Goal: Task Accomplishment & Management: Complete application form

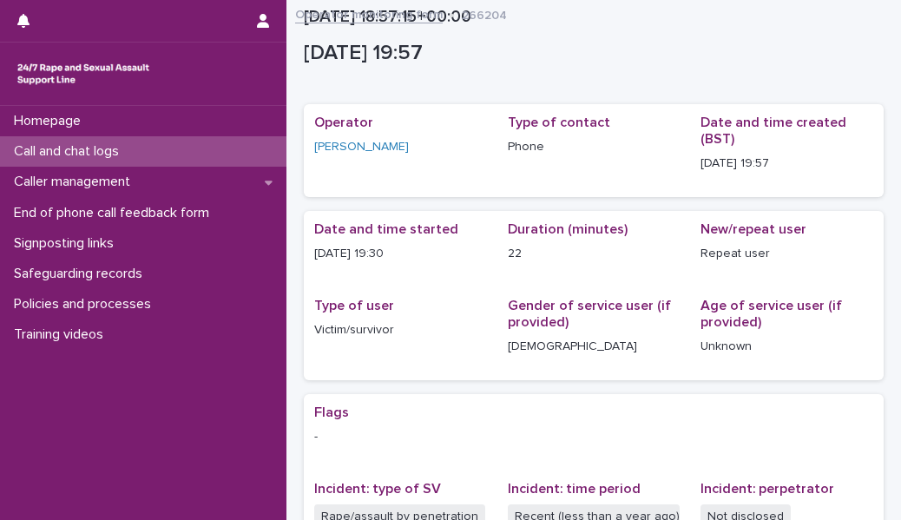
scroll to position [449, 0]
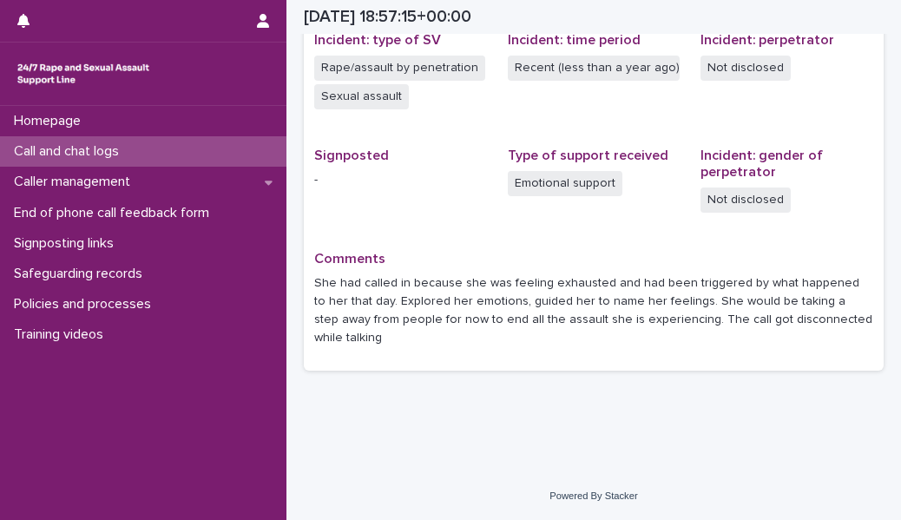
click at [187, 155] on div "Call and chat logs" at bounding box center [143, 151] width 286 height 30
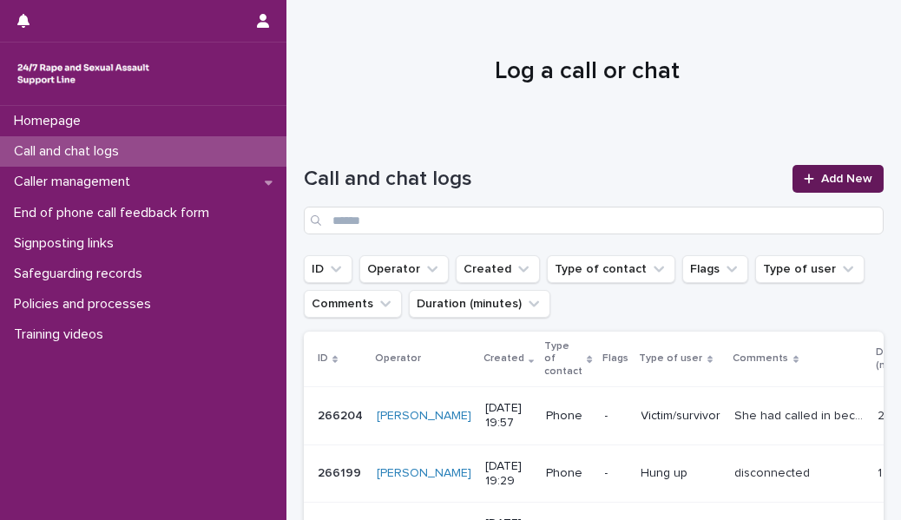
click at [825, 189] on link "Add New" at bounding box center [837, 179] width 91 height 28
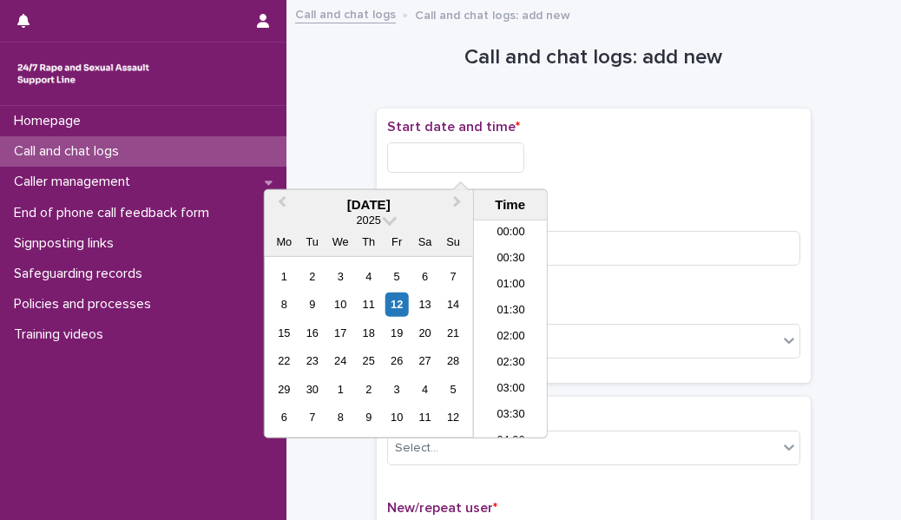
click at [502, 153] on input "text" at bounding box center [455, 157] width 137 height 30
click at [522, 326] on li "21:30" at bounding box center [511, 329] width 74 height 26
type input "**********"
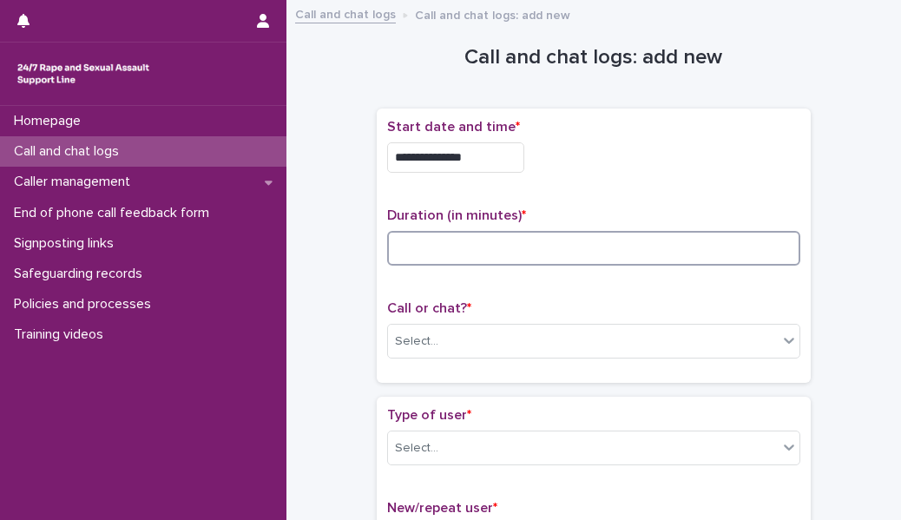
click at [474, 253] on input at bounding box center [593, 248] width 413 height 35
type input "*"
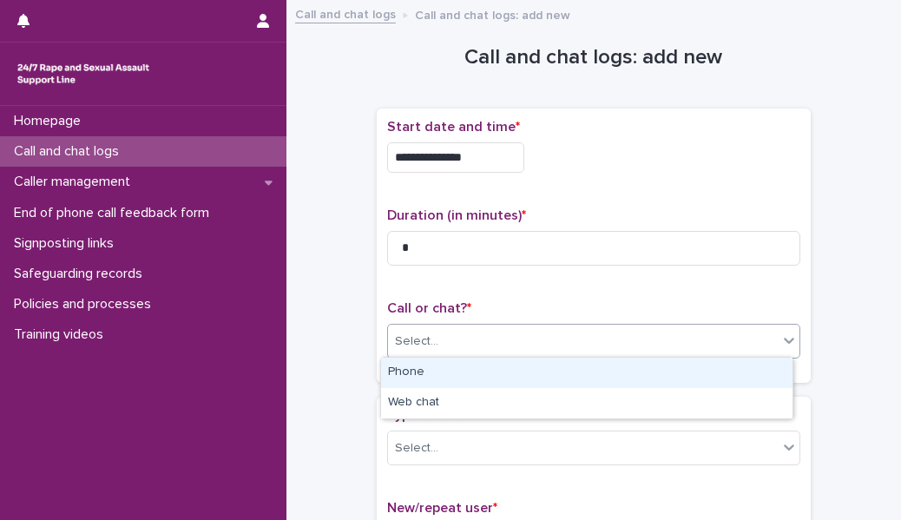
click at [450, 343] on div "Select..." at bounding box center [583, 341] width 390 height 29
click at [439, 376] on div "Phone" at bounding box center [586, 373] width 411 height 30
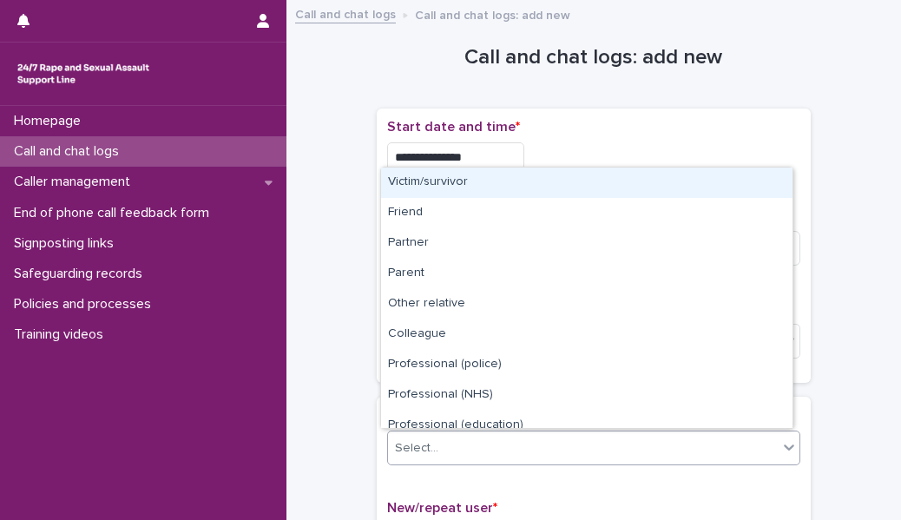
click at [433, 437] on div "Select..." at bounding box center [583, 448] width 390 height 29
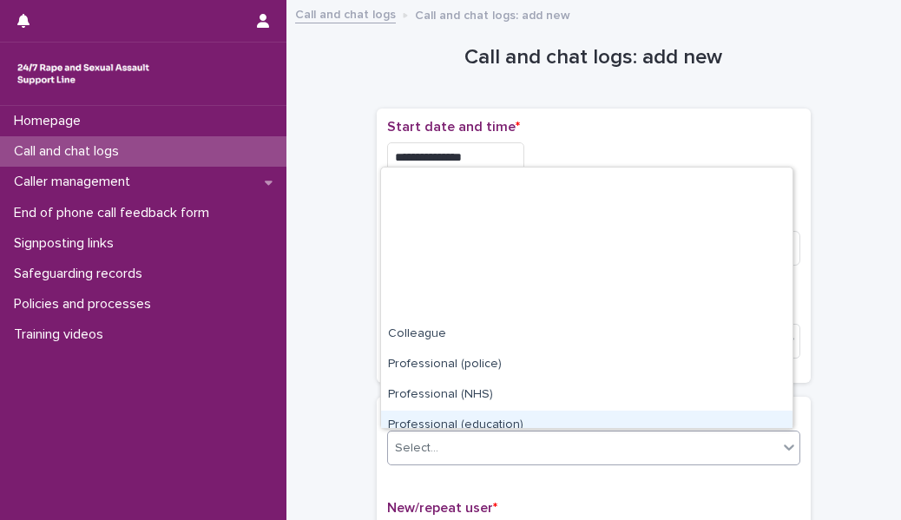
scroll to position [194, 0]
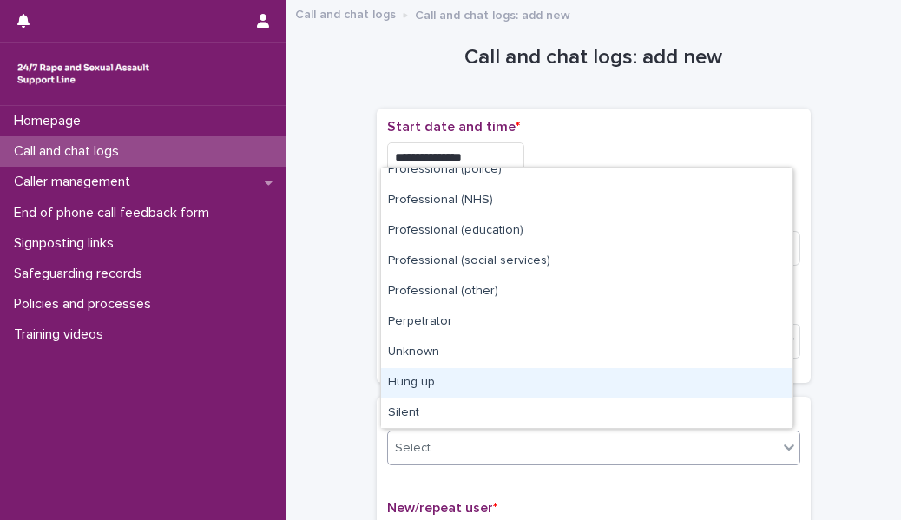
click at [436, 385] on div "Hung up" at bounding box center [586, 383] width 411 height 30
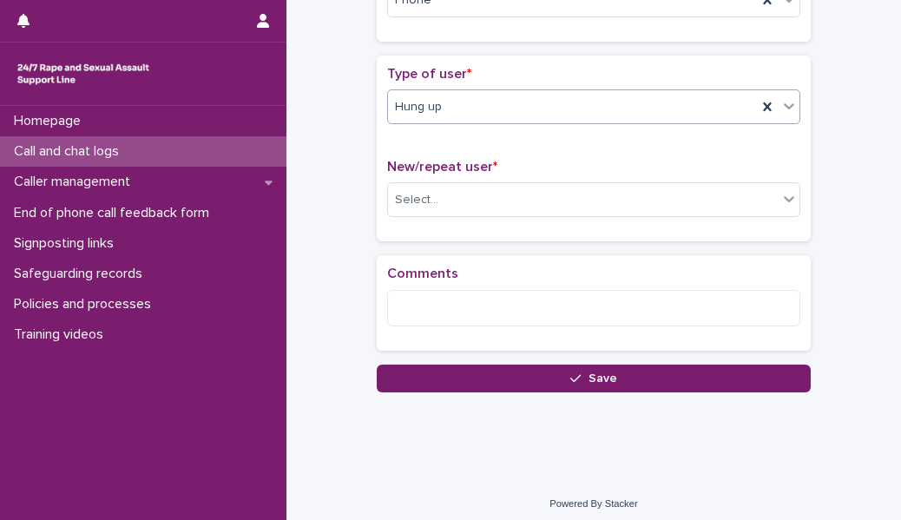
scroll to position [346, 0]
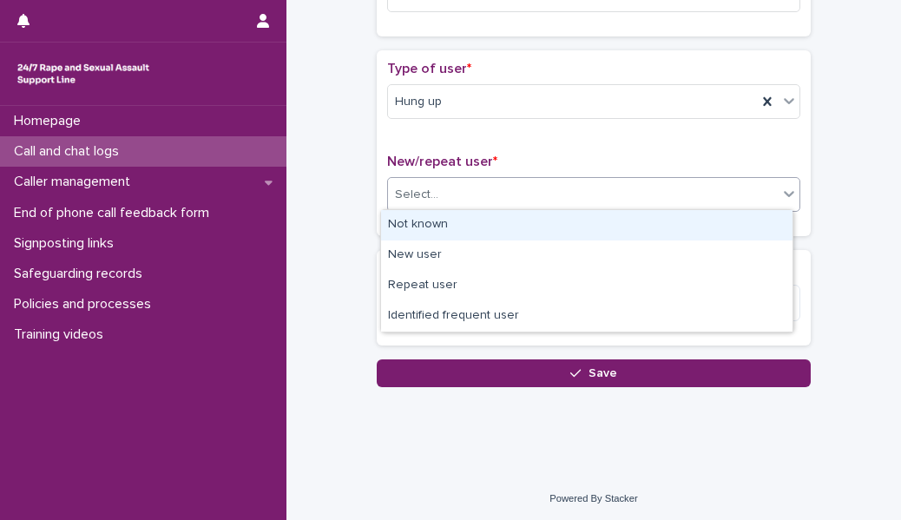
click at [413, 190] on div "Select..." at bounding box center [416, 195] width 43 height 18
click at [414, 227] on div "Not known" at bounding box center [586, 225] width 411 height 30
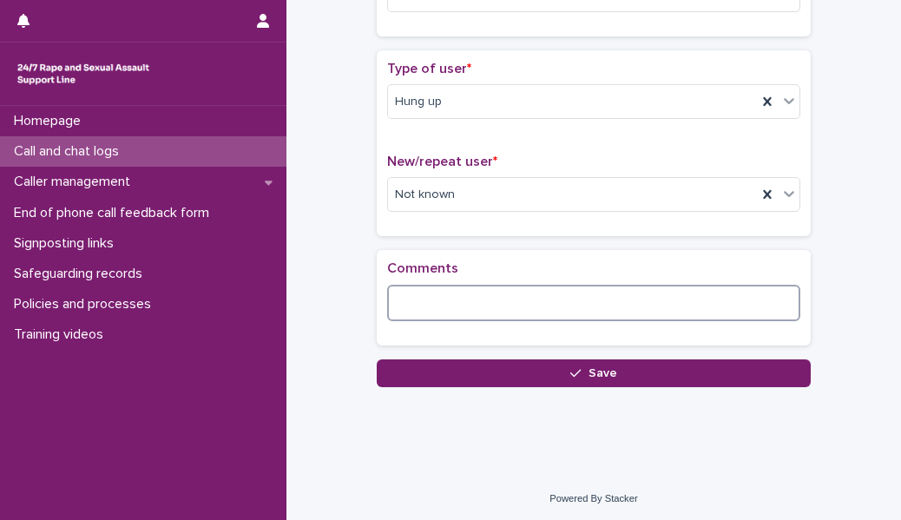
click at [410, 307] on textarea at bounding box center [593, 303] width 413 height 36
type textarea "**********"
click at [434, 354] on div "**********" at bounding box center [594, 304] width 434 height 109
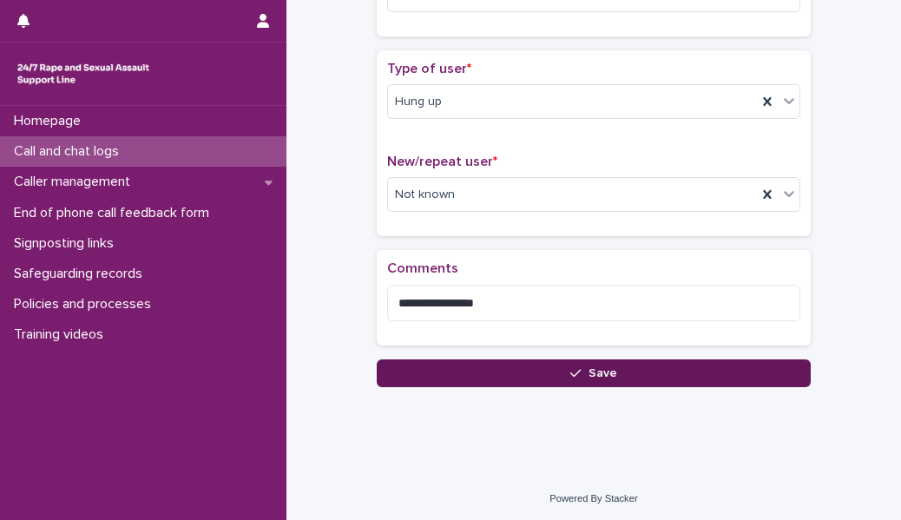
click at [444, 375] on button "Save" at bounding box center [594, 373] width 434 height 28
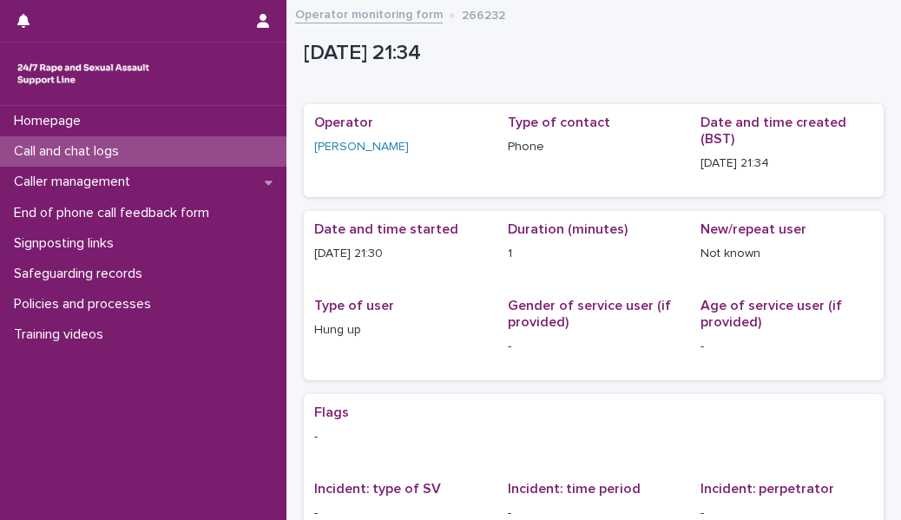
click at [227, 142] on div "Call and chat logs" at bounding box center [143, 151] width 286 height 30
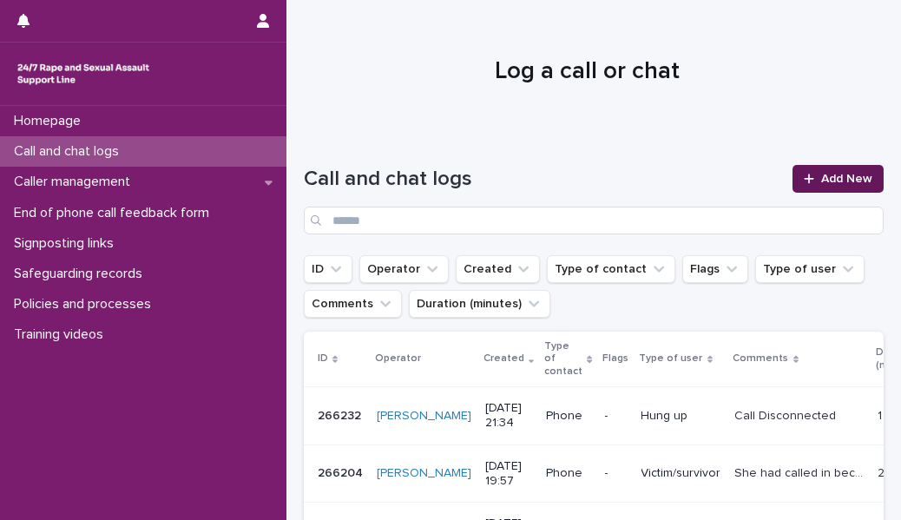
click at [836, 175] on span "Add New" at bounding box center [846, 179] width 51 height 12
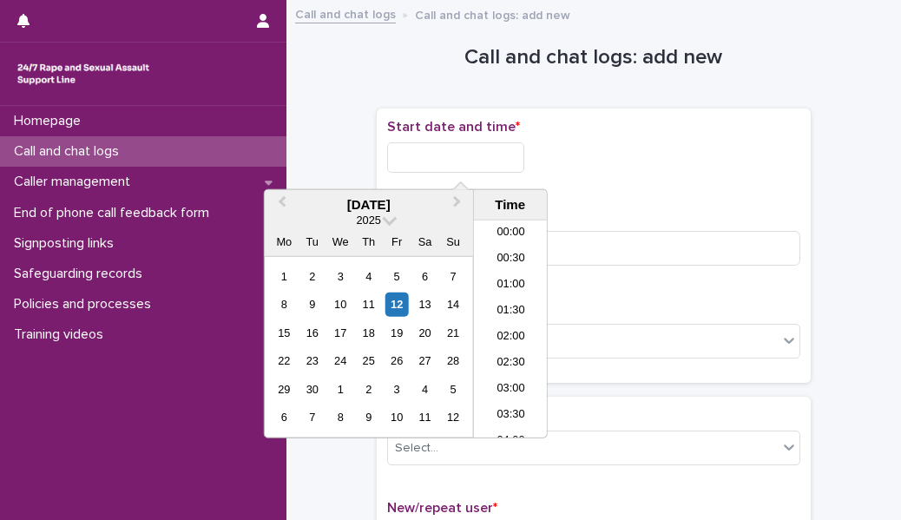
scroll to position [1024, 0]
click at [504, 162] on input "text" at bounding box center [455, 157] width 137 height 30
click at [504, 327] on li "21:30" at bounding box center [511, 329] width 74 height 26
type input "**********"
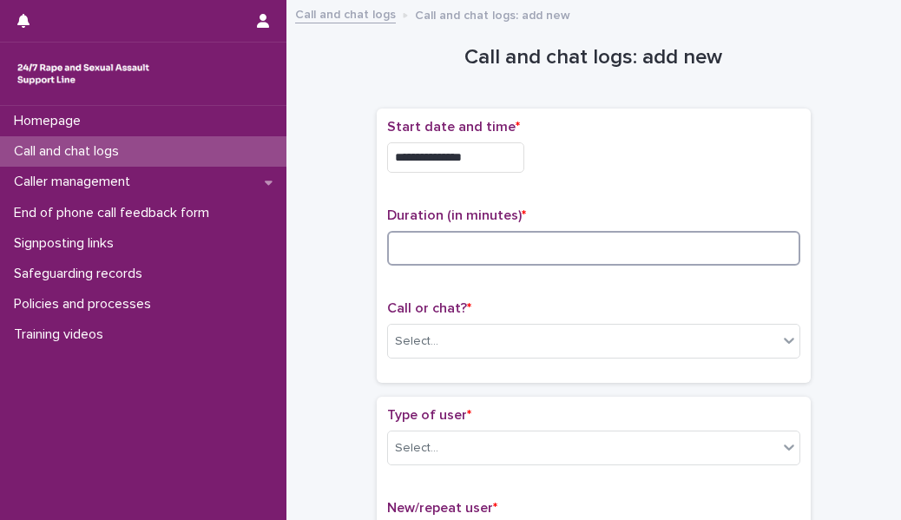
click at [468, 250] on input at bounding box center [593, 248] width 413 height 35
type input "**"
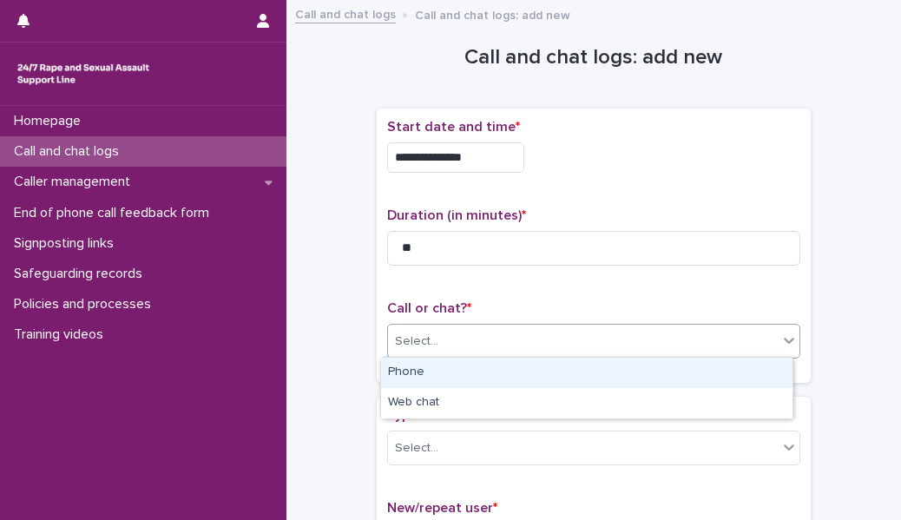
click at [433, 347] on div "Select..." at bounding box center [583, 341] width 390 height 29
click at [430, 378] on div "Phone" at bounding box center [586, 373] width 411 height 30
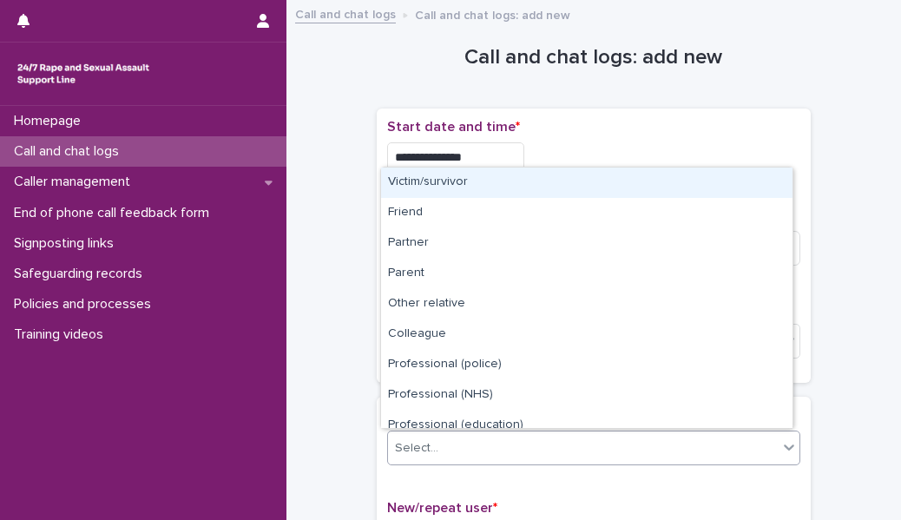
click at [422, 434] on div "Select..." at bounding box center [583, 448] width 390 height 29
click at [437, 180] on div "Victim/survivor" at bounding box center [586, 183] width 411 height 30
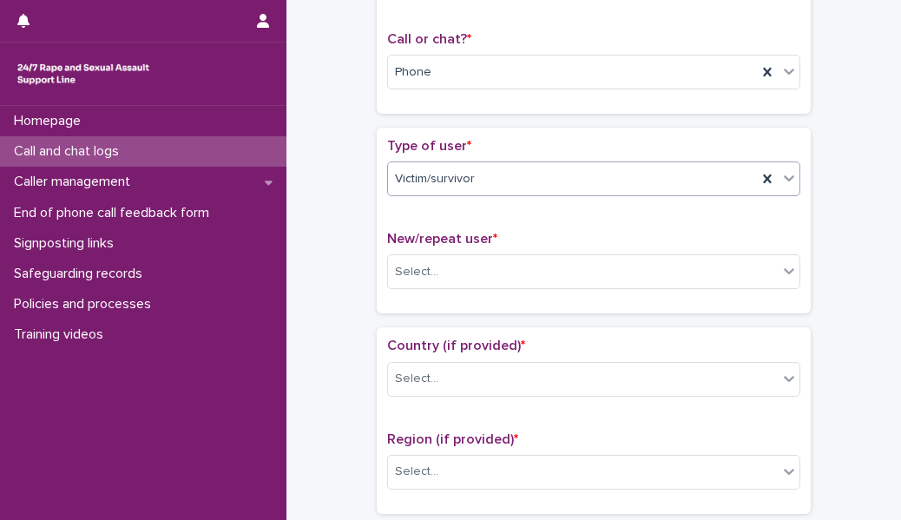
scroll to position [273, 0]
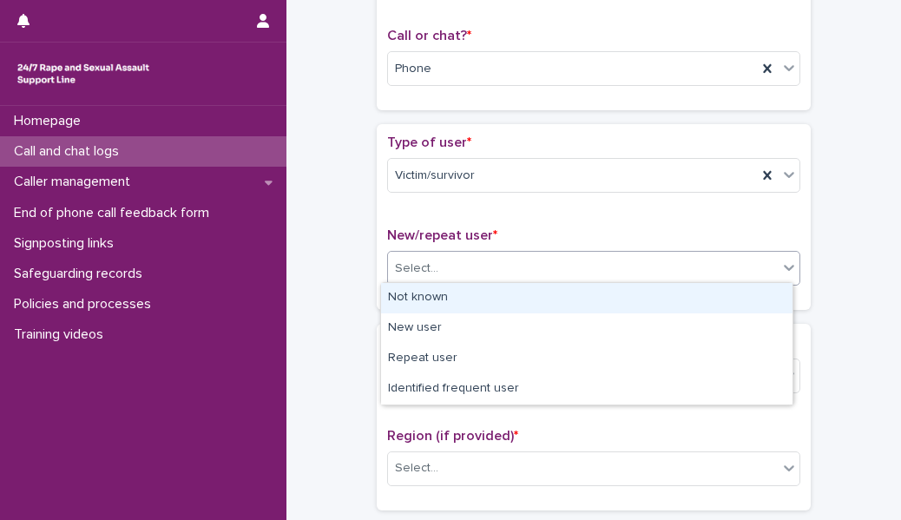
click at [437, 272] on div "Select..." at bounding box center [583, 268] width 390 height 29
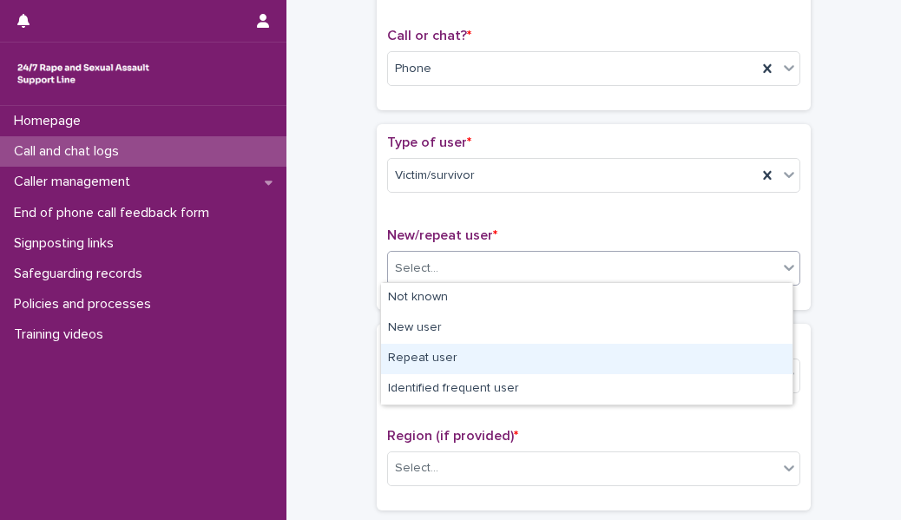
click at [439, 367] on div "Repeat user" at bounding box center [586, 359] width 411 height 30
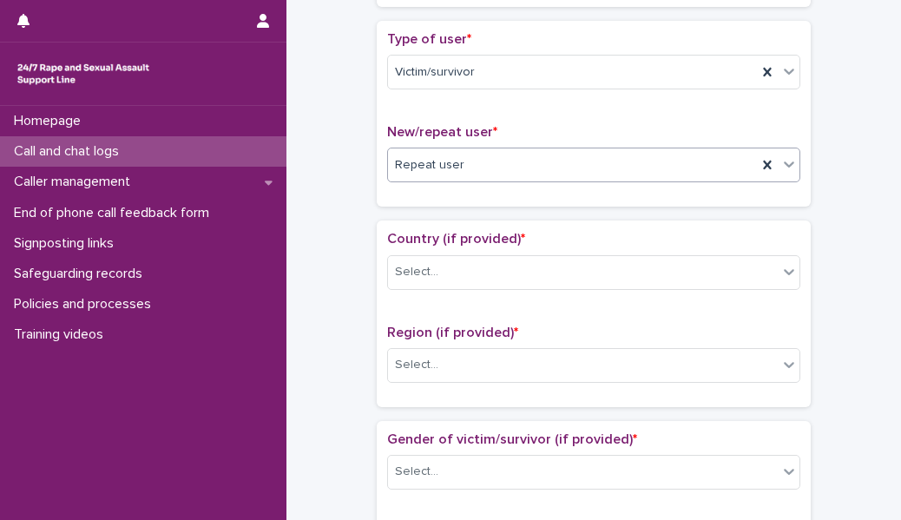
scroll to position [392, 0]
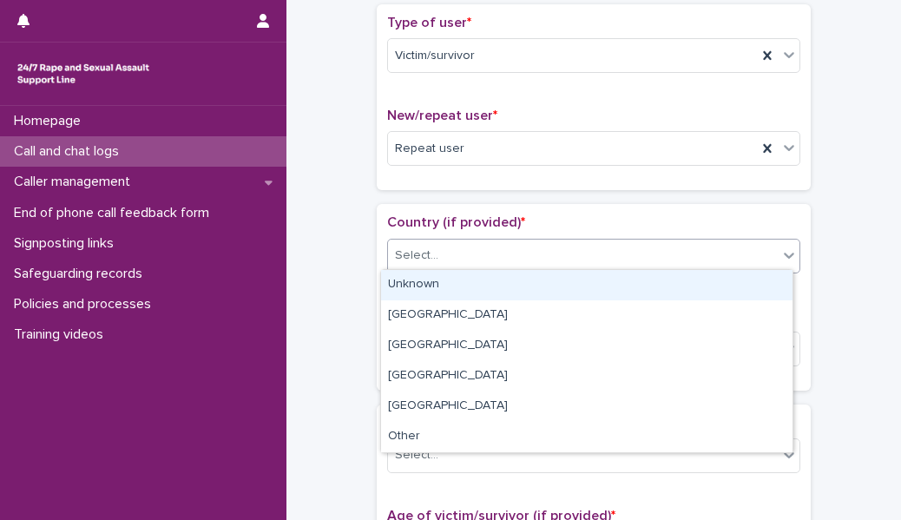
click at [463, 263] on div "Select..." at bounding box center [583, 255] width 390 height 29
click at [463, 277] on div "Unknown" at bounding box center [586, 285] width 411 height 30
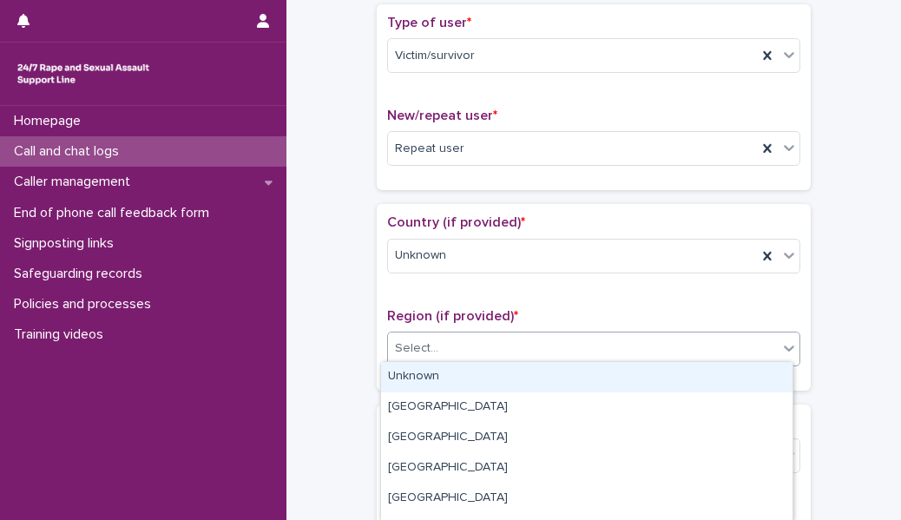
click at [442, 336] on div "Select..." at bounding box center [583, 348] width 390 height 29
click at [445, 369] on div "Unknown" at bounding box center [586, 377] width 411 height 30
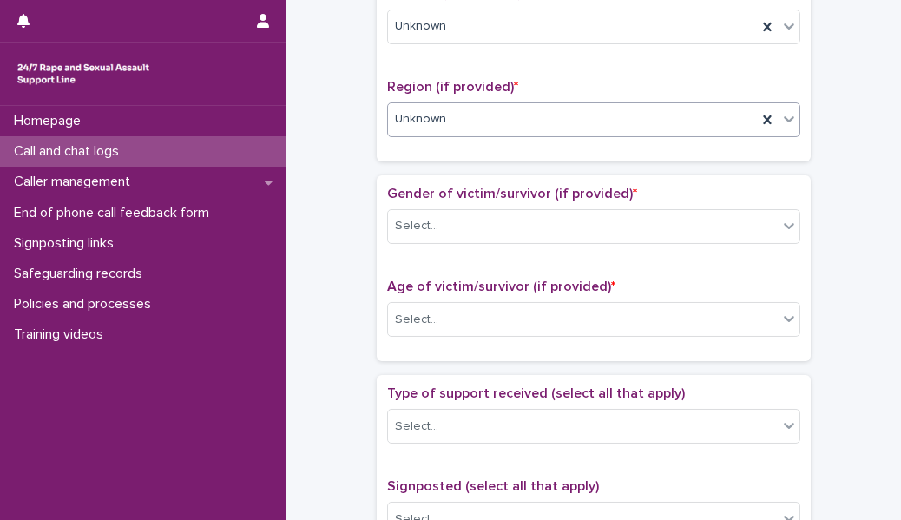
scroll to position [625, 0]
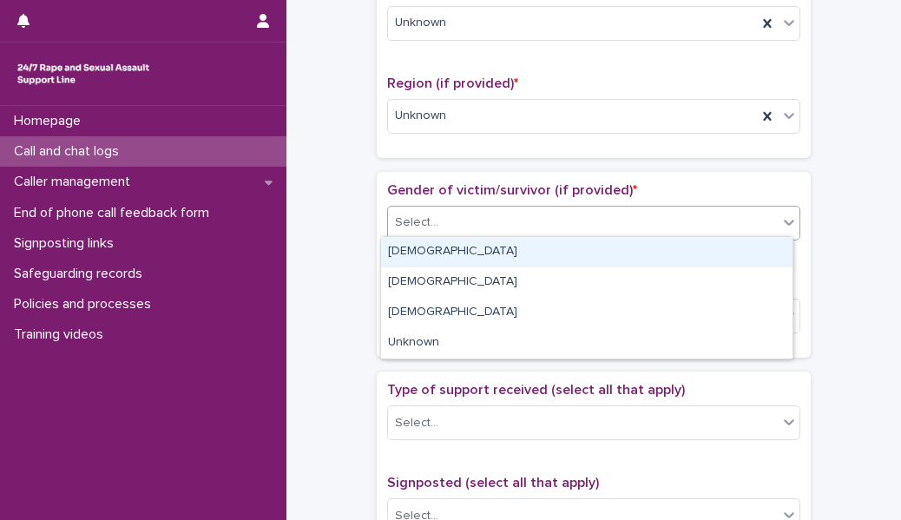
drag, startPoint x: 468, startPoint y: 213, endPoint x: 460, endPoint y: 251, distance: 39.0
click at [460, 251] on body "**********" at bounding box center [450, 260] width 901 height 520
click at [460, 251] on div "[DEMOGRAPHIC_DATA]" at bounding box center [586, 252] width 411 height 30
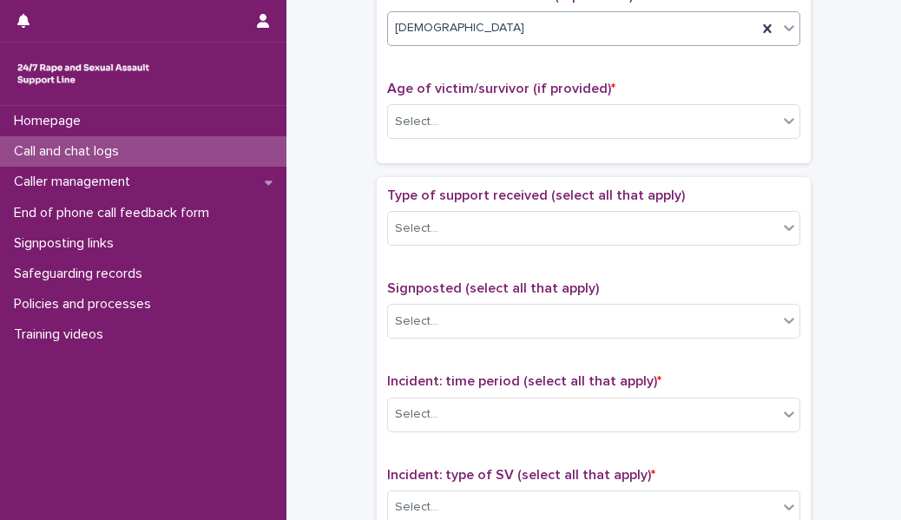
scroll to position [821, 0]
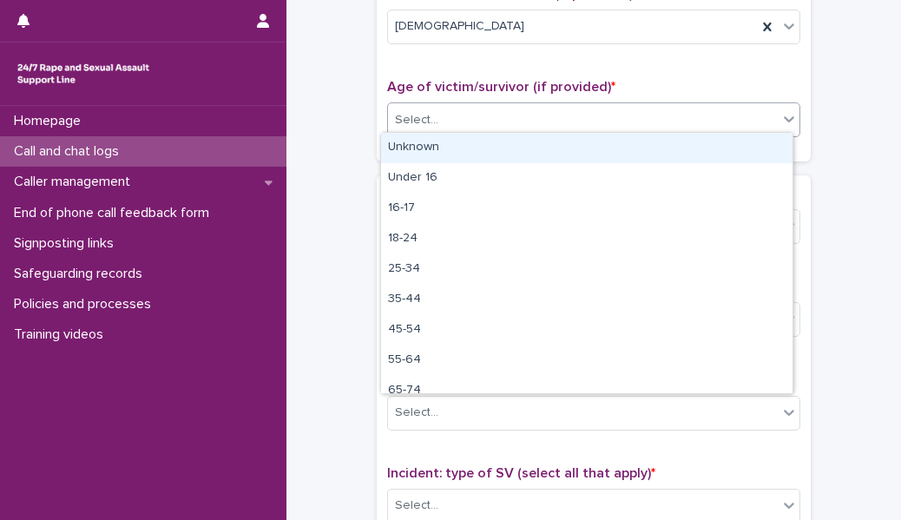
click at [452, 116] on div "Select..." at bounding box center [583, 120] width 390 height 29
click at [447, 152] on div "Unknown" at bounding box center [586, 148] width 411 height 30
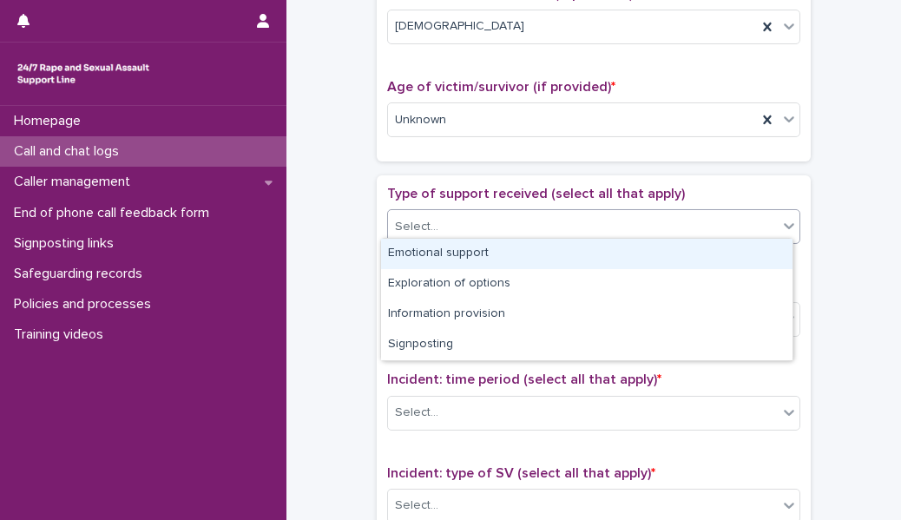
click at [435, 224] on div "Select..." at bounding box center [583, 227] width 390 height 29
click at [437, 251] on div "Emotional support" at bounding box center [586, 254] width 411 height 30
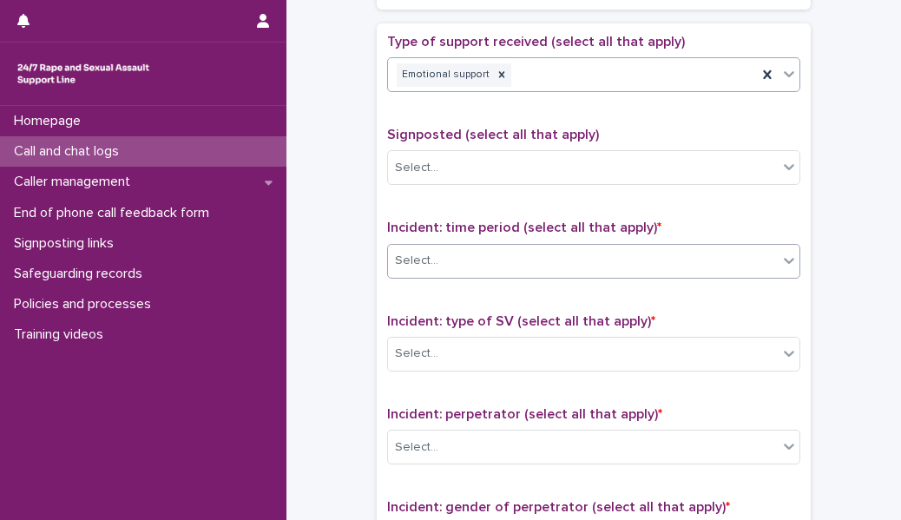
scroll to position [987, 0]
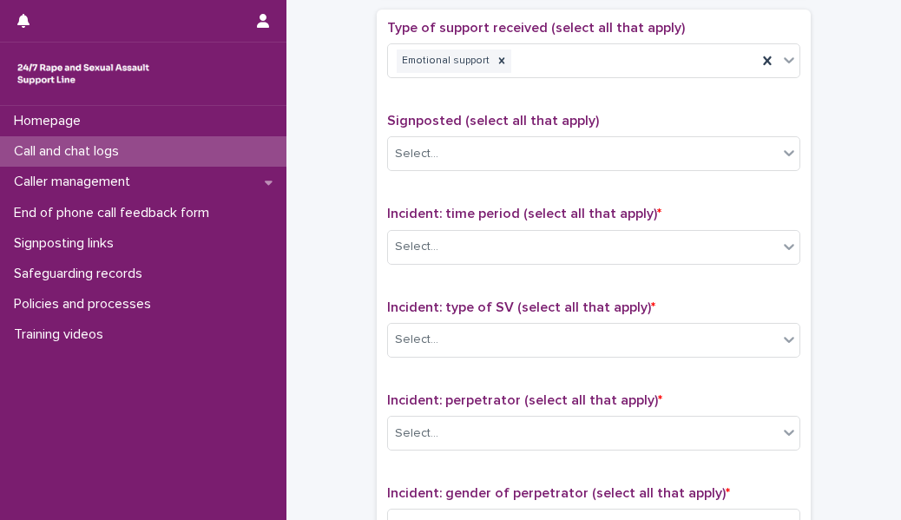
click at [455, 261] on div "Incident: time period (select all that apply) * Select..." at bounding box center [593, 242] width 413 height 72
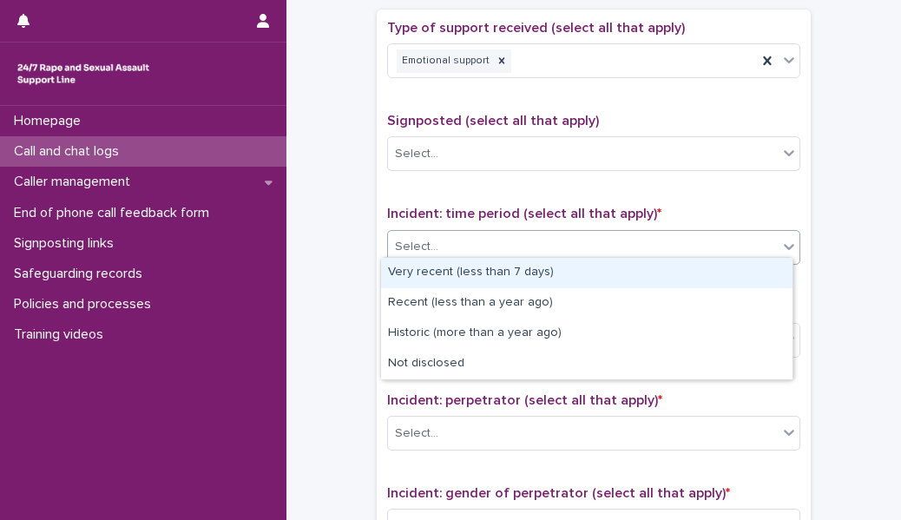
click at [457, 249] on div "Select..." at bounding box center [583, 247] width 390 height 29
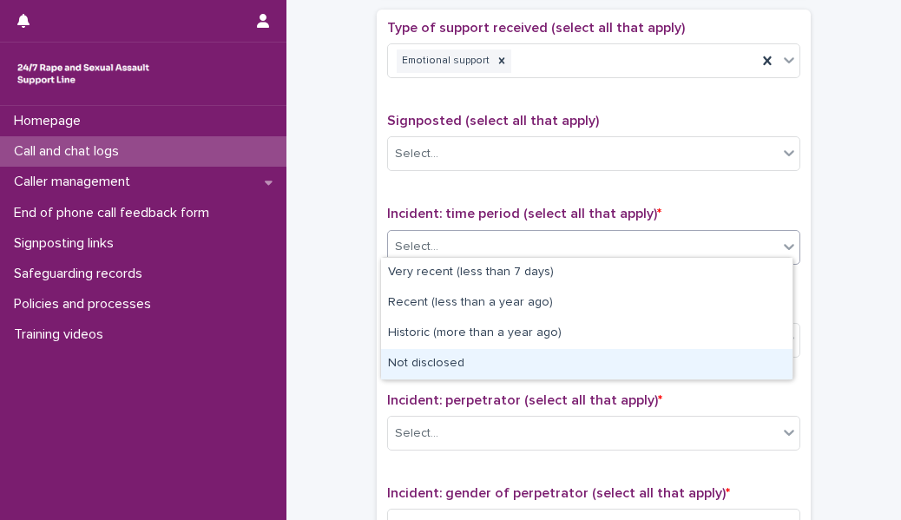
click at [459, 356] on div "Not disclosed" at bounding box center [586, 364] width 411 height 30
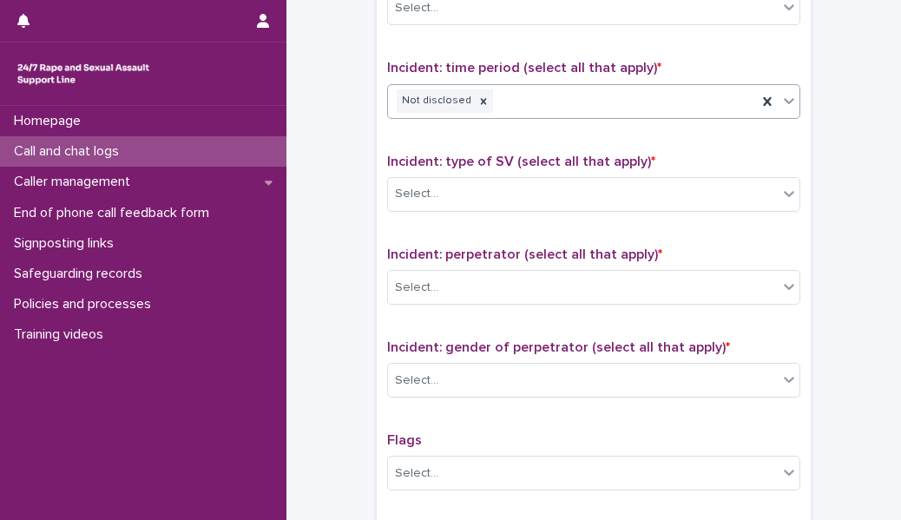
scroll to position [1170, 0]
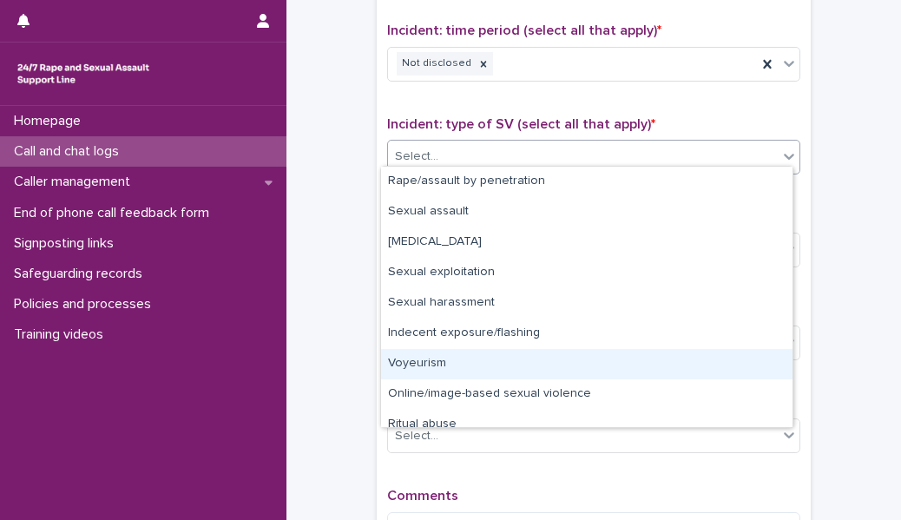
click at [439, 383] on body "**********" at bounding box center [450, 260] width 901 height 520
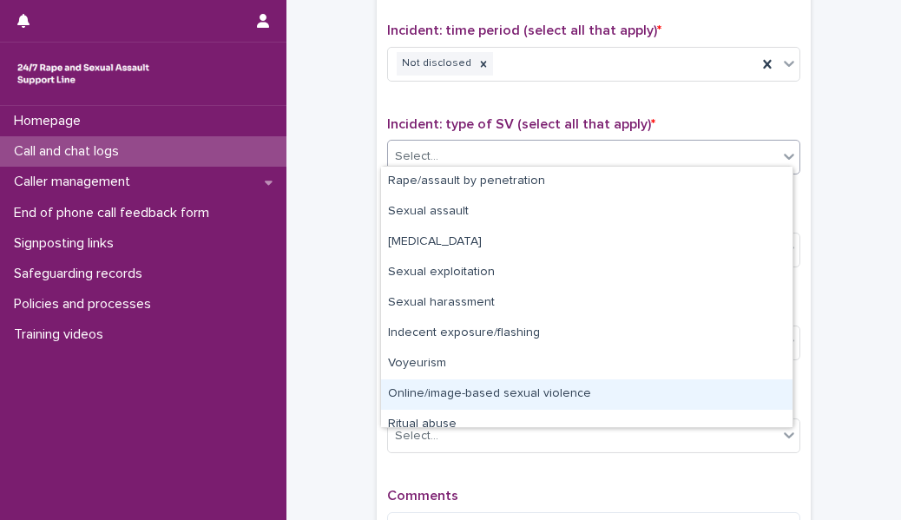
scroll to position [43, 0]
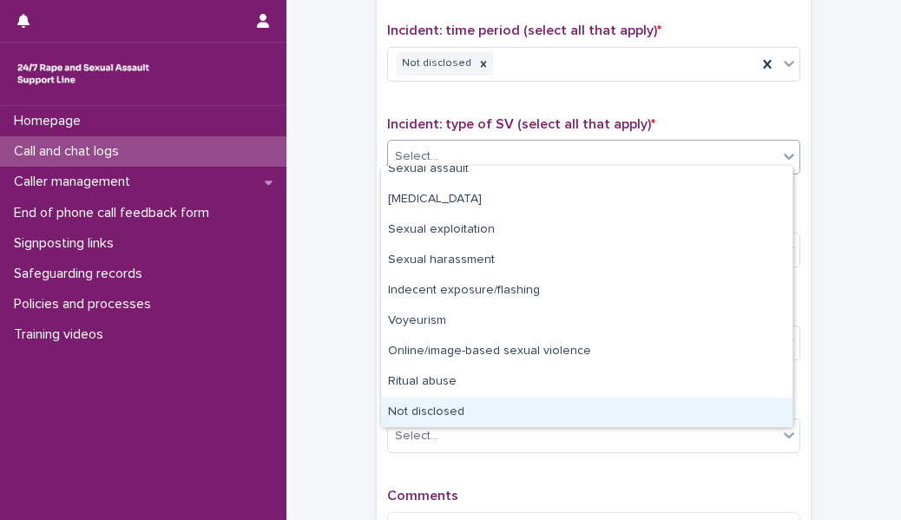
click at [438, 404] on div "Not disclosed" at bounding box center [586, 413] width 411 height 30
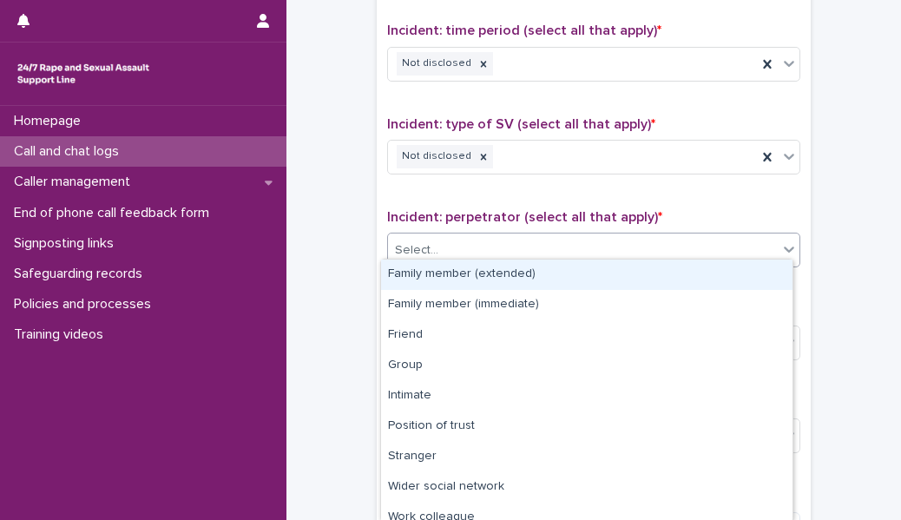
click at [442, 239] on div "Select..." at bounding box center [583, 250] width 390 height 29
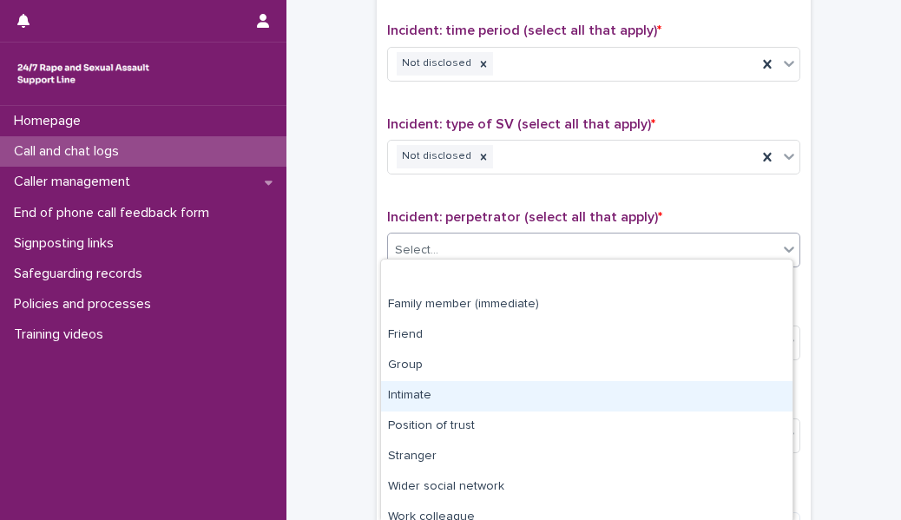
scroll to position [72, 0]
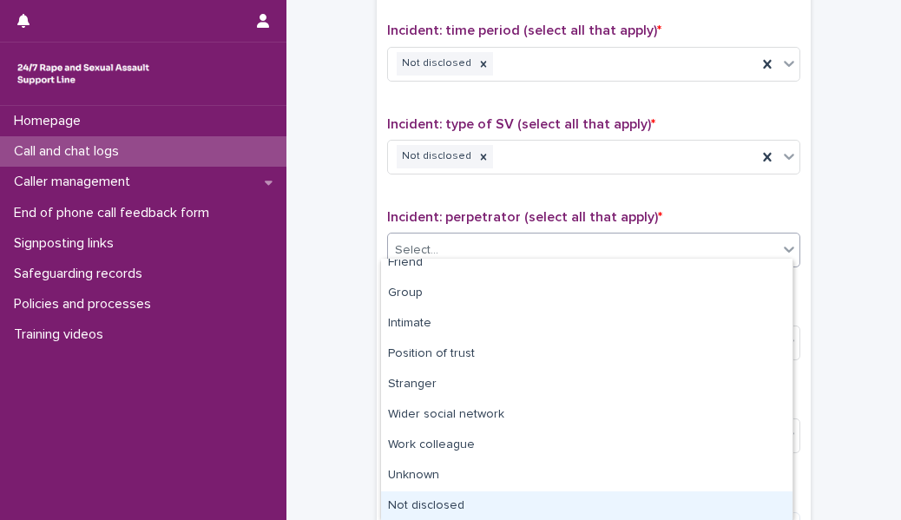
click at [448, 507] on div "Not disclosed" at bounding box center [586, 506] width 411 height 30
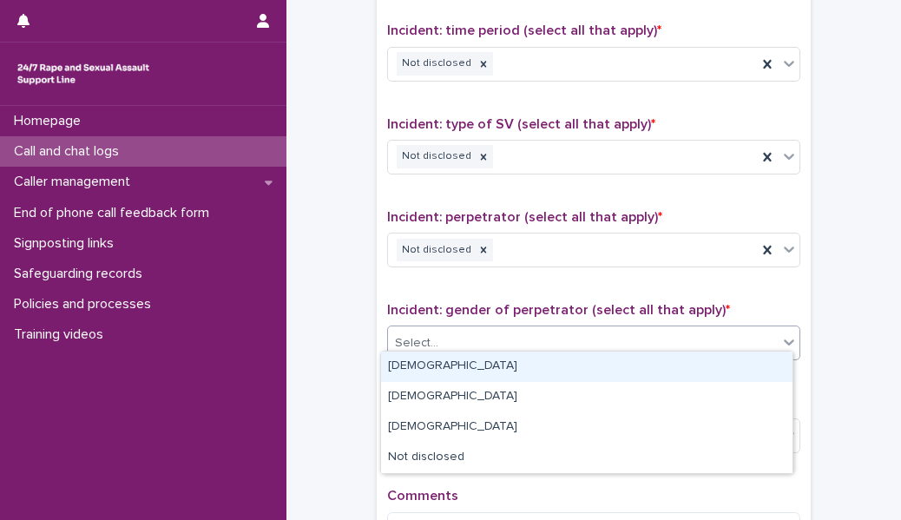
click at [421, 345] on div "Select..." at bounding box center [583, 343] width 390 height 29
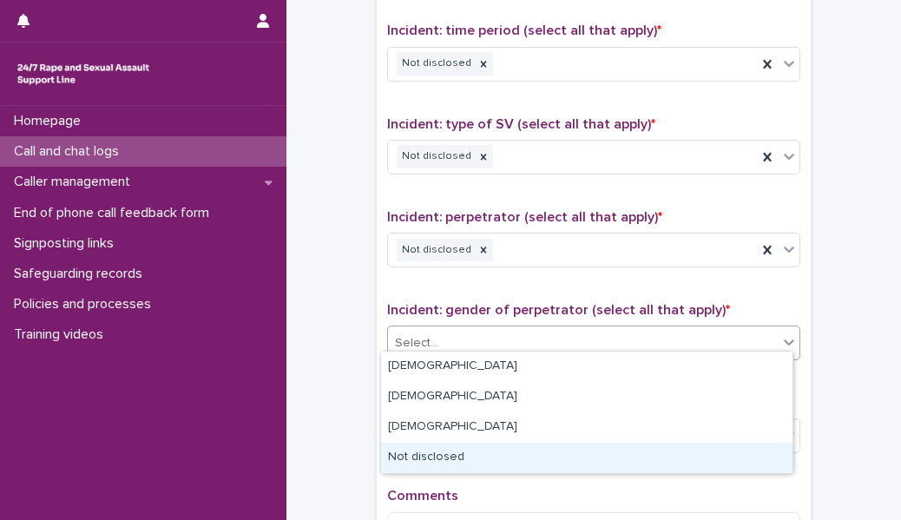
click at [424, 459] on div "Not disclosed" at bounding box center [586, 458] width 411 height 30
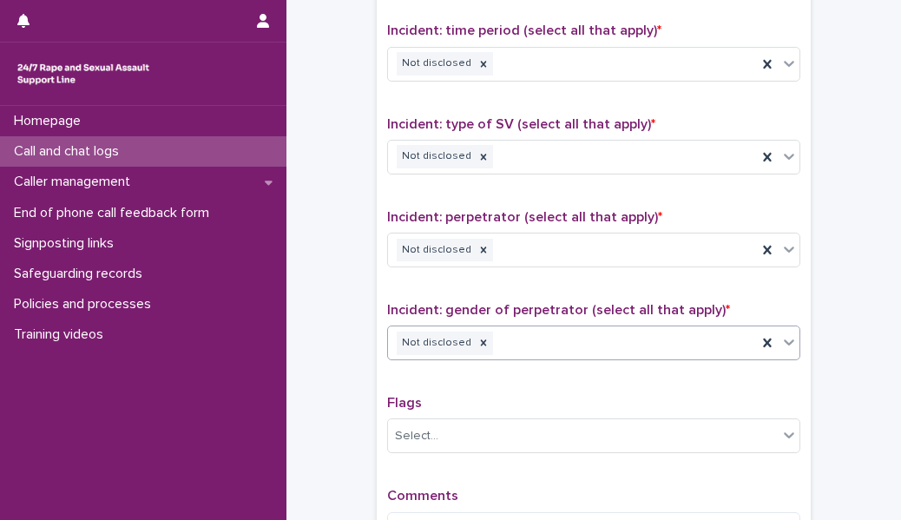
scroll to position [1307, 0]
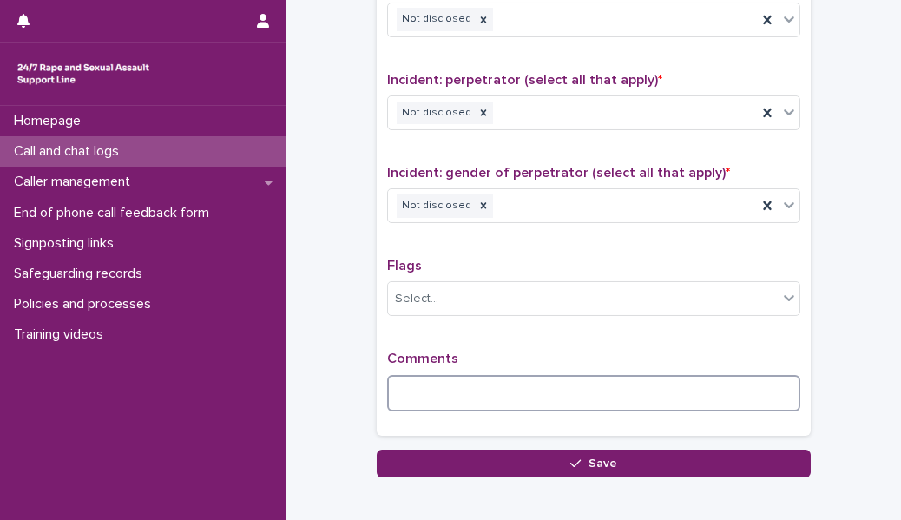
click at [423, 393] on textarea at bounding box center [593, 393] width 413 height 36
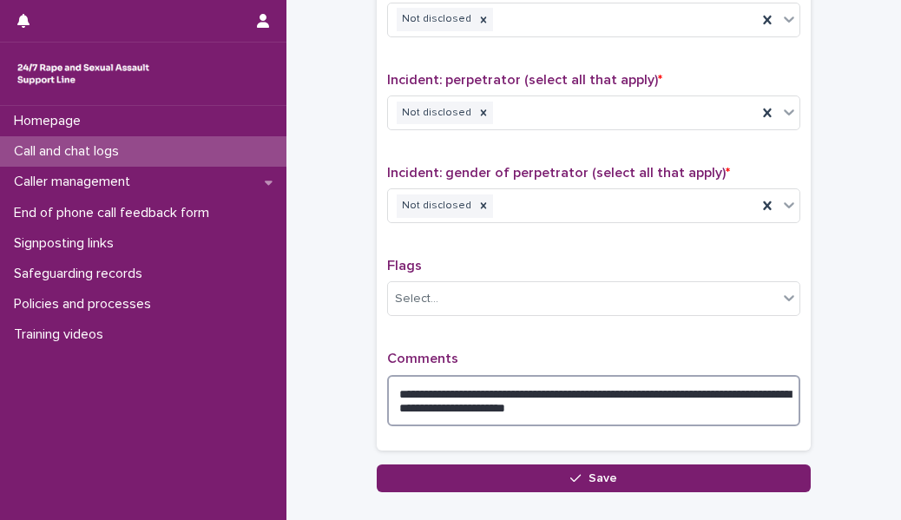
click at [629, 404] on textarea "**********" at bounding box center [593, 400] width 413 height 51
click at [635, 404] on textarea "**********" at bounding box center [593, 400] width 413 height 51
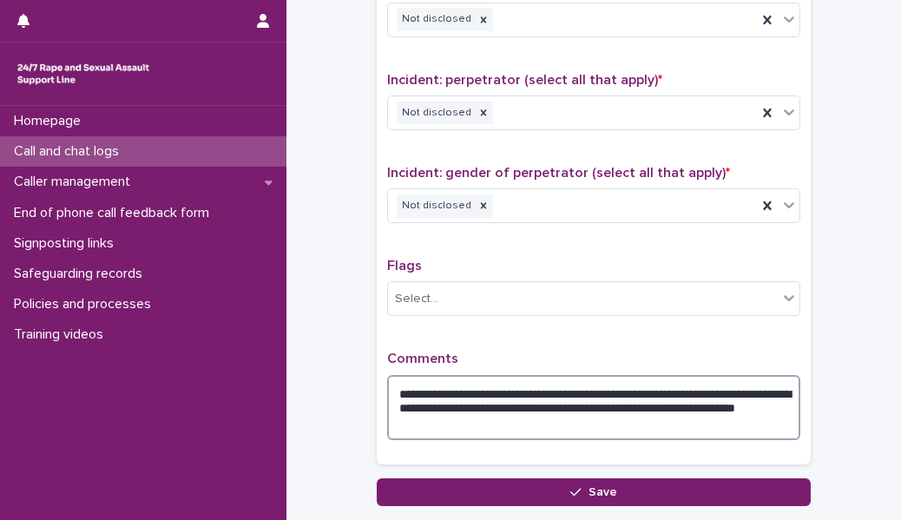
click at [559, 417] on textarea "**********" at bounding box center [593, 407] width 413 height 65
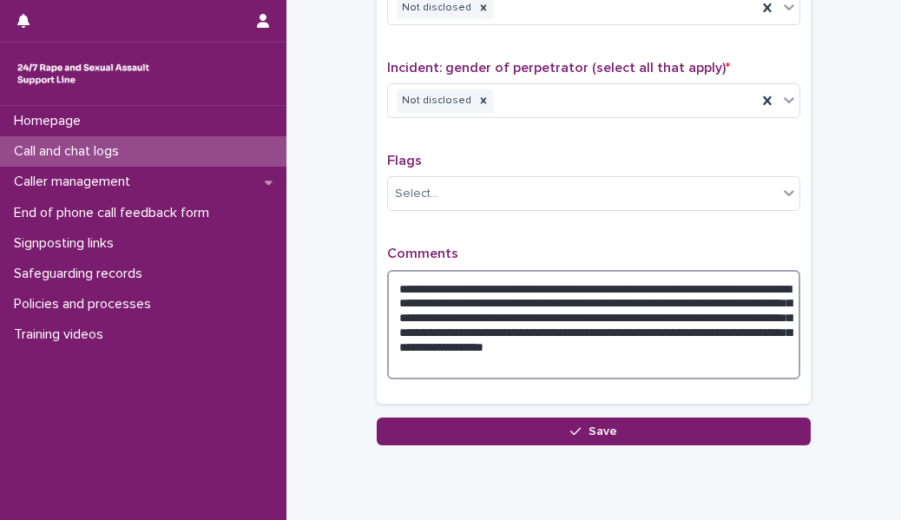
scroll to position [1463, 0]
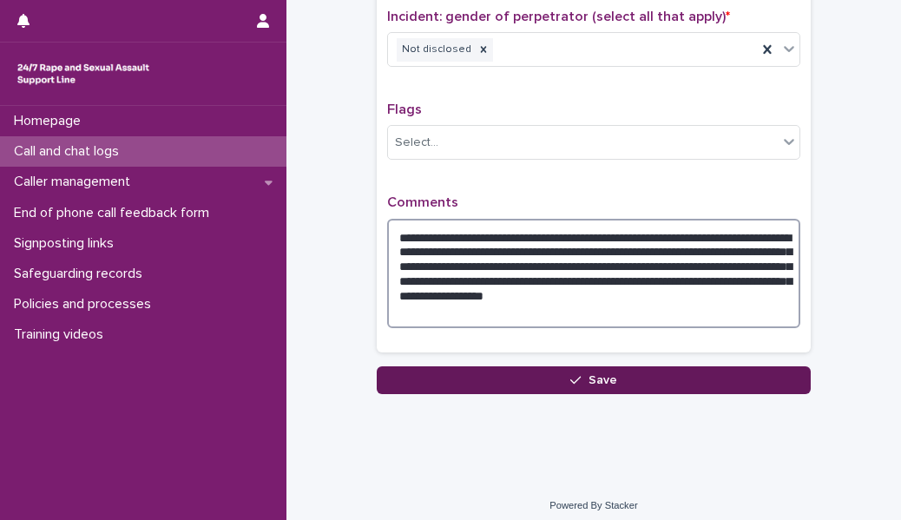
type textarea "**********"
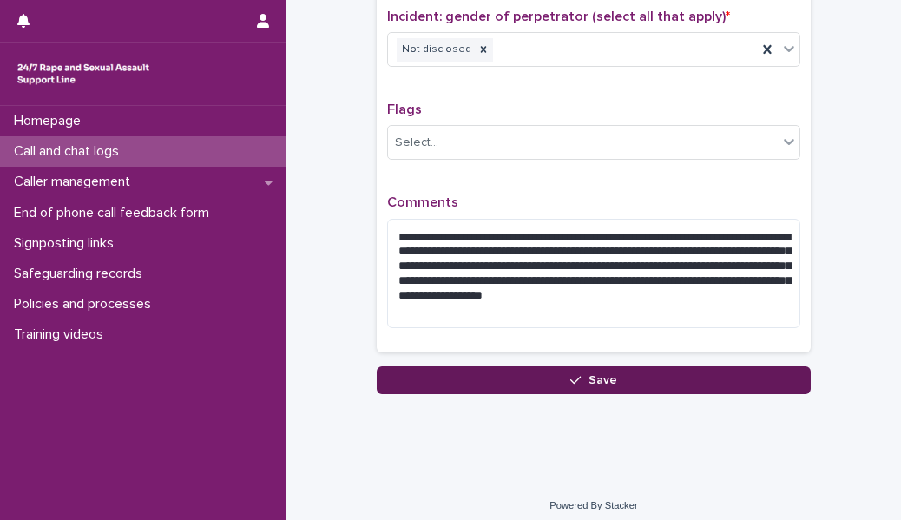
click at [504, 369] on button "Save" at bounding box center [594, 380] width 434 height 28
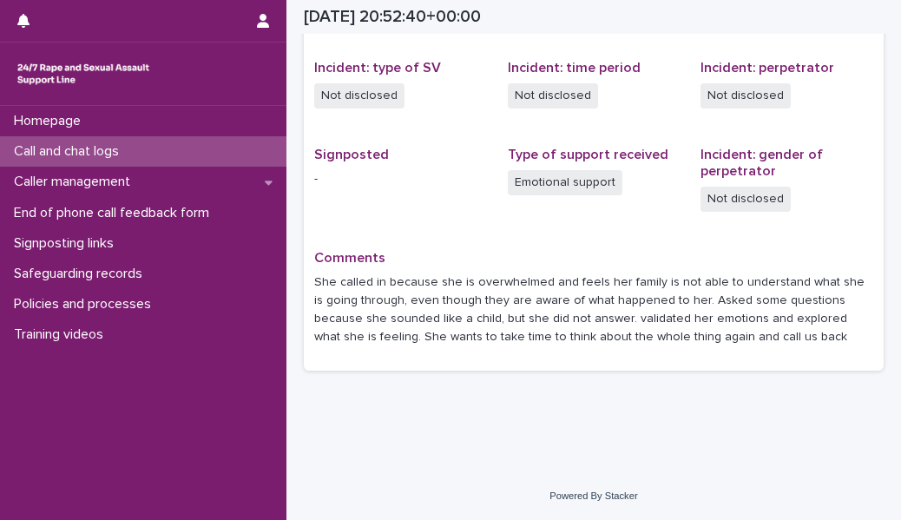
scroll to position [421, 0]
click at [240, 155] on div "Call and chat logs" at bounding box center [143, 151] width 286 height 30
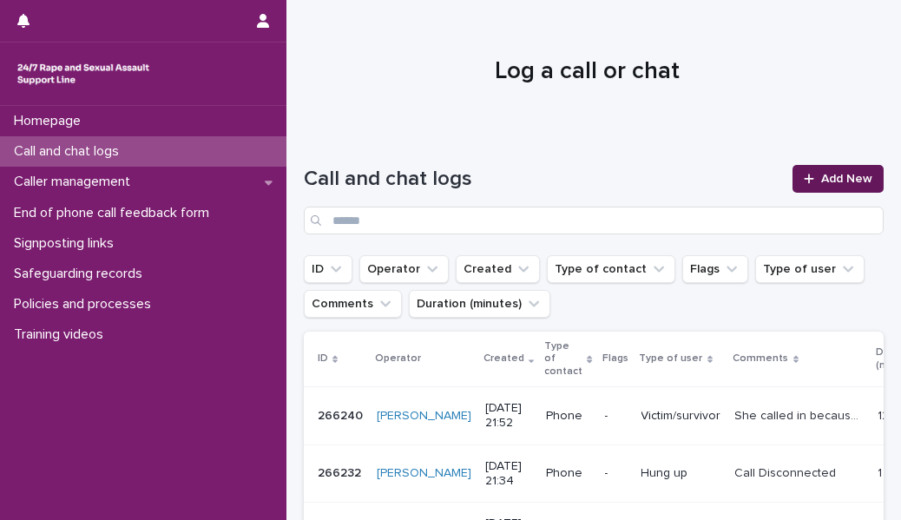
click at [821, 176] on span "Add New" at bounding box center [846, 179] width 51 height 12
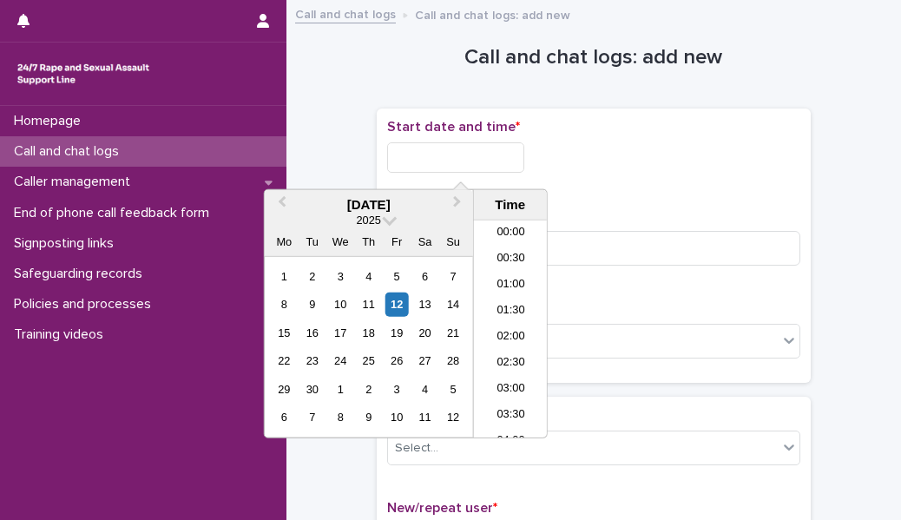
click at [483, 165] on input "text" at bounding box center [455, 157] width 137 height 30
click at [522, 322] on li "21:30" at bounding box center [511, 329] width 74 height 26
type input "**********"
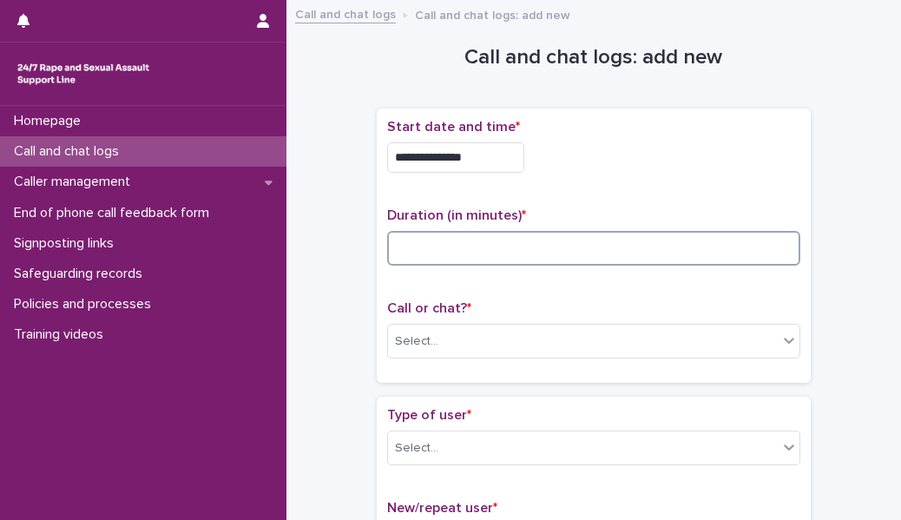
click at [471, 259] on input at bounding box center [593, 248] width 413 height 35
type input "*"
click at [464, 337] on div "Select..." at bounding box center [583, 341] width 390 height 29
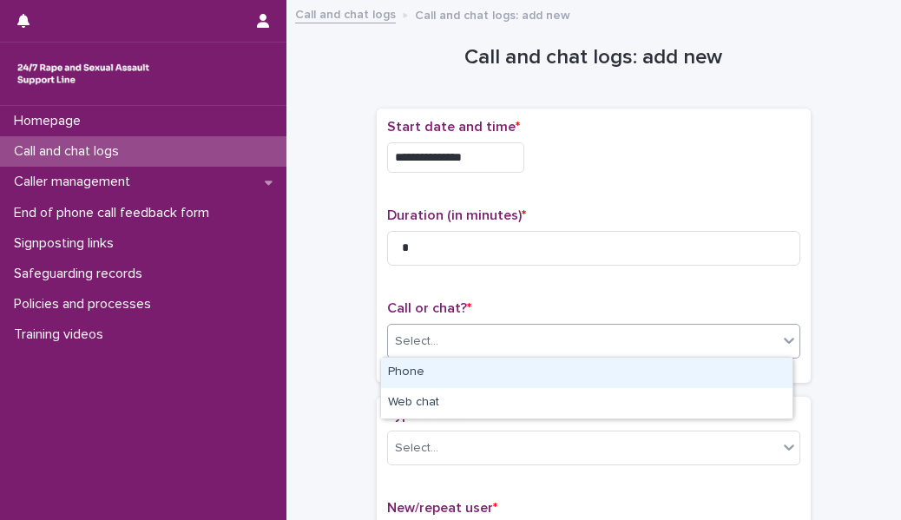
click at [462, 381] on div "Phone" at bounding box center [586, 373] width 411 height 30
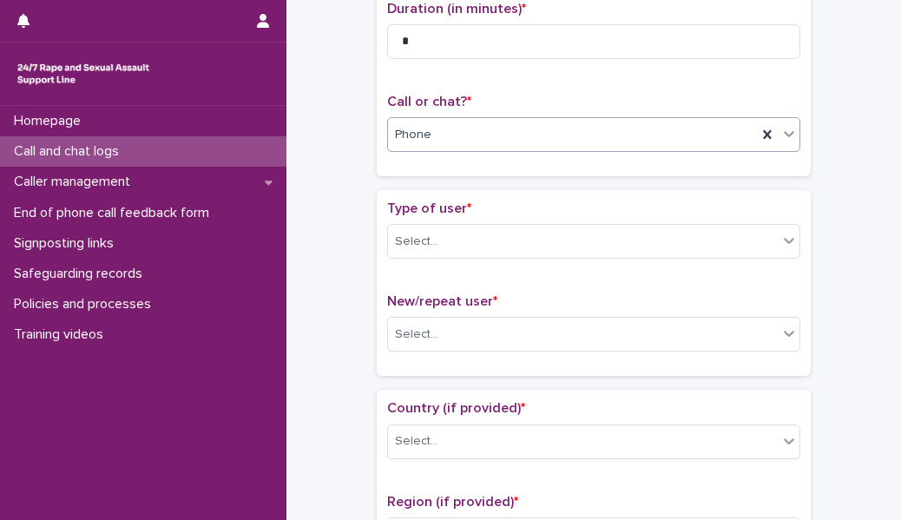
scroll to position [208, 0]
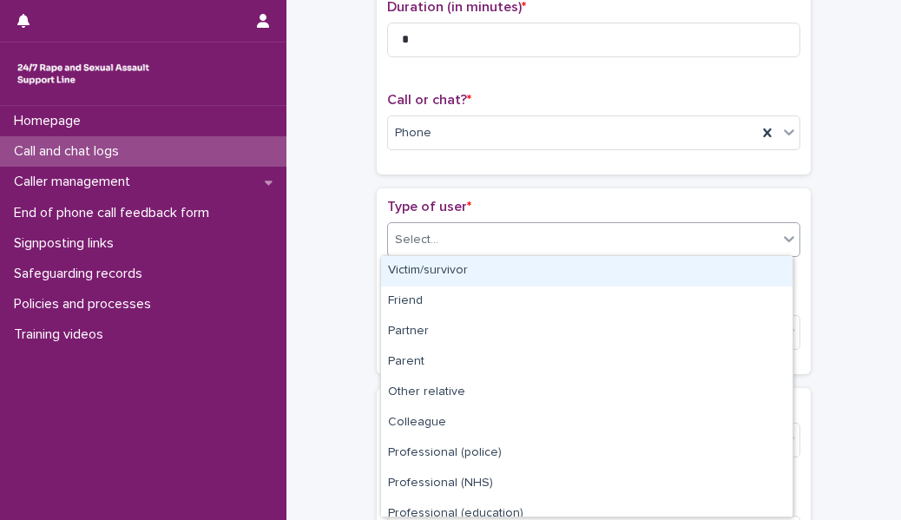
click at [508, 242] on div "Select..." at bounding box center [583, 240] width 390 height 29
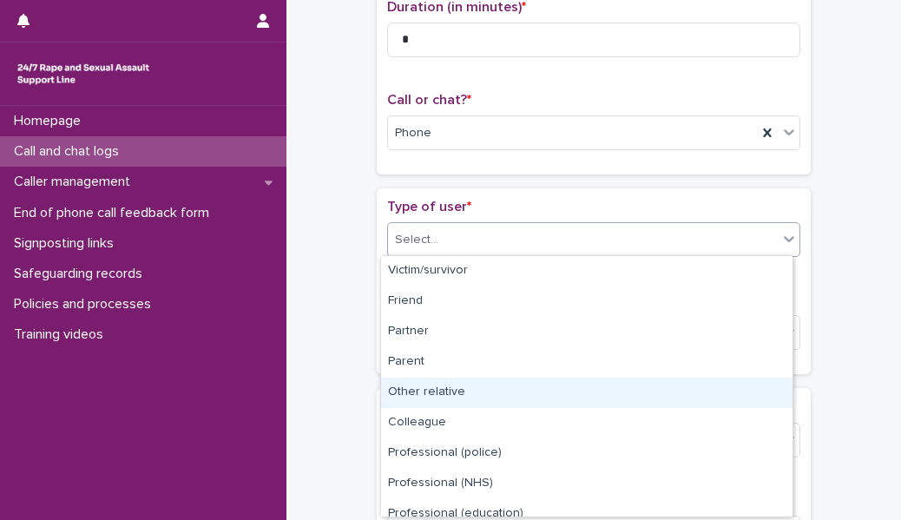
scroll to position [194, 0]
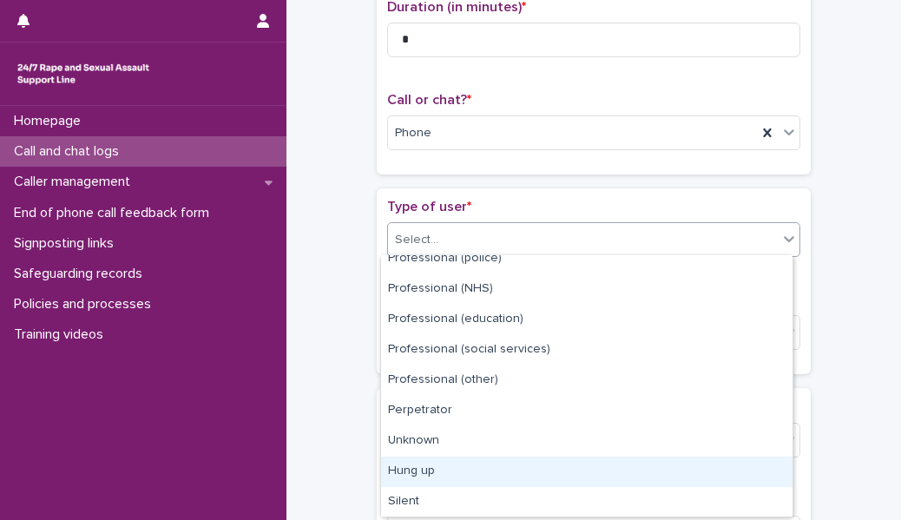
click at [476, 473] on div "Hung up" at bounding box center [586, 472] width 411 height 30
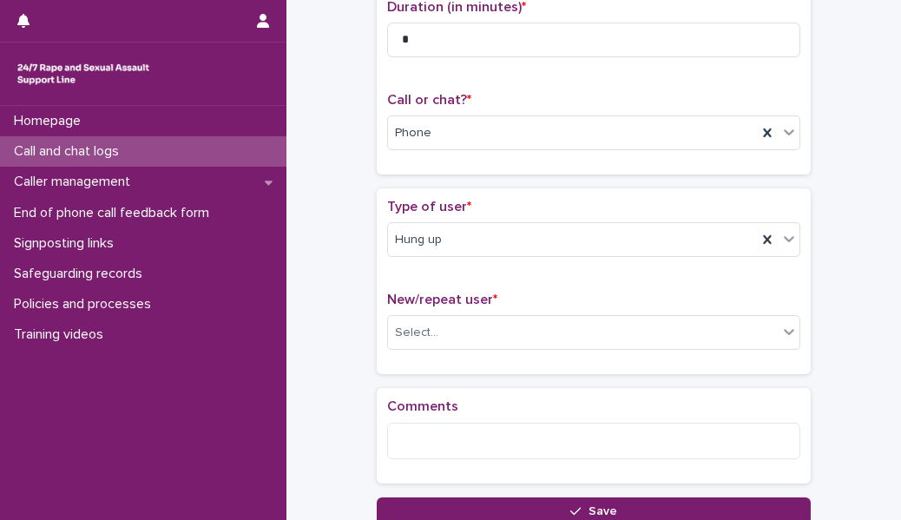
click at [463, 347] on div "New/repeat user * Select..." at bounding box center [593, 328] width 413 height 72
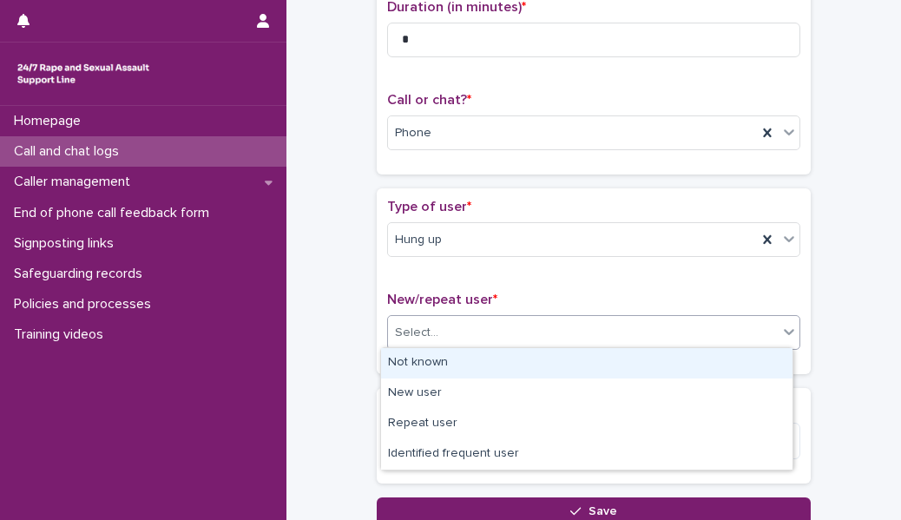
click at [458, 336] on div "Select..." at bounding box center [583, 333] width 390 height 29
click at [451, 362] on div "Not known" at bounding box center [586, 363] width 411 height 30
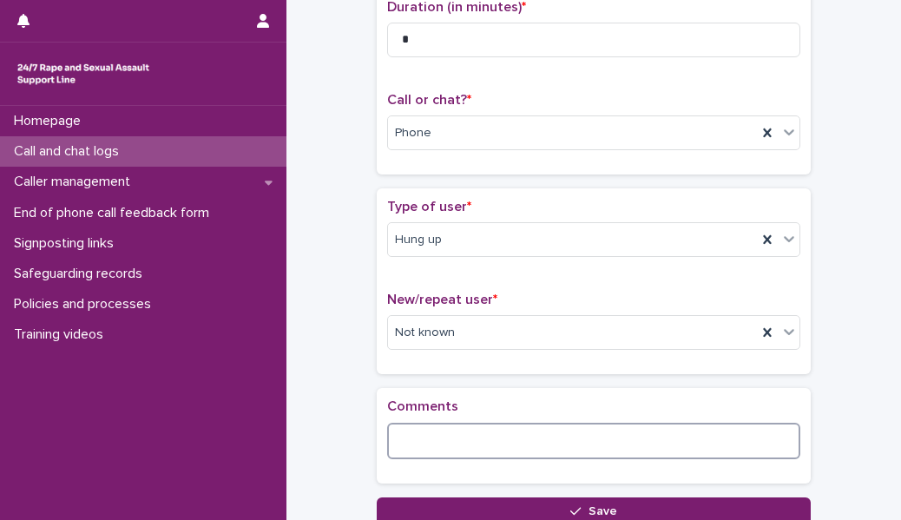
click at [431, 452] on textarea at bounding box center [593, 441] width 413 height 36
click at [389, 444] on textarea "**********" at bounding box center [593, 441] width 413 height 36
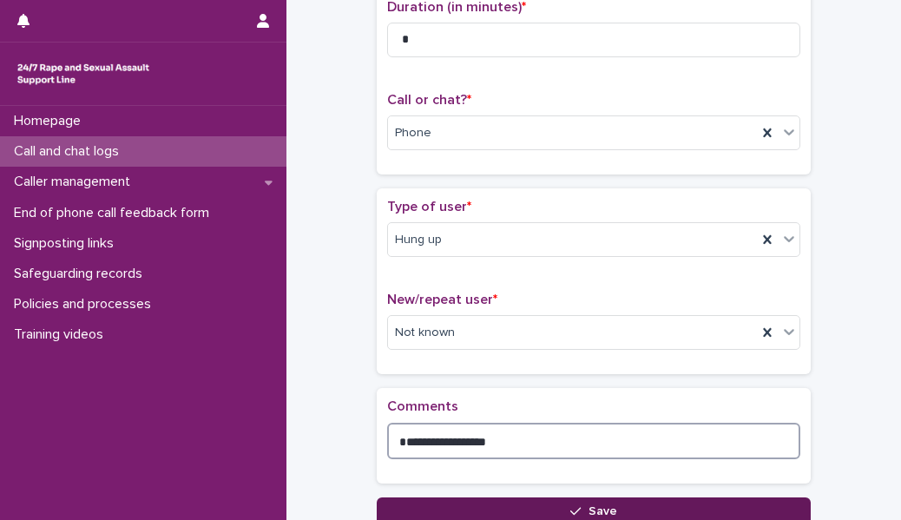
type textarea "**********"
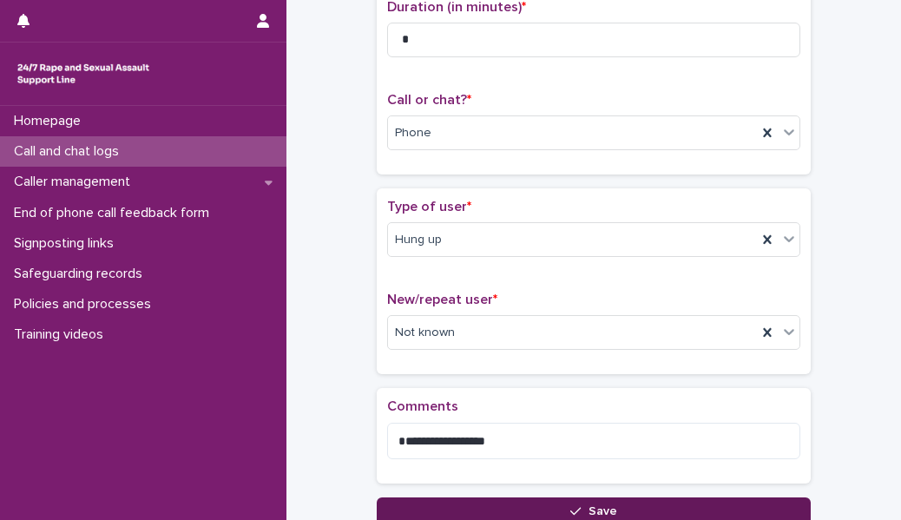
click at [414, 501] on button "Save" at bounding box center [594, 511] width 434 height 28
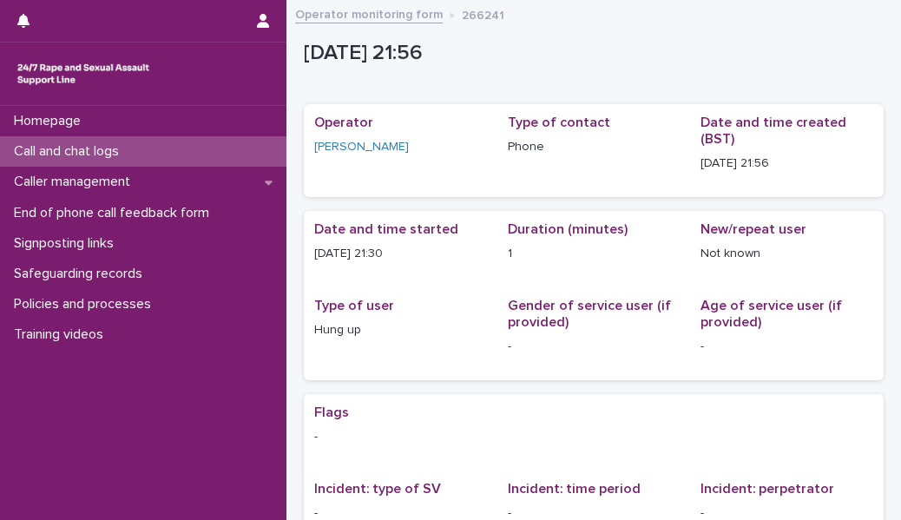
click at [195, 160] on div "Call and chat logs" at bounding box center [143, 151] width 286 height 30
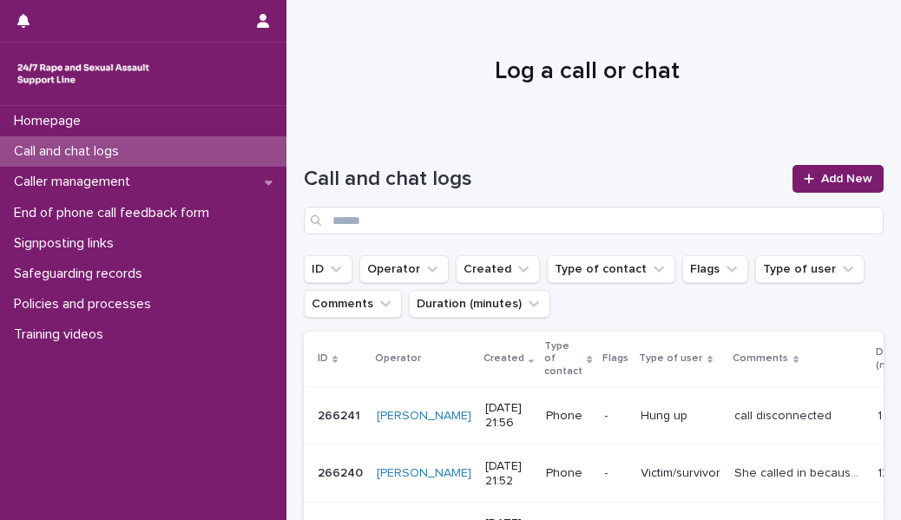
click at [72, 446] on div "Homepage Call and chat logs Caller management End of phone call feedback form S…" at bounding box center [143, 313] width 286 height 414
click at [828, 172] on link "Add New" at bounding box center [837, 179] width 91 height 28
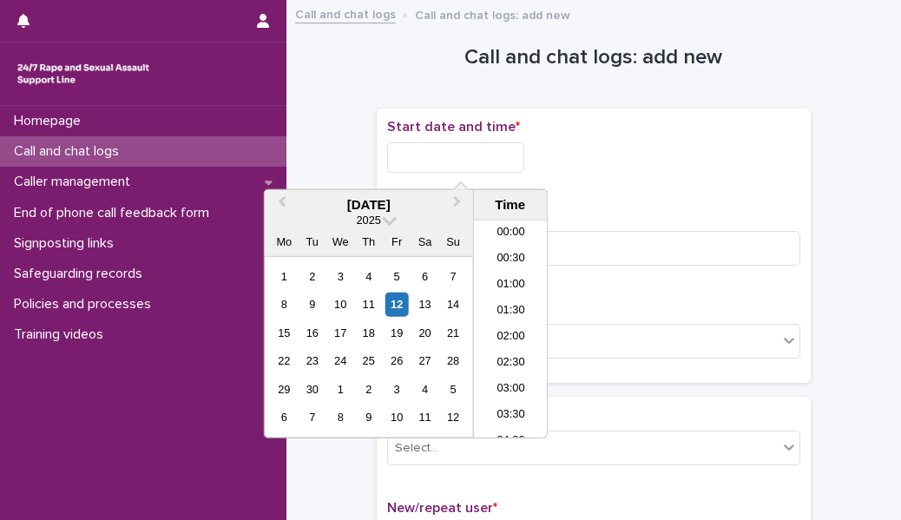
click at [418, 158] on input "text" at bounding box center [455, 157] width 137 height 30
click at [510, 333] on li "22:00" at bounding box center [511, 346] width 74 height 26
type input "**********"
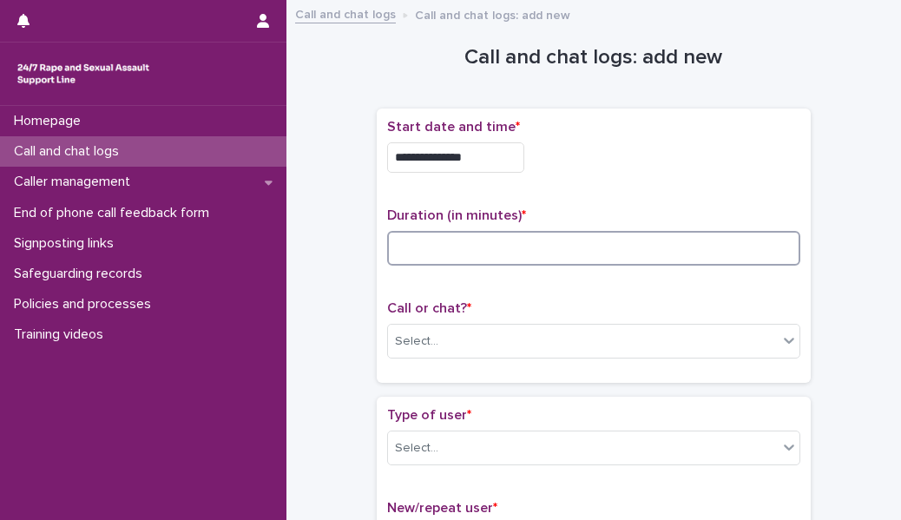
click at [457, 251] on input at bounding box center [593, 248] width 413 height 35
type input "*"
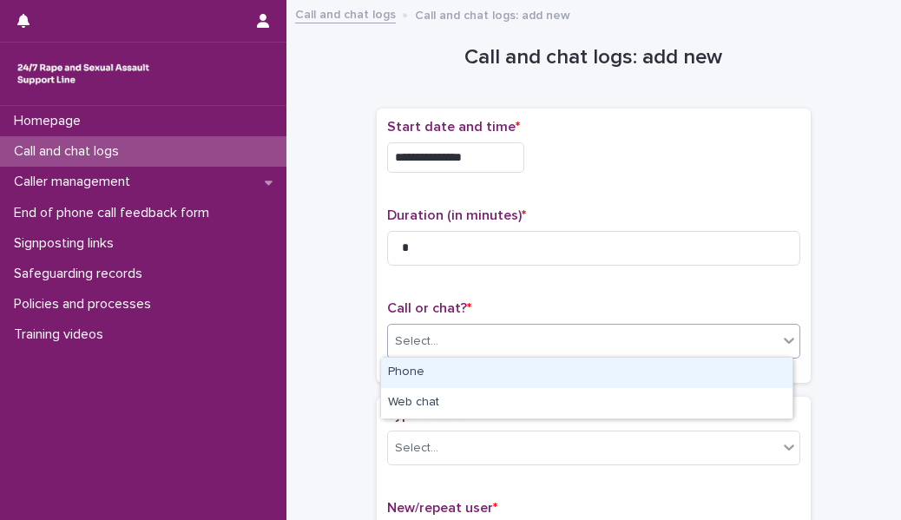
click at [397, 338] on div "Select..." at bounding box center [416, 341] width 43 height 18
click at [409, 369] on div "Phone" at bounding box center [586, 373] width 411 height 30
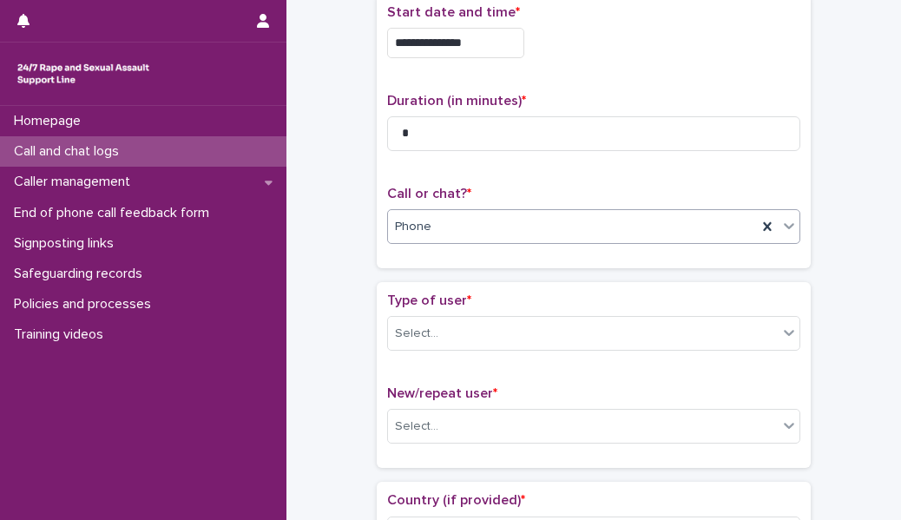
scroll to position [182, 0]
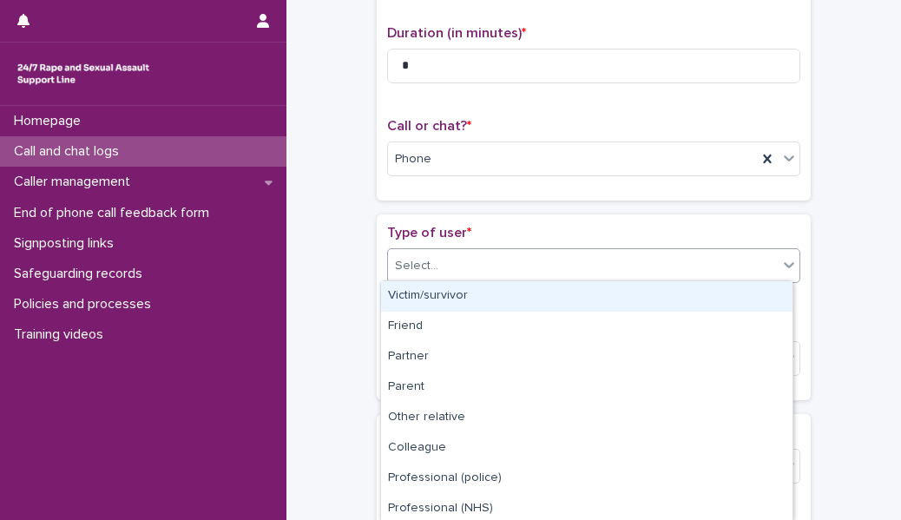
click at [426, 275] on div "Select..." at bounding box center [583, 266] width 390 height 29
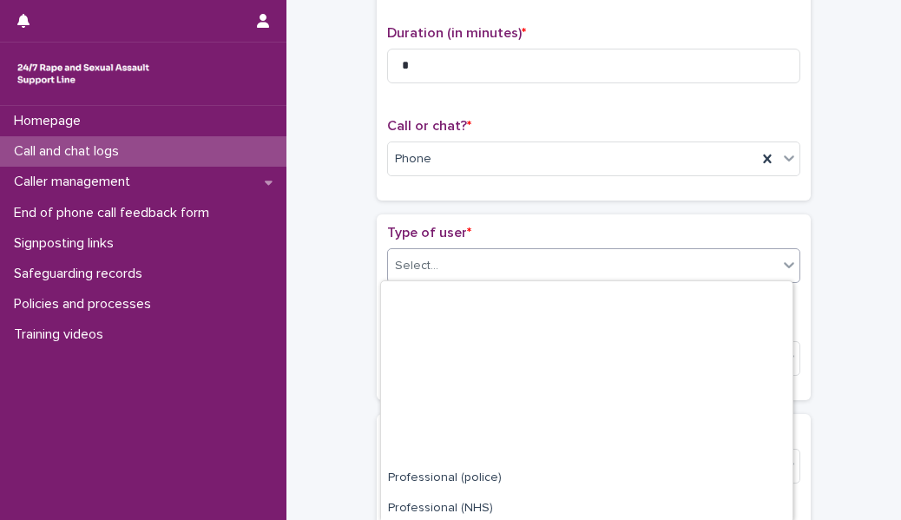
scroll to position [216, 0]
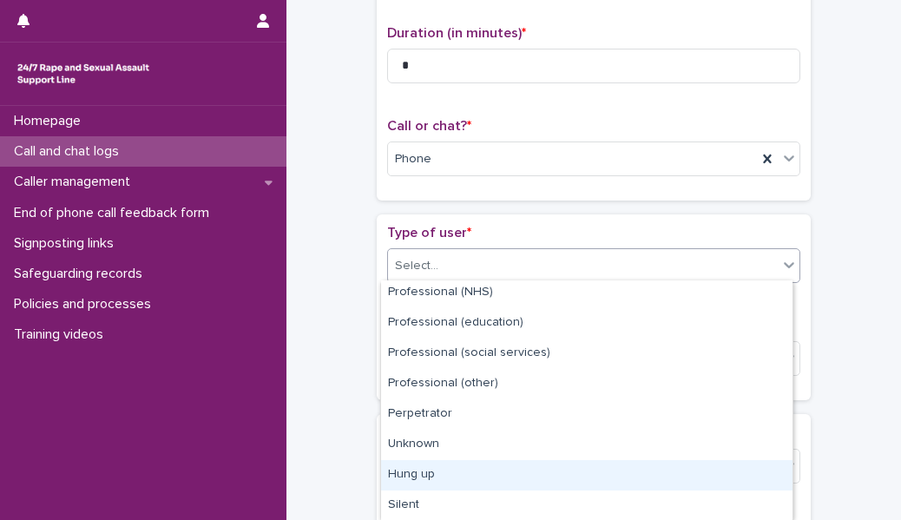
click at [445, 475] on div "Hung up" at bounding box center [586, 475] width 411 height 30
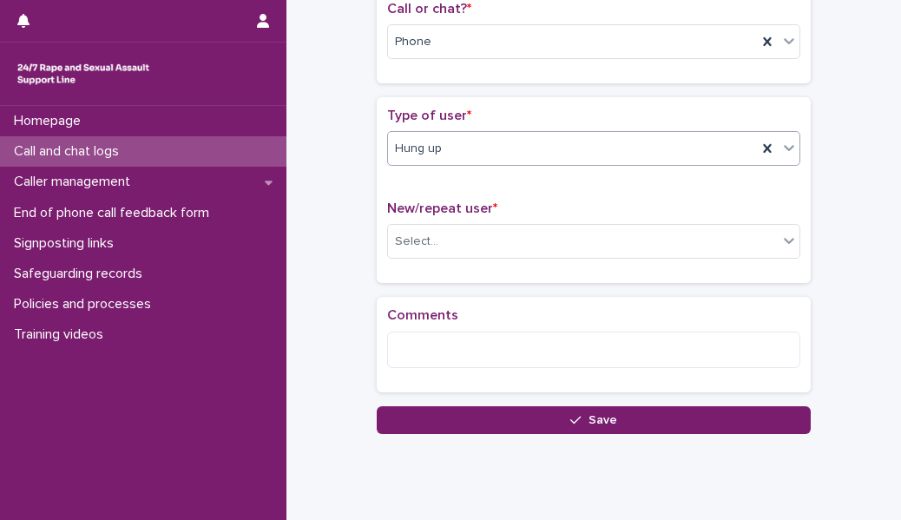
scroll to position [300, 0]
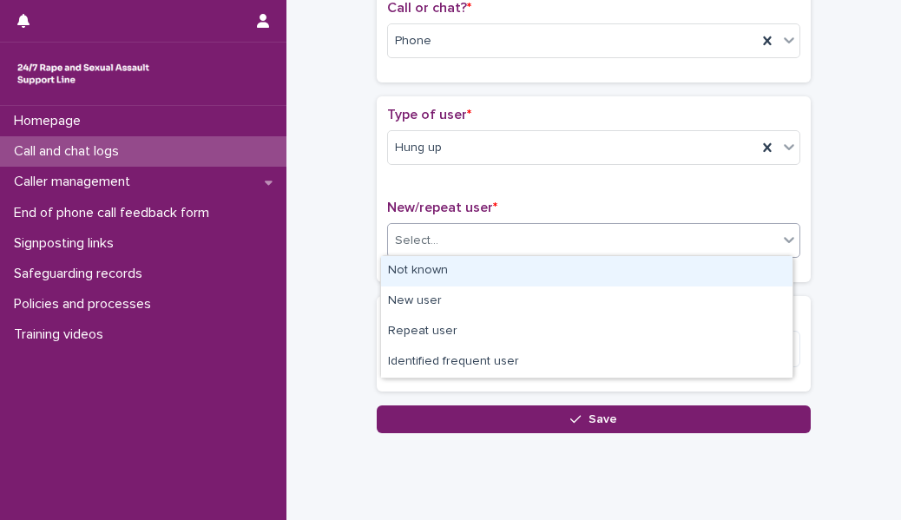
click at [464, 227] on div "Select..." at bounding box center [583, 241] width 390 height 29
click at [445, 266] on div "Not known" at bounding box center [586, 271] width 411 height 30
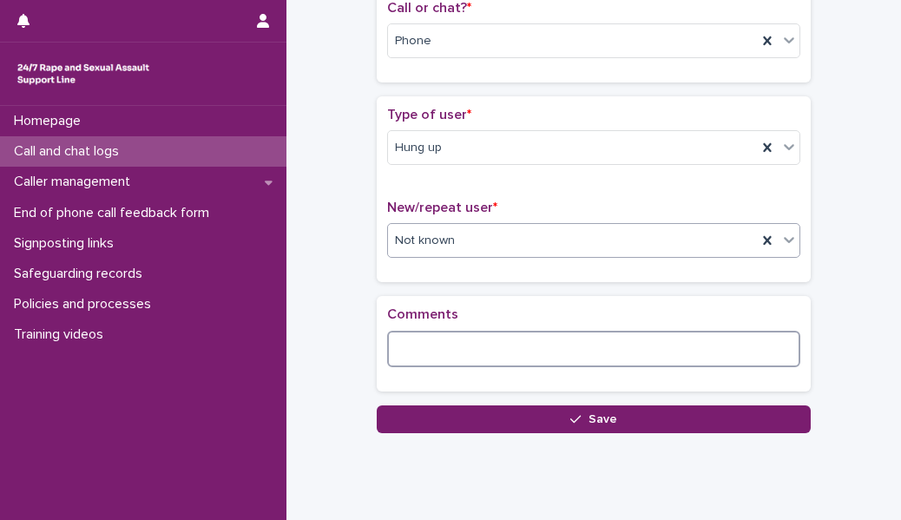
click at [411, 357] on textarea at bounding box center [593, 349] width 413 height 36
click at [397, 351] on textarea "**********" at bounding box center [593, 349] width 413 height 36
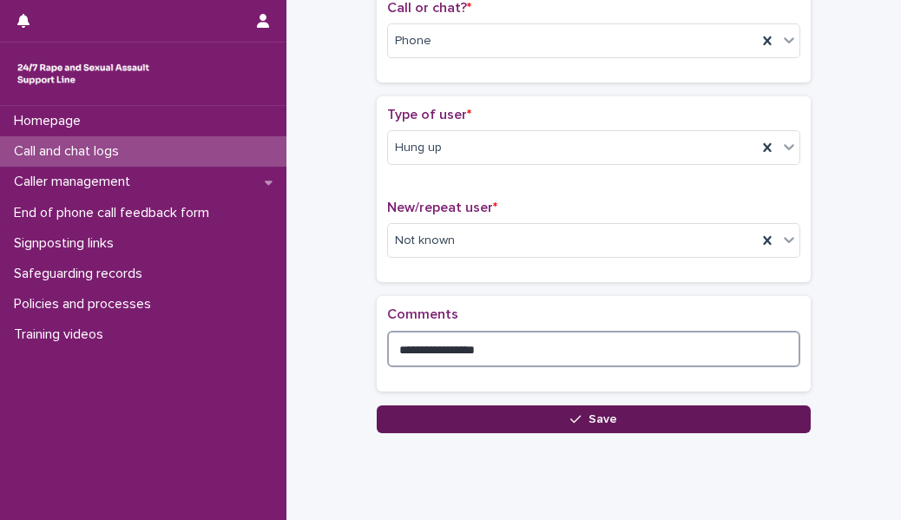
type textarea "**********"
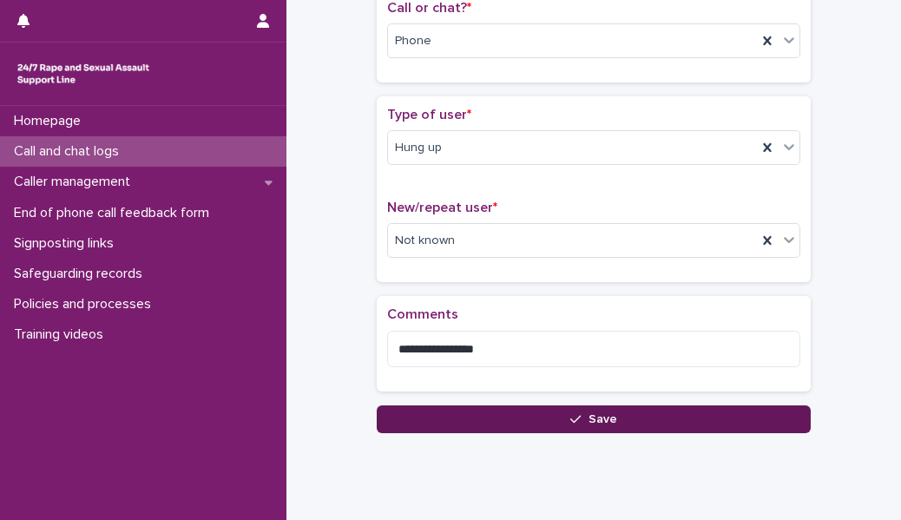
click at [428, 407] on button "Save" at bounding box center [594, 419] width 434 height 28
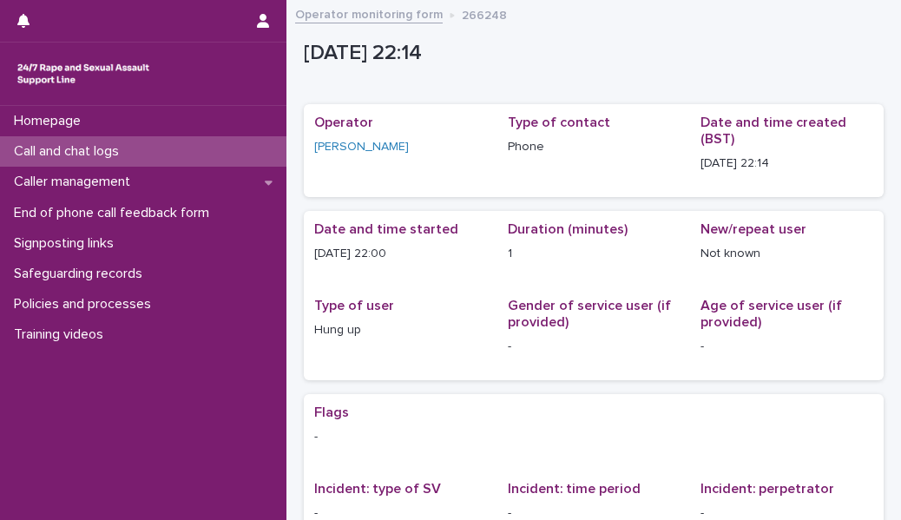
click at [262, 158] on div "Call and chat logs" at bounding box center [143, 151] width 286 height 30
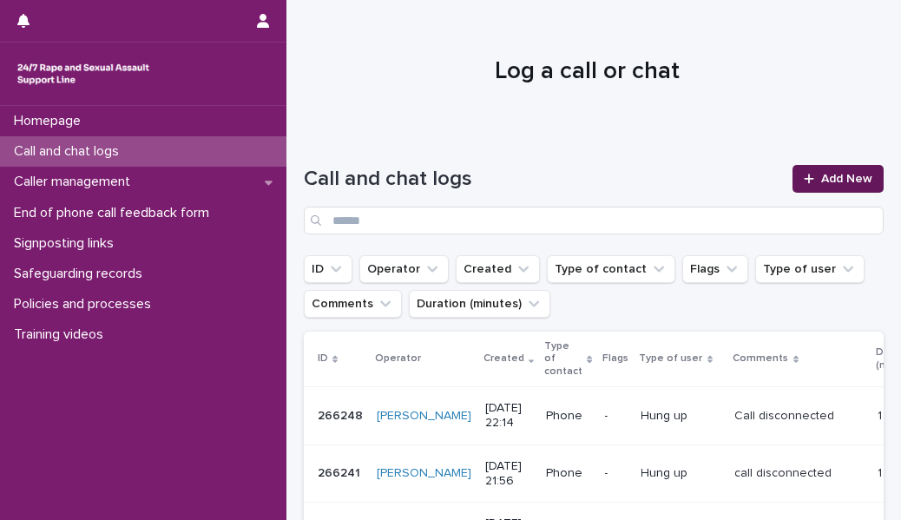
click at [821, 173] on span "Add New" at bounding box center [846, 179] width 51 height 12
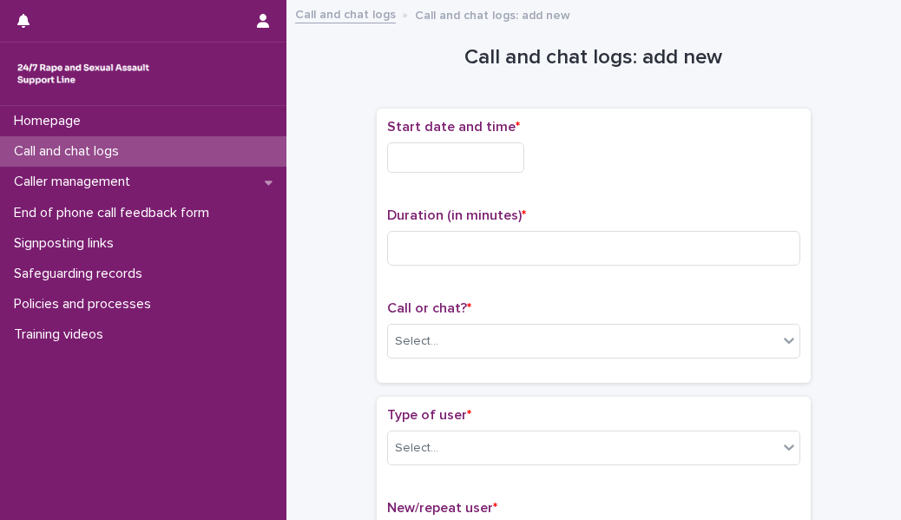
click at [515, 175] on div "Start date and time *" at bounding box center [593, 153] width 413 height 68
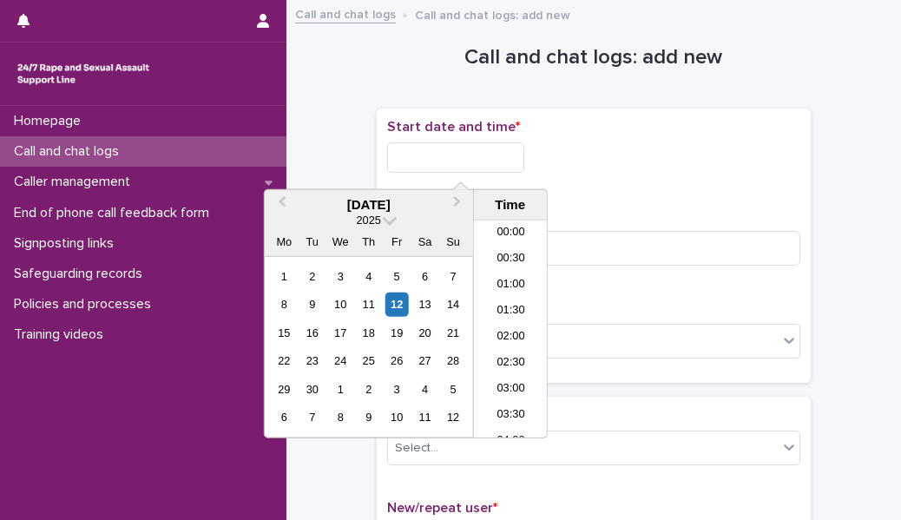
click at [501, 165] on input "text" at bounding box center [455, 157] width 137 height 30
click at [507, 349] on li "22:00" at bounding box center [511, 346] width 74 height 26
type input "**********"
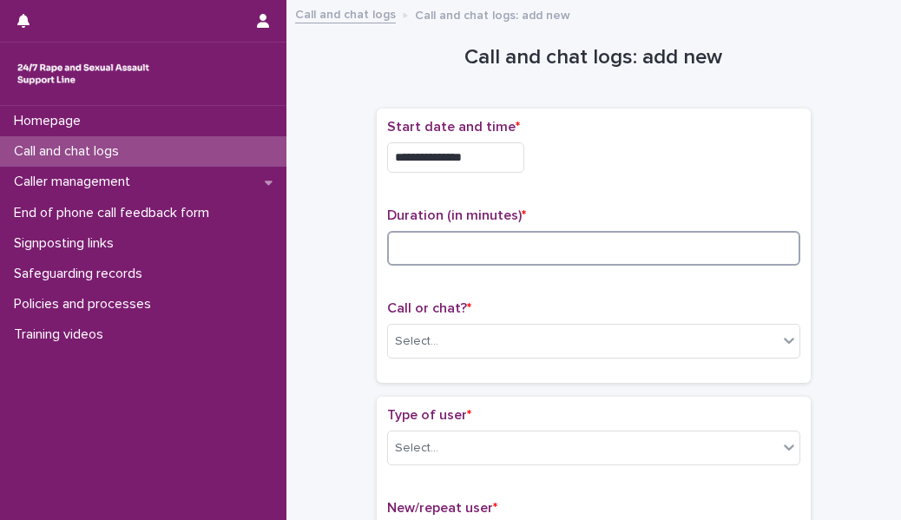
click at [442, 243] on input at bounding box center [593, 248] width 413 height 35
type input "*"
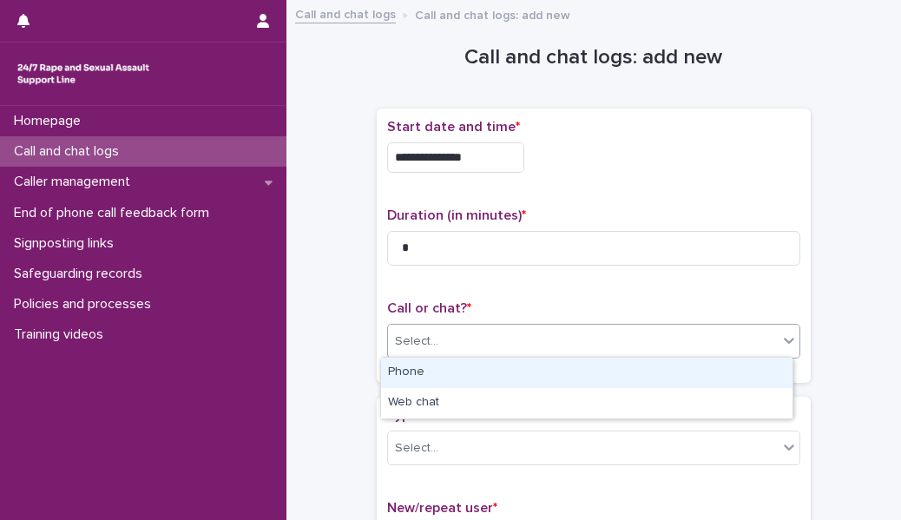
click at [441, 333] on div "Select..." at bounding box center [583, 341] width 390 height 29
click at [438, 386] on div "Phone" at bounding box center [586, 373] width 411 height 30
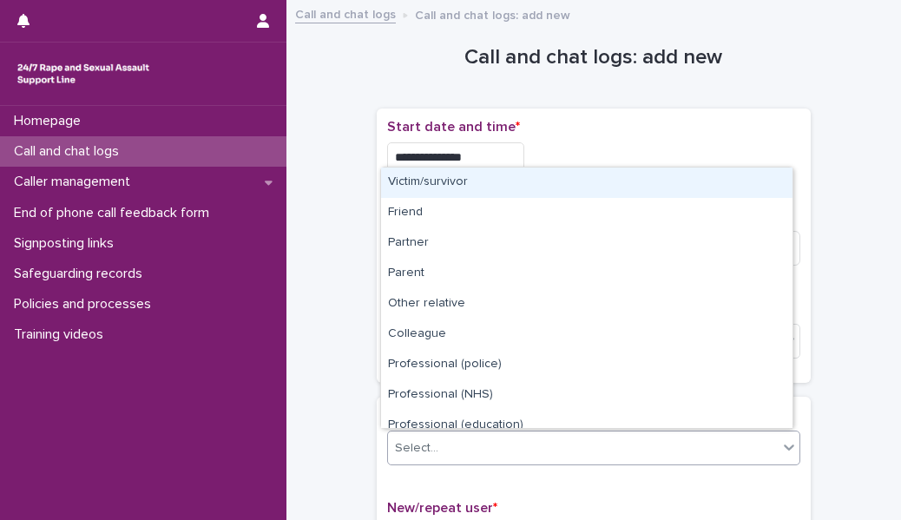
click at [449, 448] on div "Select..." at bounding box center [583, 448] width 390 height 29
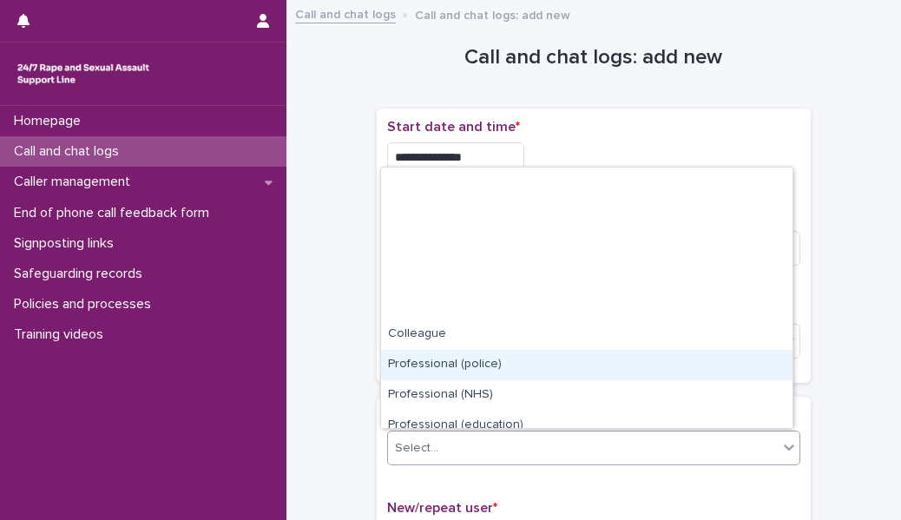
scroll to position [194, 0]
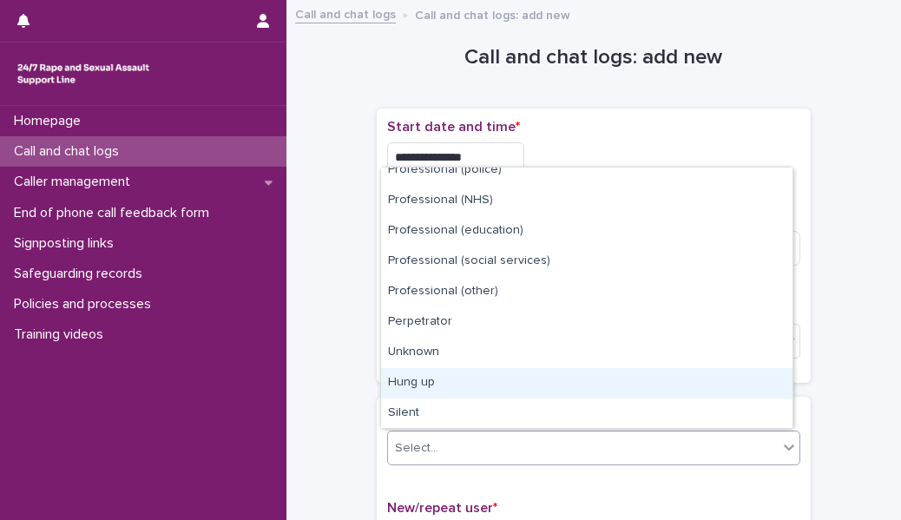
click at [440, 381] on div "Hung up" at bounding box center [586, 383] width 411 height 30
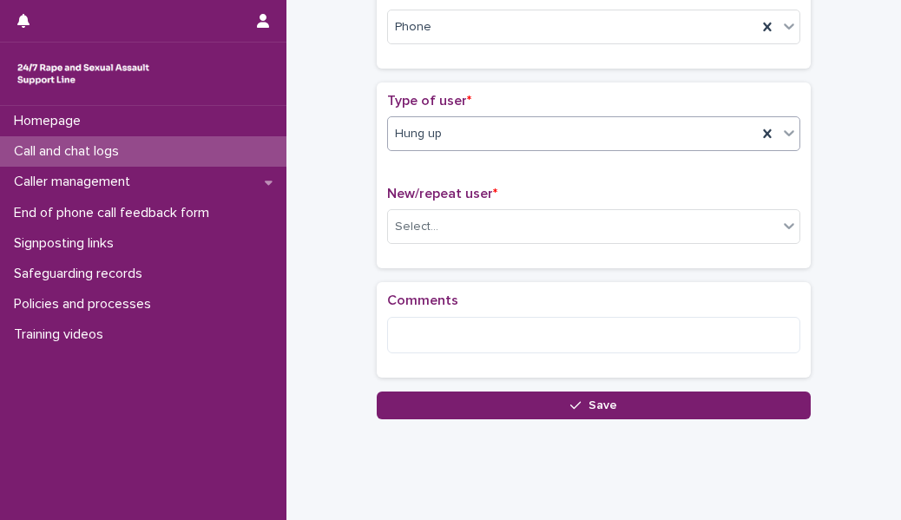
scroll to position [316, 0]
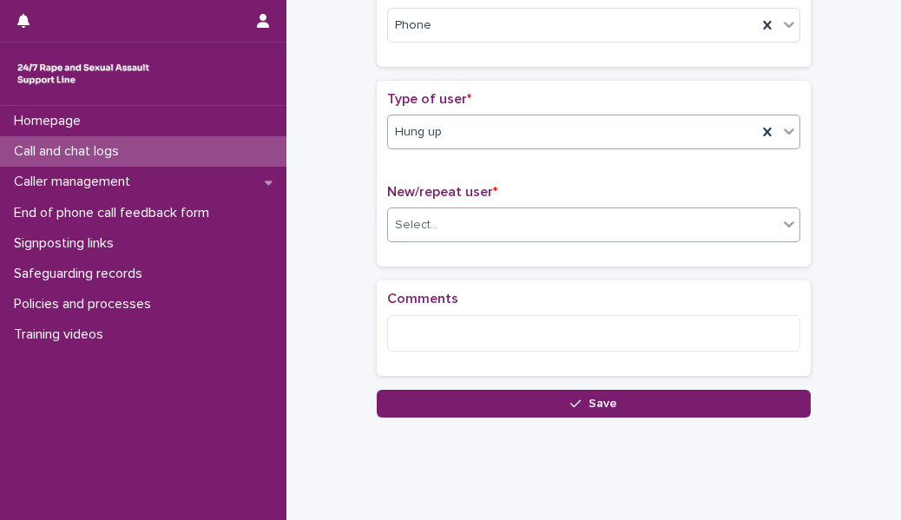
click at [427, 229] on div "Select..." at bounding box center [416, 225] width 43 height 18
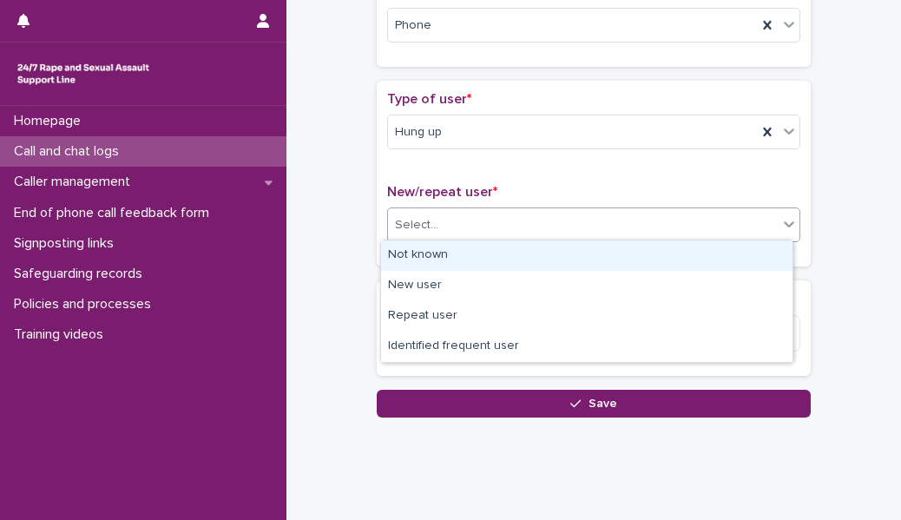
click at [424, 251] on div "Not known" at bounding box center [586, 255] width 411 height 30
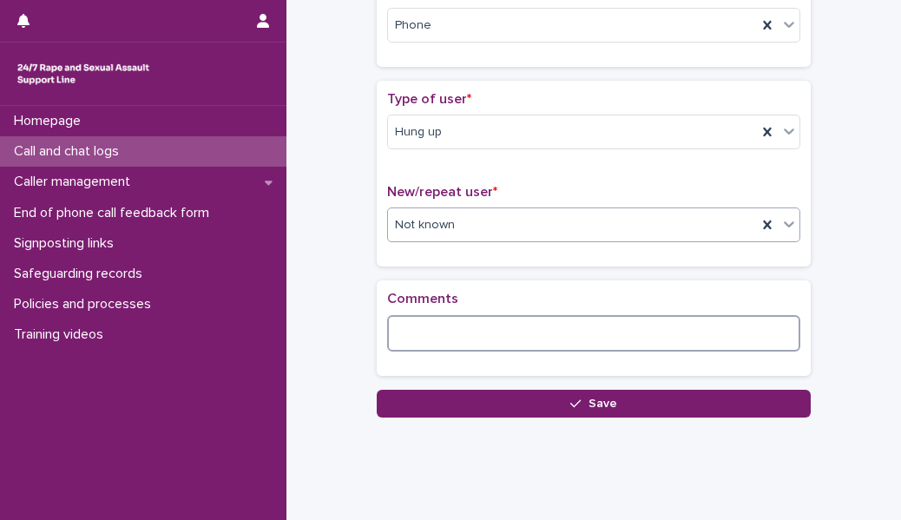
click at [416, 344] on textarea at bounding box center [593, 333] width 413 height 36
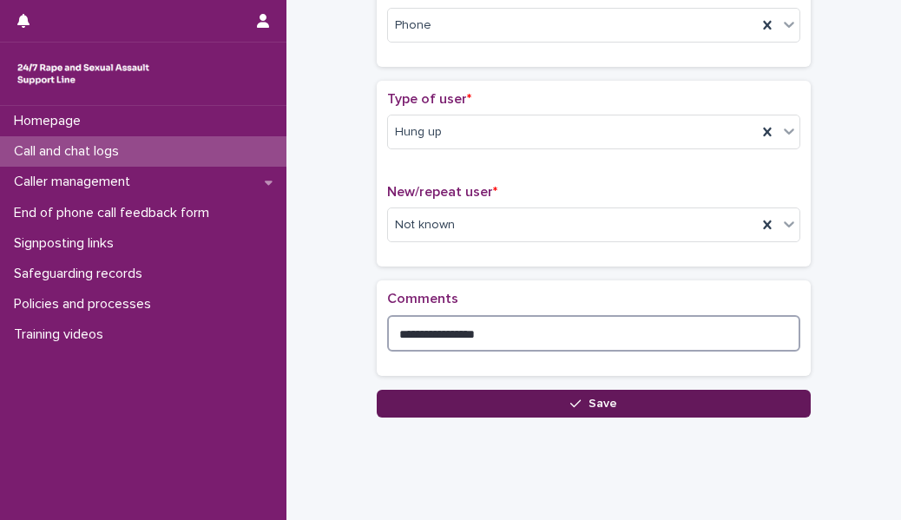
type textarea "**********"
click at [457, 390] on button "Save" at bounding box center [594, 404] width 434 height 28
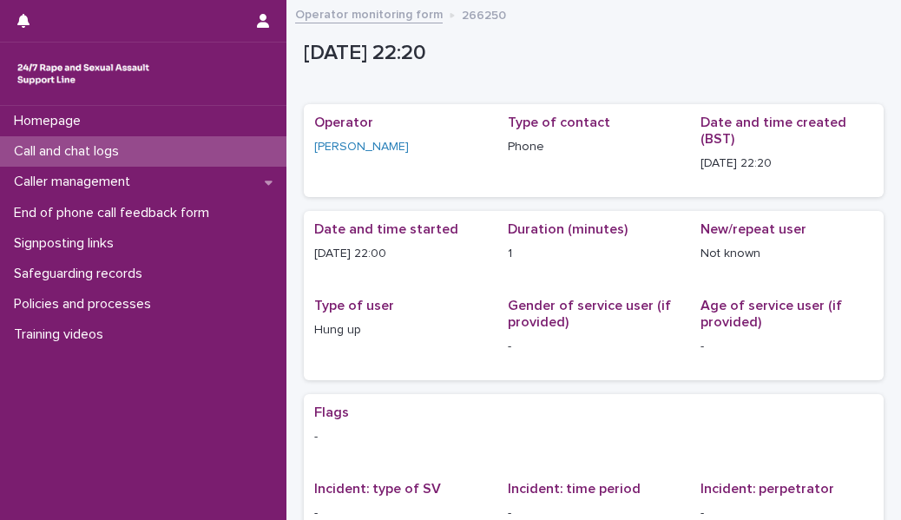
click at [211, 148] on div "Call and chat logs" at bounding box center [143, 151] width 286 height 30
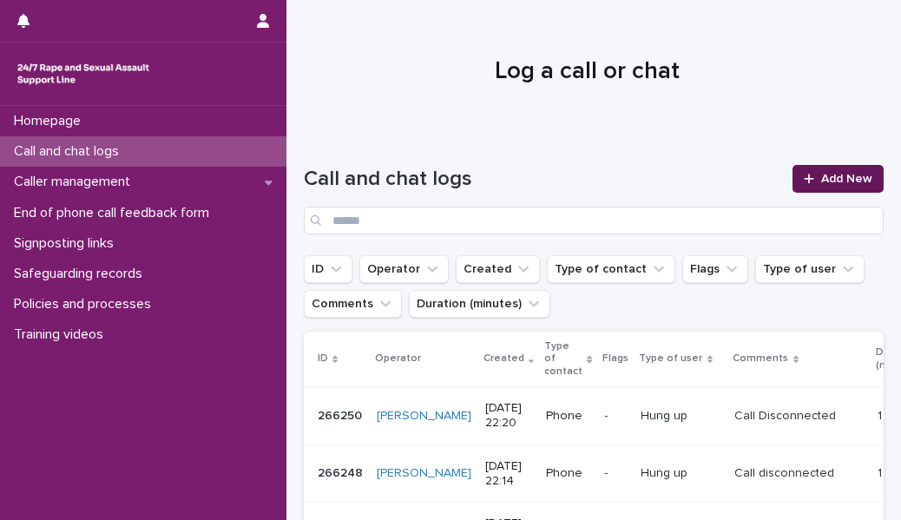
click at [831, 174] on span "Add New" at bounding box center [846, 179] width 51 height 12
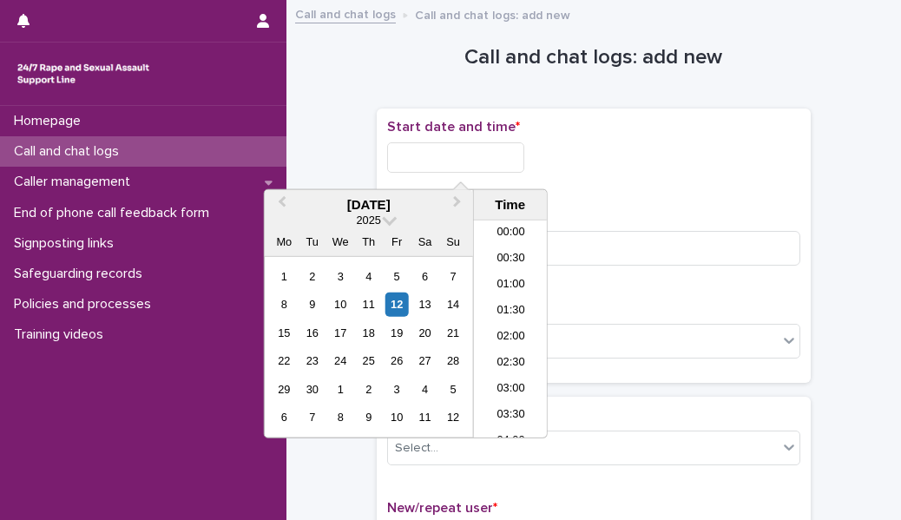
scroll to position [1033, 0]
click at [496, 154] on input "text" at bounding box center [455, 157] width 137 height 30
click at [508, 352] on li "22:00" at bounding box center [511, 346] width 74 height 26
type input "**********"
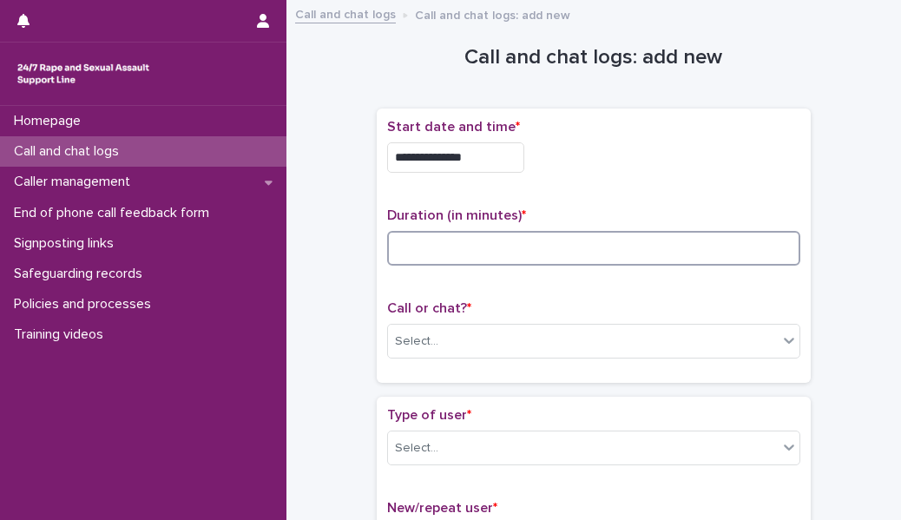
click at [489, 254] on input at bounding box center [593, 248] width 413 height 35
type input "*"
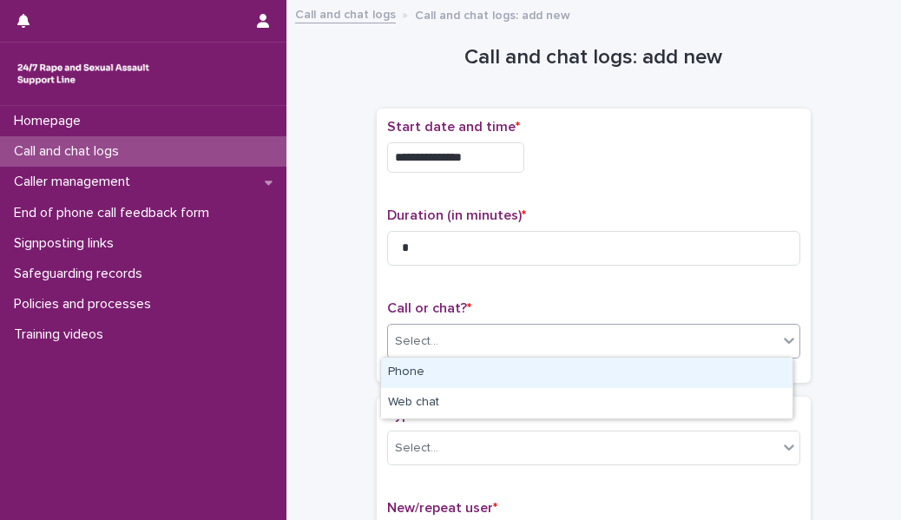
click at [784, 339] on icon at bounding box center [789, 341] width 10 height 6
click at [719, 363] on div "Phone" at bounding box center [586, 373] width 411 height 30
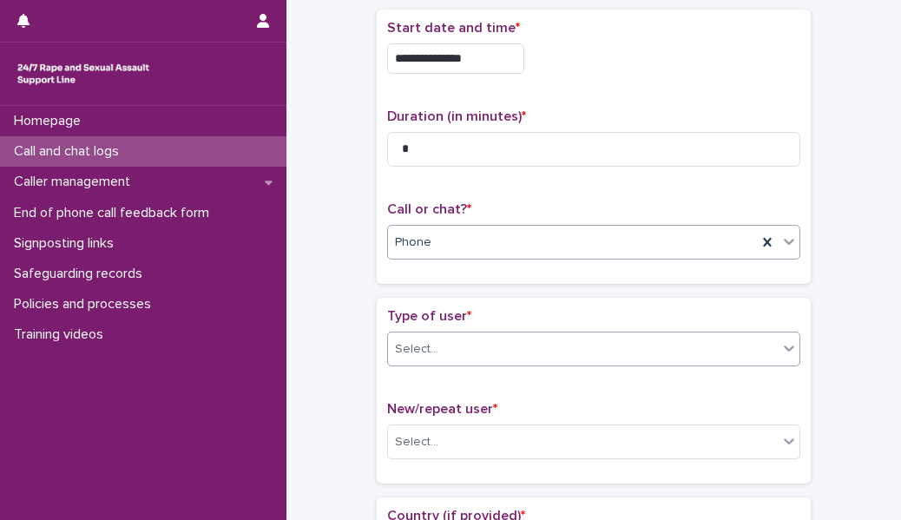
scroll to position [100, 0]
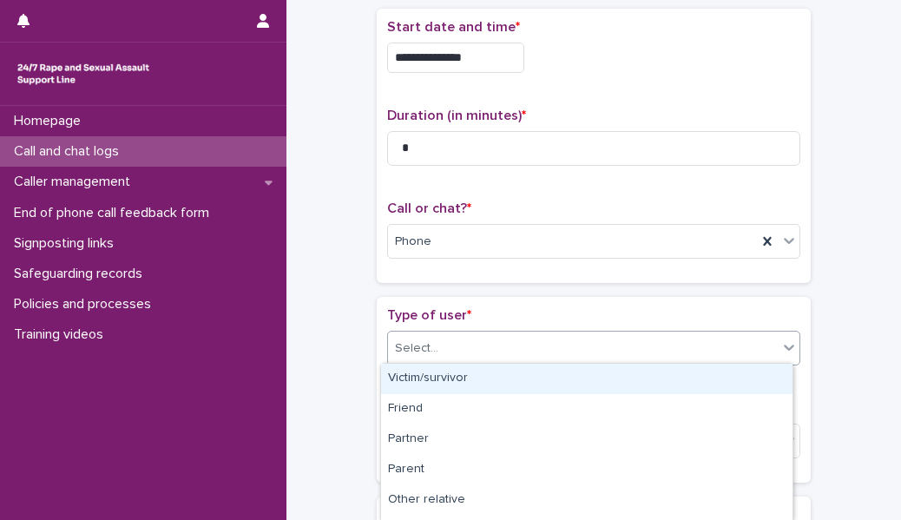
click at [663, 341] on div "Select..." at bounding box center [583, 348] width 390 height 29
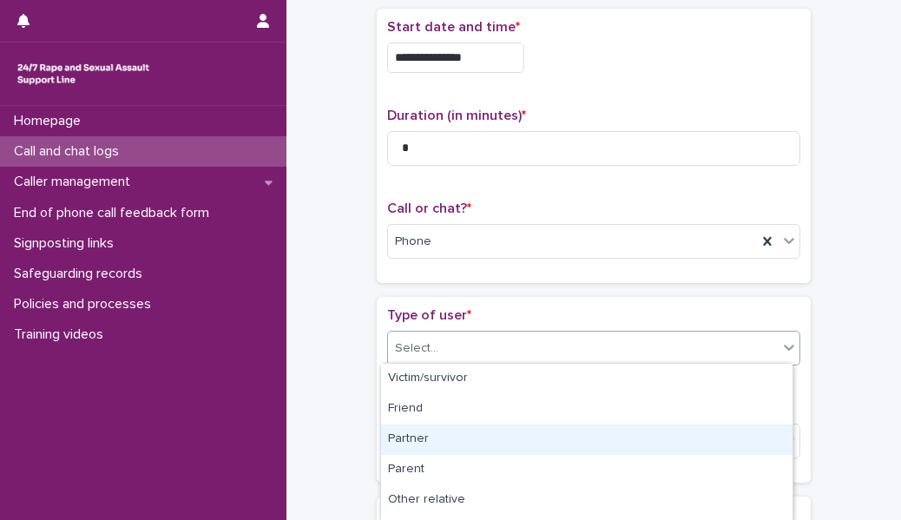
scroll to position [298, 0]
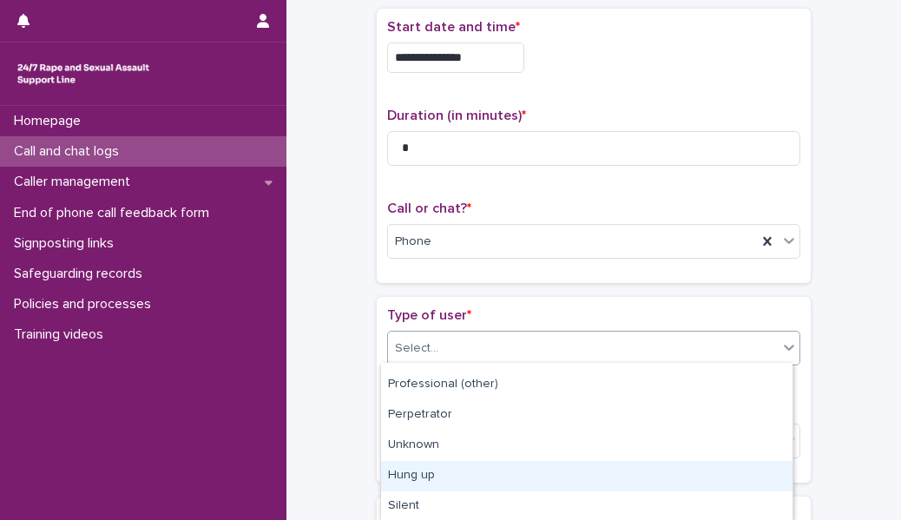
click at [590, 480] on div "Hung up" at bounding box center [586, 476] width 411 height 30
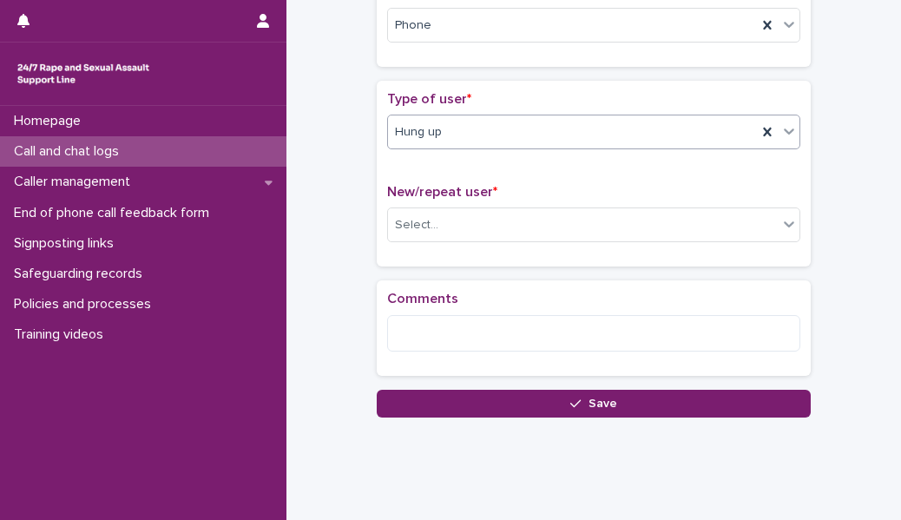
scroll to position [317, 0]
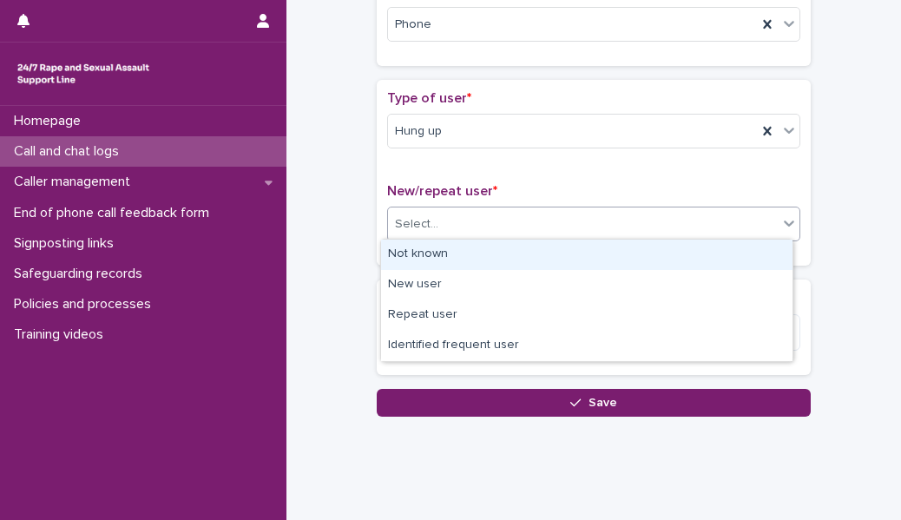
click at [577, 232] on div "Select..." at bounding box center [583, 224] width 390 height 29
click at [549, 266] on div "Not known" at bounding box center [586, 255] width 411 height 30
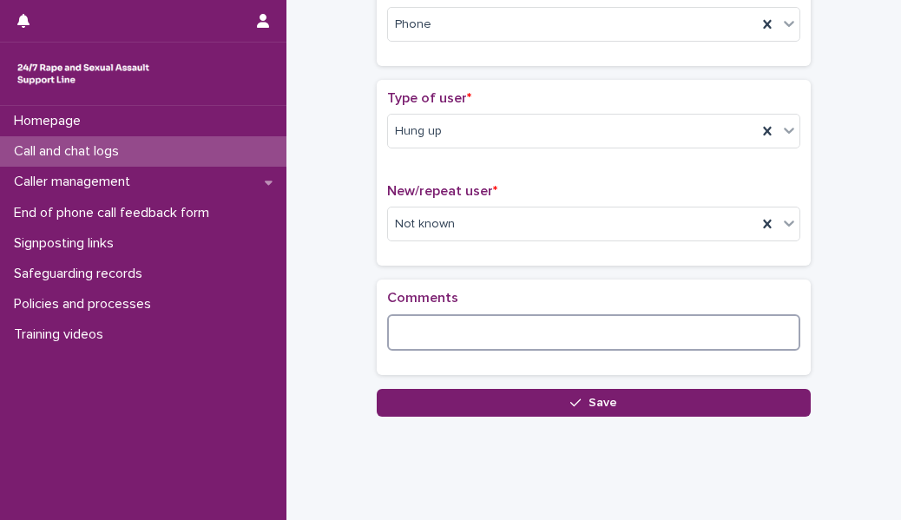
click at [511, 326] on textarea at bounding box center [593, 332] width 413 height 36
type textarea "**********"
click at [464, 383] on div "**********" at bounding box center [594, 334] width 434 height 109
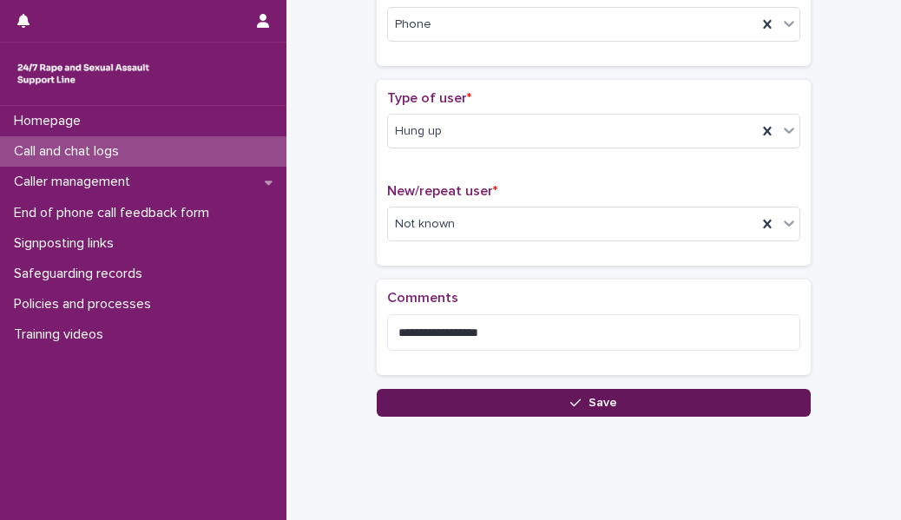
click at [469, 401] on button "Save" at bounding box center [594, 403] width 434 height 28
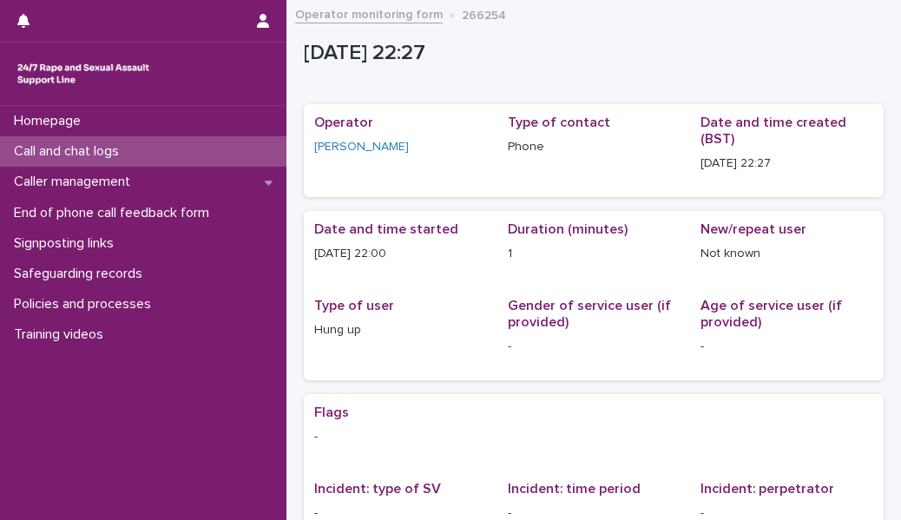
click at [255, 157] on div "Call and chat logs" at bounding box center [143, 151] width 286 height 30
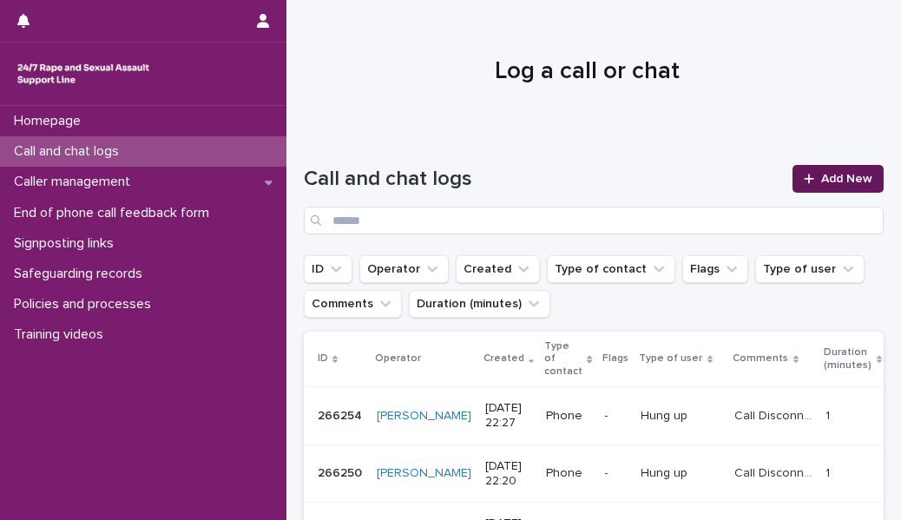
click at [823, 181] on span "Add New" at bounding box center [846, 179] width 51 height 12
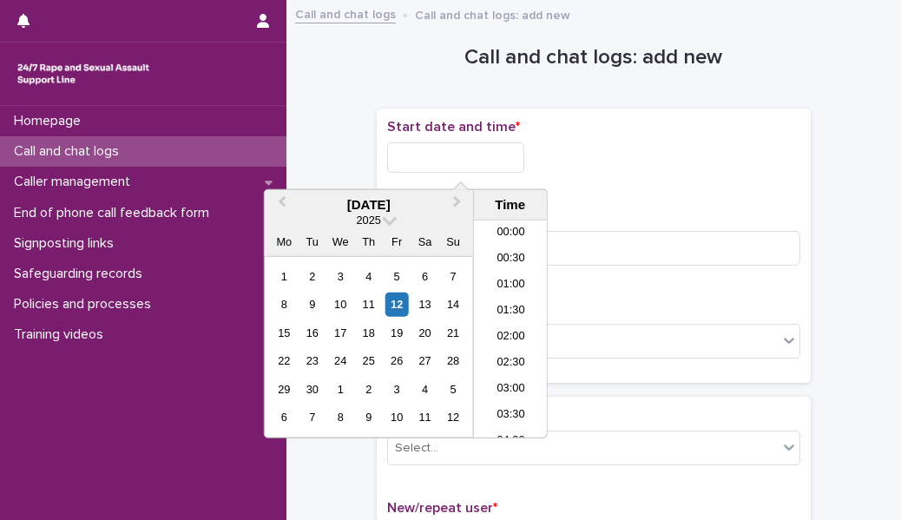
click at [524, 161] on input "text" at bounding box center [455, 157] width 137 height 30
click at [512, 368] on li "22:30" at bounding box center [511, 372] width 74 height 26
type input "**********"
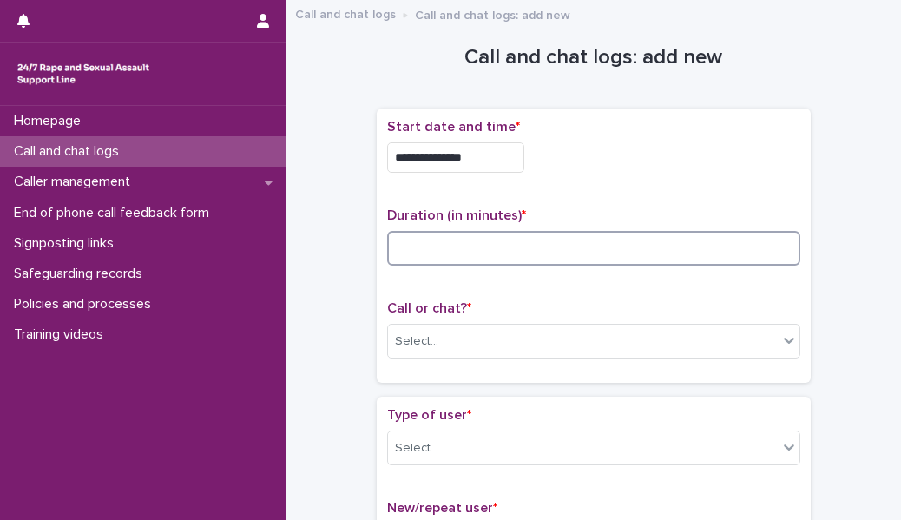
click at [430, 248] on input at bounding box center [593, 248] width 413 height 35
type input "*"
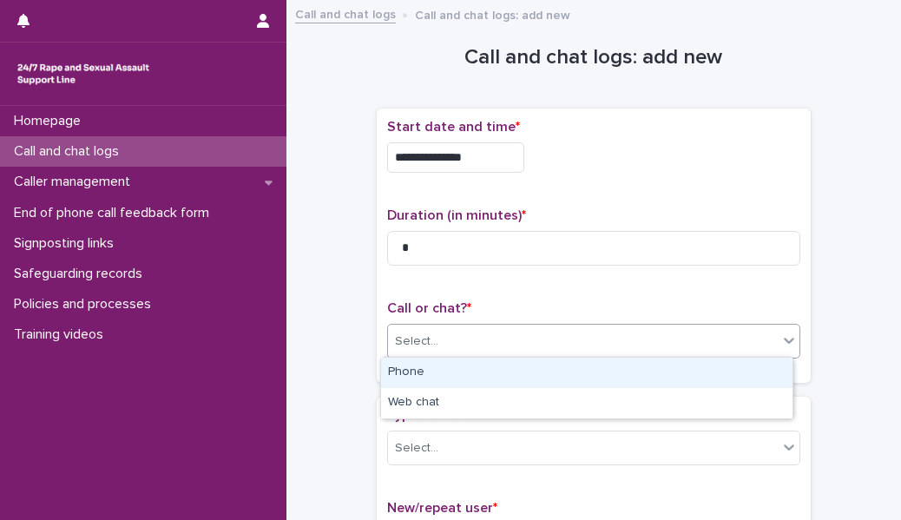
click at [465, 339] on div "Select..." at bounding box center [583, 341] width 390 height 29
click at [462, 370] on div "Phone" at bounding box center [586, 373] width 411 height 30
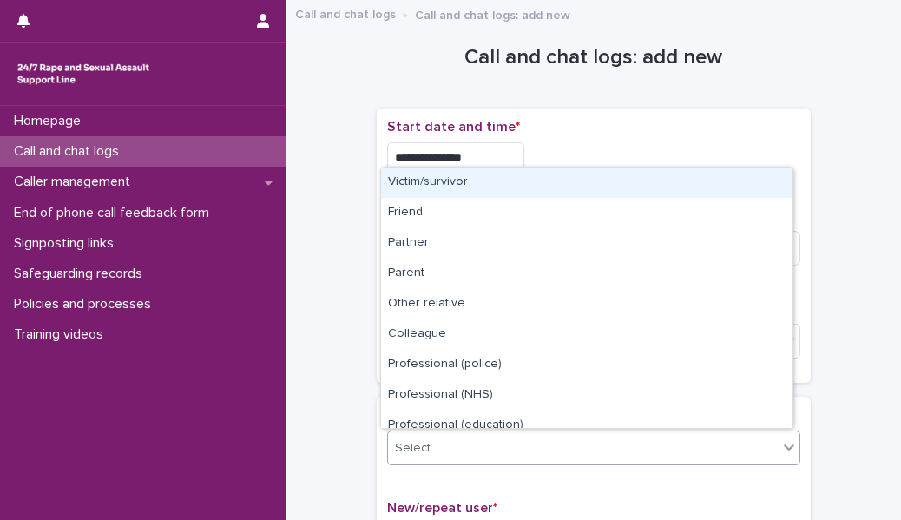
click at [455, 438] on div "Select..." at bounding box center [583, 448] width 390 height 29
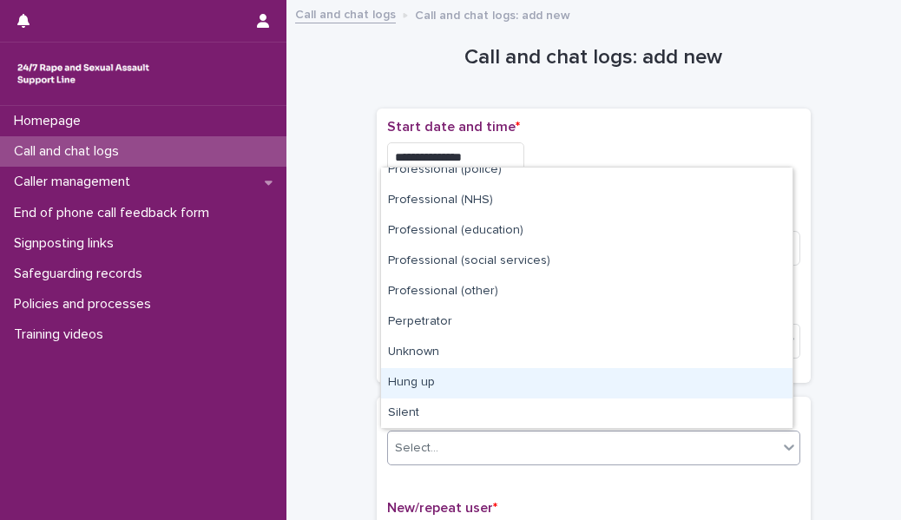
scroll to position [194, 0]
click at [451, 388] on div "Hung up" at bounding box center [586, 384] width 411 height 30
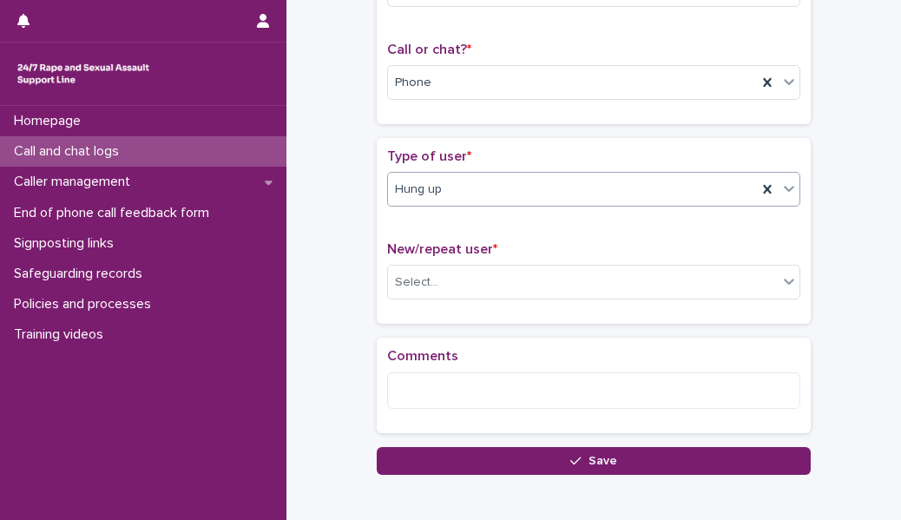
scroll to position [274, 0]
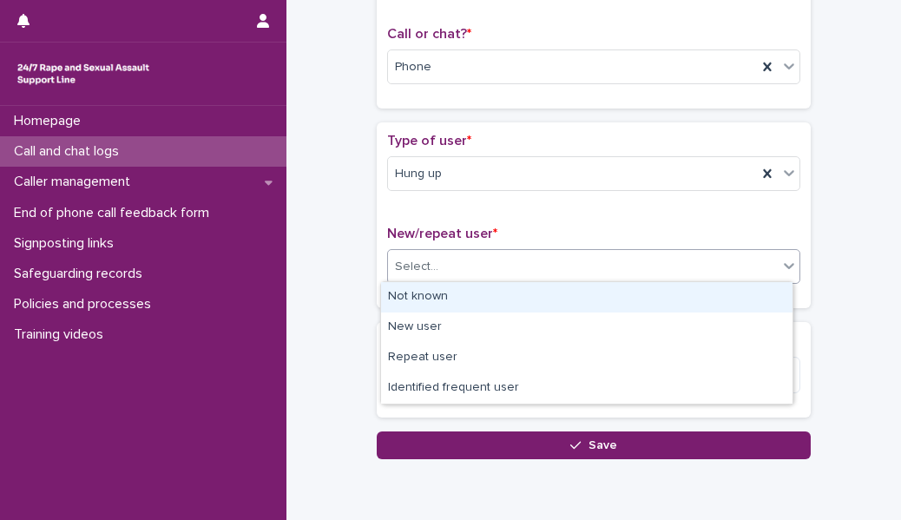
click at [440, 273] on div at bounding box center [441, 267] width 2 height 18
drag, startPoint x: 435, startPoint y: 295, endPoint x: 428, endPoint y: 304, distance: 11.1
click at [428, 304] on div "Not known" at bounding box center [586, 297] width 411 height 30
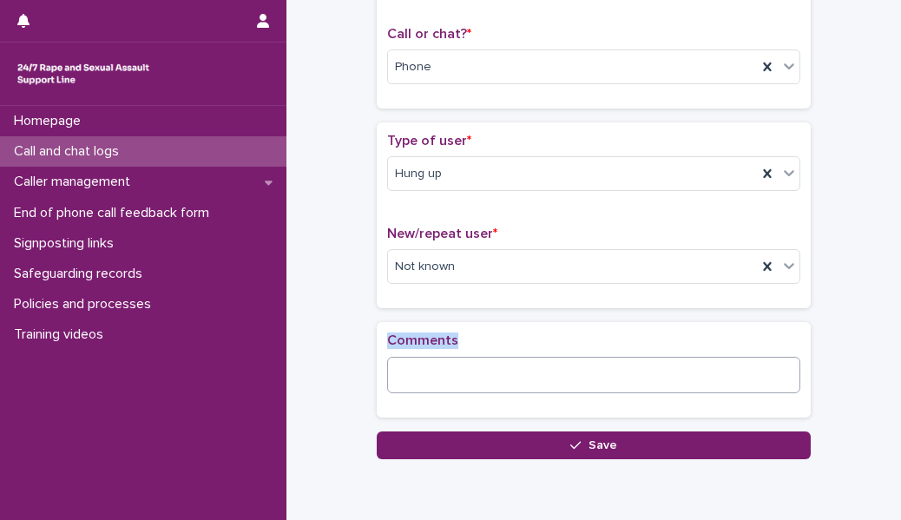
drag, startPoint x: 428, startPoint y: 304, endPoint x: 418, endPoint y: 369, distance: 65.9
click at [418, 369] on div "**********" at bounding box center [594, 132] width 434 height 597
click at [418, 369] on textarea at bounding box center [593, 375] width 413 height 36
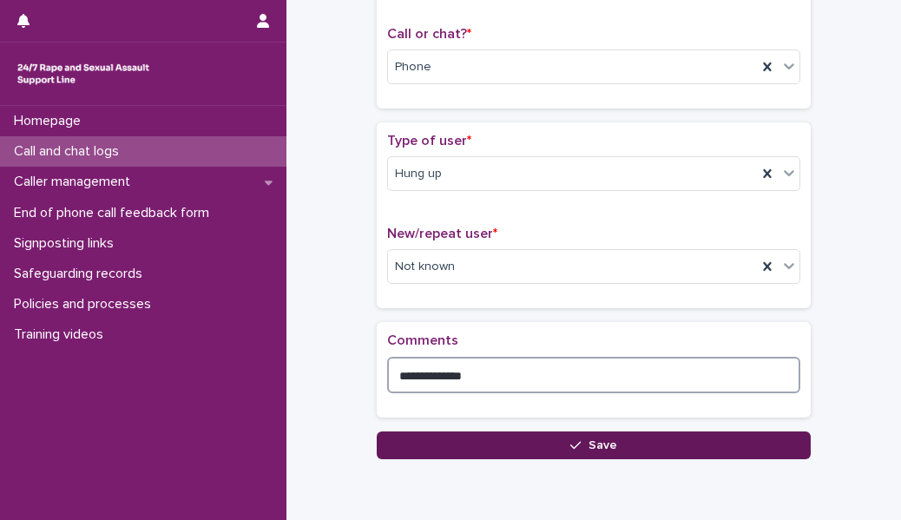
type textarea "**********"
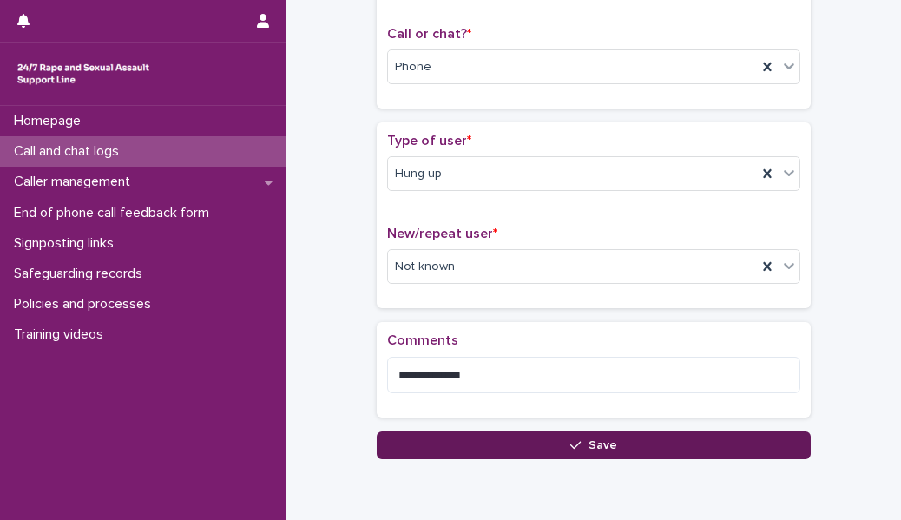
click at [385, 452] on button "Save" at bounding box center [594, 445] width 434 height 28
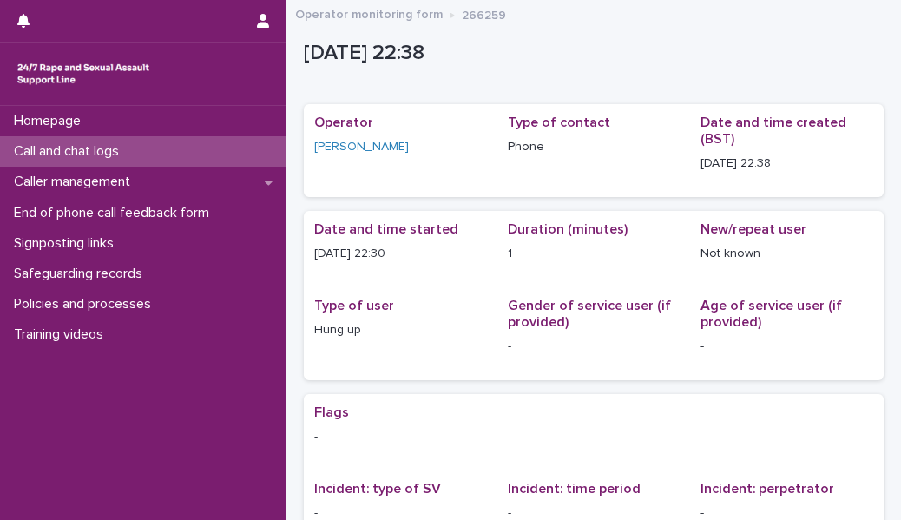
click at [232, 146] on div "Call and chat logs" at bounding box center [143, 151] width 286 height 30
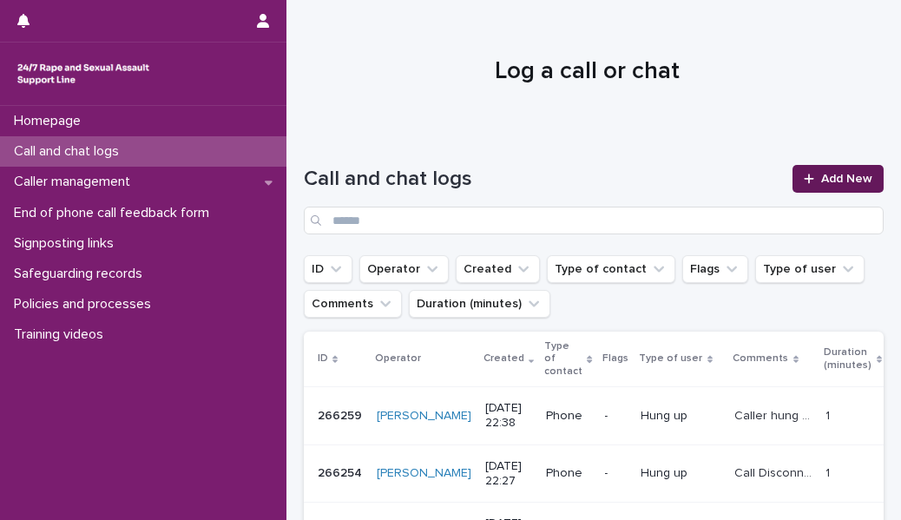
click at [804, 181] on icon at bounding box center [809, 179] width 10 height 10
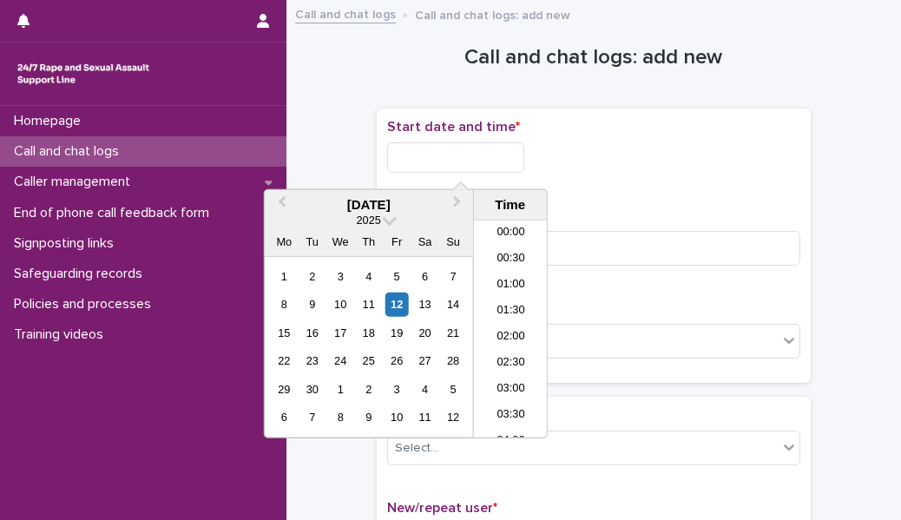
click at [421, 151] on input "text" at bounding box center [455, 157] width 137 height 30
click at [503, 346] on li "22:00" at bounding box center [511, 346] width 74 height 26
type input "**********"
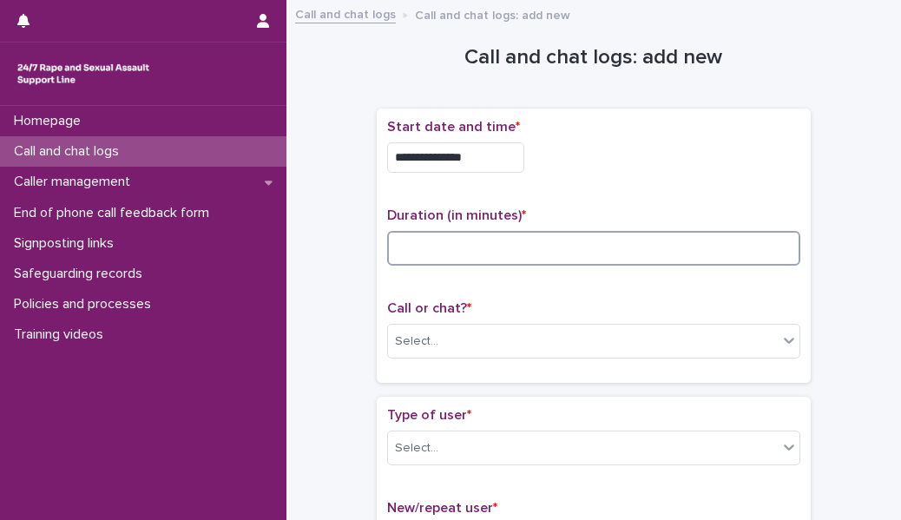
click at [448, 256] on input at bounding box center [593, 248] width 413 height 35
type input "*"
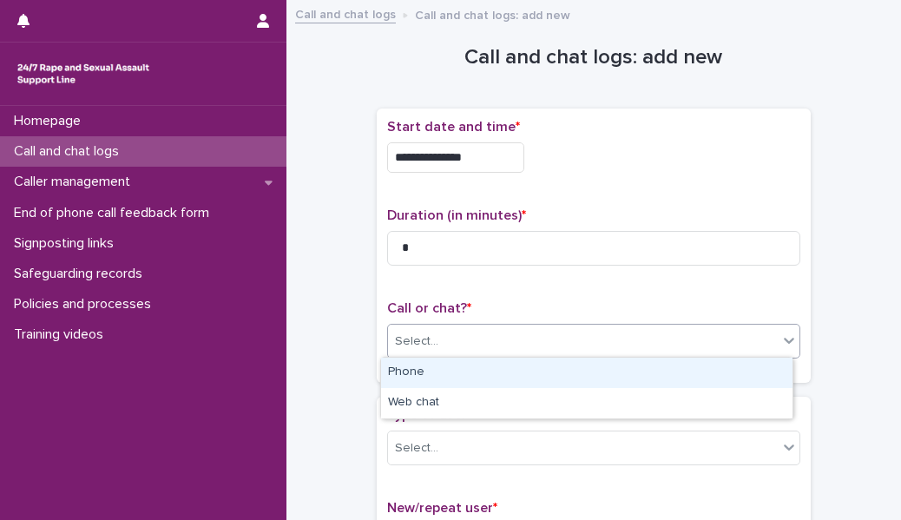
click at [452, 343] on div "Select..." at bounding box center [583, 341] width 390 height 29
click at [457, 378] on div "Phone" at bounding box center [586, 373] width 411 height 30
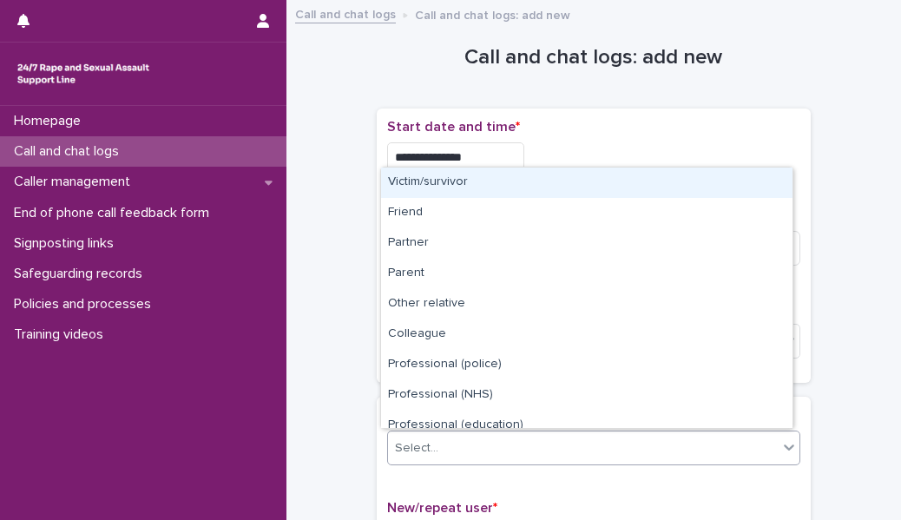
click at [492, 440] on div "Select..." at bounding box center [583, 448] width 390 height 29
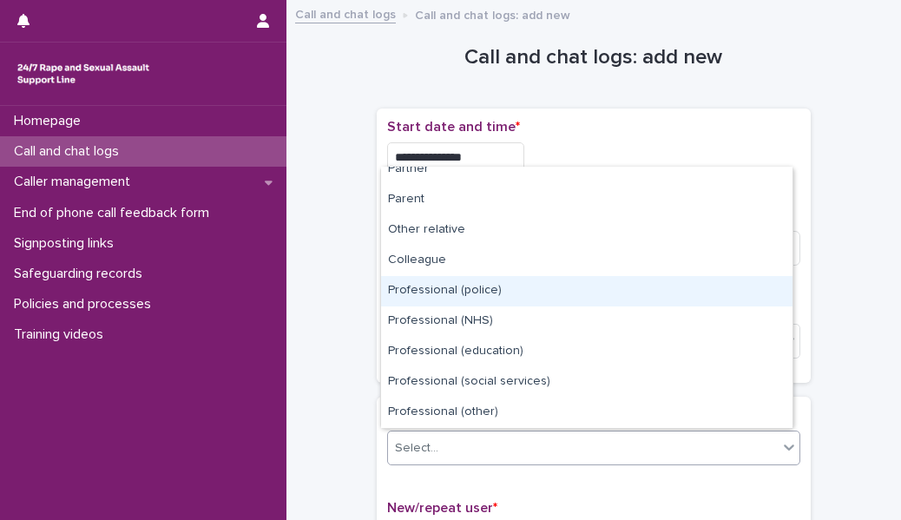
scroll to position [194, 0]
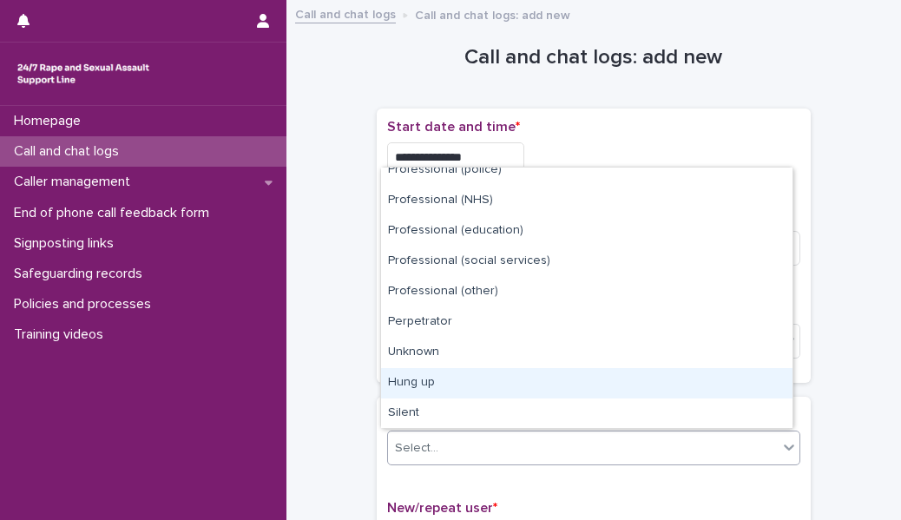
click at [467, 386] on div "Hung up" at bounding box center [586, 383] width 411 height 30
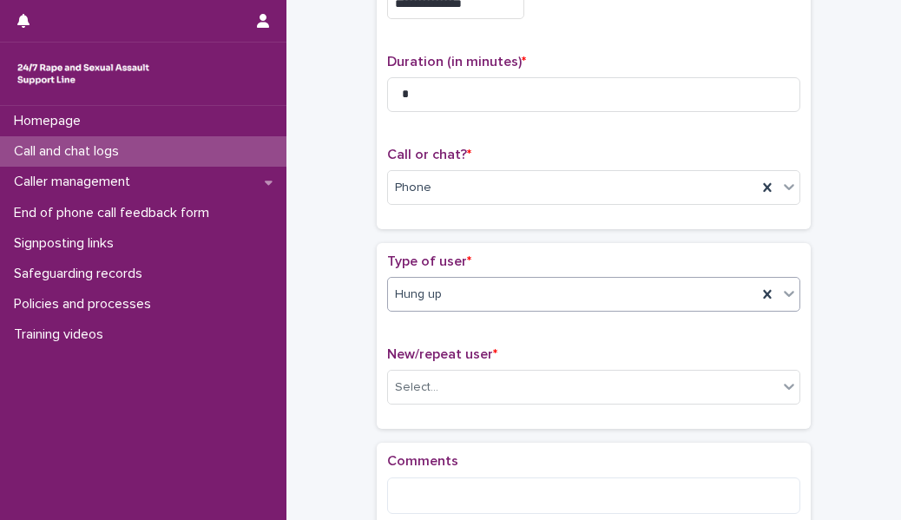
scroll to position [177, 0]
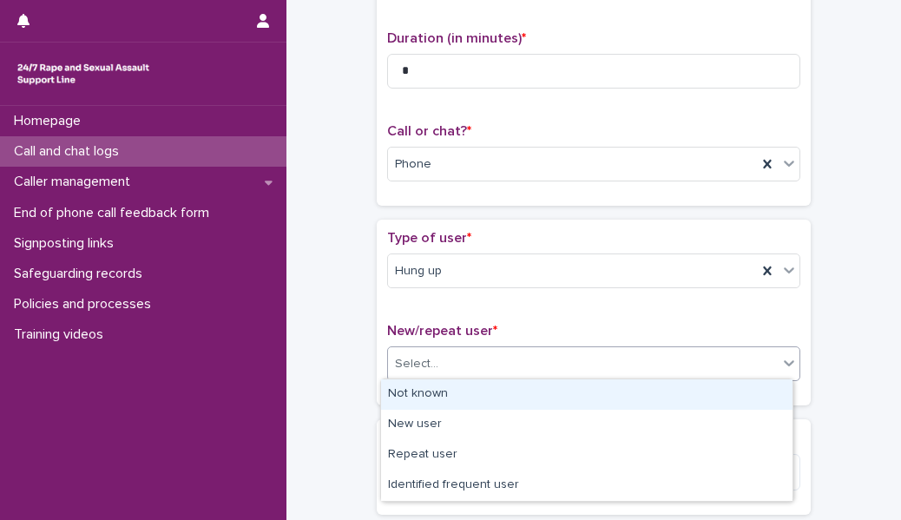
click at [476, 346] on div "Select..." at bounding box center [593, 363] width 413 height 35
click at [483, 397] on div "Not known" at bounding box center [586, 394] width 411 height 30
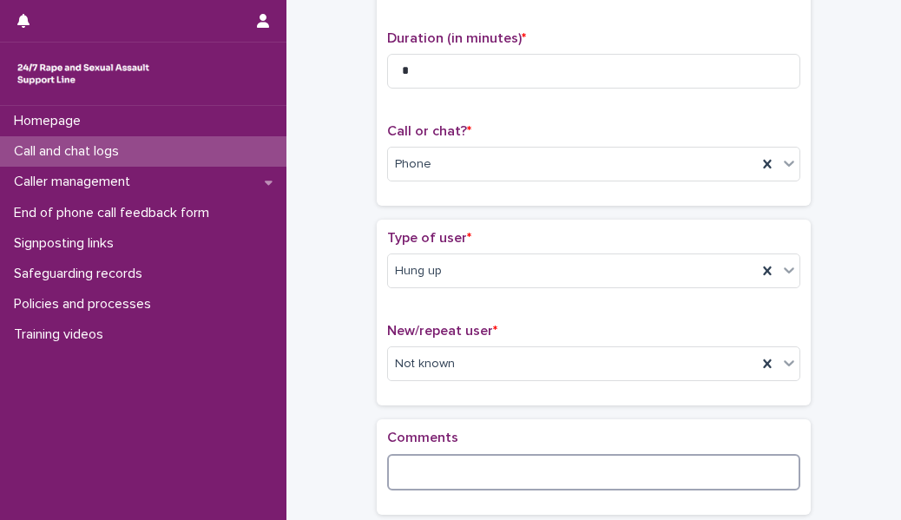
click at [476, 459] on textarea at bounding box center [593, 472] width 413 height 36
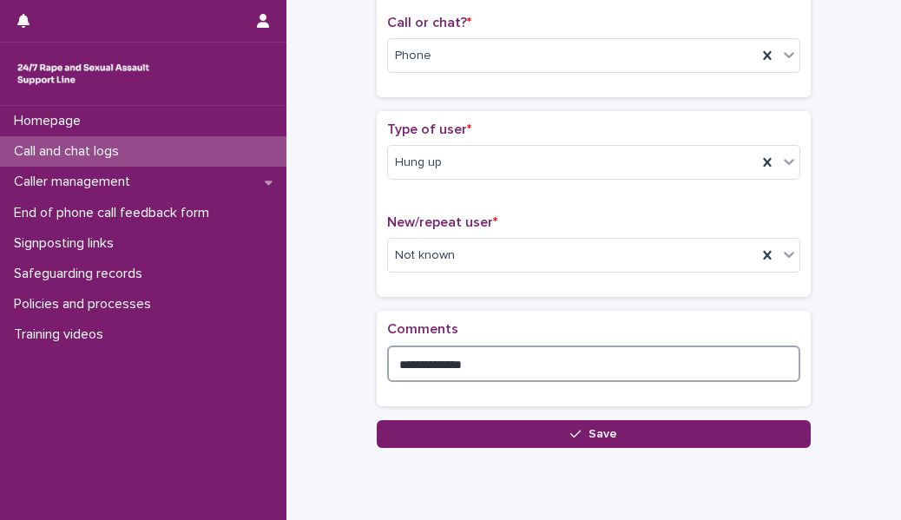
scroll to position [287, 0]
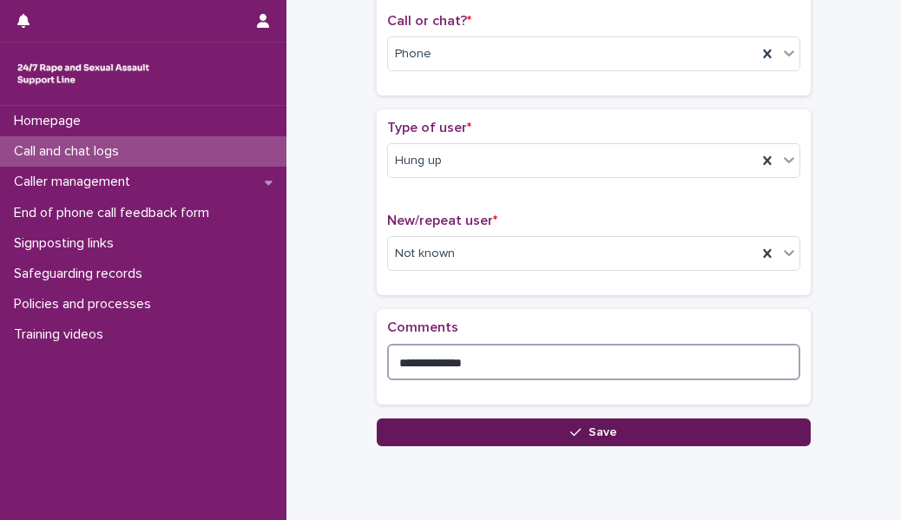
type textarea "**********"
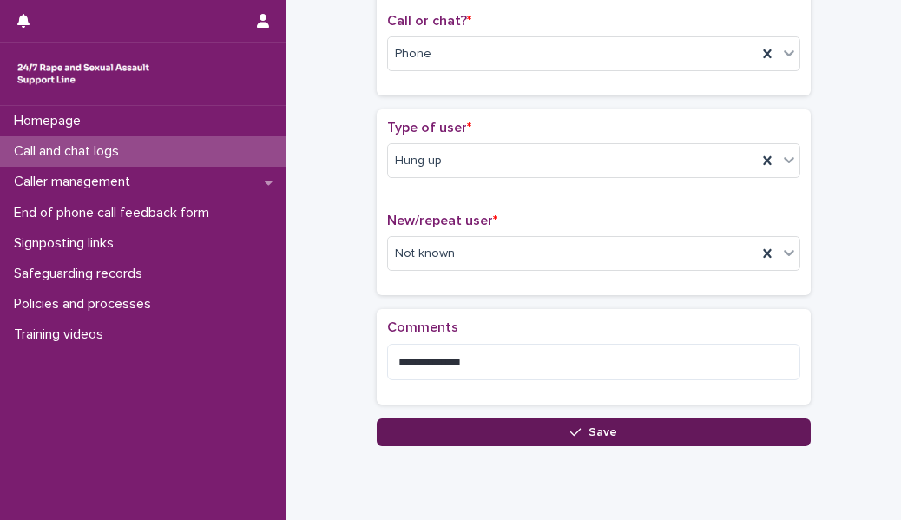
click at [490, 428] on button "Save" at bounding box center [594, 432] width 434 height 28
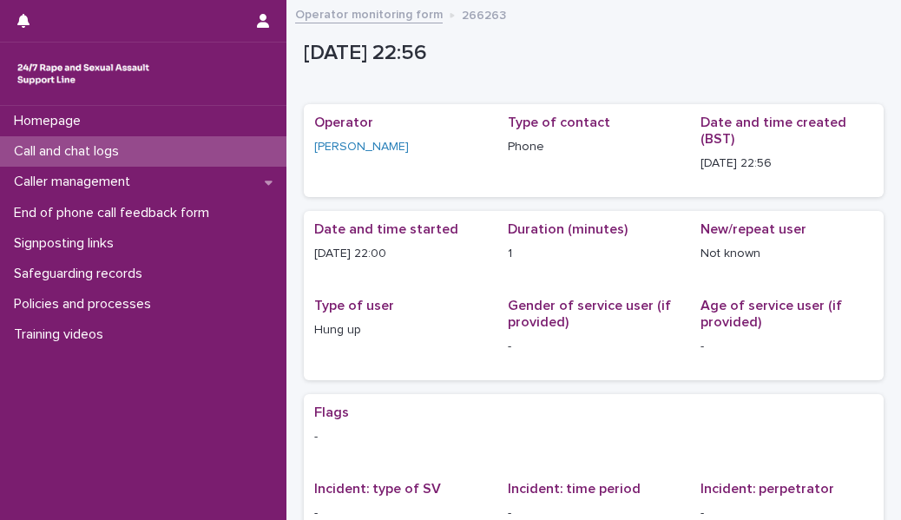
click at [705, 57] on p "[DATE] 22:56" at bounding box center [590, 53] width 573 height 25
click at [194, 155] on div "Call and chat logs" at bounding box center [143, 151] width 286 height 30
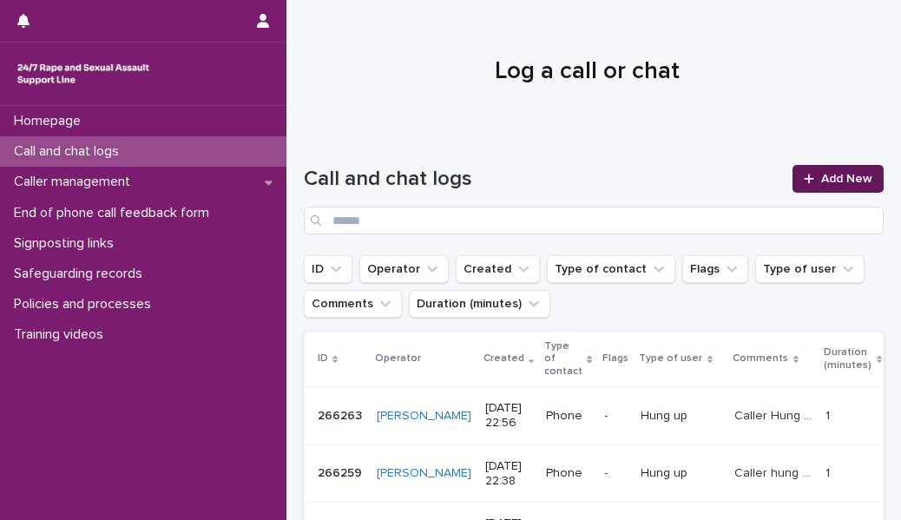
click at [821, 180] on span "Add New" at bounding box center [846, 179] width 51 height 12
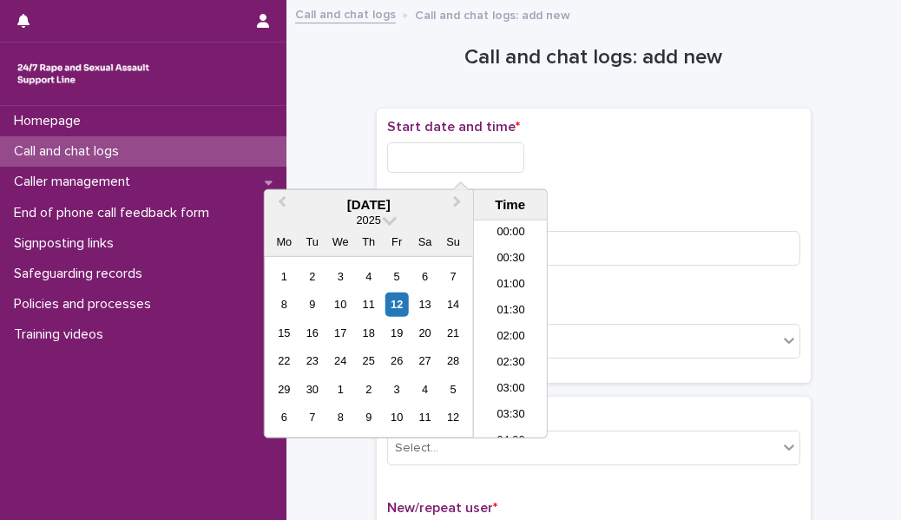
click at [460, 159] on input "text" at bounding box center [455, 157] width 137 height 30
click at [504, 401] on li "23:00" at bounding box center [511, 398] width 74 height 26
type input "**********"
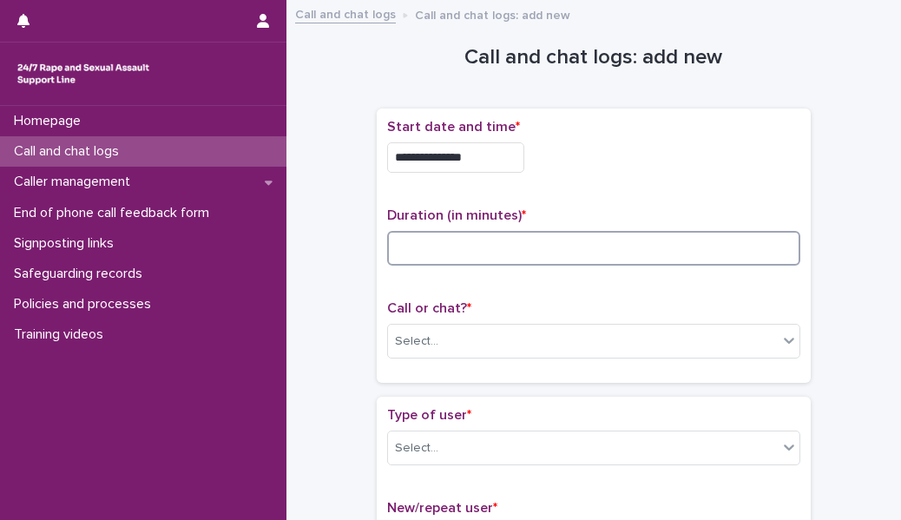
click at [435, 244] on input at bounding box center [593, 248] width 413 height 35
type input "**"
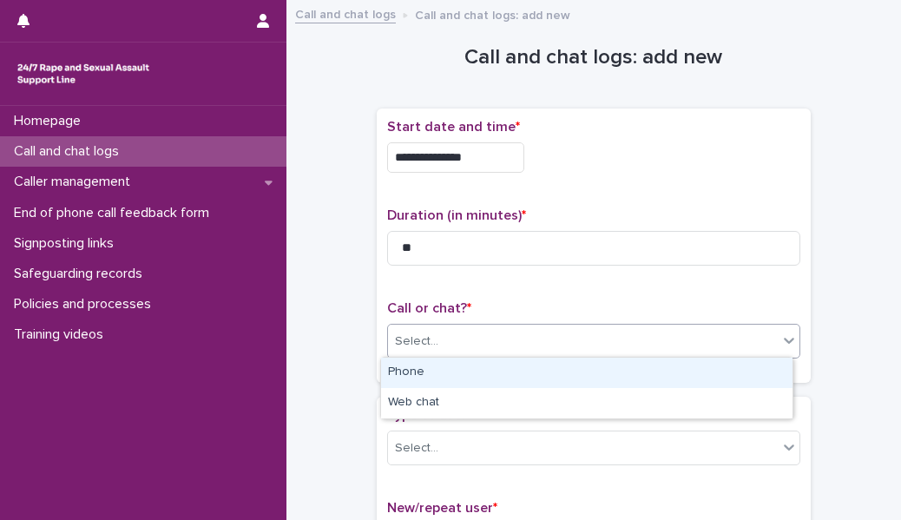
click at [439, 345] on div "Select..." at bounding box center [583, 341] width 390 height 29
click at [437, 372] on div "Phone" at bounding box center [586, 373] width 411 height 30
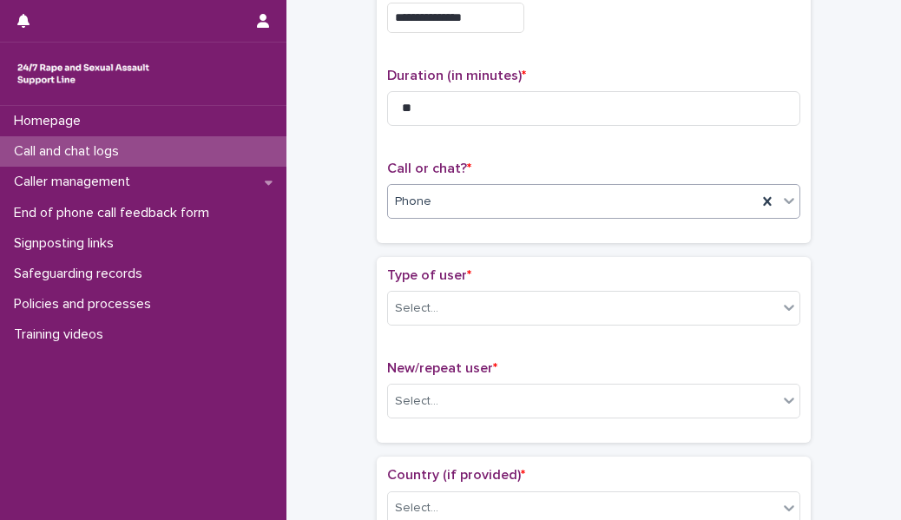
scroll to position [141, 0]
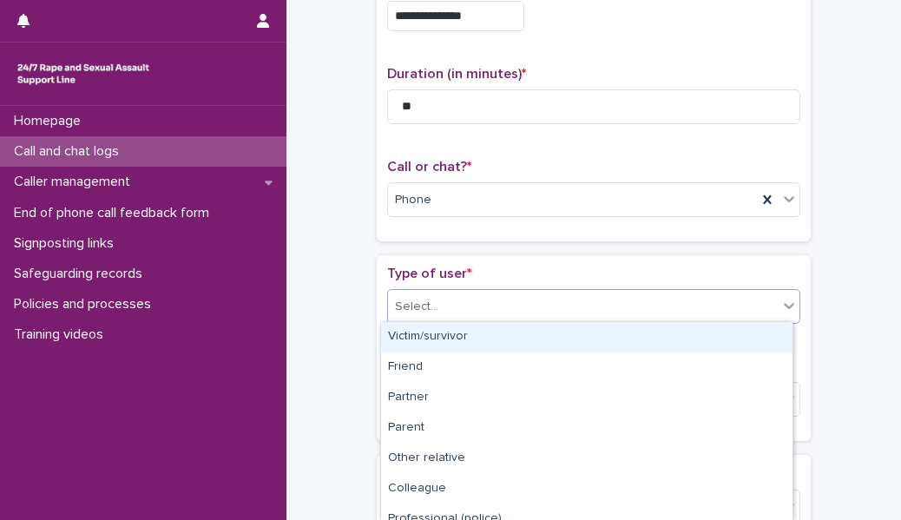
click at [451, 299] on div "Select..." at bounding box center [583, 307] width 390 height 29
click at [444, 343] on div "Victim/survivor" at bounding box center [586, 337] width 411 height 30
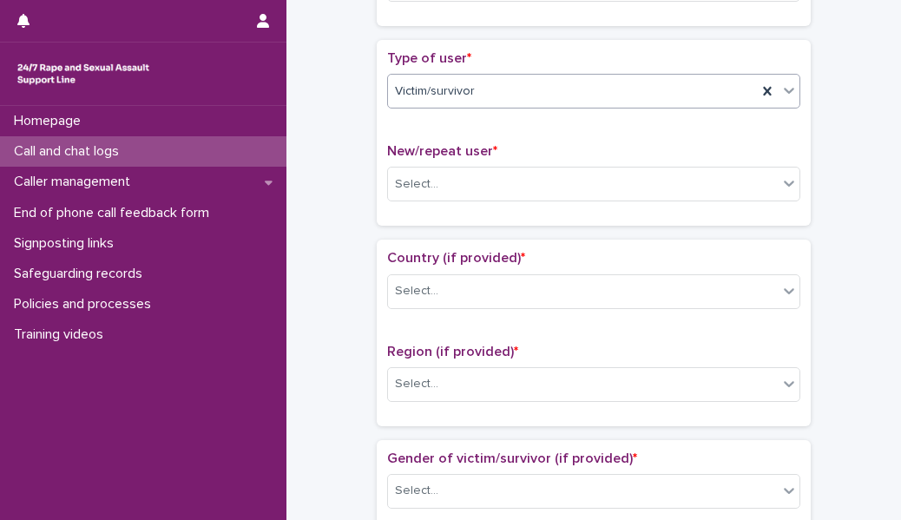
scroll to position [369, 0]
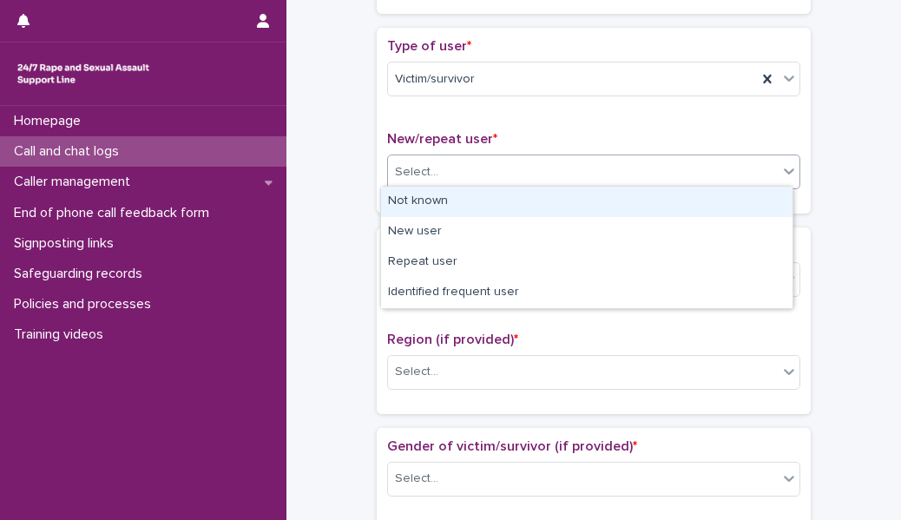
click at [449, 175] on div "Select..." at bounding box center [583, 172] width 390 height 29
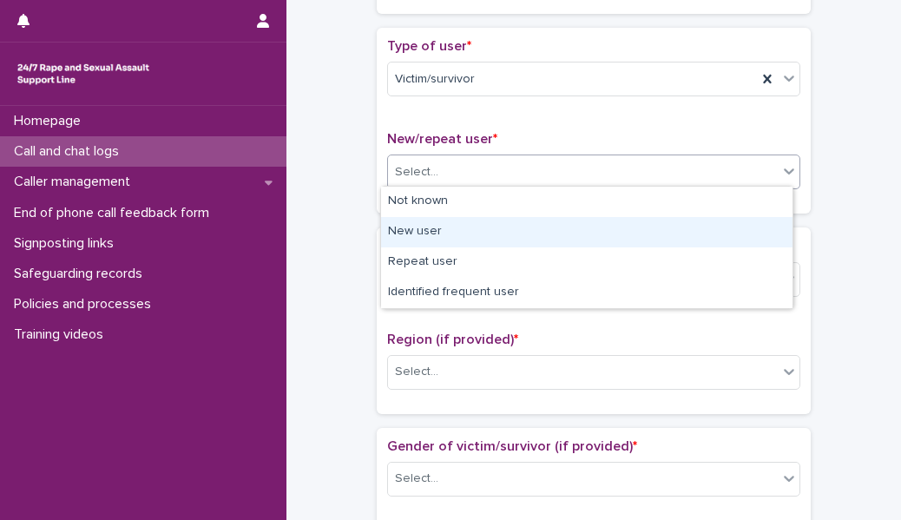
click at [441, 227] on div "New user" at bounding box center [586, 232] width 411 height 30
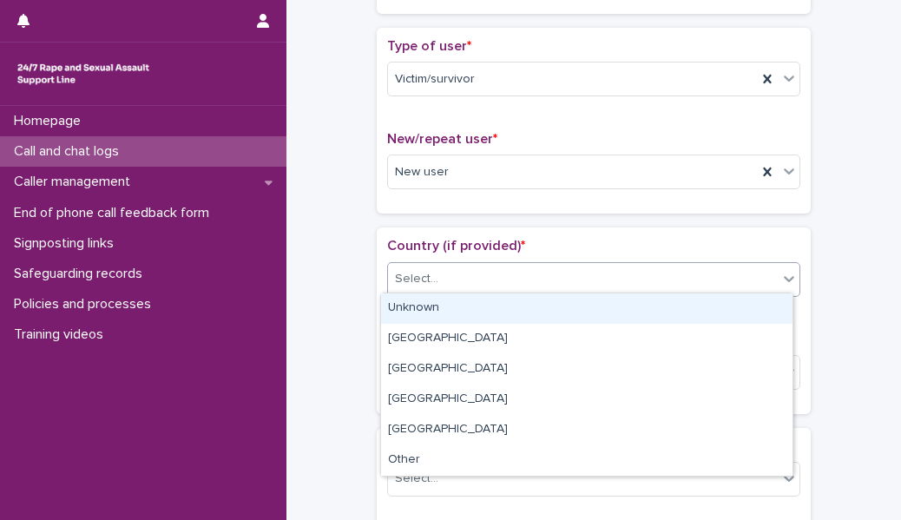
click at [426, 270] on div "Select..." at bounding box center [416, 279] width 43 height 18
click at [424, 310] on div "Unknown" at bounding box center [586, 308] width 411 height 30
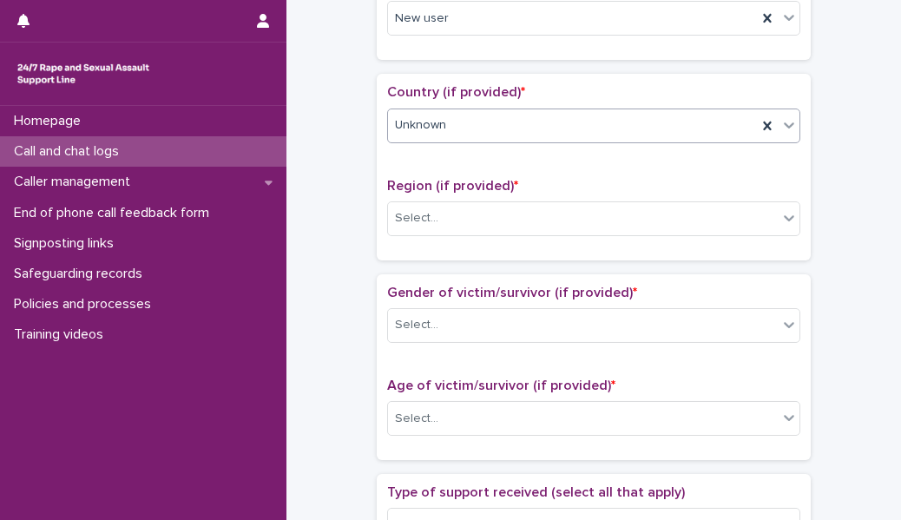
scroll to position [524, 0]
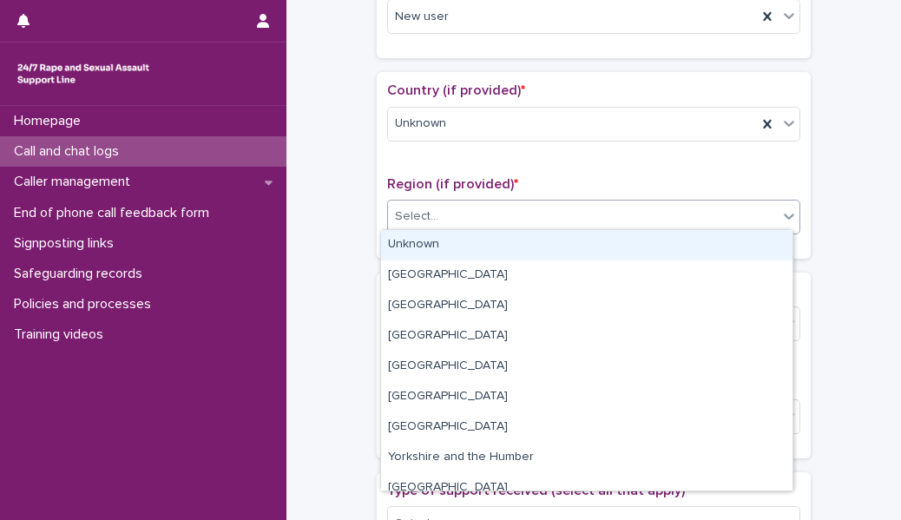
click at [437, 210] on div "Select..." at bounding box center [583, 216] width 390 height 29
click at [437, 242] on div "Unknown" at bounding box center [586, 245] width 411 height 30
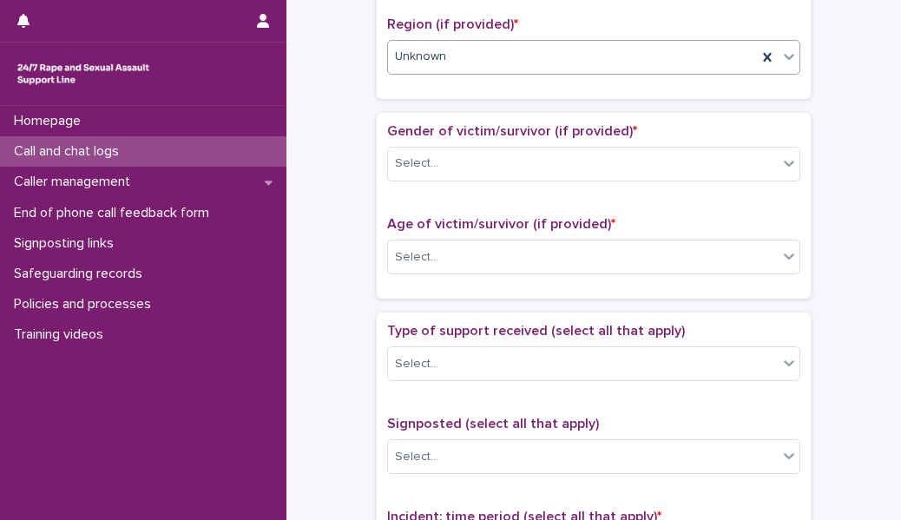
scroll to position [689, 0]
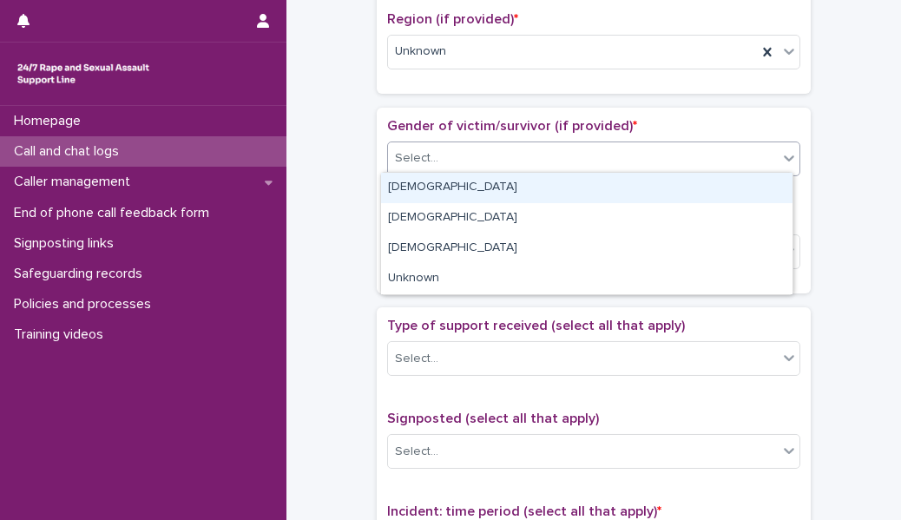
click at [442, 155] on div "Select..." at bounding box center [583, 158] width 390 height 29
click at [444, 183] on div "[DEMOGRAPHIC_DATA]" at bounding box center [586, 188] width 411 height 30
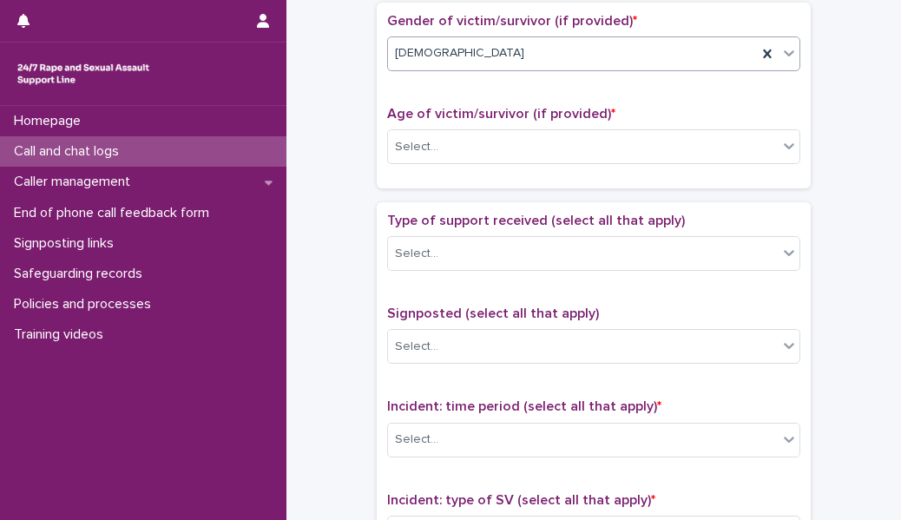
scroll to position [832, 0]
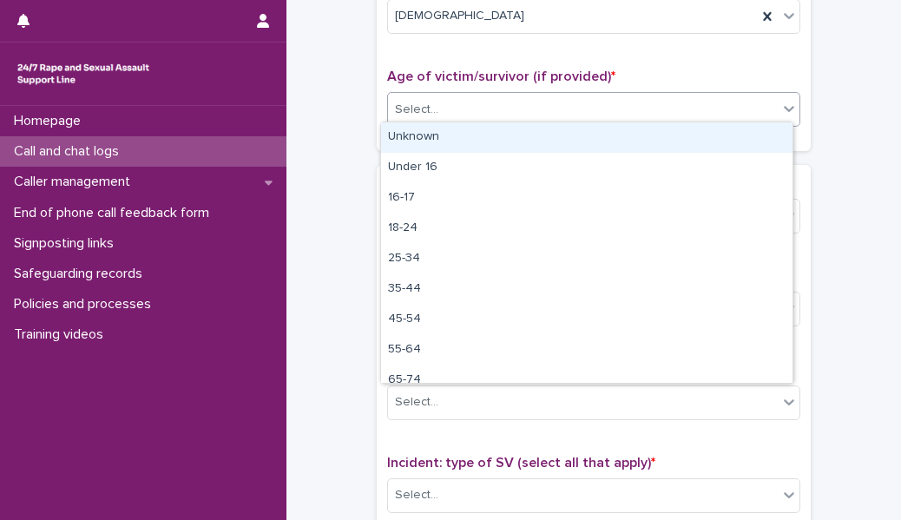
click at [445, 95] on div "Select..." at bounding box center [583, 109] width 390 height 29
click at [448, 136] on div "Unknown" at bounding box center [586, 137] width 411 height 30
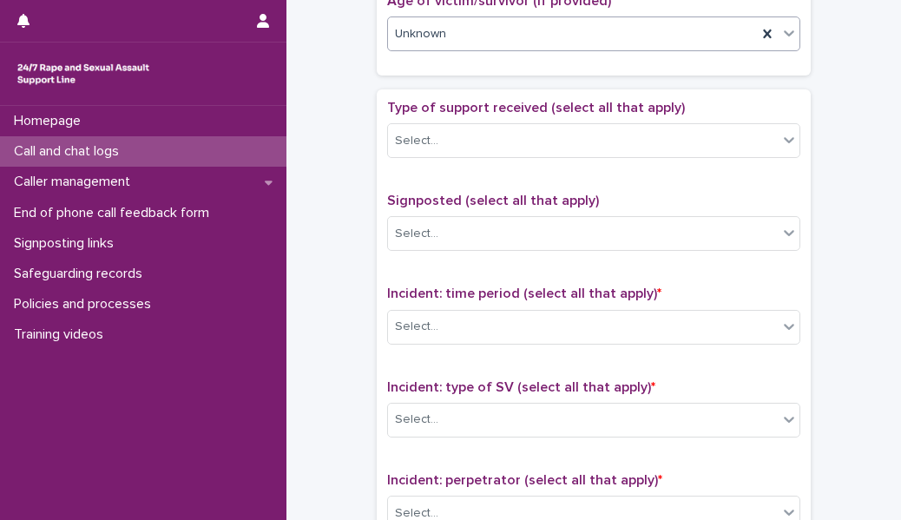
scroll to position [958, 0]
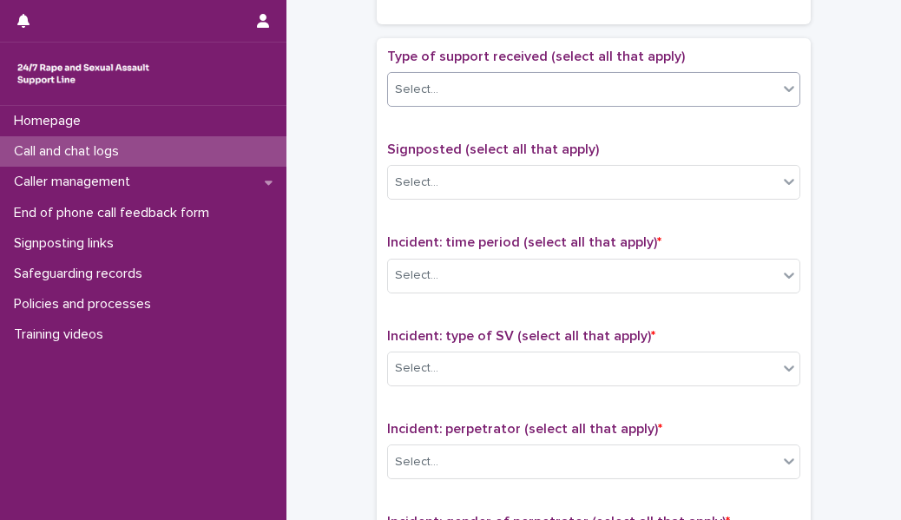
click at [453, 98] on div "Select..." at bounding box center [593, 89] width 413 height 35
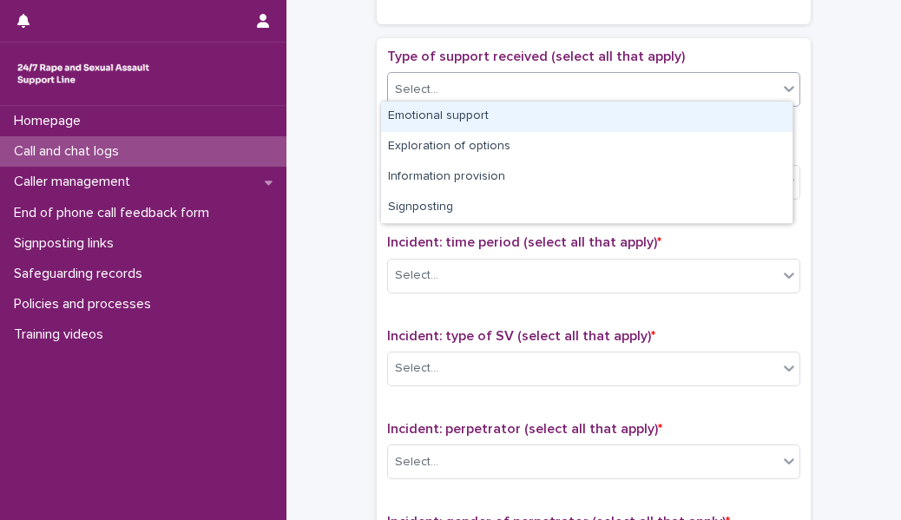
click at [453, 119] on div "Emotional support" at bounding box center [586, 117] width 411 height 30
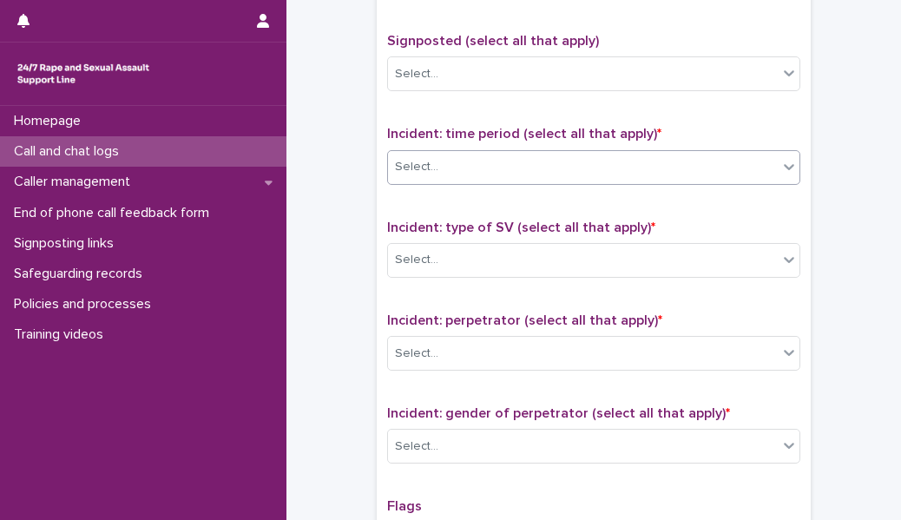
scroll to position [1070, 0]
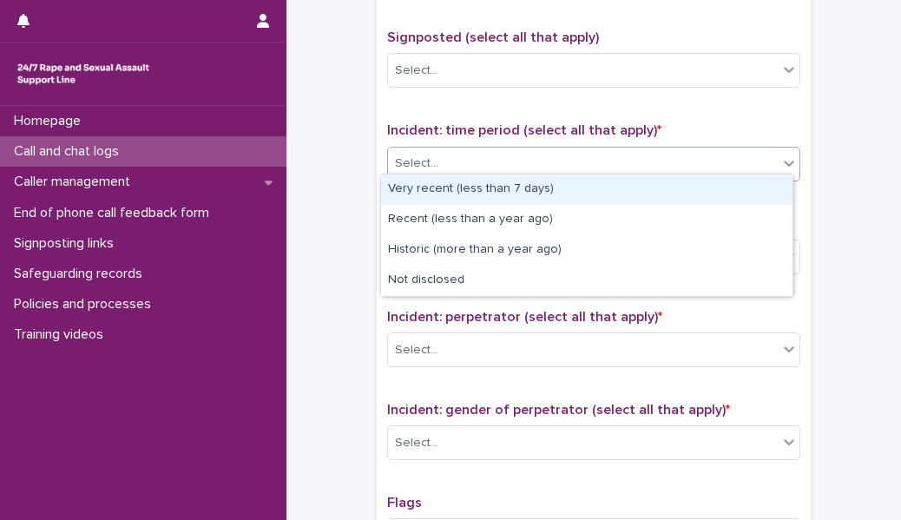
click at [442, 165] on div "Select..." at bounding box center [583, 163] width 390 height 29
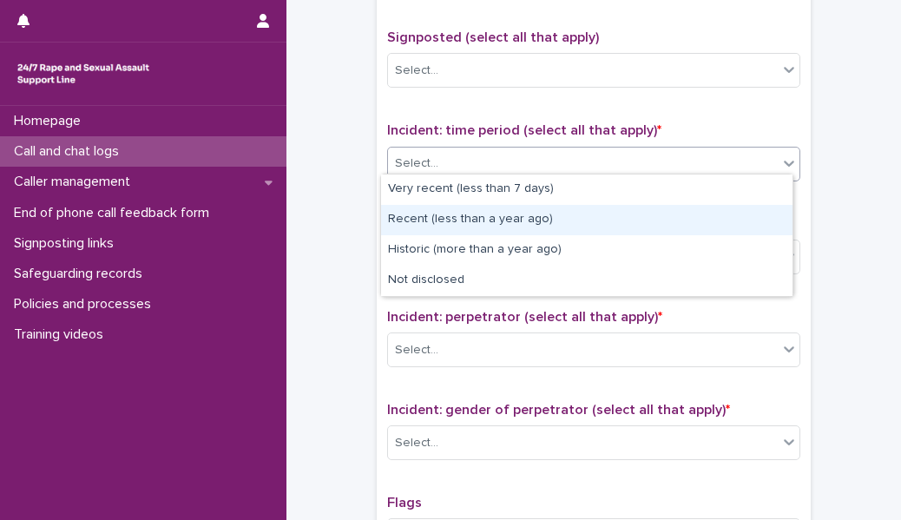
click at [431, 226] on div "Recent (less than a year ago)" at bounding box center [586, 220] width 411 height 30
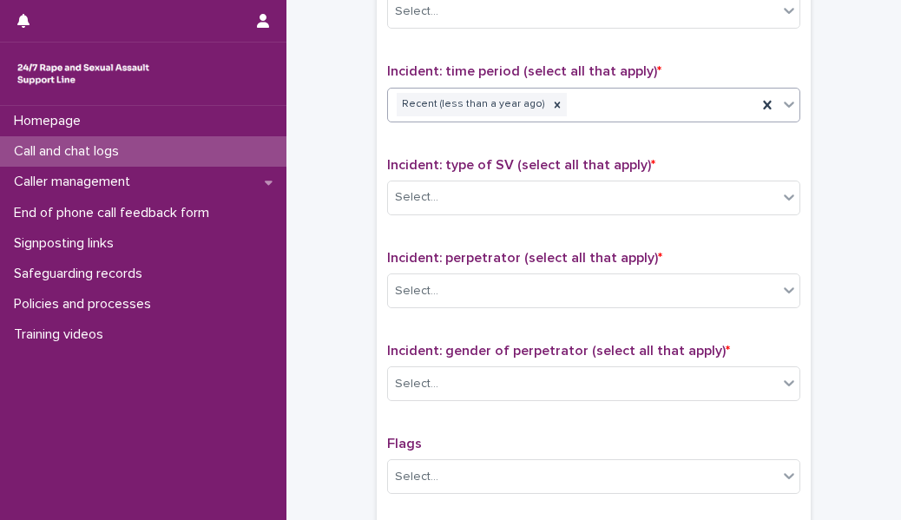
scroll to position [1163, 0]
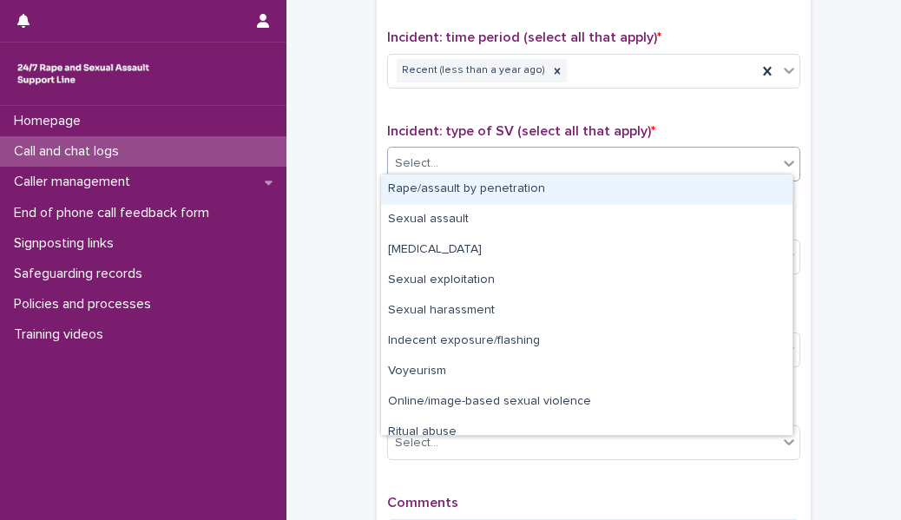
click at [451, 154] on div "Select..." at bounding box center [583, 163] width 390 height 29
click at [452, 187] on div "Rape/assault by penetration" at bounding box center [586, 189] width 411 height 30
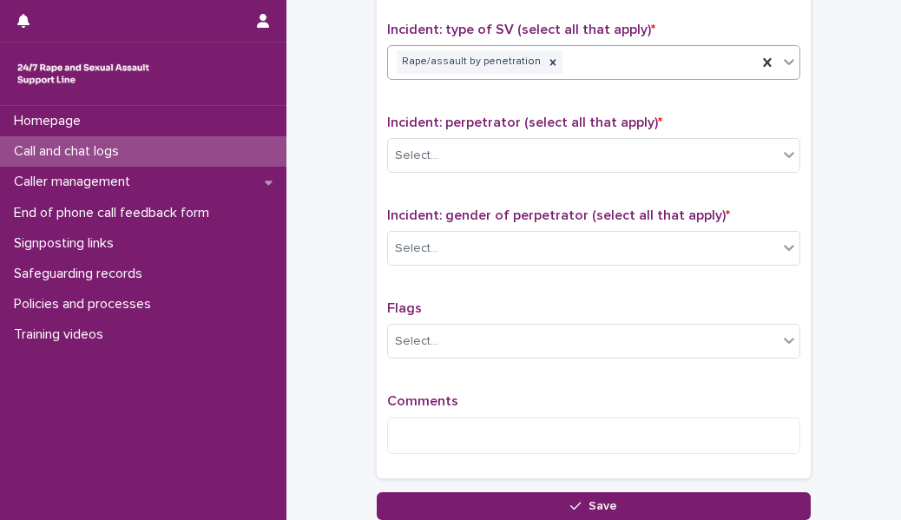
scroll to position [1266, 0]
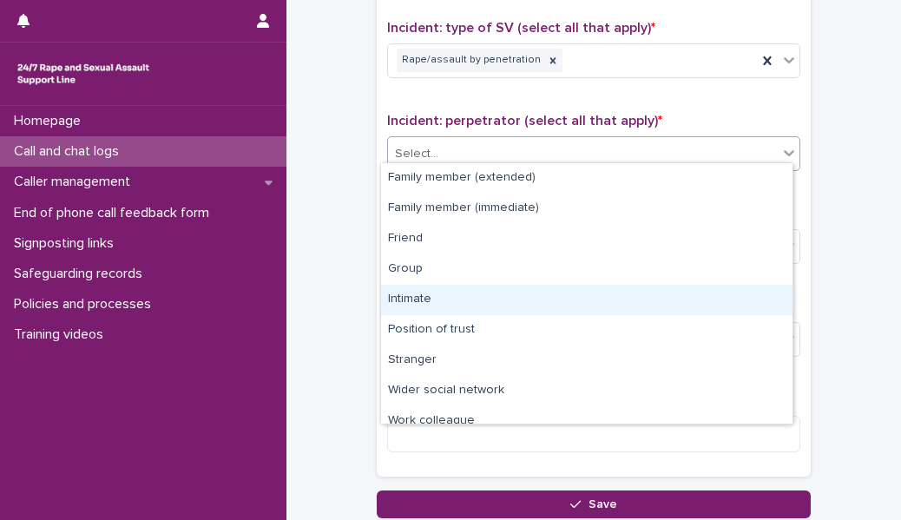
drag, startPoint x: 458, startPoint y: 141, endPoint x: 435, endPoint y: 300, distance: 161.4
click at [435, 300] on body "**********" at bounding box center [450, 260] width 901 height 520
click at [435, 300] on div "Intimate" at bounding box center [586, 300] width 411 height 30
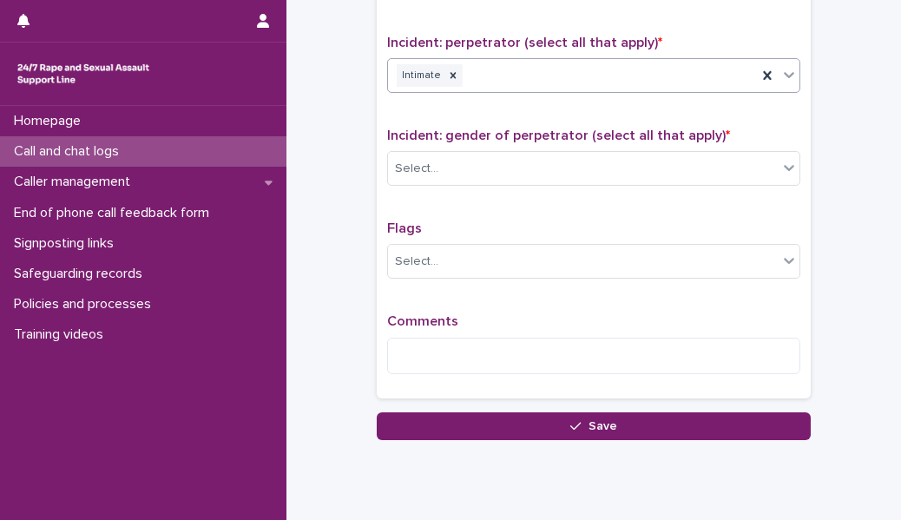
scroll to position [1356, 0]
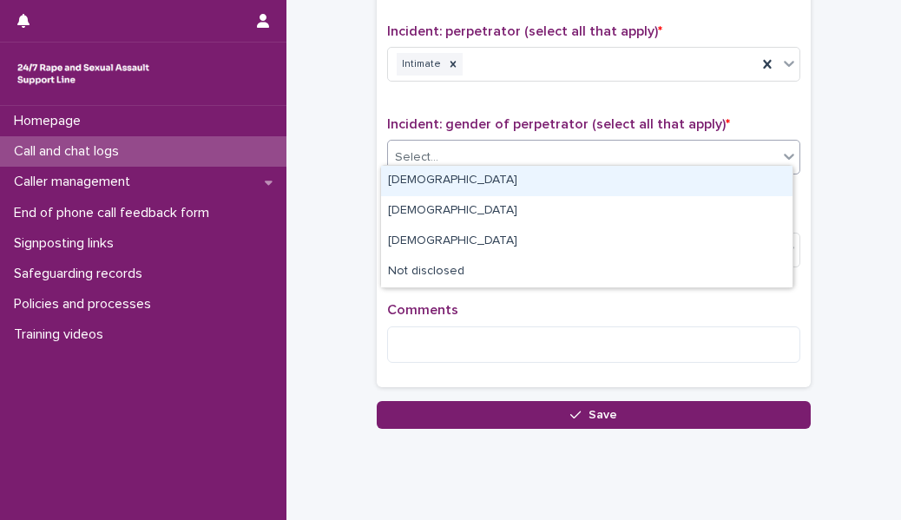
click at [434, 156] on div "Select..." at bounding box center [583, 157] width 390 height 29
click at [434, 182] on div "[DEMOGRAPHIC_DATA]" at bounding box center [586, 181] width 411 height 30
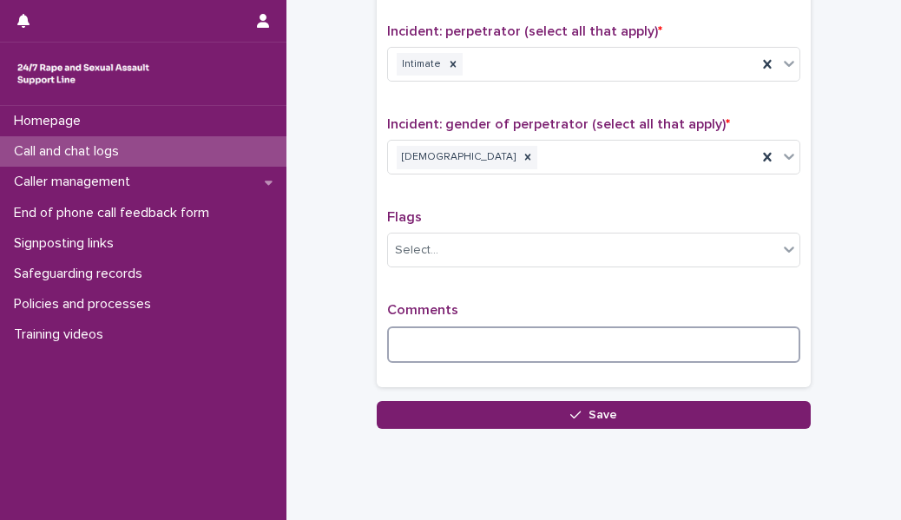
click at [411, 332] on textarea at bounding box center [593, 344] width 413 height 36
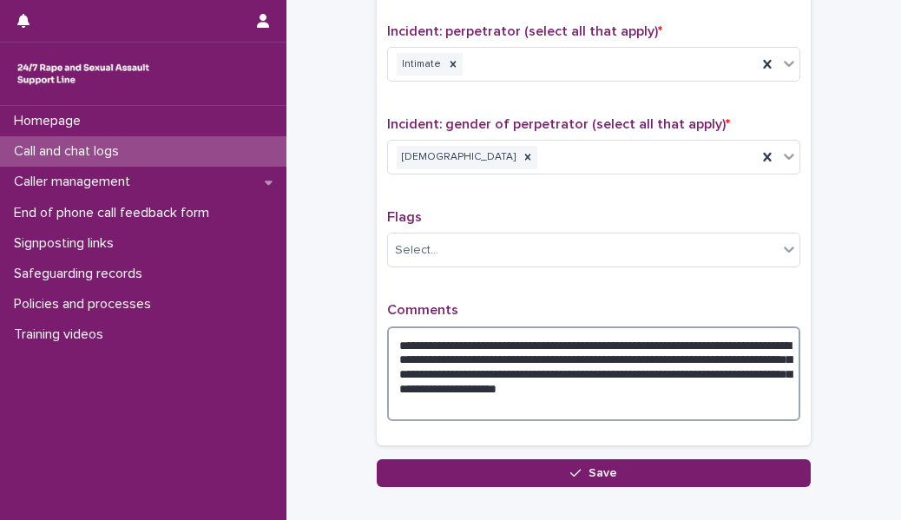
click at [464, 366] on textarea "**********" at bounding box center [593, 373] width 413 height 95
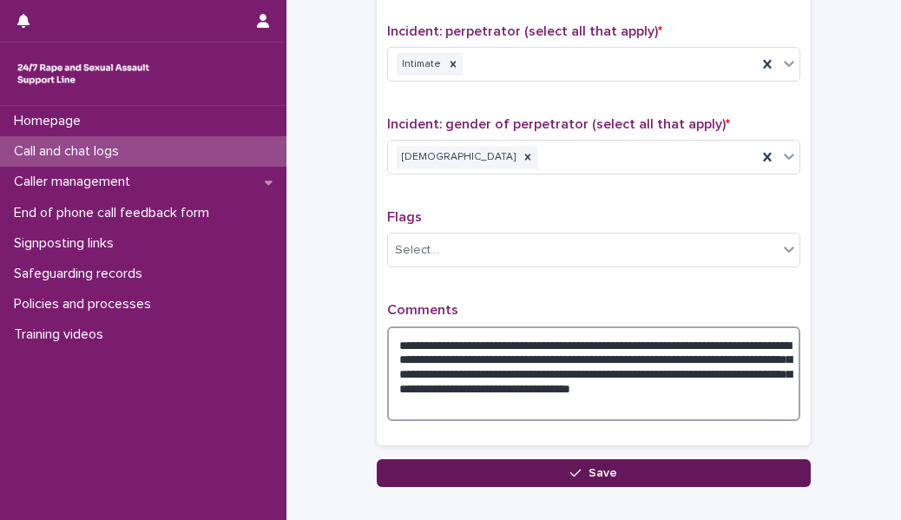
type textarea "**********"
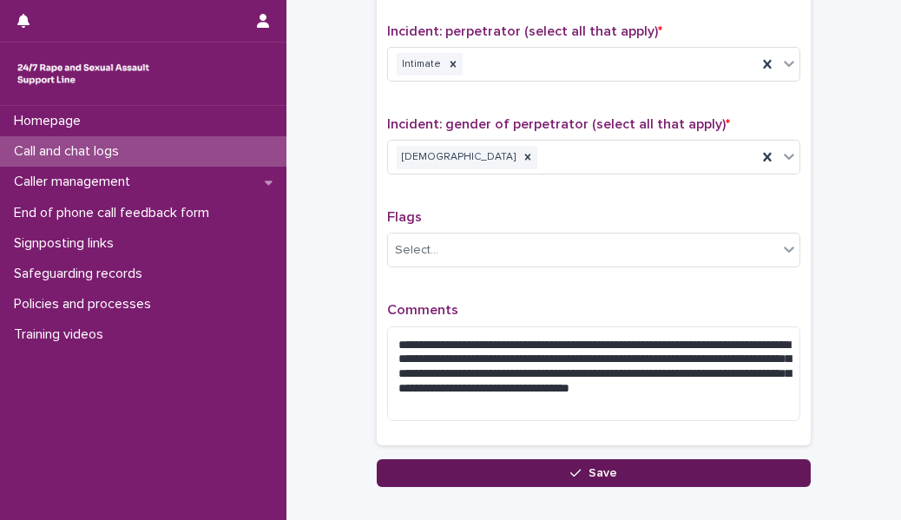
click at [640, 462] on button "Save" at bounding box center [594, 473] width 434 height 28
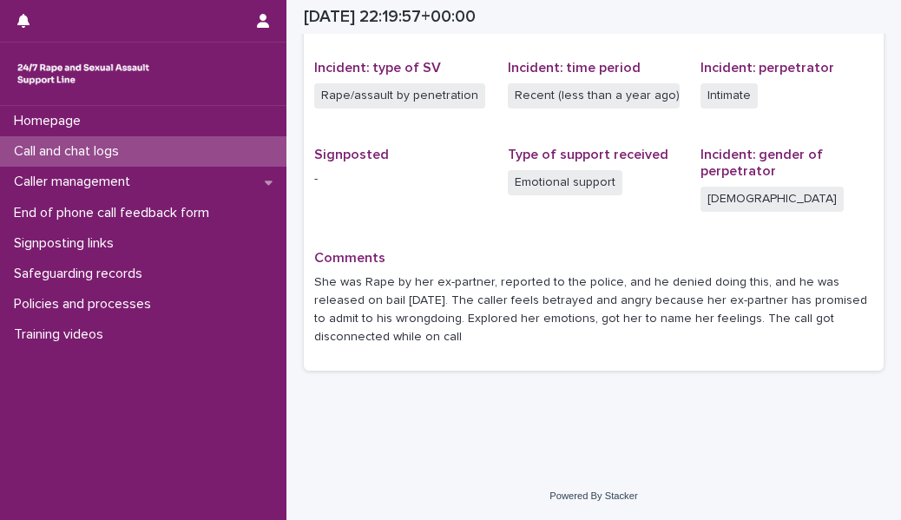
scroll to position [421, 0]
click at [207, 156] on div "Call and chat logs" at bounding box center [143, 151] width 286 height 30
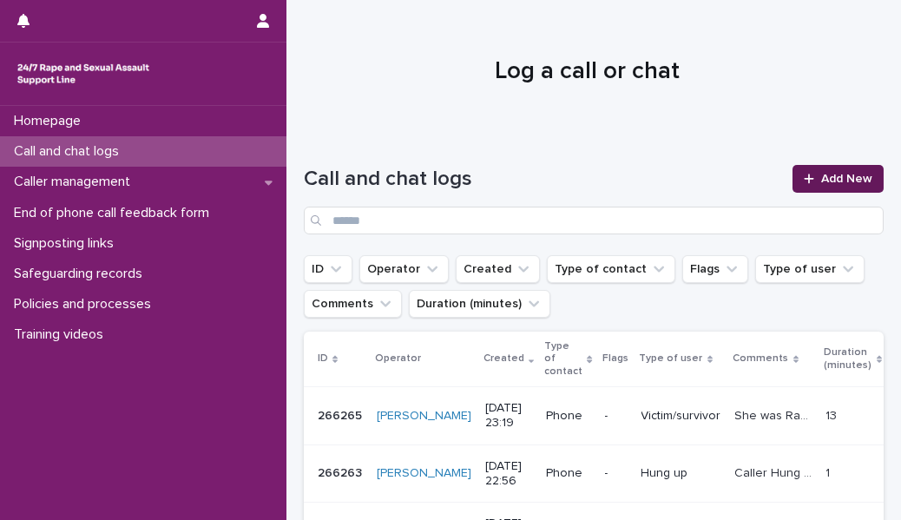
click at [830, 184] on span "Add New" at bounding box center [846, 179] width 51 height 12
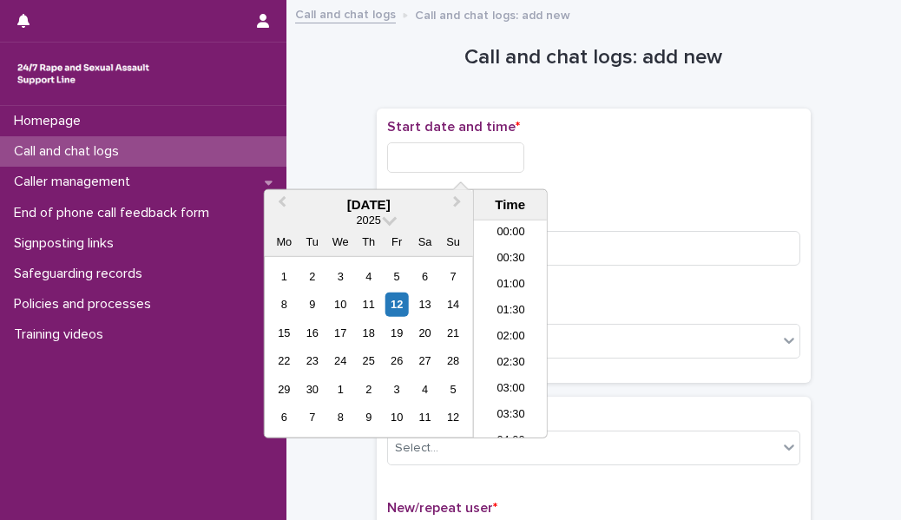
scroll to position [1033, 0]
click at [485, 156] on input "text" at bounding box center [455, 157] width 137 height 30
click at [519, 394] on li "23:00" at bounding box center [511, 398] width 74 height 26
type input "**********"
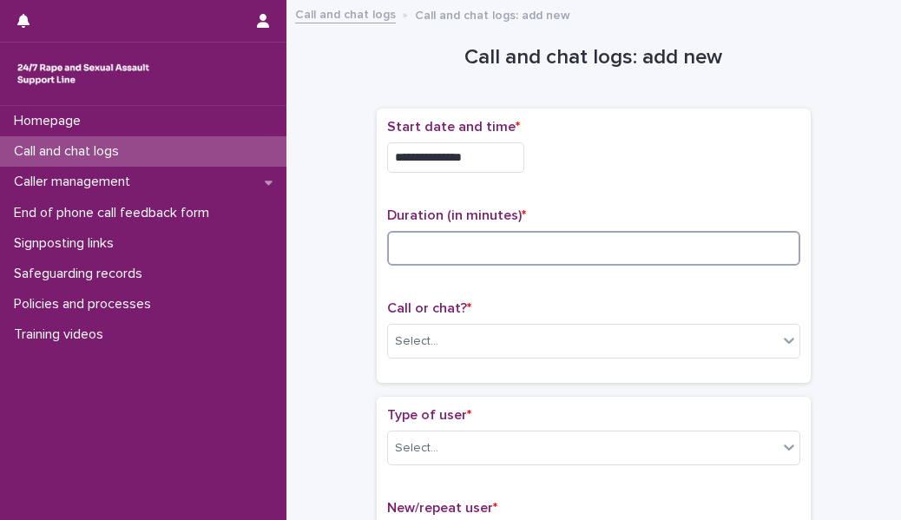
click at [433, 240] on input at bounding box center [593, 248] width 413 height 35
type input "*"
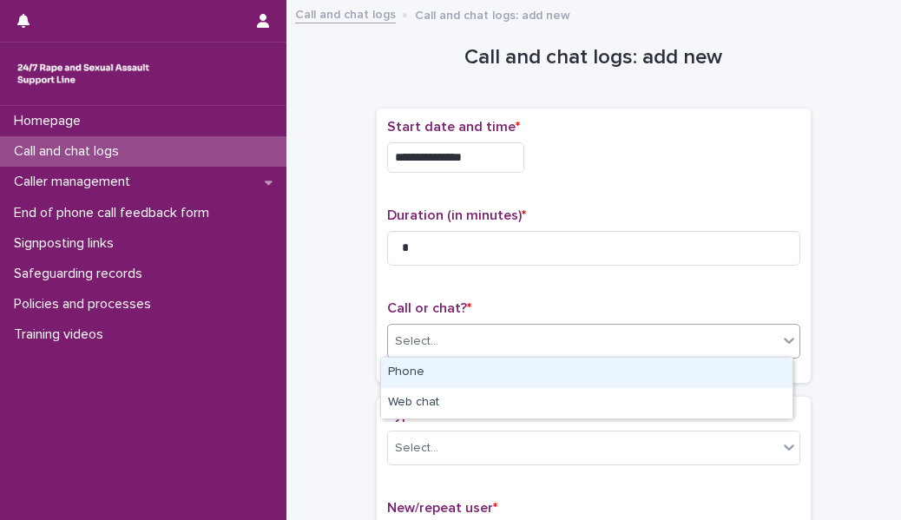
click at [444, 340] on div "Select..." at bounding box center [583, 341] width 390 height 29
click at [439, 372] on div "Phone" at bounding box center [586, 373] width 411 height 30
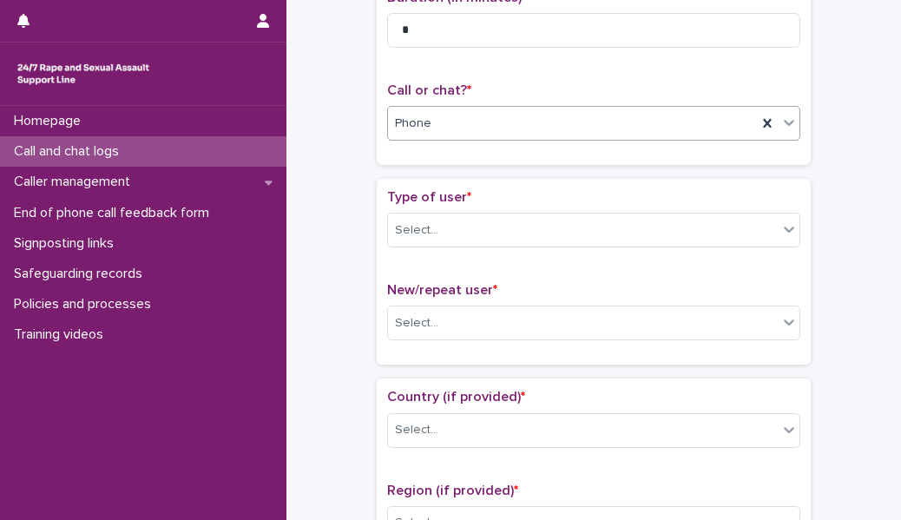
scroll to position [271, 0]
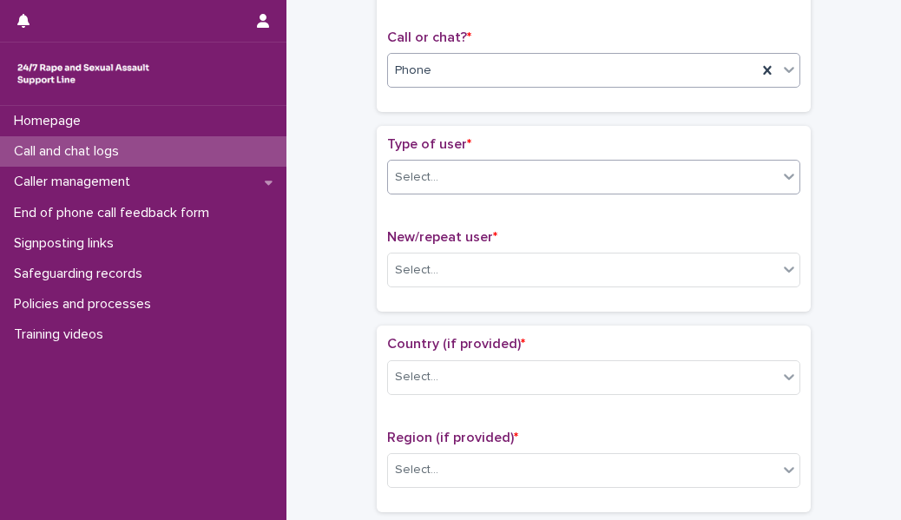
click at [440, 176] on input "text" at bounding box center [441, 177] width 2 height 15
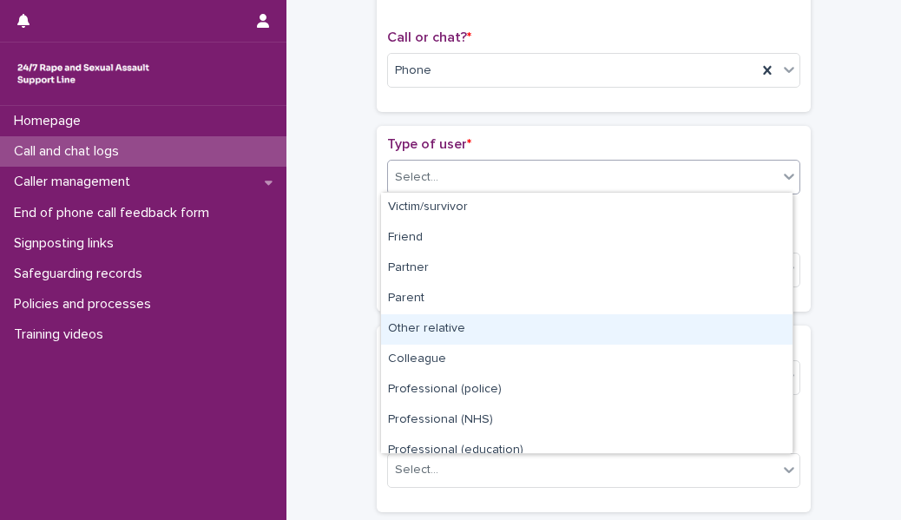
scroll to position [194, 0]
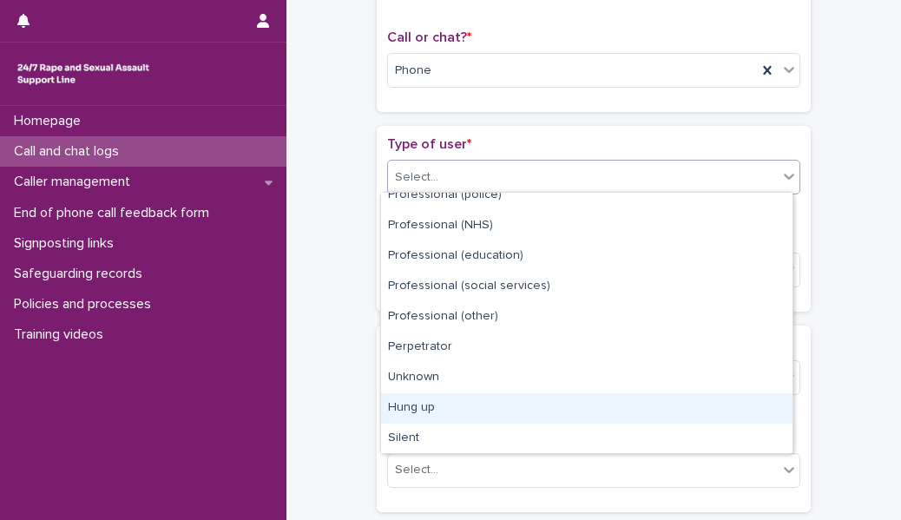
click at [477, 409] on div "Hung up" at bounding box center [586, 408] width 411 height 30
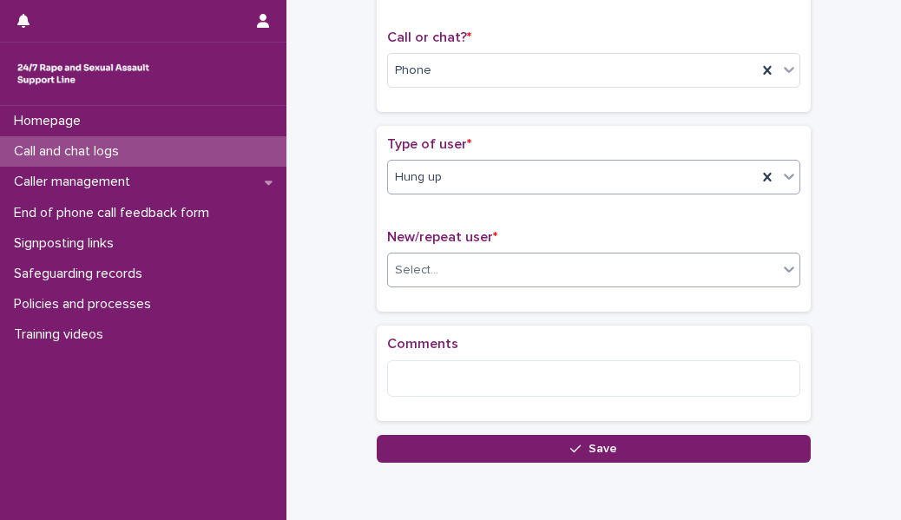
click at [444, 268] on div "Select..." at bounding box center [583, 270] width 390 height 29
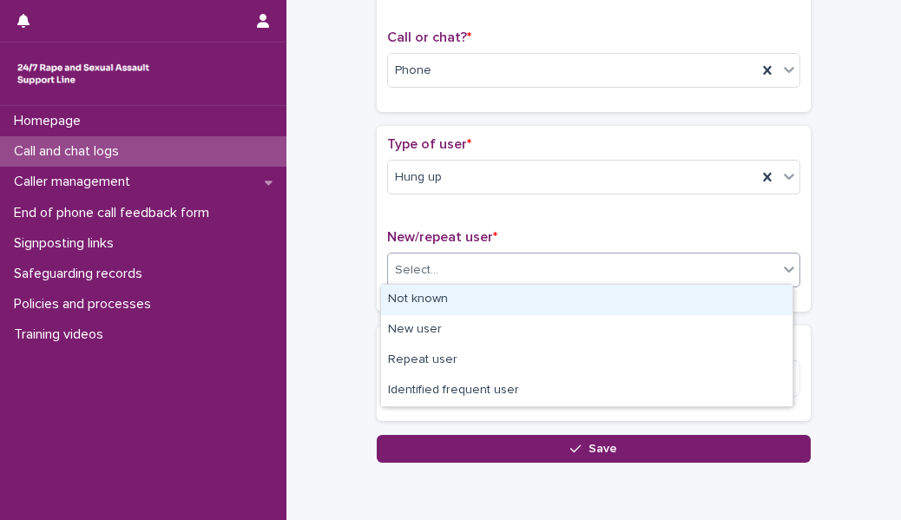
click at [444, 299] on div "Not known" at bounding box center [586, 300] width 411 height 30
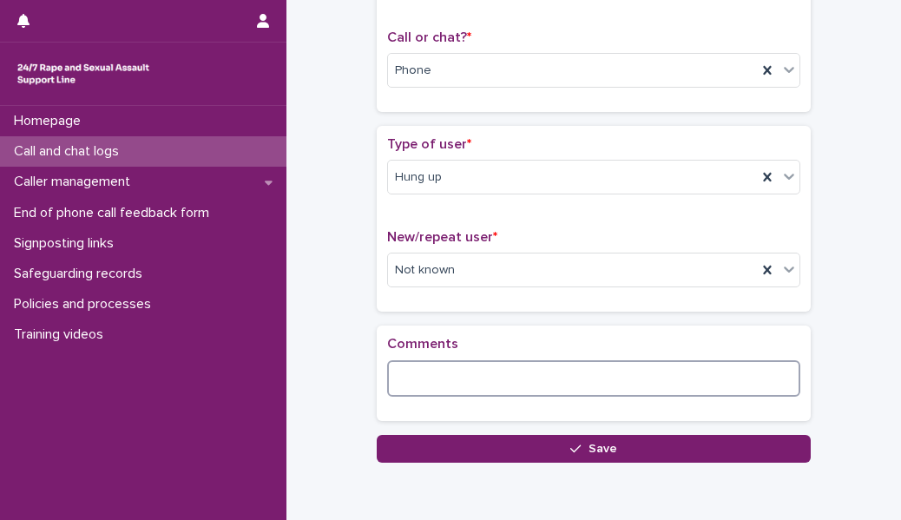
click at [416, 370] on textarea at bounding box center [593, 378] width 413 height 36
click at [447, 378] on textarea "**********" at bounding box center [593, 378] width 413 height 36
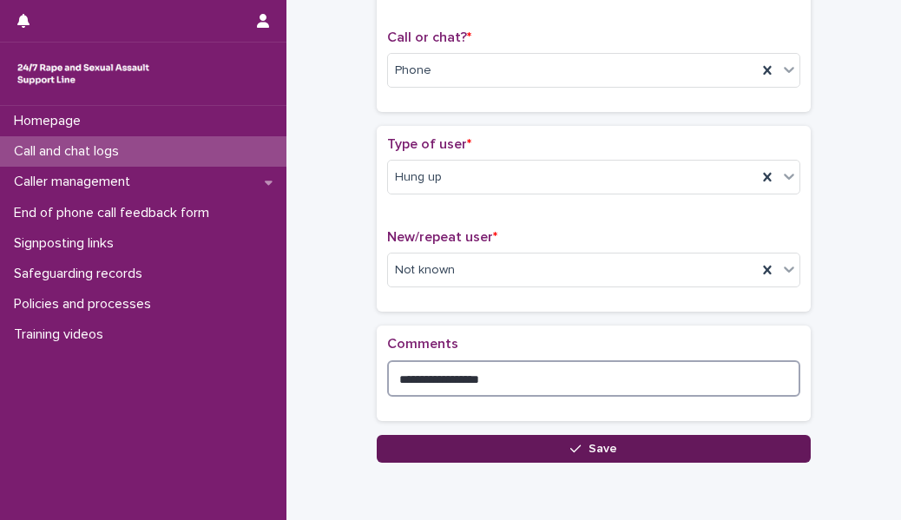
type textarea "**********"
click at [493, 435] on button "Save" at bounding box center [594, 449] width 434 height 28
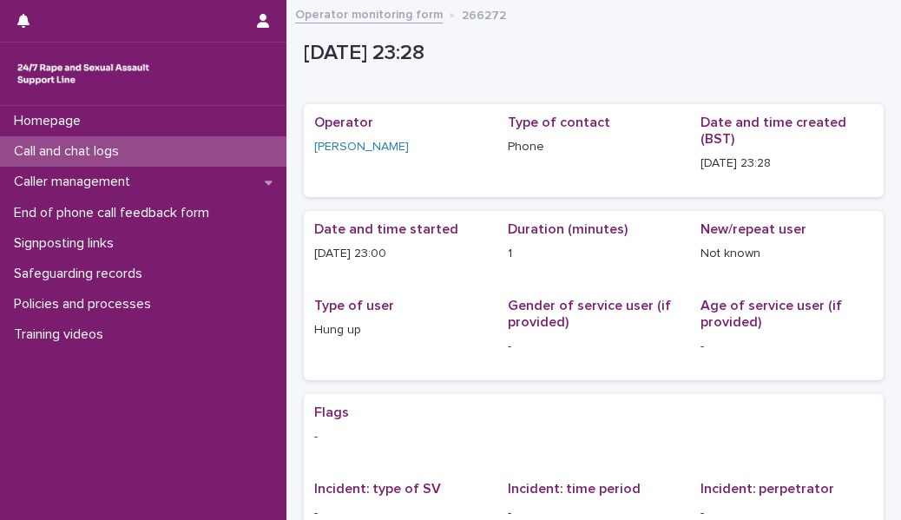
click at [213, 151] on div "Call and chat logs" at bounding box center [143, 151] width 286 height 30
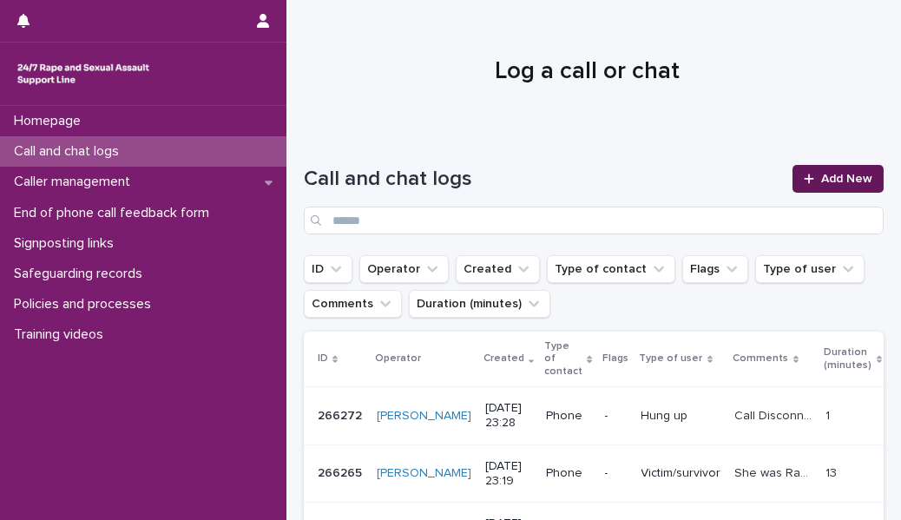
click at [823, 178] on span "Add New" at bounding box center [846, 179] width 51 height 12
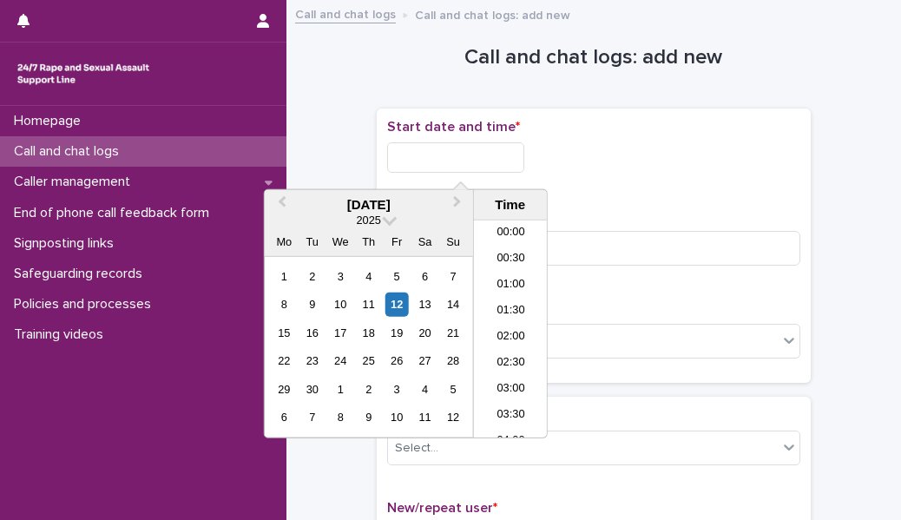
click at [510, 157] on input "text" at bounding box center [455, 157] width 137 height 30
click at [508, 416] on li "23:30" at bounding box center [511, 424] width 74 height 26
type input "**********"
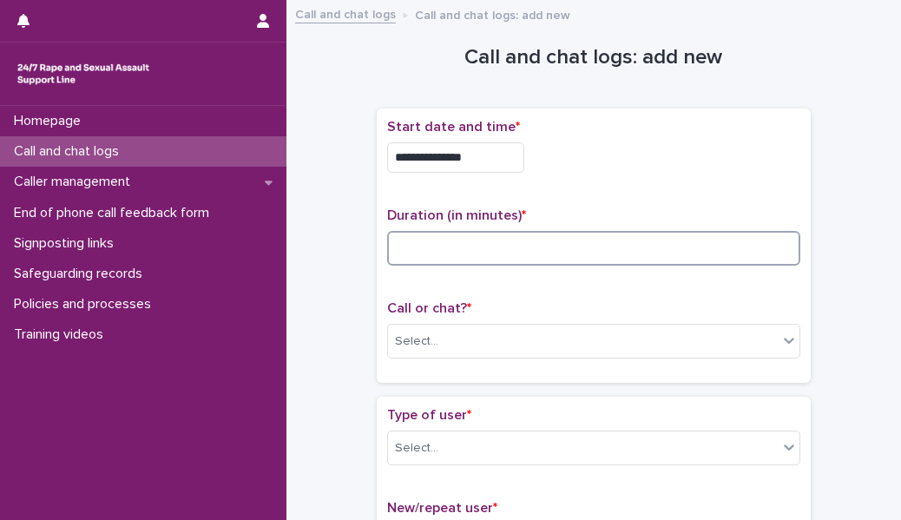
click at [455, 248] on input at bounding box center [593, 248] width 413 height 35
type input "*"
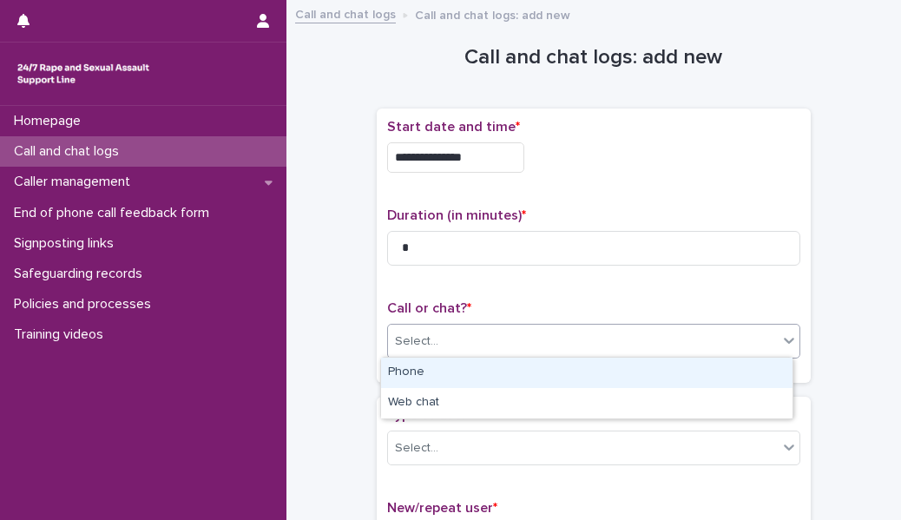
click at [446, 341] on div "Select..." at bounding box center [583, 341] width 390 height 29
click at [448, 365] on div "Phone" at bounding box center [586, 373] width 411 height 30
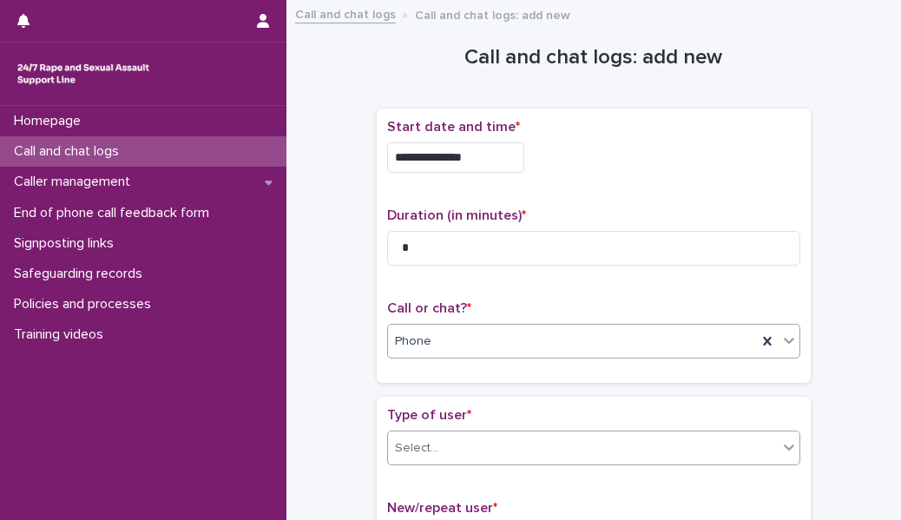
click at [435, 434] on div "Select..." at bounding box center [583, 448] width 390 height 29
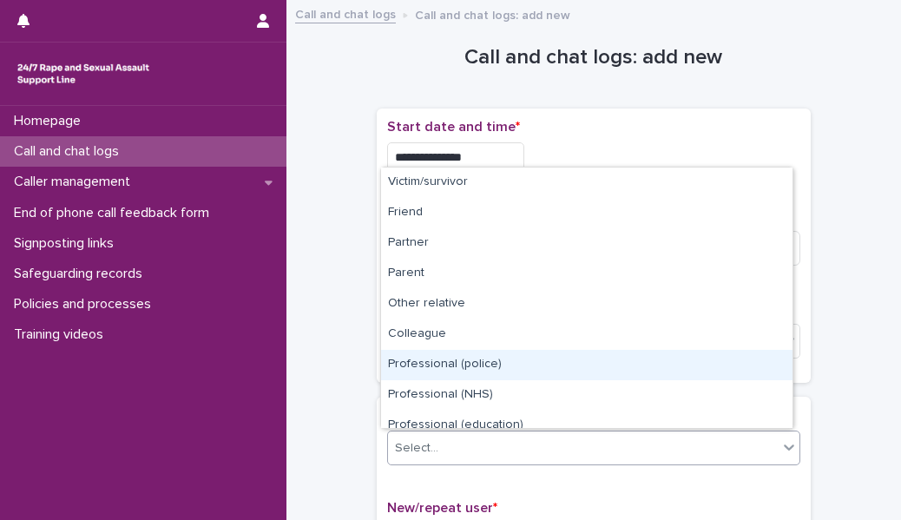
scroll to position [194, 0]
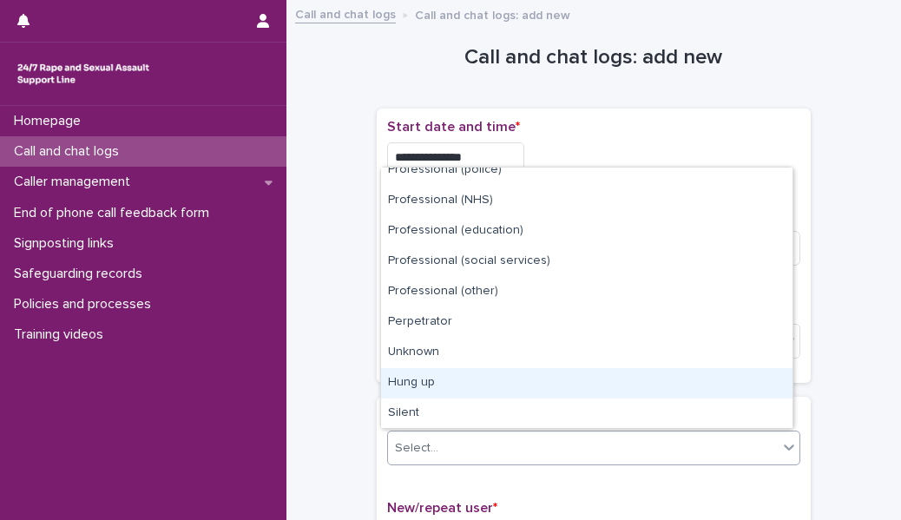
click at [433, 386] on div "Hung up" at bounding box center [586, 383] width 411 height 30
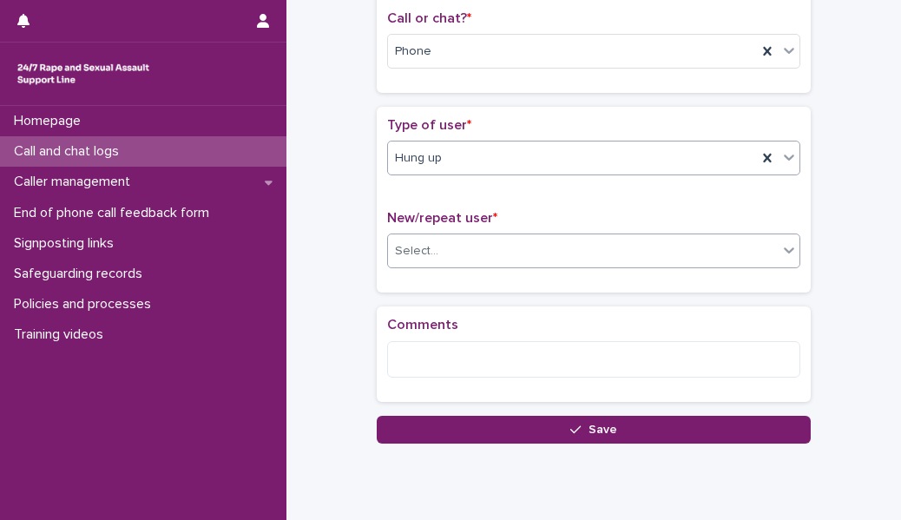
scroll to position [291, 0]
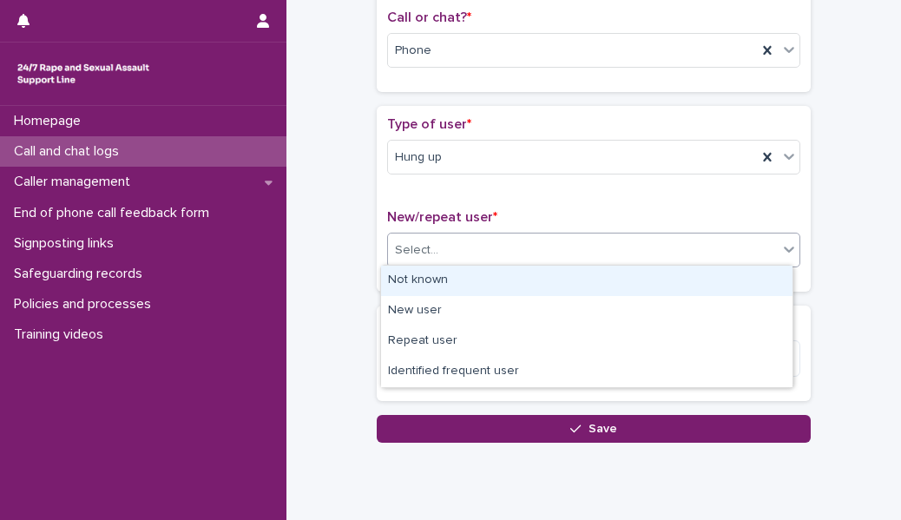
click at [416, 241] on div "Select..." at bounding box center [416, 250] width 43 height 18
click at [416, 276] on div "Not known" at bounding box center [586, 281] width 411 height 30
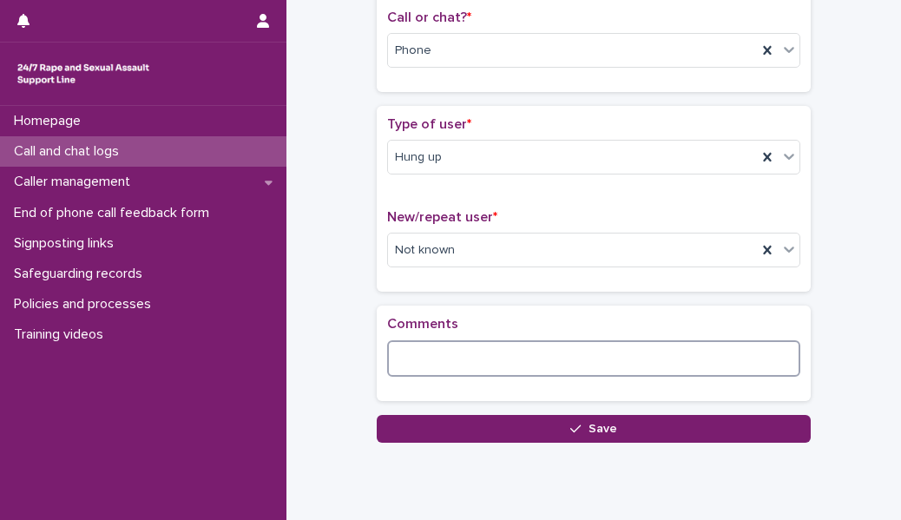
click at [396, 357] on textarea at bounding box center [593, 358] width 413 height 36
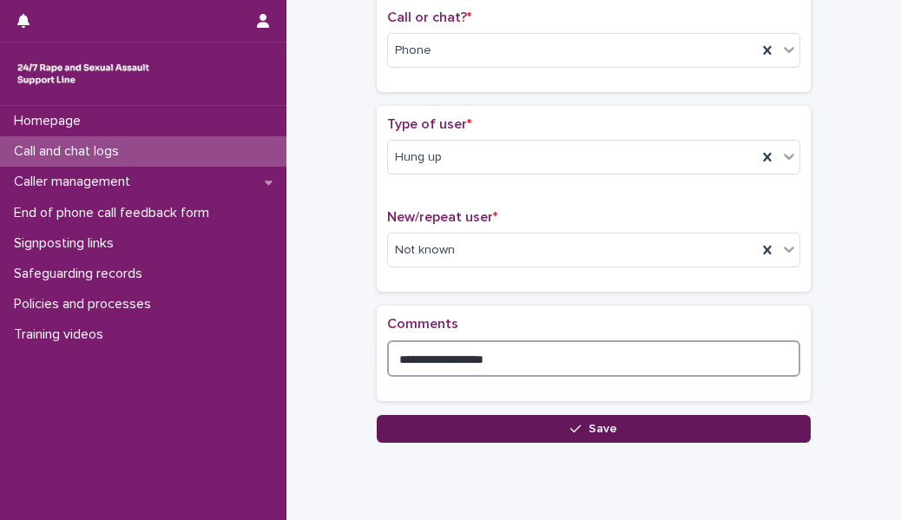
type textarea "**********"
click at [395, 424] on button "Save" at bounding box center [594, 429] width 434 height 28
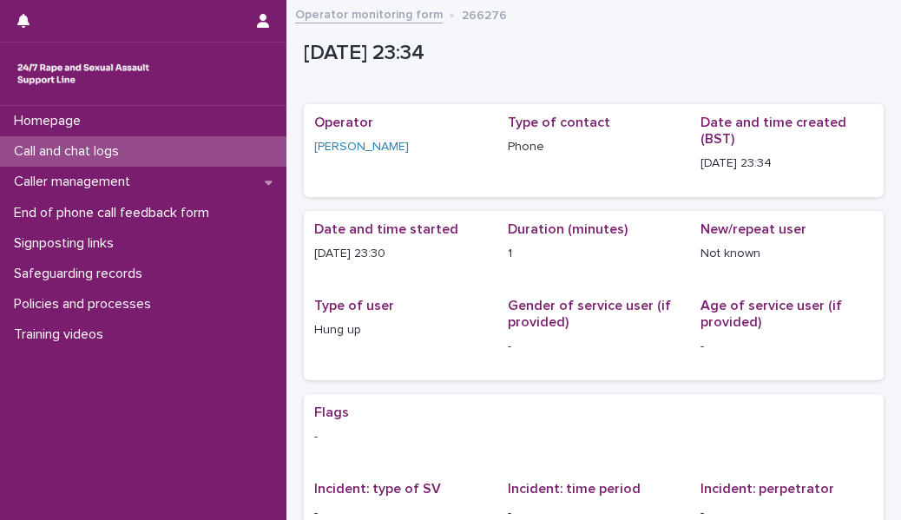
click at [697, 39] on div "[DATE] 23:34" at bounding box center [590, 51] width 573 height 29
click at [268, 156] on div "Call and chat logs" at bounding box center [143, 151] width 286 height 30
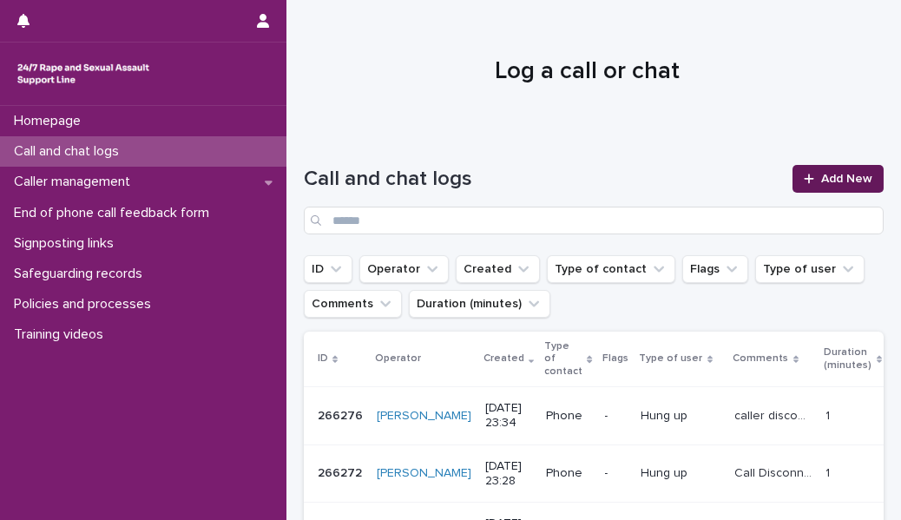
click at [821, 181] on span "Add New" at bounding box center [846, 179] width 51 height 12
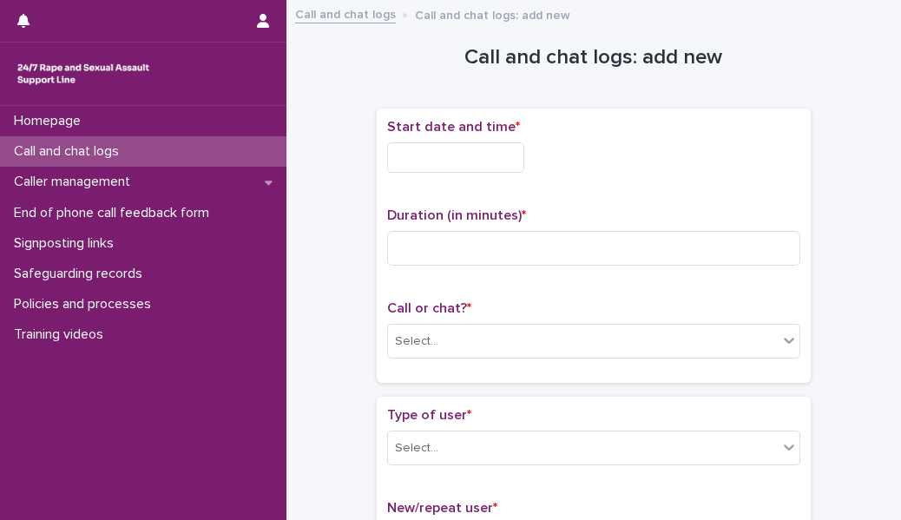
drag, startPoint x: 441, startPoint y: 178, endPoint x: 456, endPoint y: 151, distance: 30.7
click at [456, 151] on div "Start date and time *" at bounding box center [593, 153] width 413 height 68
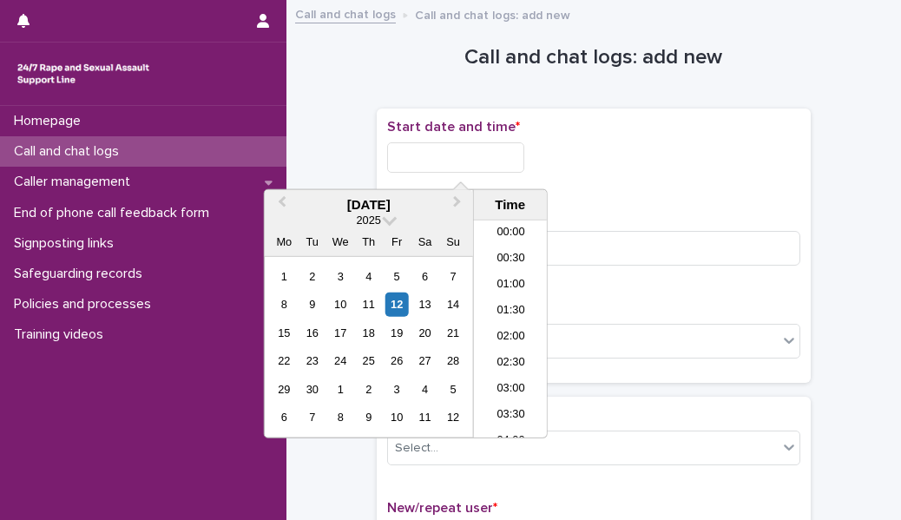
scroll to position [1033, 0]
click at [456, 151] on input "text" at bounding box center [455, 157] width 137 height 30
click at [524, 420] on li "23:30" at bounding box center [511, 424] width 74 height 26
type input "**********"
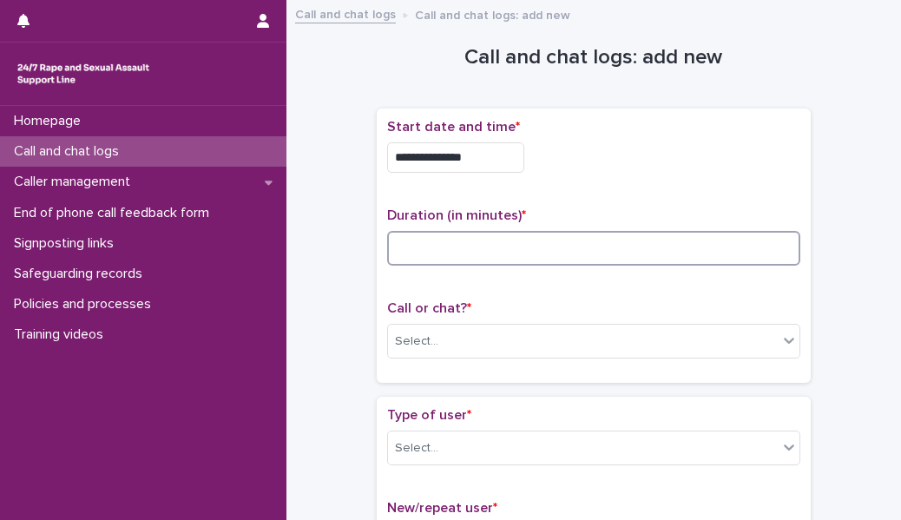
click at [428, 246] on input at bounding box center [593, 248] width 413 height 35
type input "*"
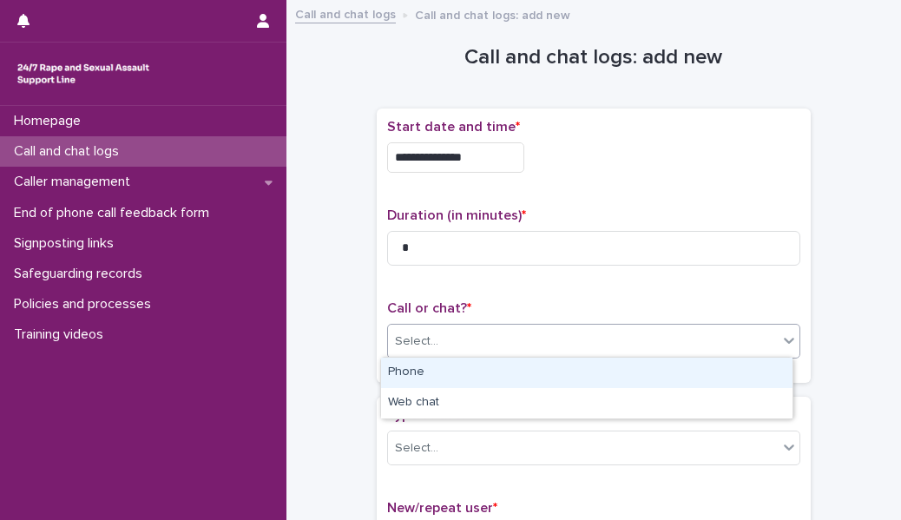
click at [440, 332] on div at bounding box center [441, 341] width 2 height 18
click at [438, 369] on div "Phone" at bounding box center [586, 373] width 411 height 30
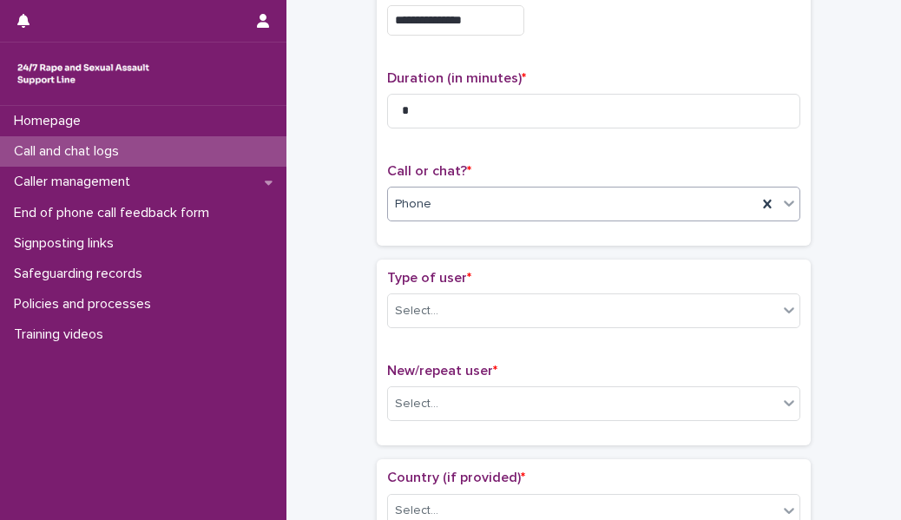
scroll to position [139, 0]
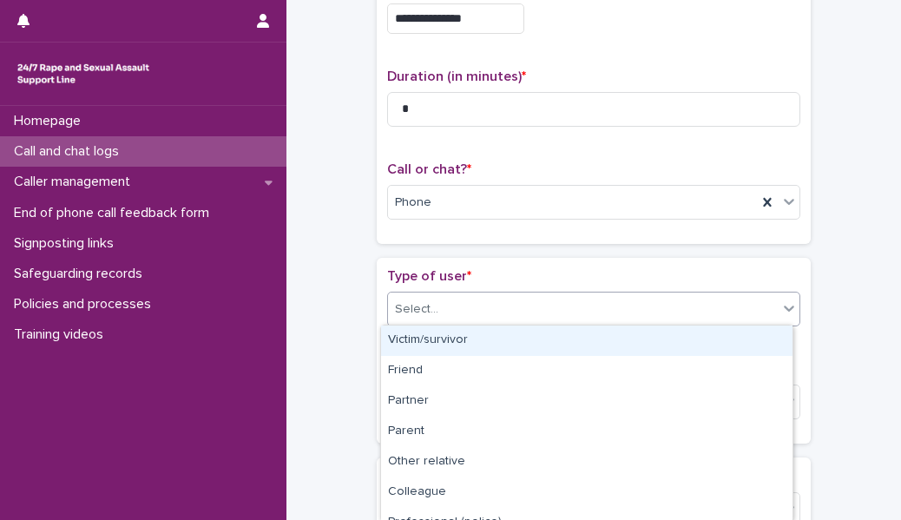
click at [453, 309] on div "Select..." at bounding box center [583, 309] width 390 height 29
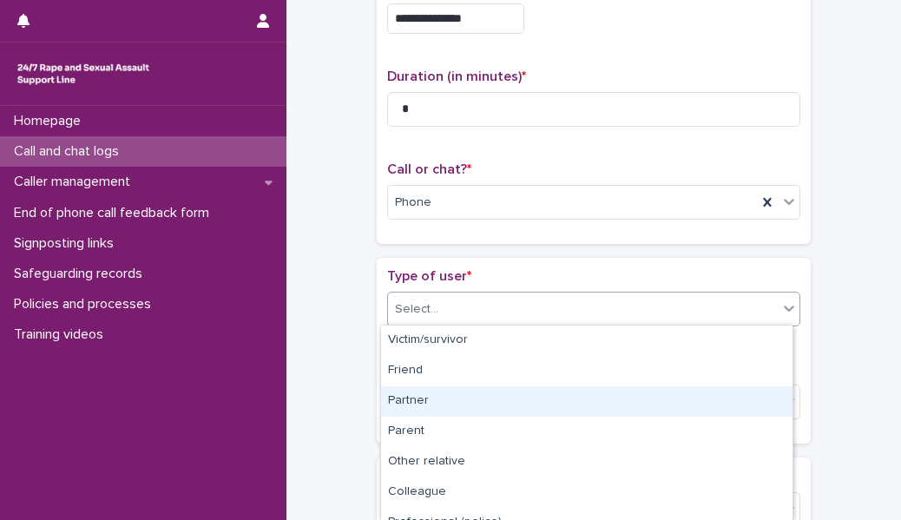
scroll to position [260, 0]
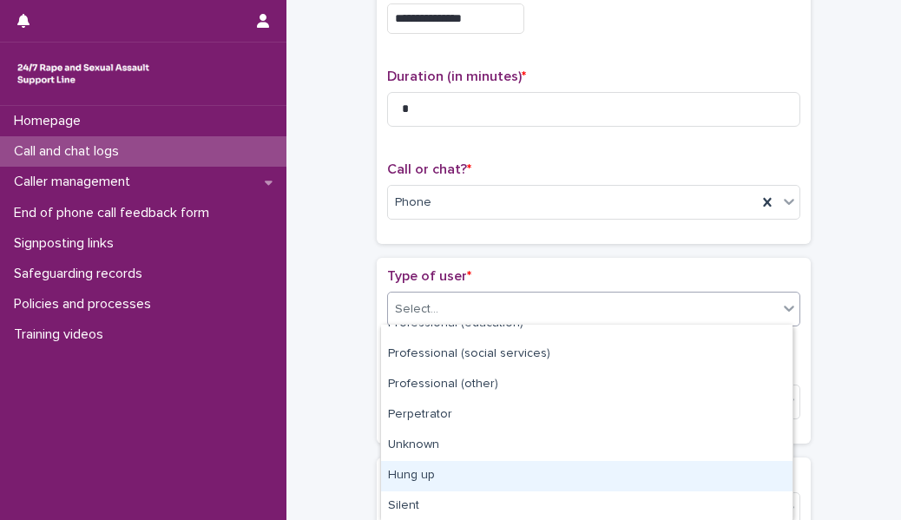
click at [468, 470] on div "Hung up" at bounding box center [586, 476] width 411 height 30
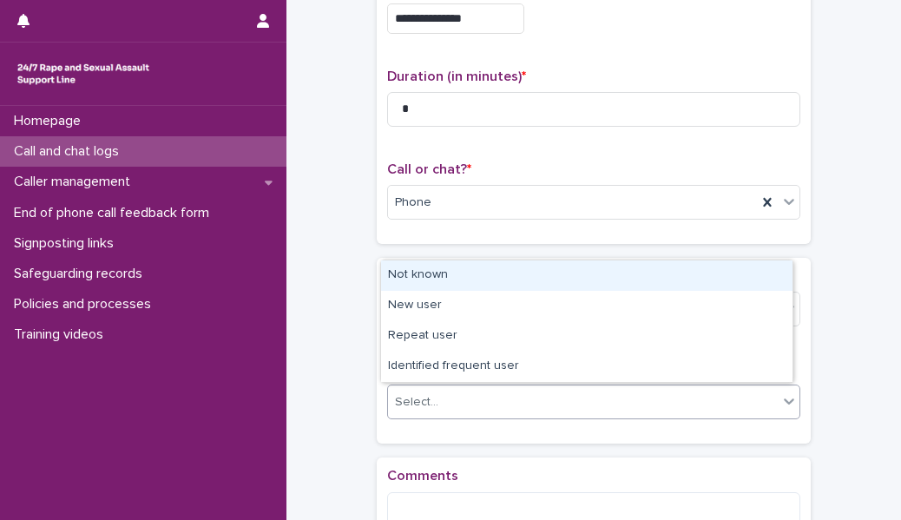
click at [421, 396] on div "Select..." at bounding box center [416, 402] width 43 height 18
click at [412, 268] on div "Not known" at bounding box center [586, 275] width 411 height 30
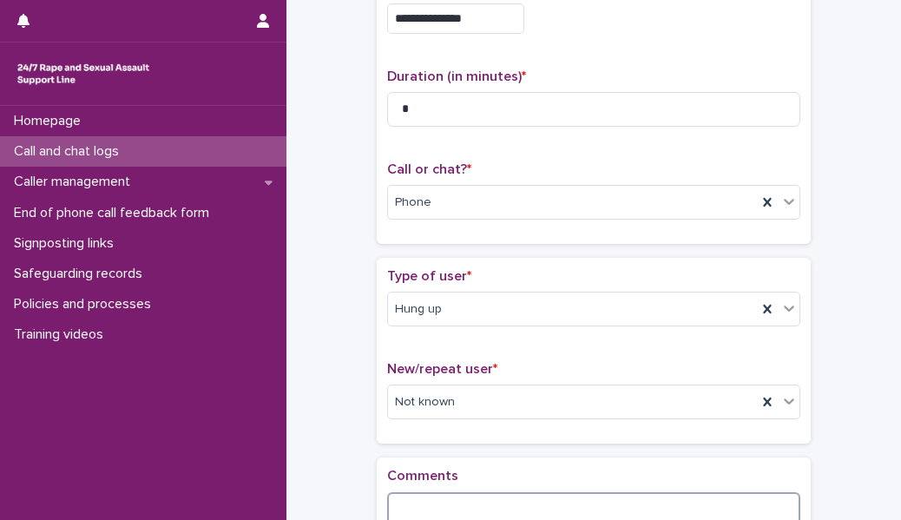
click at [421, 507] on textarea at bounding box center [593, 510] width 413 height 36
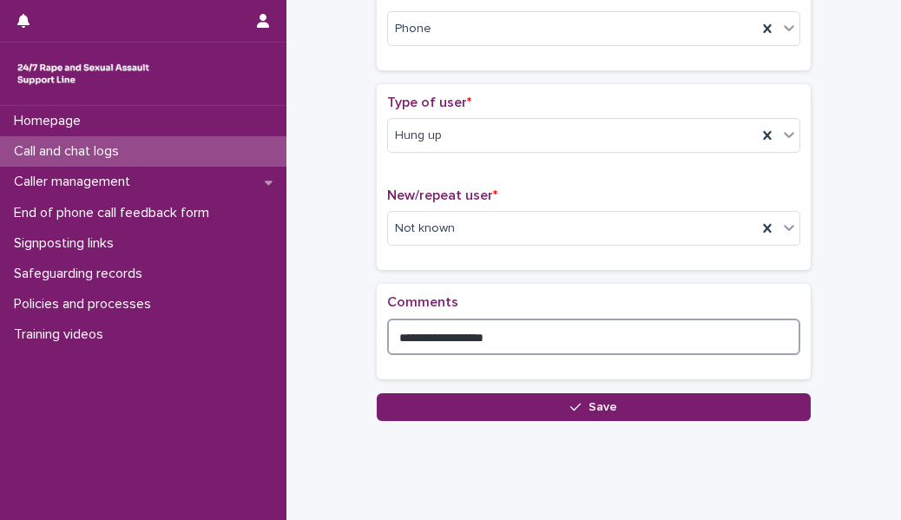
scroll to position [314, 0]
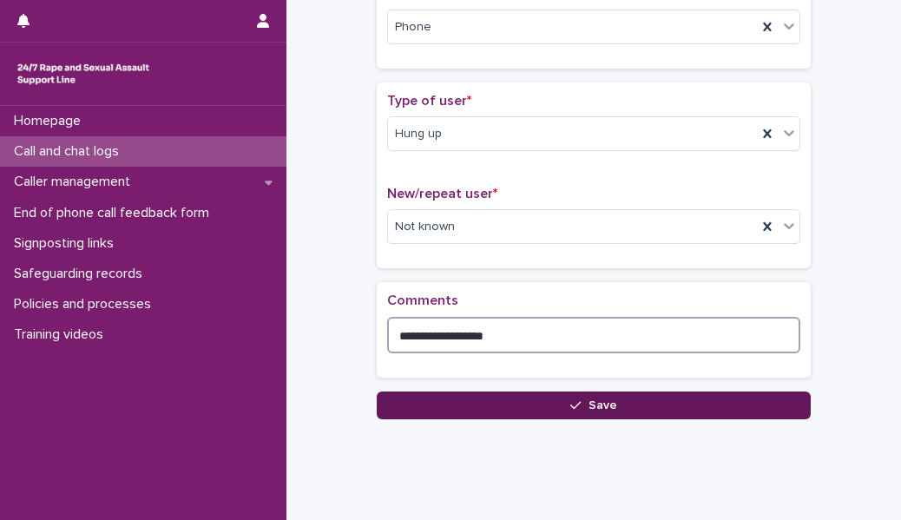
type textarea "**********"
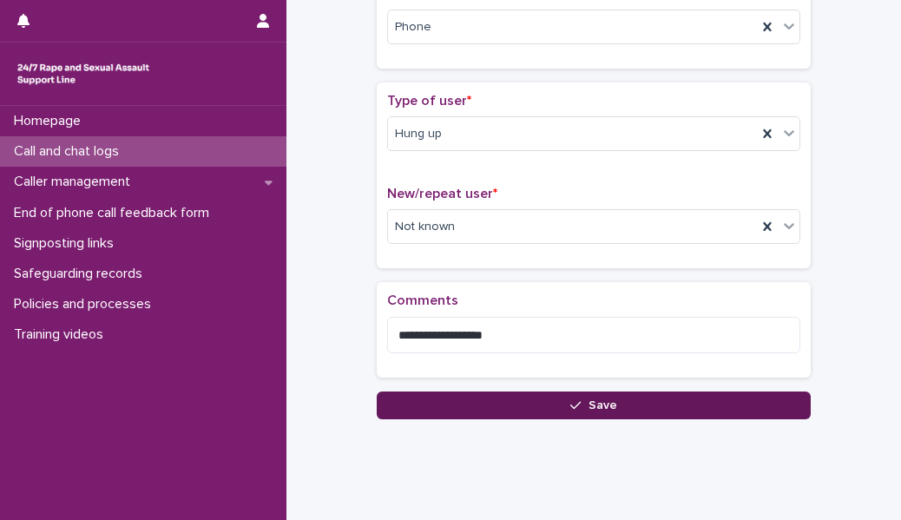
click at [449, 391] on button "Save" at bounding box center [594, 405] width 434 height 28
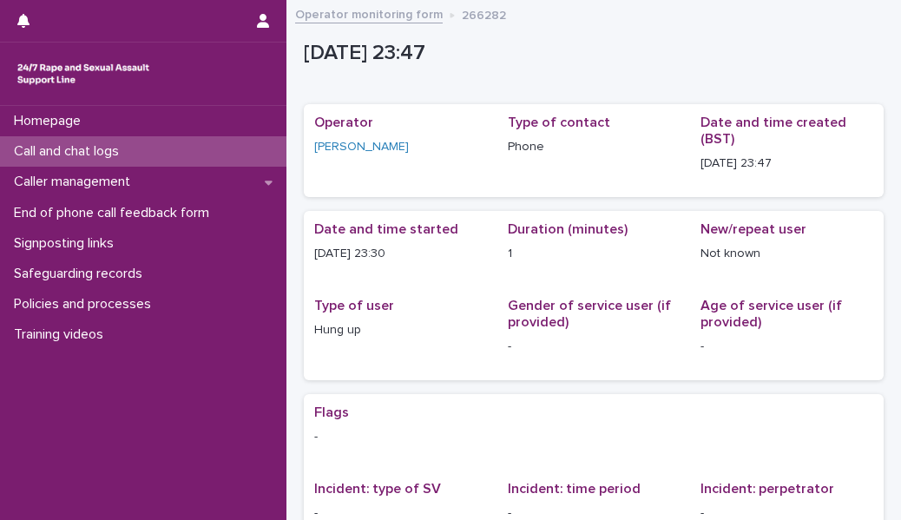
click at [257, 152] on div "Call and chat logs" at bounding box center [143, 151] width 286 height 30
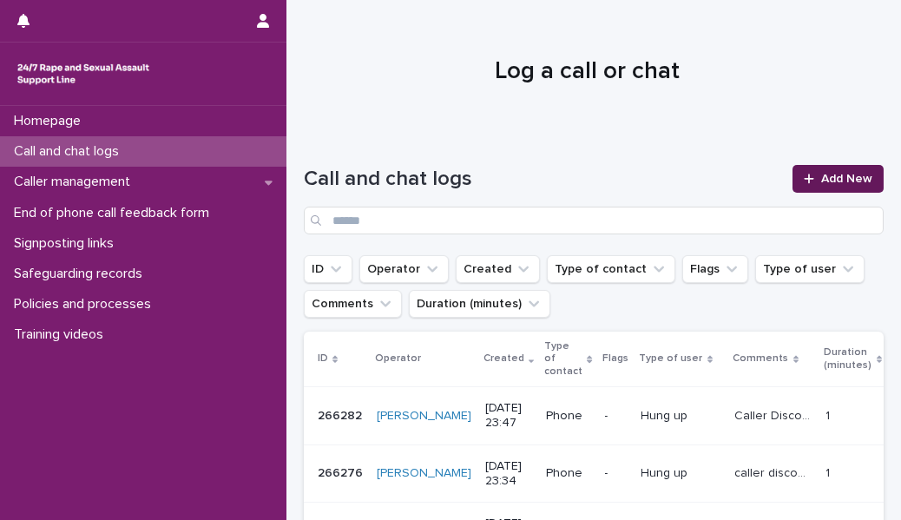
click at [804, 181] on icon at bounding box center [809, 179] width 10 height 12
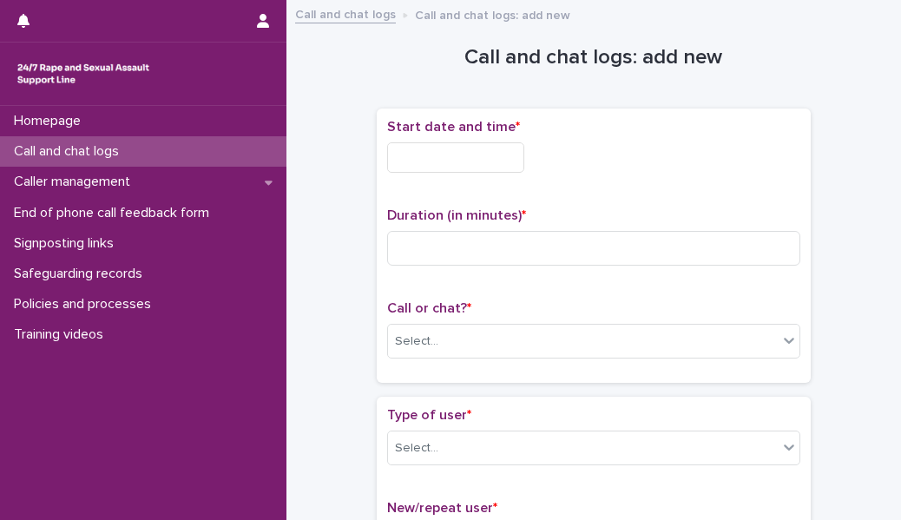
click at [451, 153] on input "text" at bounding box center [455, 157] width 137 height 30
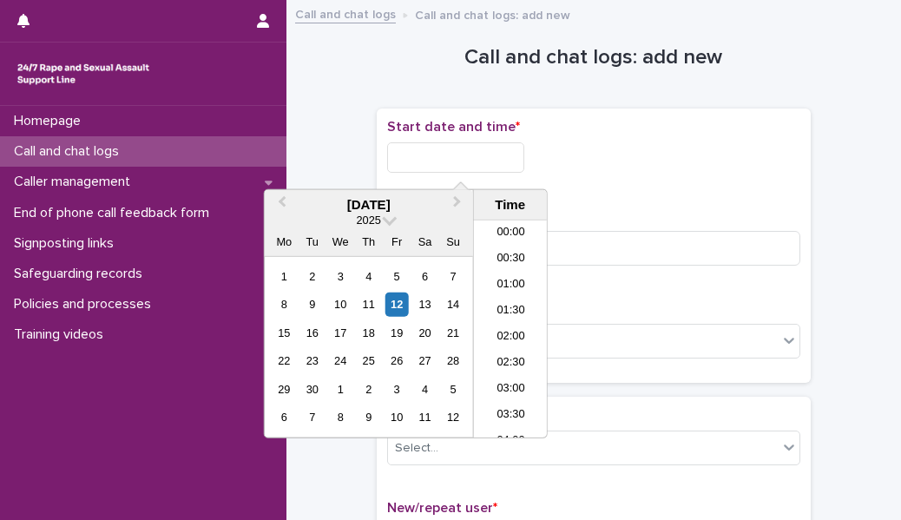
scroll to position [1033, 0]
click at [520, 425] on li "23:30" at bounding box center [511, 424] width 74 height 26
type input "**********"
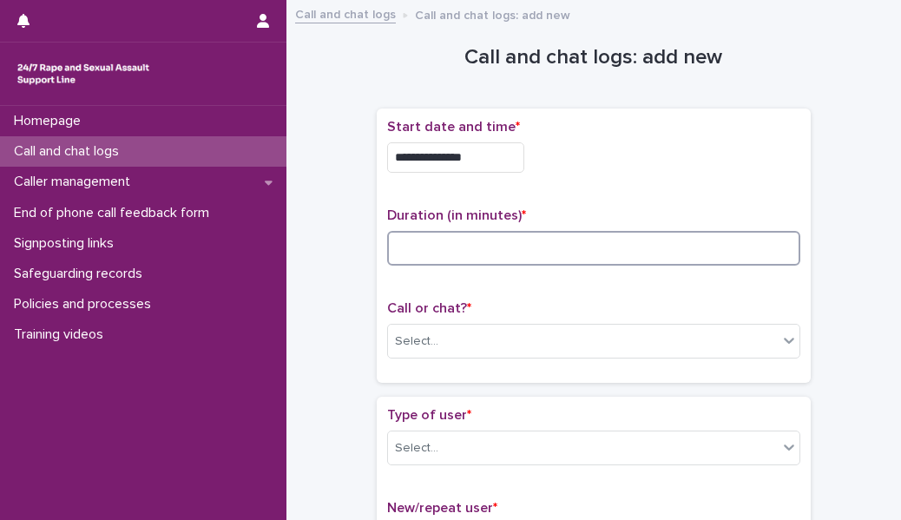
click at [431, 249] on input at bounding box center [593, 248] width 413 height 35
type input "*"
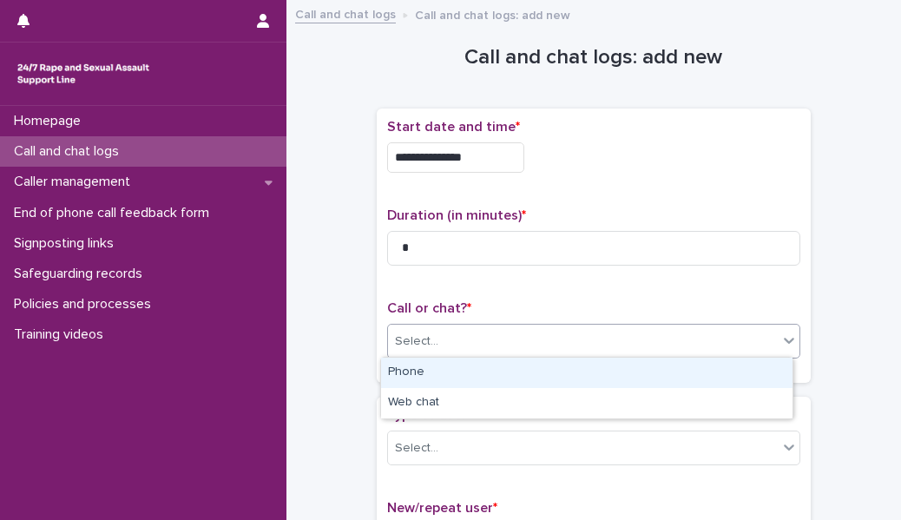
click at [425, 346] on div "Select..." at bounding box center [416, 341] width 43 height 18
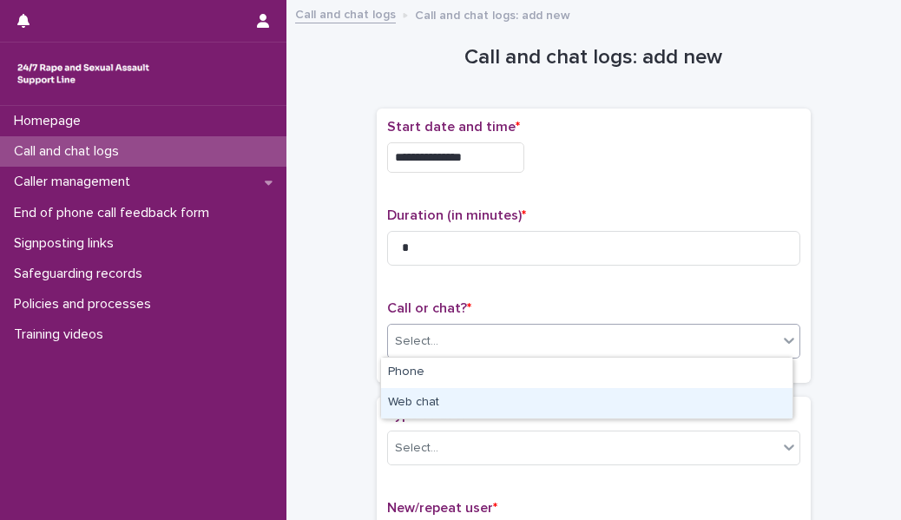
click at [424, 388] on div "Web chat" at bounding box center [586, 403] width 411 height 30
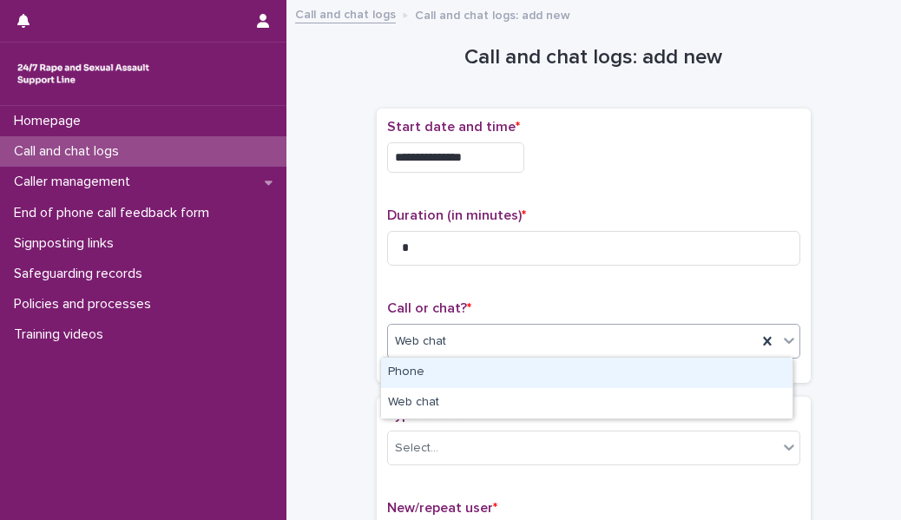
click at [444, 332] on div "Web chat" at bounding box center [572, 341] width 369 height 29
click at [431, 372] on div "Phone" at bounding box center [586, 373] width 411 height 30
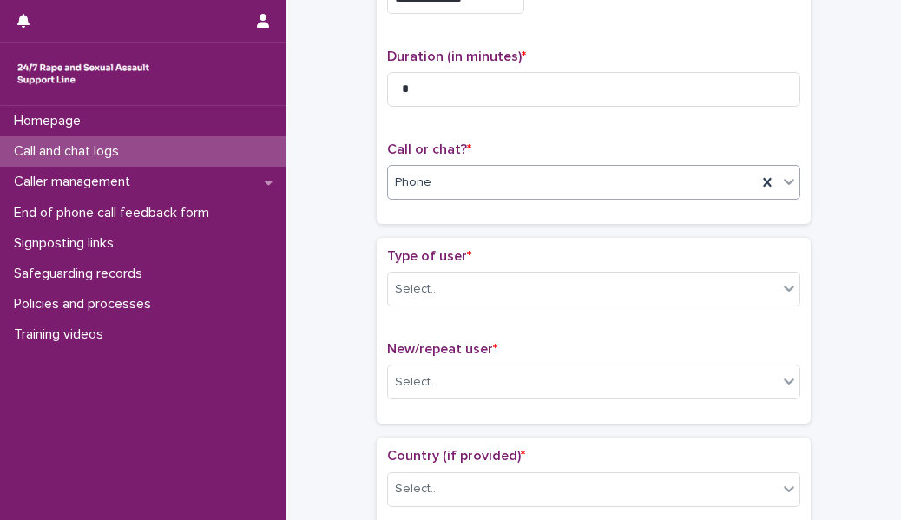
scroll to position [173, 0]
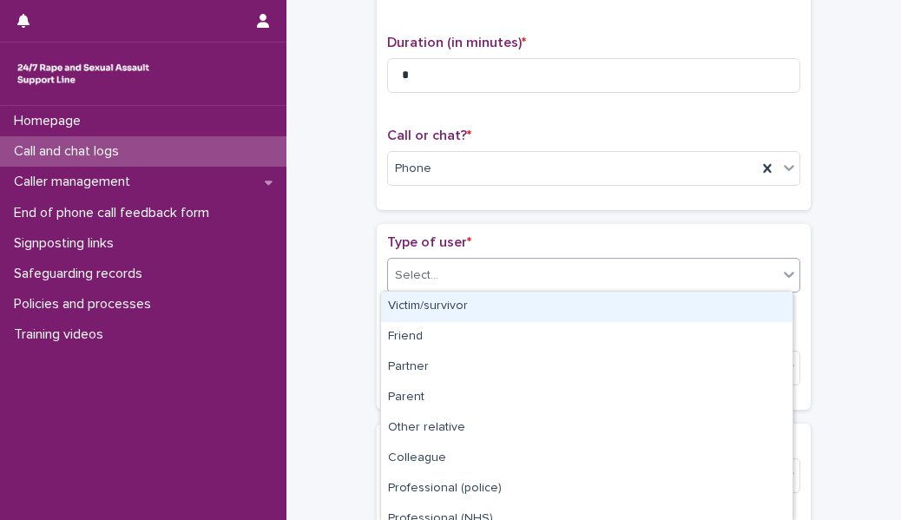
click at [451, 267] on div "Select..." at bounding box center [583, 275] width 390 height 29
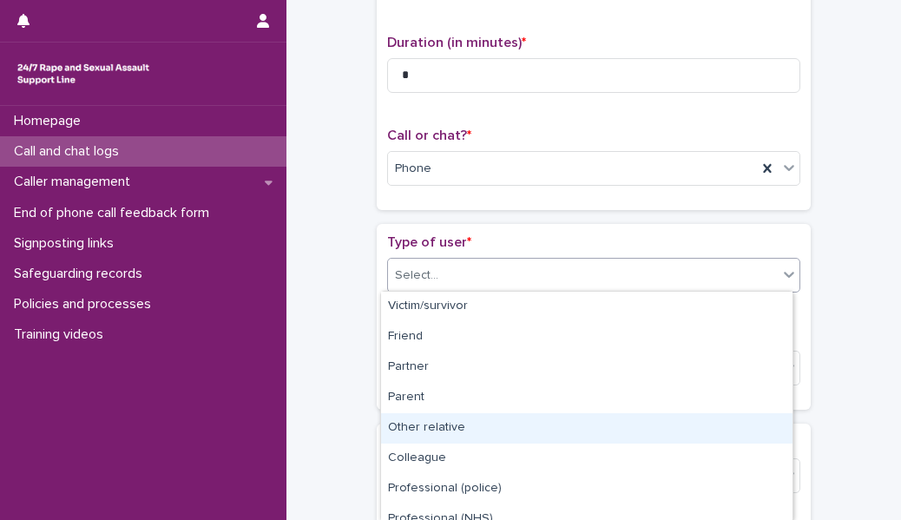
scroll to position [226, 0]
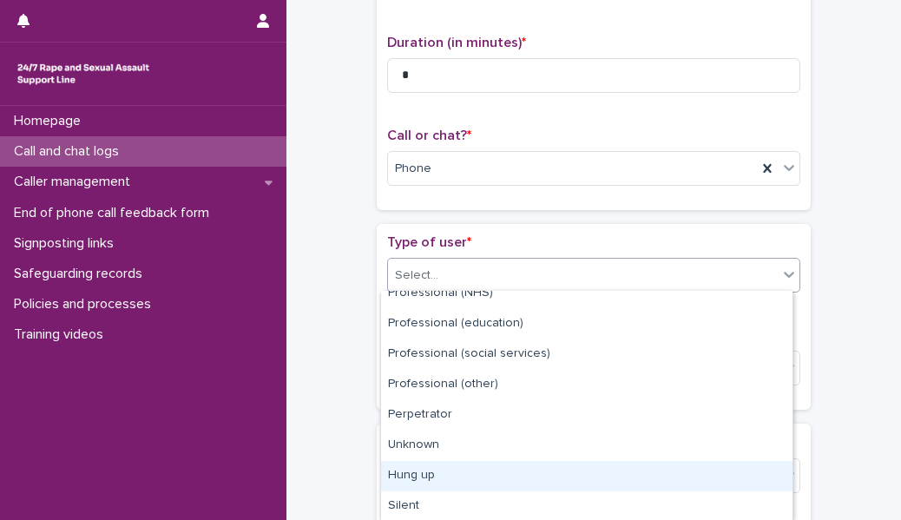
click at [447, 478] on div "Hung up" at bounding box center [586, 476] width 411 height 30
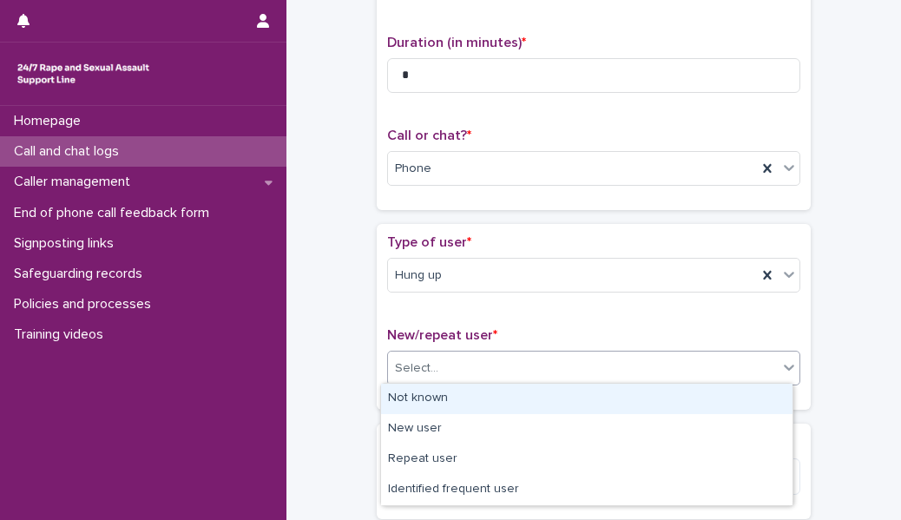
click at [432, 354] on div "Select..." at bounding box center [583, 368] width 390 height 29
click at [436, 393] on div "Not known" at bounding box center [586, 399] width 411 height 30
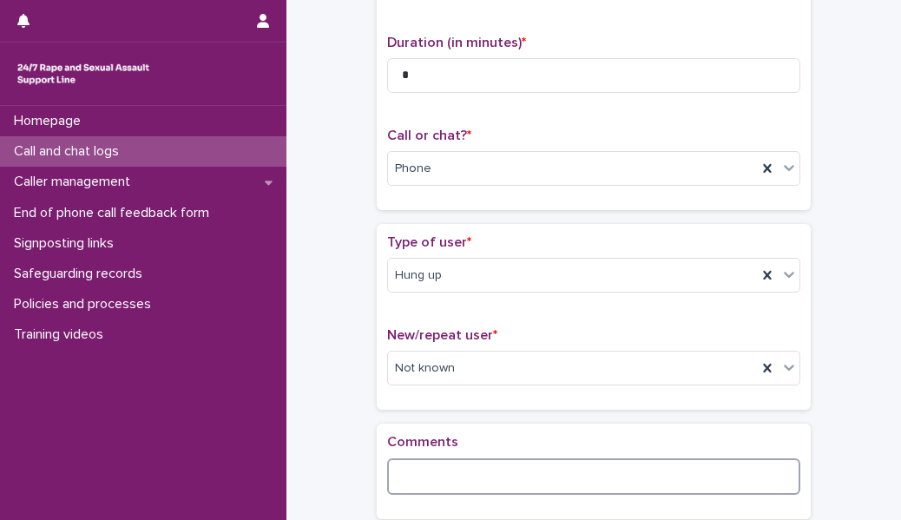
click at [418, 472] on textarea at bounding box center [593, 476] width 413 height 36
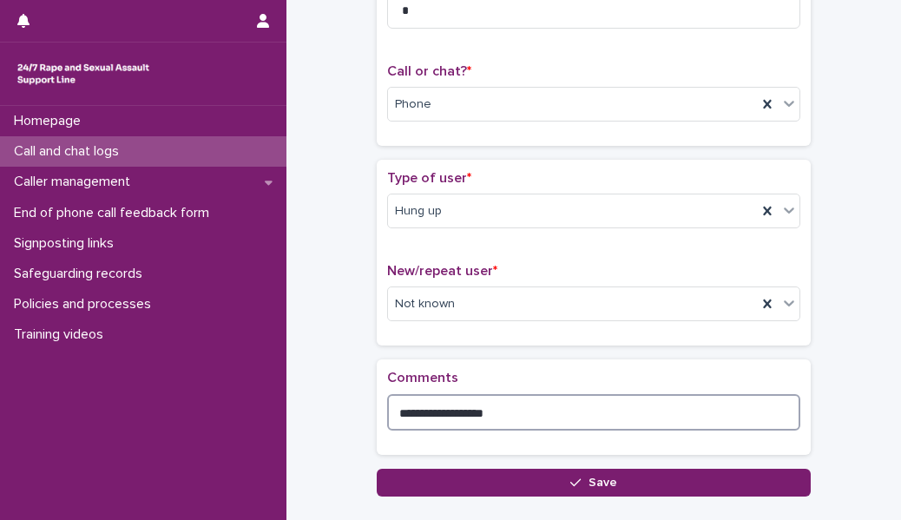
scroll to position [248, 0]
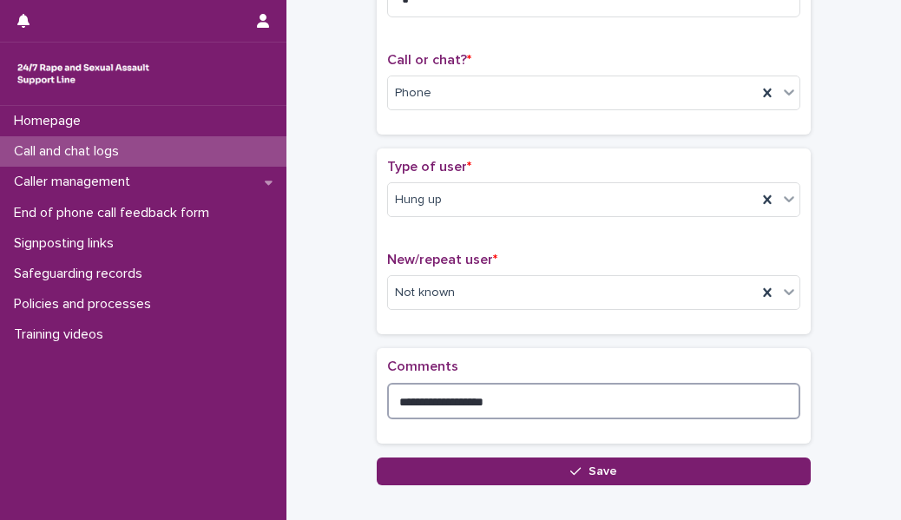
type textarea "**********"
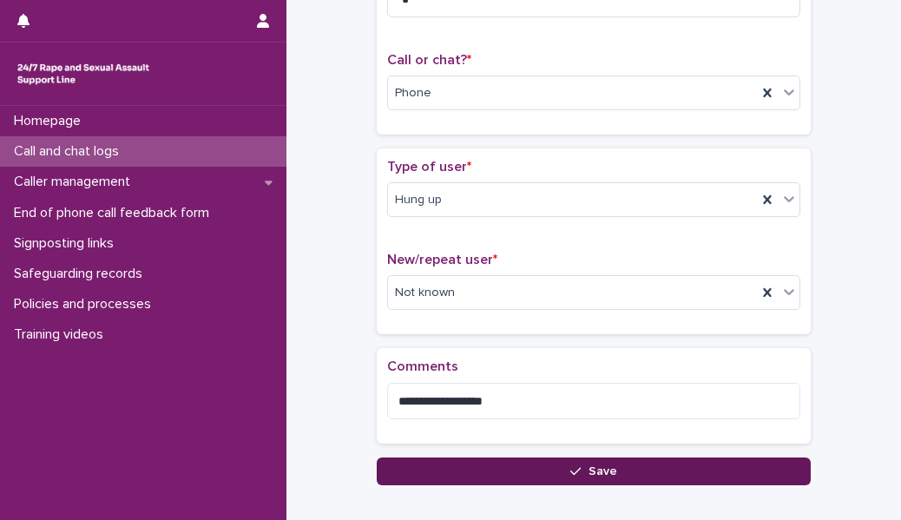
click at [418, 472] on button "Save" at bounding box center [594, 471] width 434 height 28
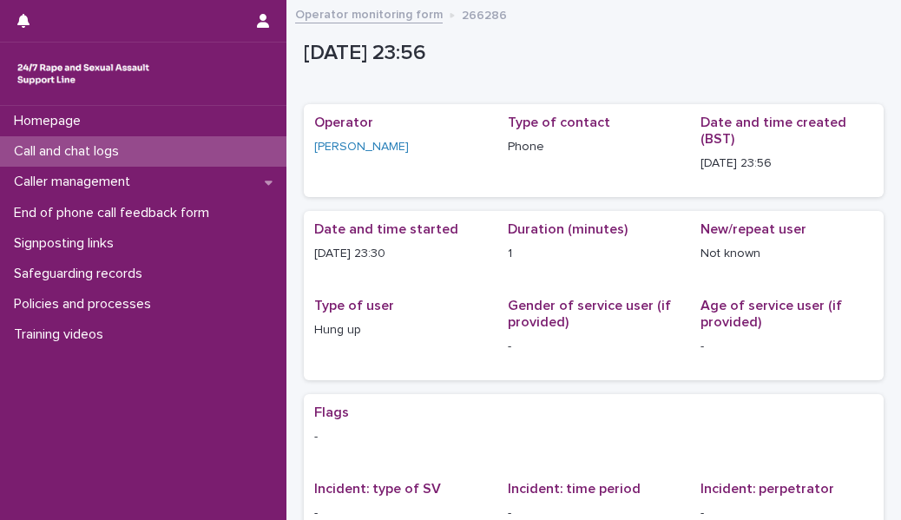
click at [214, 161] on div "Call and chat logs" at bounding box center [143, 151] width 286 height 30
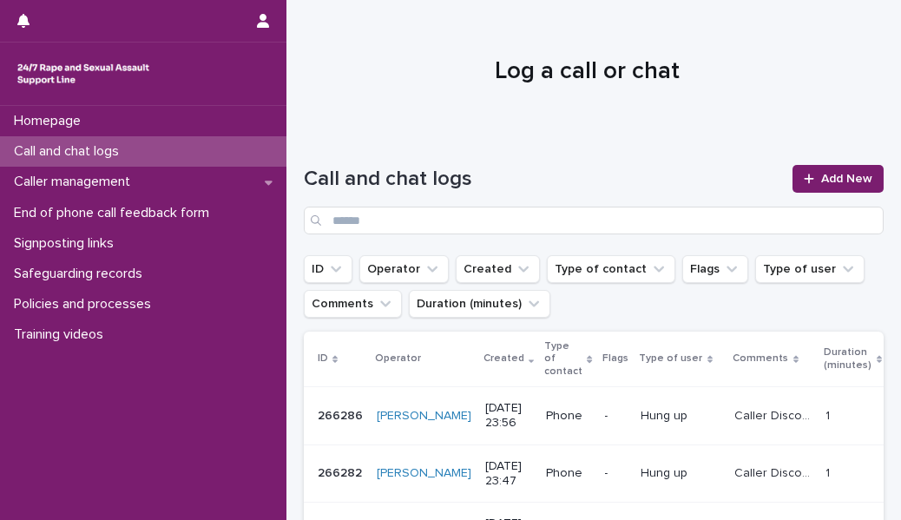
click at [799, 161] on div "Call and chat logs Add New" at bounding box center [594, 192] width 580 height 125
click at [809, 187] on link "Add New" at bounding box center [837, 179] width 91 height 28
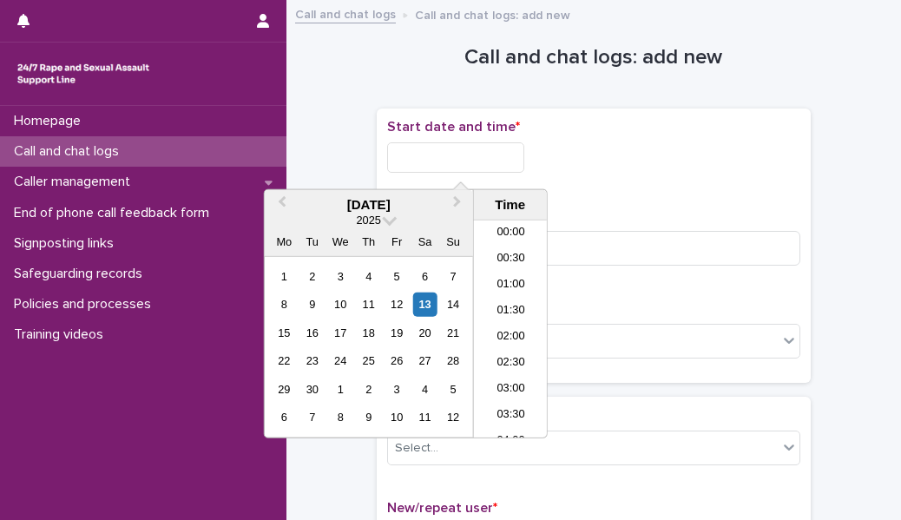
click at [478, 158] on input "text" at bounding box center [455, 157] width 137 height 30
click at [497, 234] on li "00:00" at bounding box center [511, 233] width 74 height 26
type input "**********"
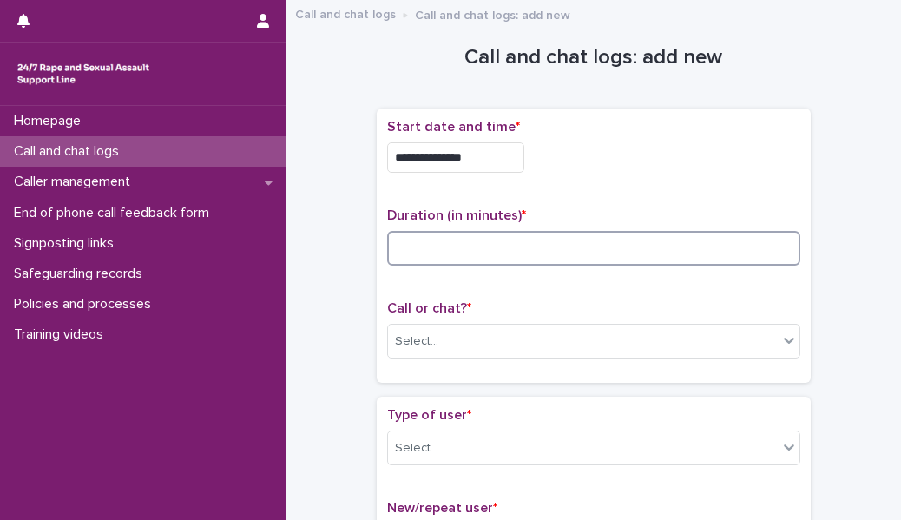
click at [470, 239] on input at bounding box center [593, 248] width 413 height 35
type input "*"
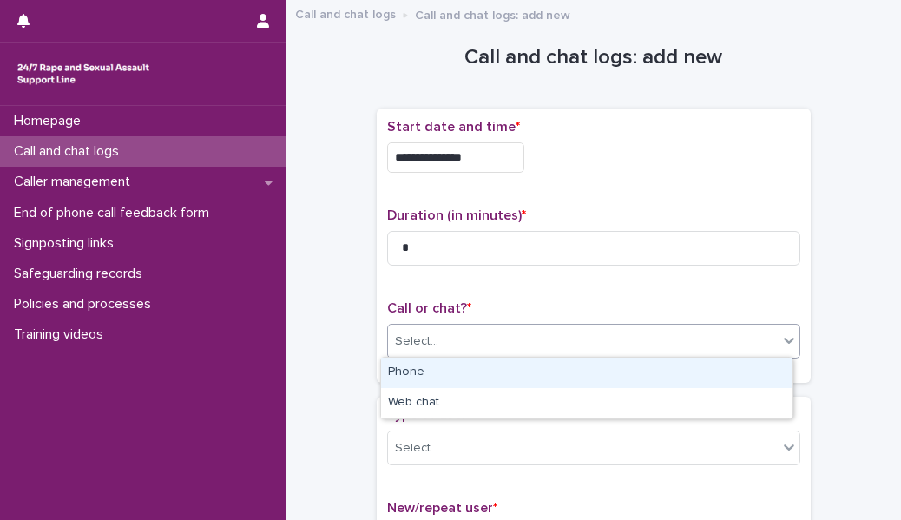
click at [453, 346] on div "Select..." at bounding box center [583, 341] width 390 height 29
click at [456, 375] on div "Phone" at bounding box center [586, 373] width 411 height 30
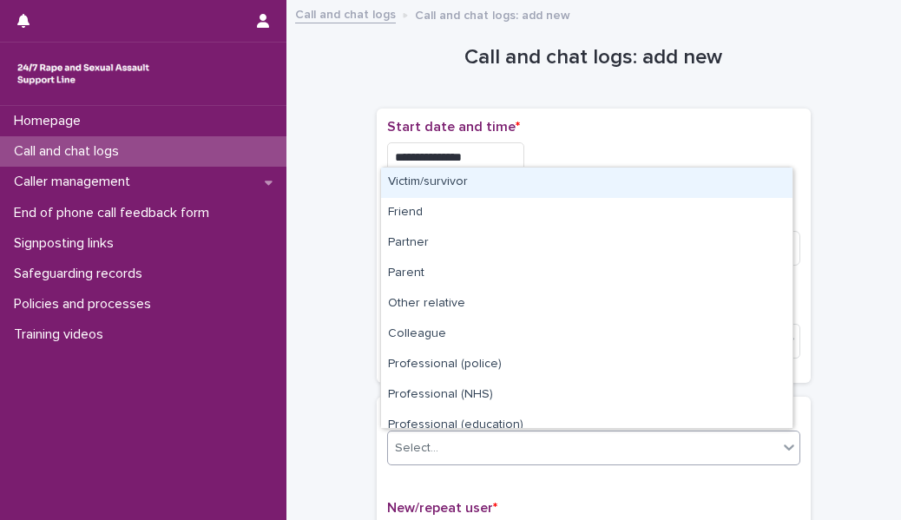
click at [454, 448] on div "Select..." at bounding box center [583, 448] width 390 height 29
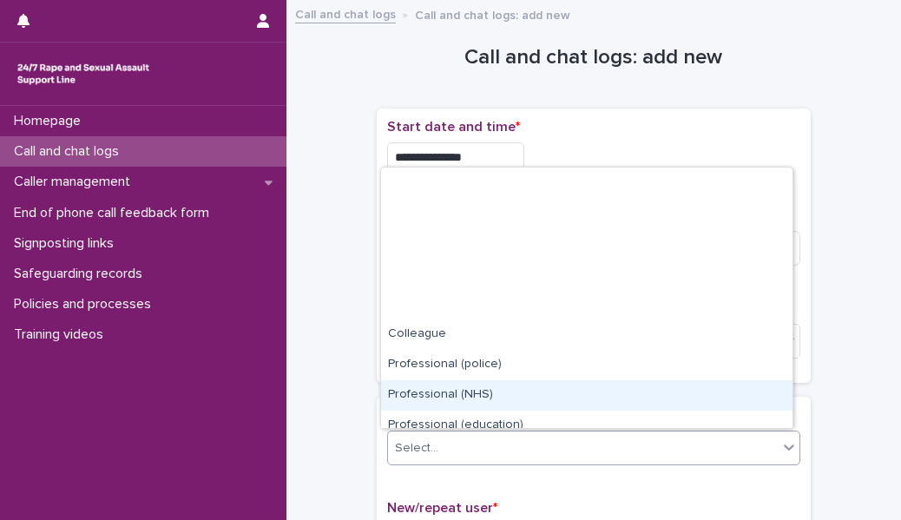
scroll to position [194, 0]
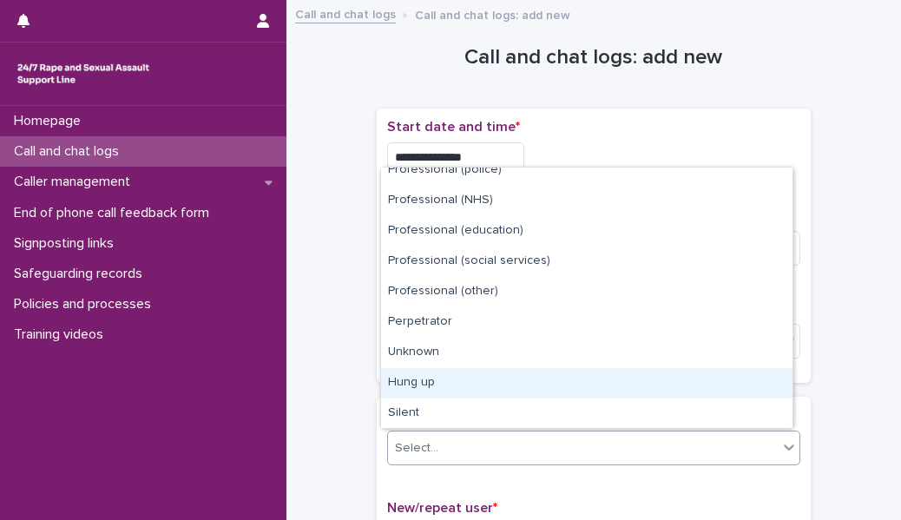
click at [467, 392] on div "Hung up" at bounding box center [586, 383] width 411 height 30
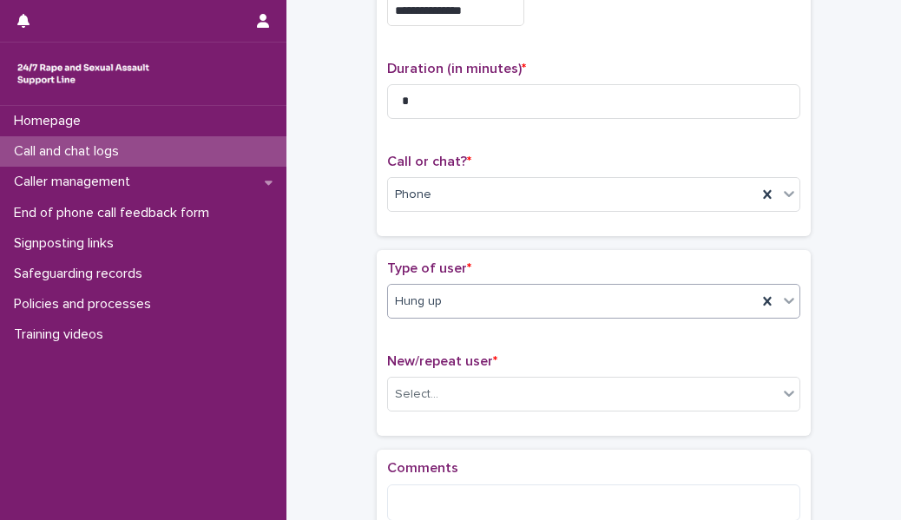
scroll to position [148, 0]
click at [464, 386] on div "Select..." at bounding box center [583, 392] width 390 height 29
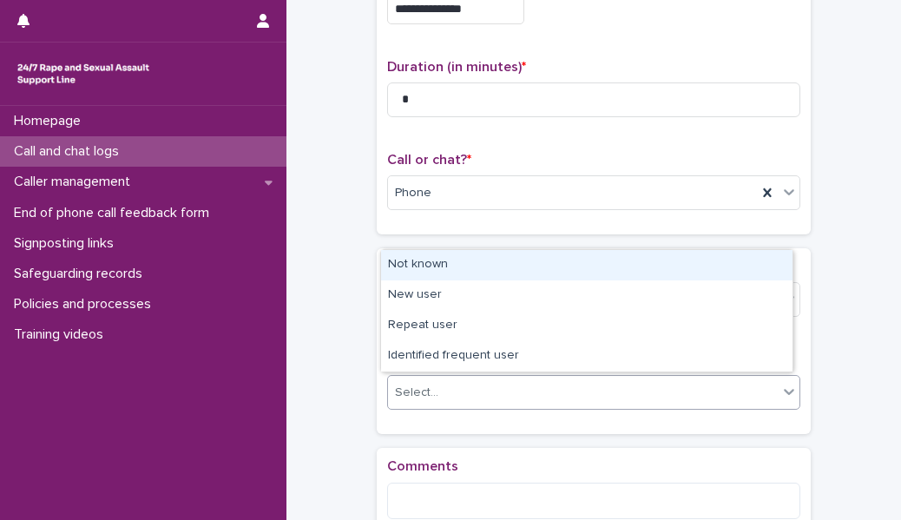
click at [435, 264] on div "Not known" at bounding box center [586, 265] width 411 height 30
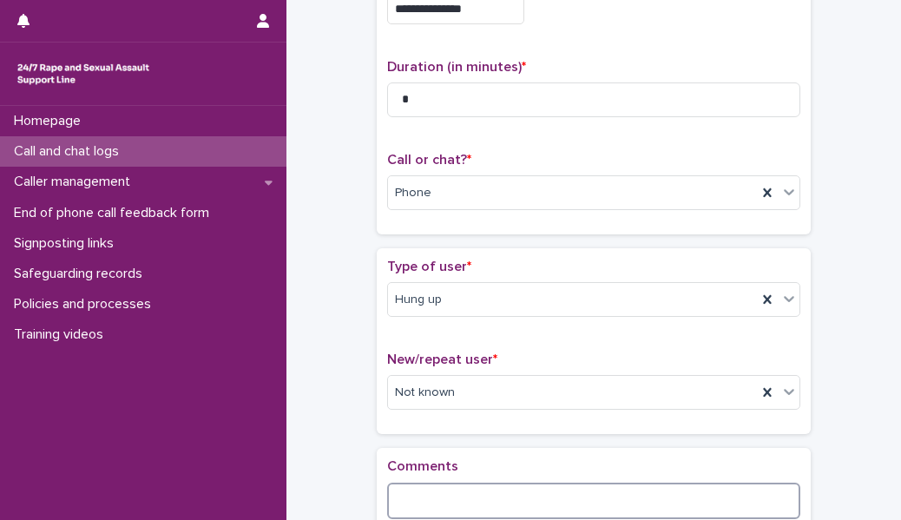
click at [425, 490] on textarea at bounding box center [593, 501] width 413 height 36
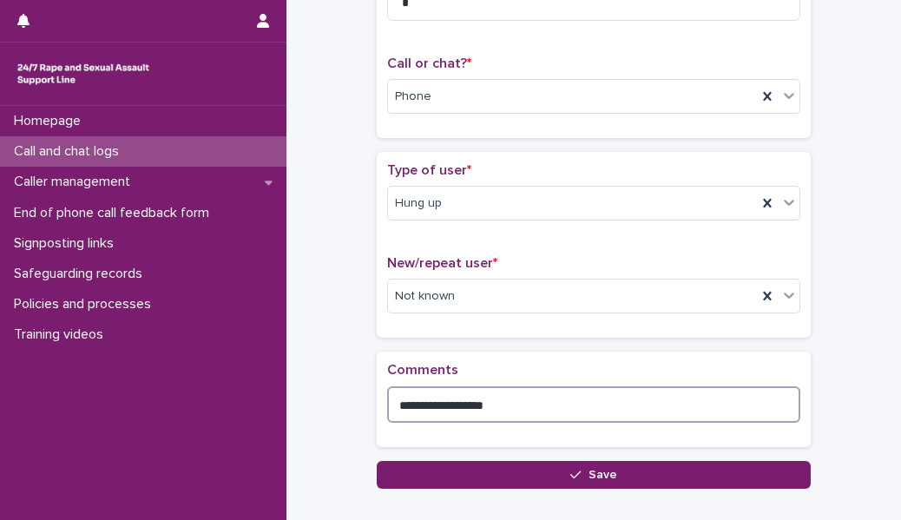
scroll to position [252, 0]
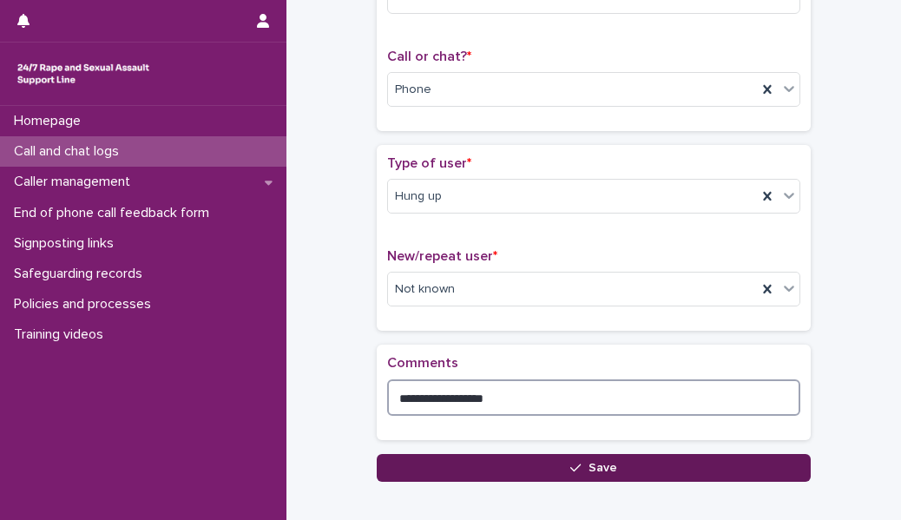
type textarea "**********"
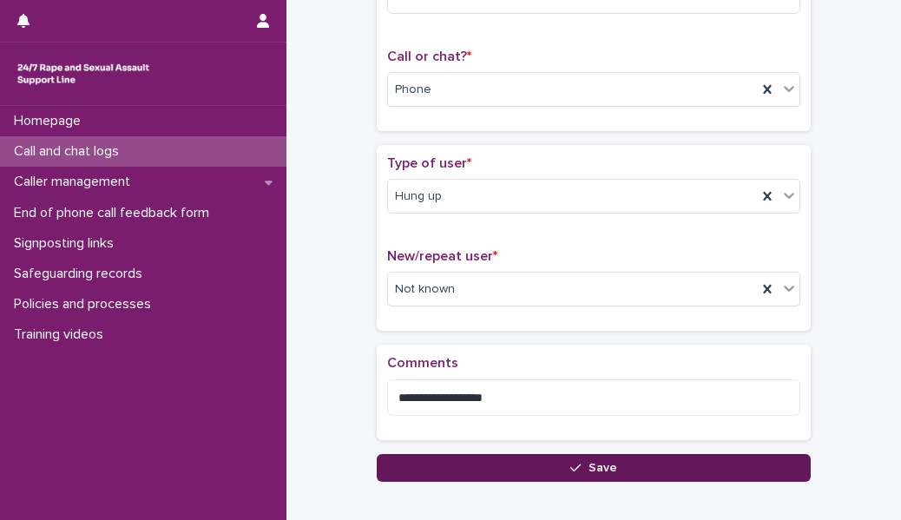
click at [465, 469] on button "Save" at bounding box center [594, 468] width 434 height 28
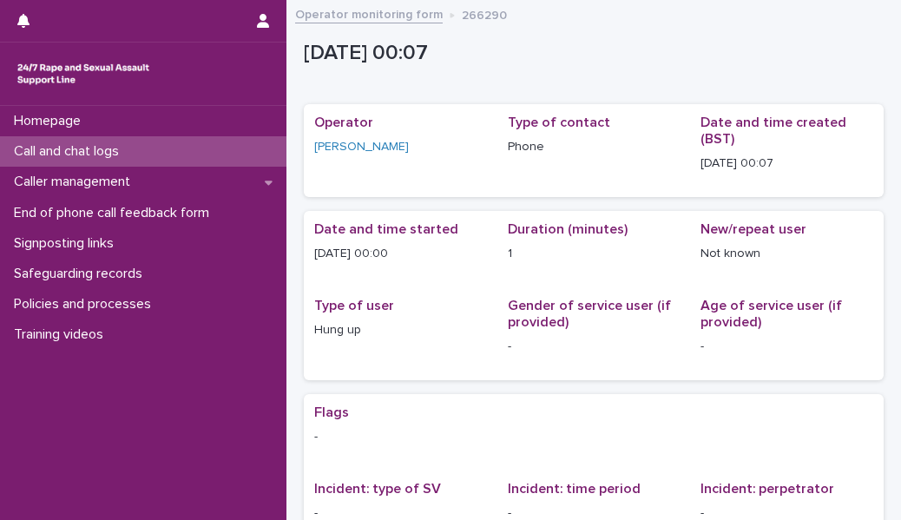
click at [252, 139] on div "Call and chat logs" at bounding box center [143, 151] width 286 height 30
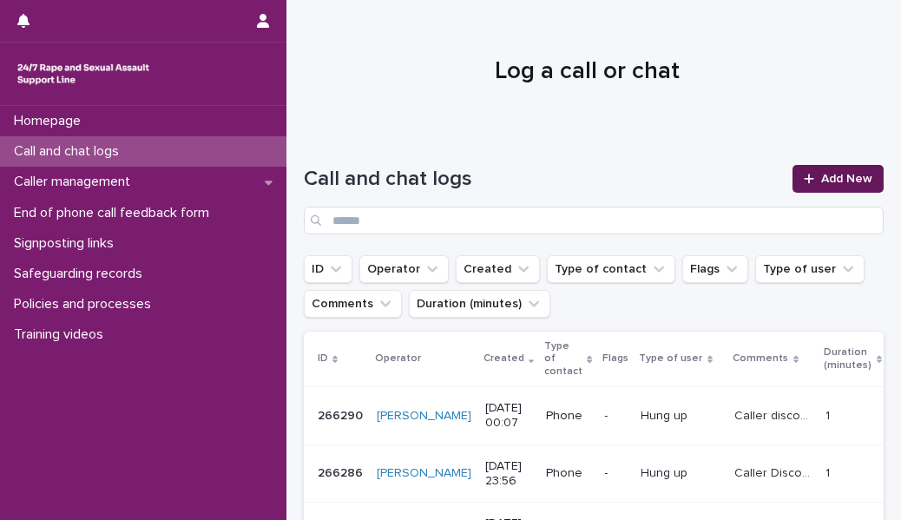
click at [834, 176] on span "Add New" at bounding box center [846, 179] width 51 height 12
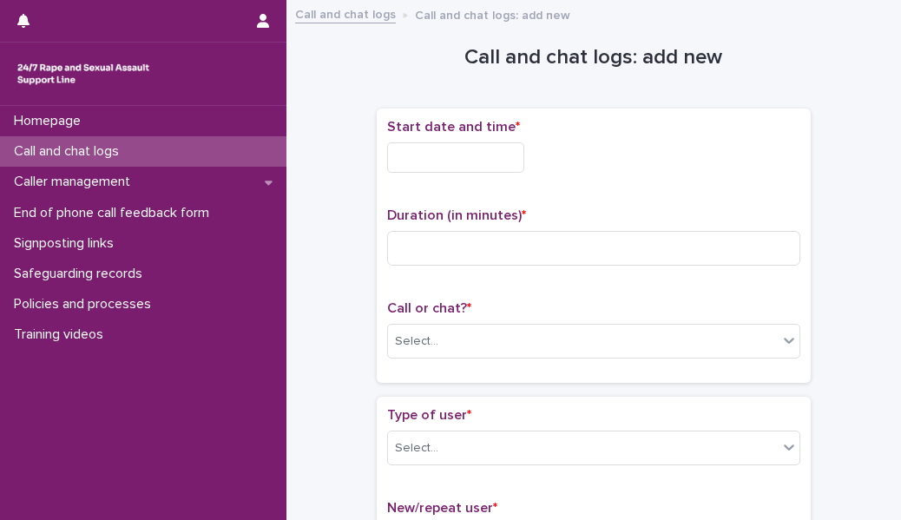
click at [454, 162] on input "text" at bounding box center [455, 157] width 137 height 30
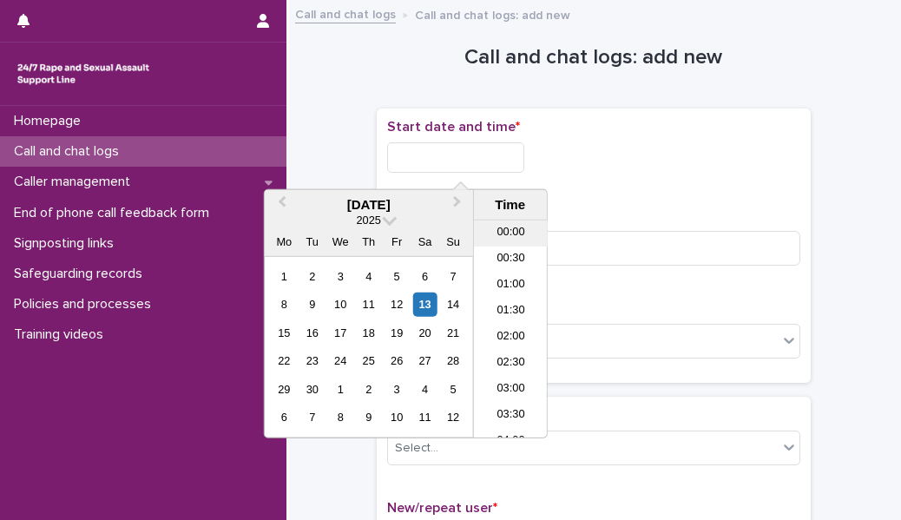
click at [507, 234] on li "00:00" at bounding box center [511, 233] width 74 height 26
type input "**********"
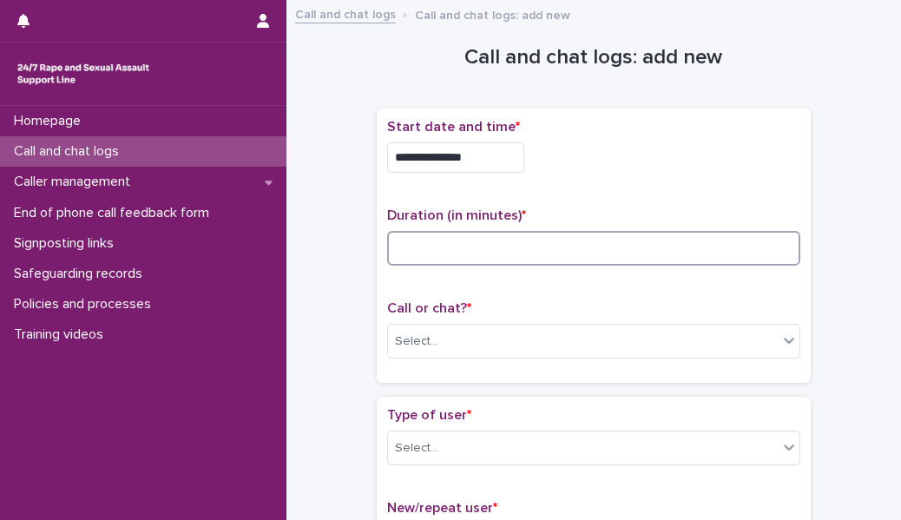
click at [467, 254] on input at bounding box center [593, 248] width 413 height 35
type input "*"
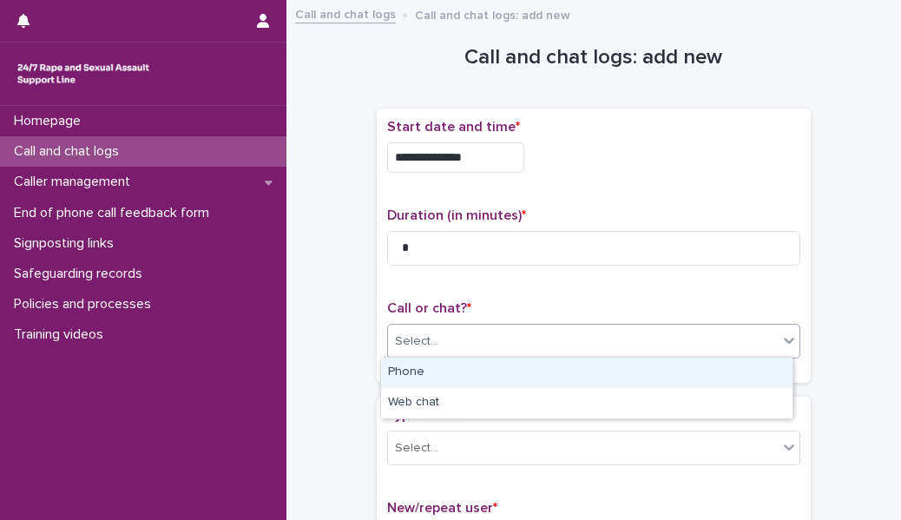
click at [466, 343] on div "Select..." at bounding box center [583, 341] width 390 height 29
click at [463, 373] on div "Phone" at bounding box center [586, 373] width 411 height 30
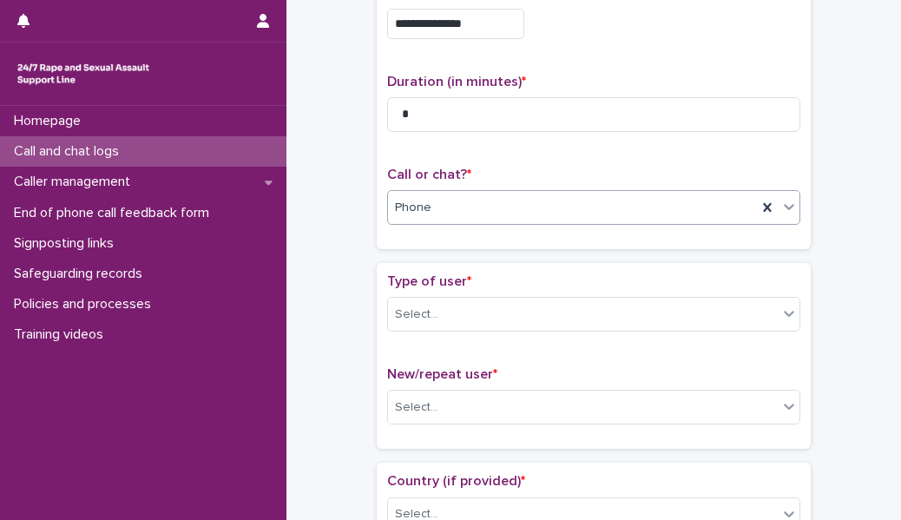
scroll to position [135, 0]
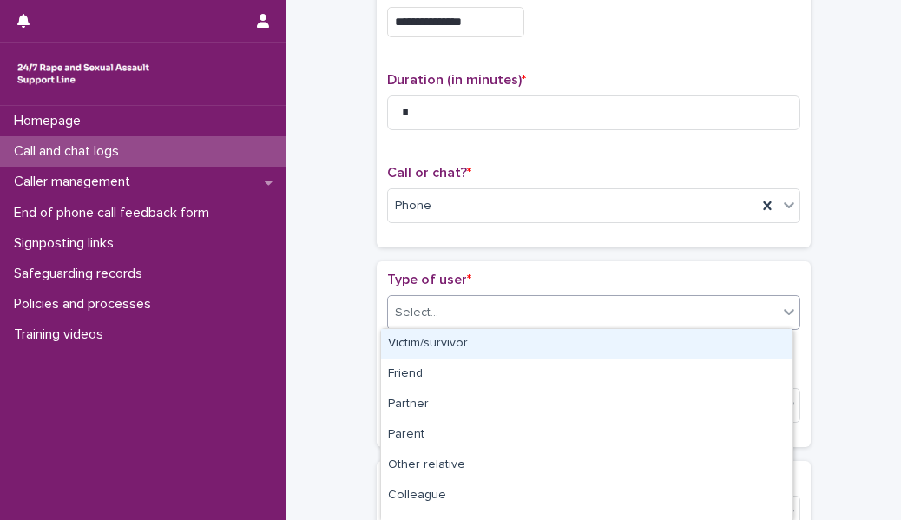
click at [450, 305] on div "Select..." at bounding box center [583, 313] width 390 height 29
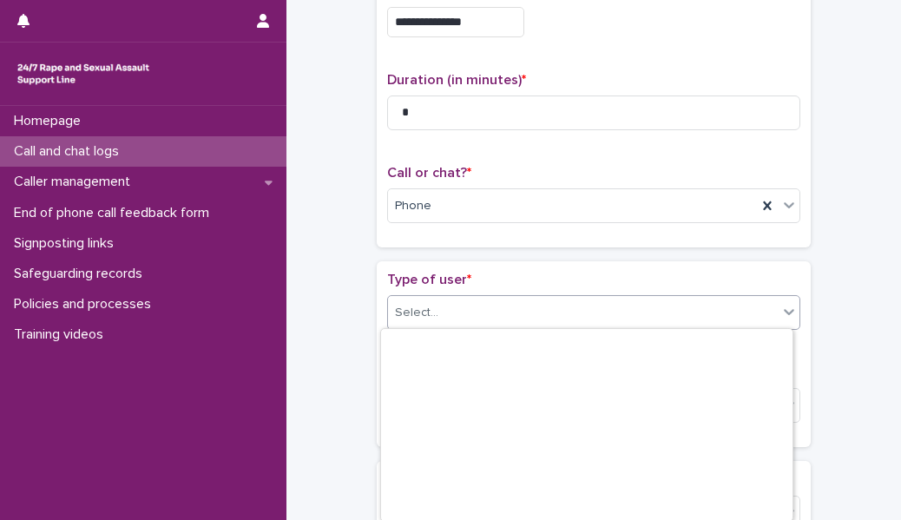
scroll to position [263, 0]
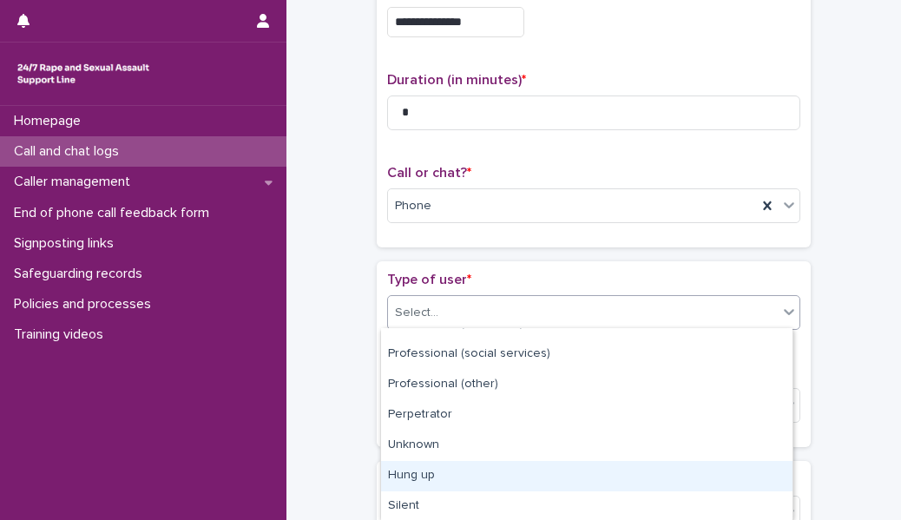
click at [470, 477] on div "Hung up" at bounding box center [586, 476] width 411 height 30
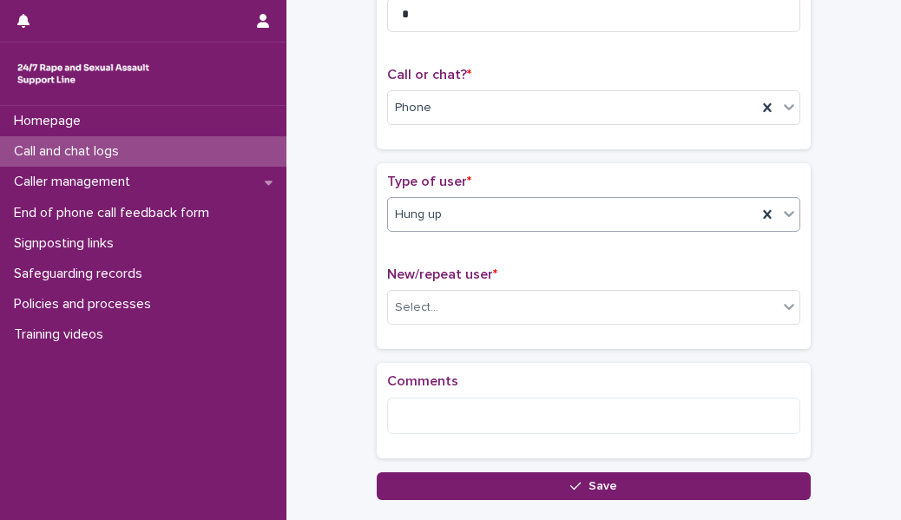
scroll to position [262, 0]
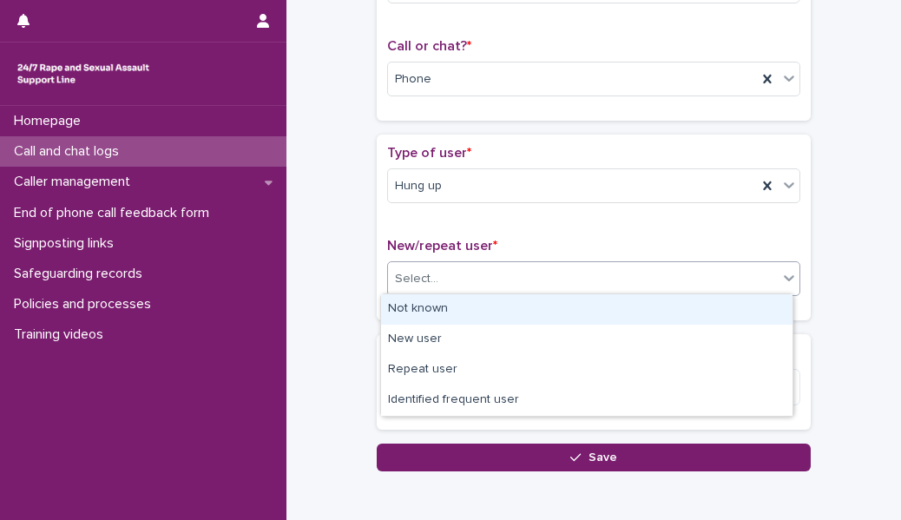
click at [465, 280] on div "Select..." at bounding box center [583, 279] width 390 height 29
click at [448, 306] on div "Not known" at bounding box center [586, 309] width 411 height 30
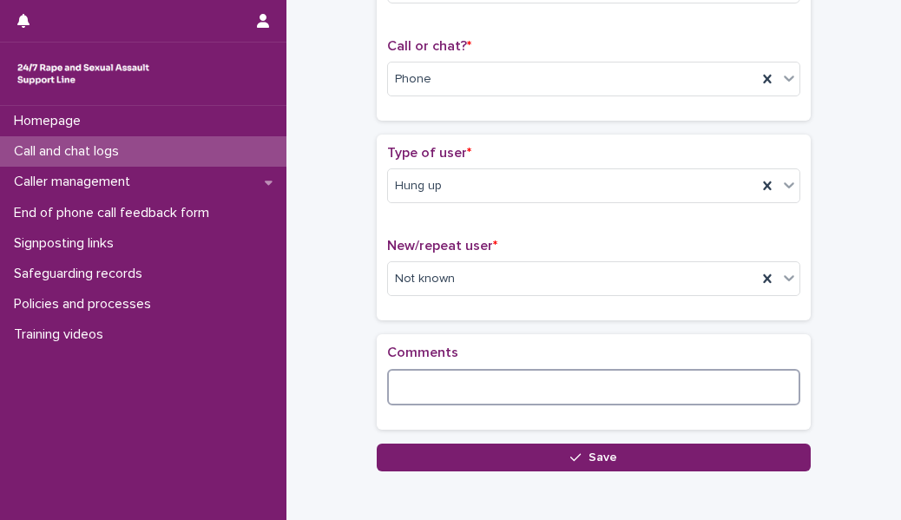
click at [429, 386] on textarea at bounding box center [593, 387] width 413 height 36
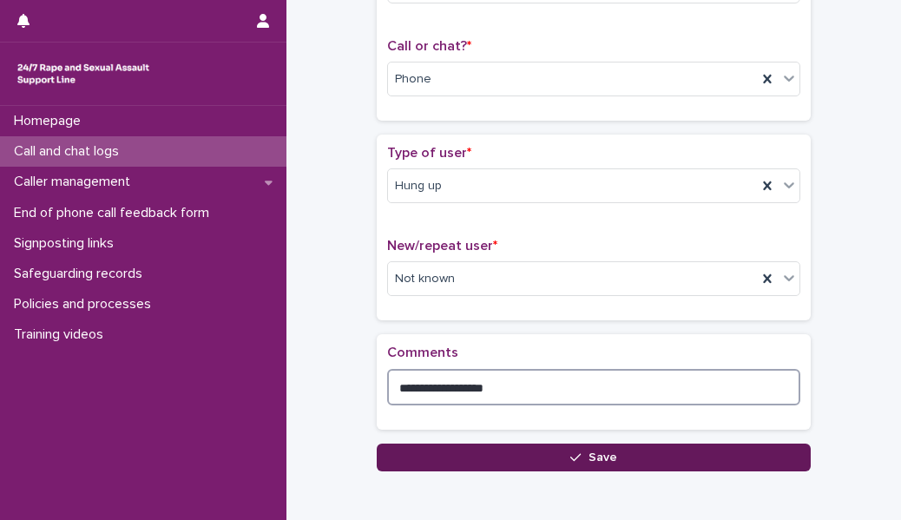
type textarea "**********"
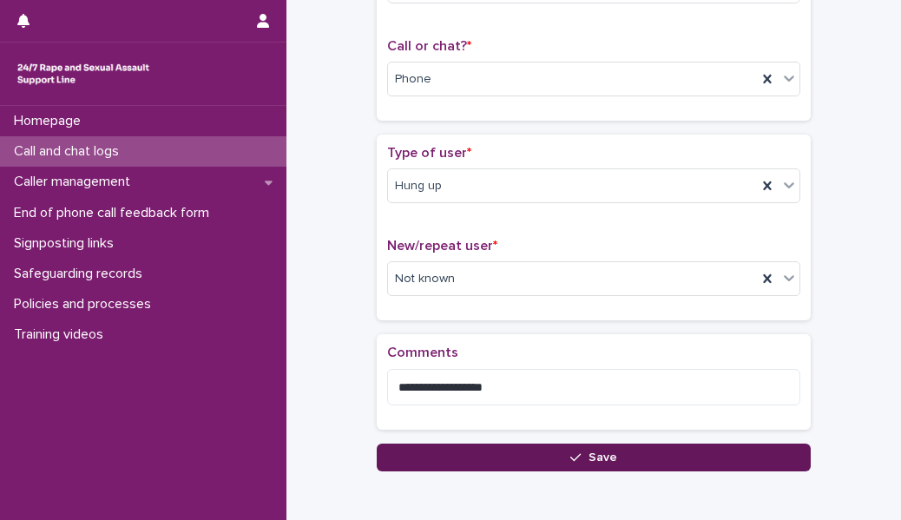
click at [433, 447] on button "Save" at bounding box center [594, 458] width 434 height 28
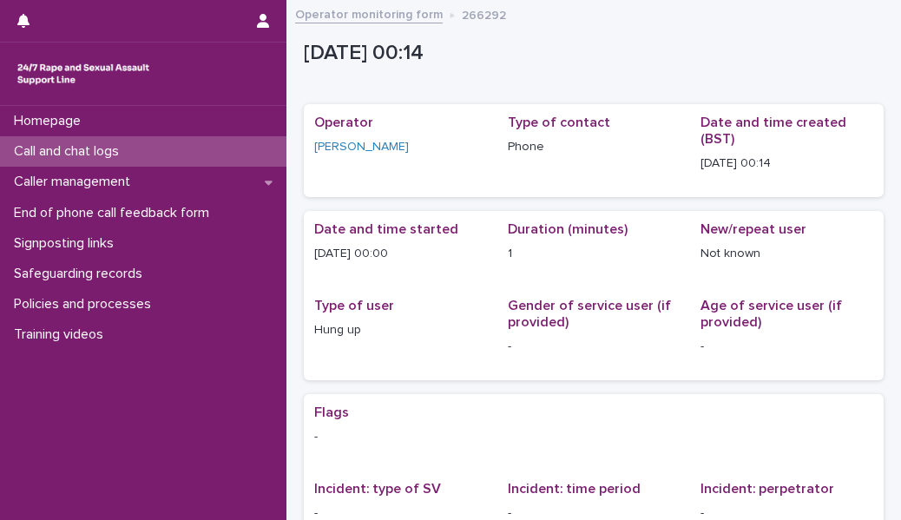
click at [206, 154] on div "Call and chat logs" at bounding box center [143, 151] width 286 height 30
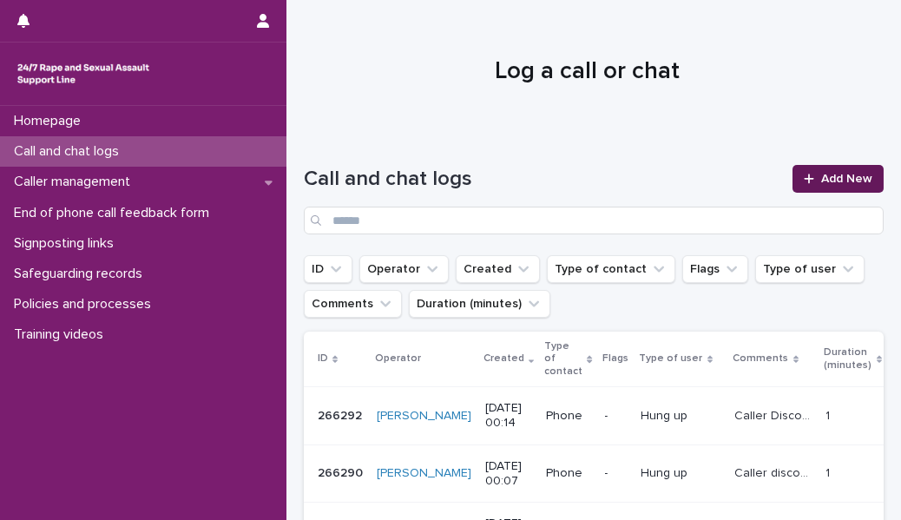
click at [821, 182] on span "Add New" at bounding box center [846, 179] width 51 height 12
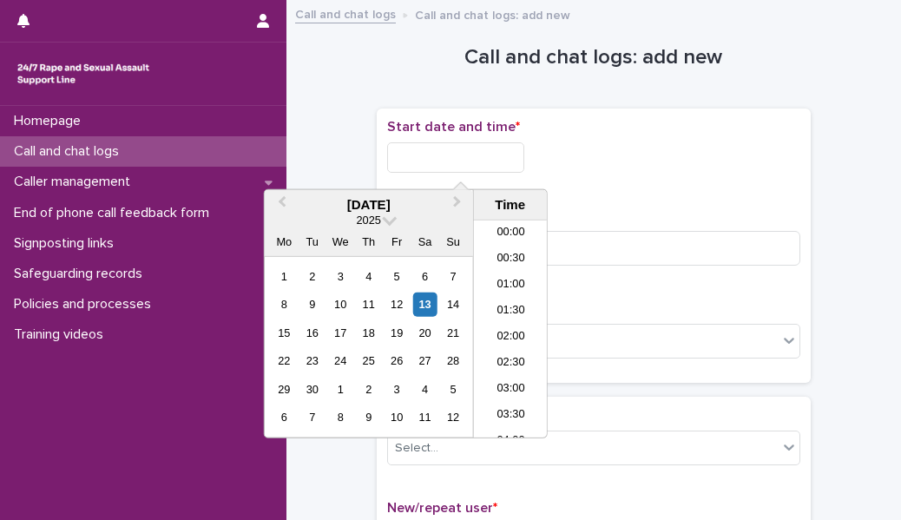
click at [481, 158] on input "text" at bounding box center [455, 157] width 137 height 30
click at [504, 256] on li "00:30" at bounding box center [511, 260] width 74 height 26
type input "**********"
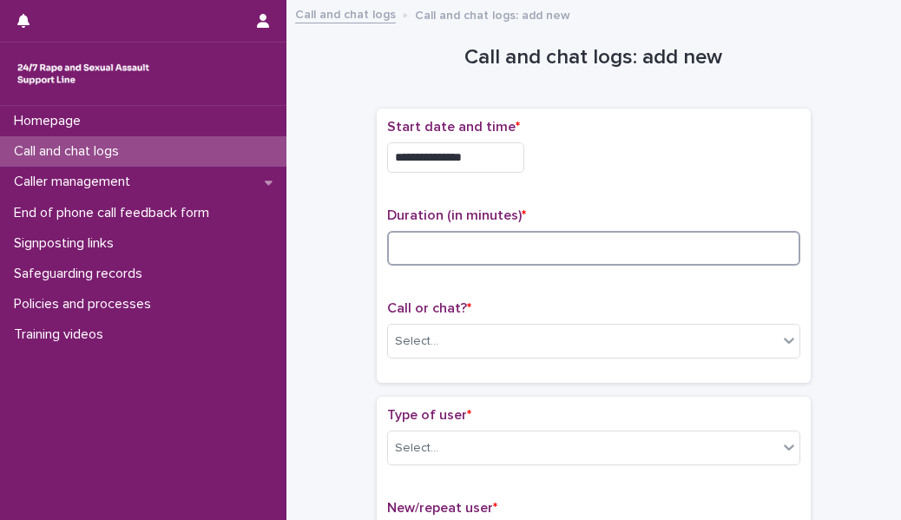
click at [483, 247] on input at bounding box center [593, 248] width 413 height 35
type input "**"
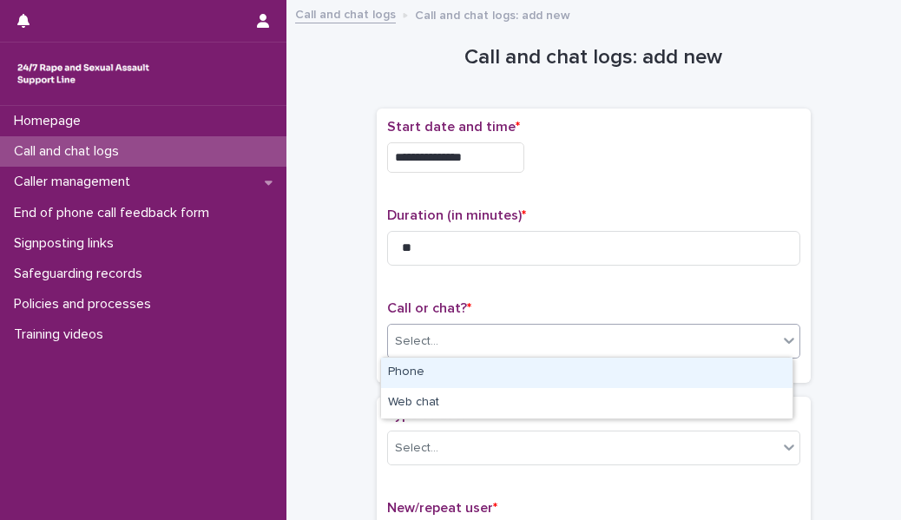
click at [455, 339] on div "Select..." at bounding box center [583, 341] width 390 height 29
click at [453, 366] on div "Phone" at bounding box center [586, 373] width 411 height 30
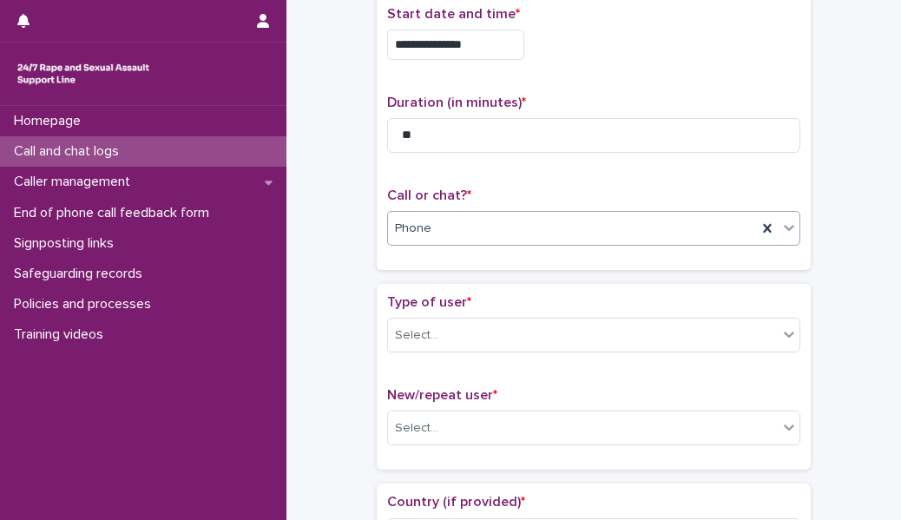
scroll to position [168, 0]
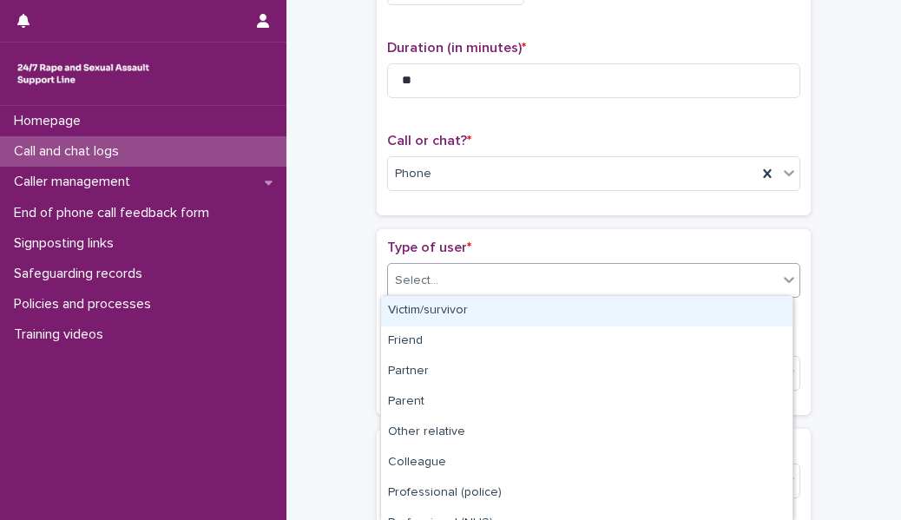
click at [477, 268] on div "Select..." at bounding box center [583, 280] width 390 height 29
click at [487, 307] on div "Victim/survivor" at bounding box center [586, 311] width 411 height 30
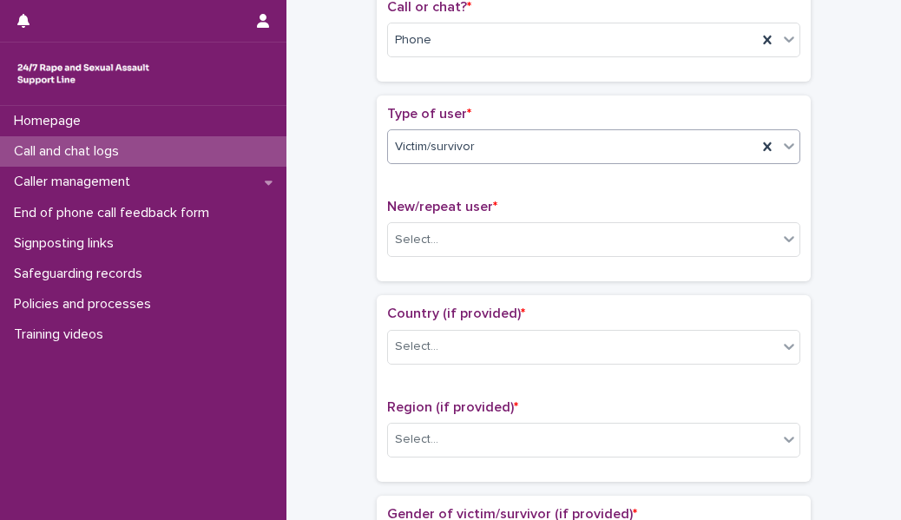
scroll to position [314, 0]
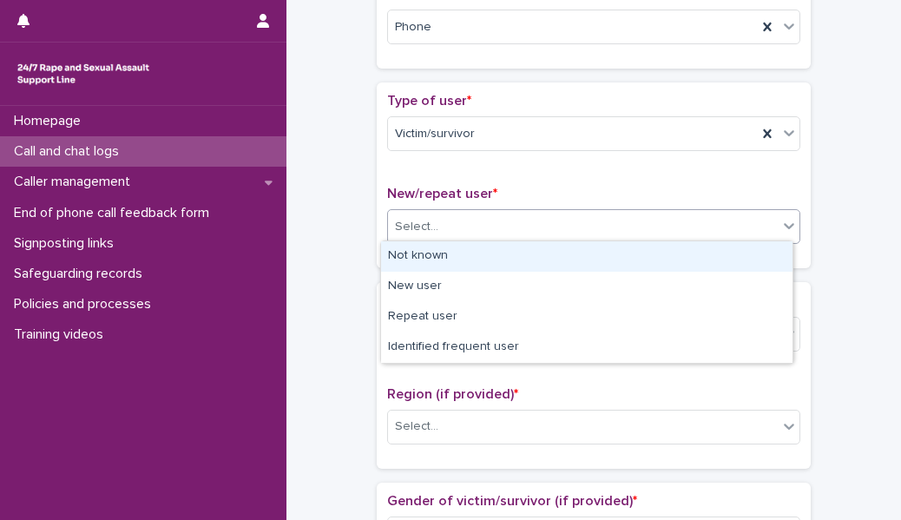
click at [472, 292] on body "**********" at bounding box center [450, 260] width 901 height 520
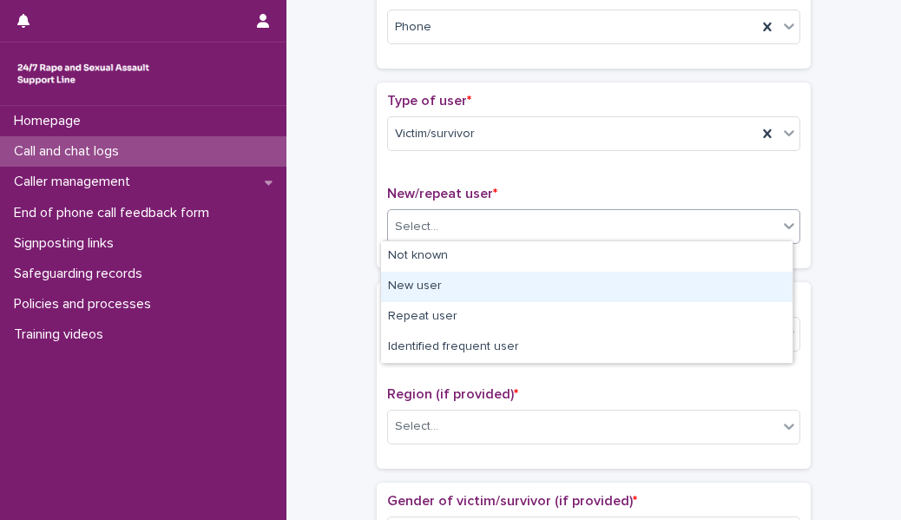
click at [472, 292] on div "New user" at bounding box center [586, 287] width 411 height 30
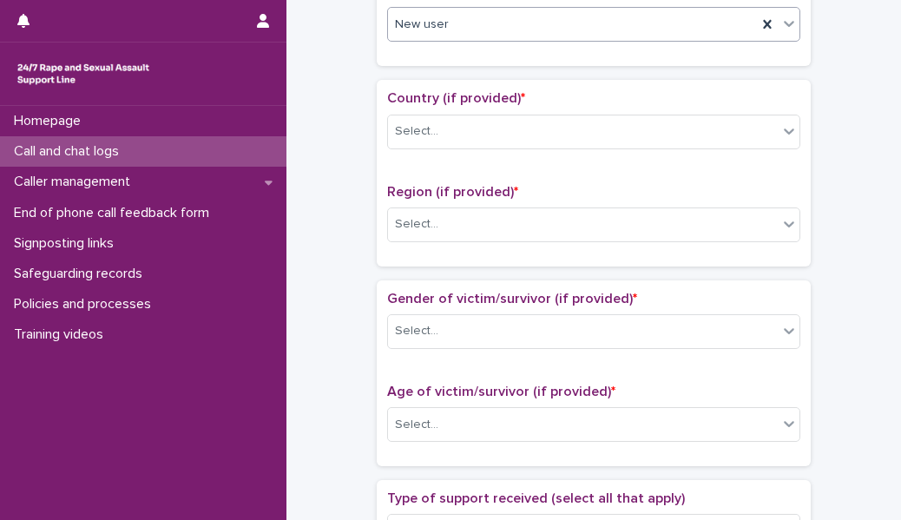
scroll to position [538, 0]
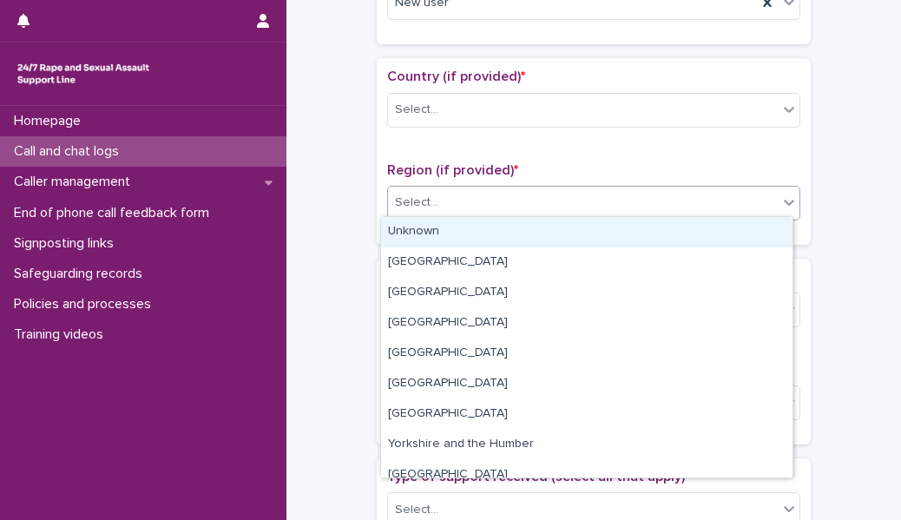
click at [463, 194] on div "Select..." at bounding box center [583, 202] width 390 height 29
click at [465, 227] on div "Unknown" at bounding box center [586, 232] width 411 height 30
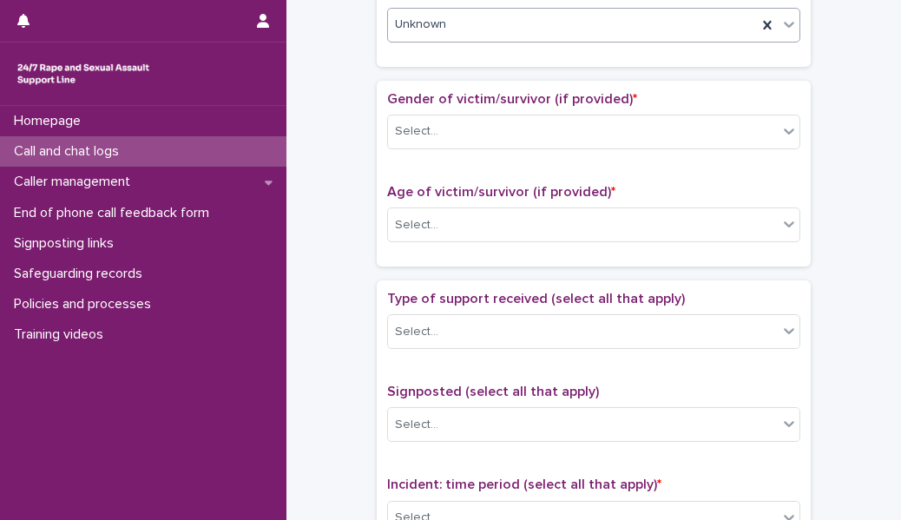
scroll to position [733, 0]
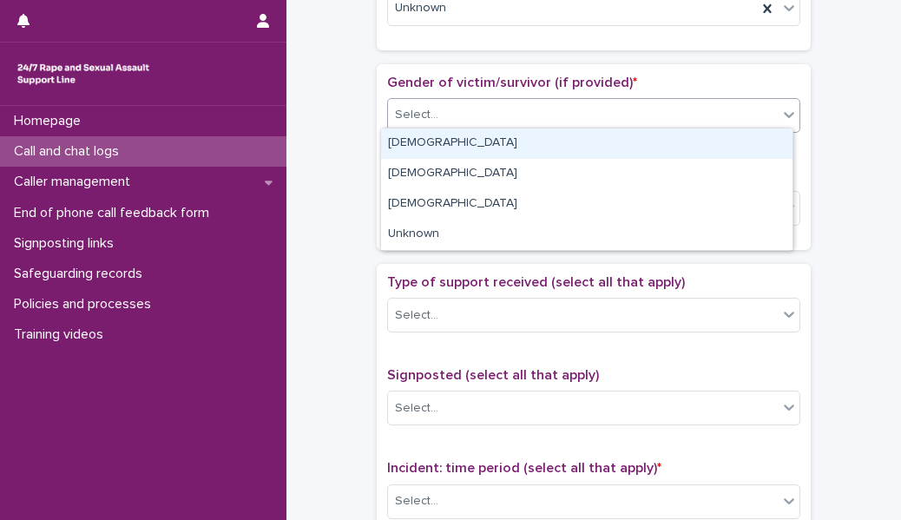
click at [460, 110] on div "Select..." at bounding box center [583, 115] width 390 height 29
click at [461, 141] on div "[DEMOGRAPHIC_DATA]" at bounding box center [586, 143] width 411 height 30
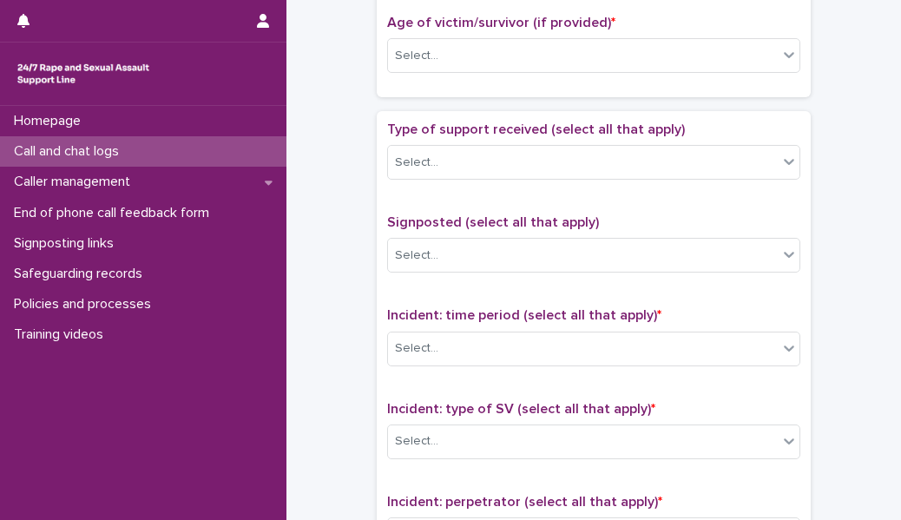
scroll to position [887, 0]
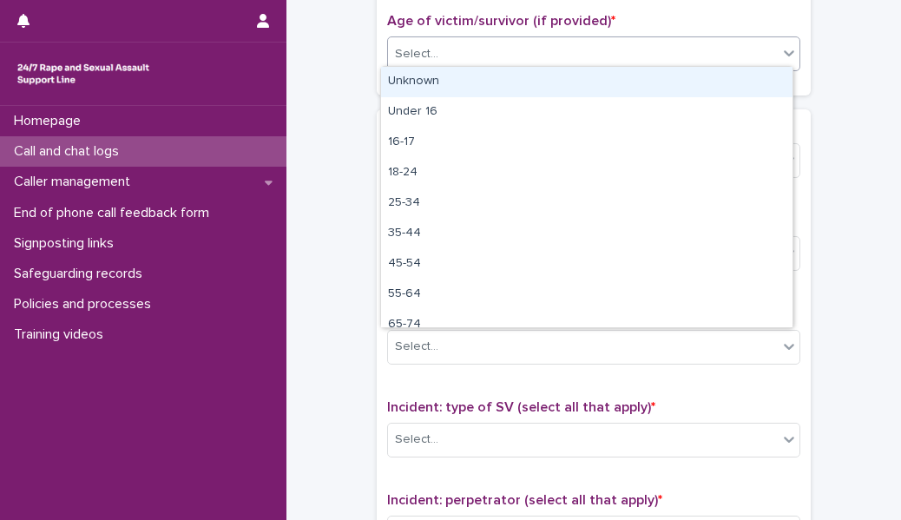
click at [451, 40] on div "Select..." at bounding box center [583, 54] width 390 height 29
click at [453, 79] on div "Unknown" at bounding box center [586, 82] width 411 height 30
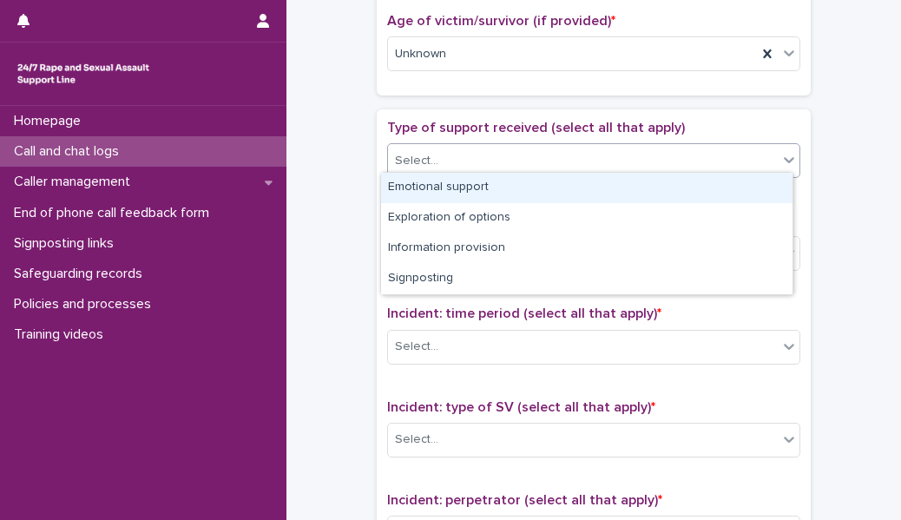
click at [455, 156] on div "Select..." at bounding box center [583, 161] width 390 height 29
click at [464, 181] on div "Emotional support" at bounding box center [586, 188] width 411 height 30
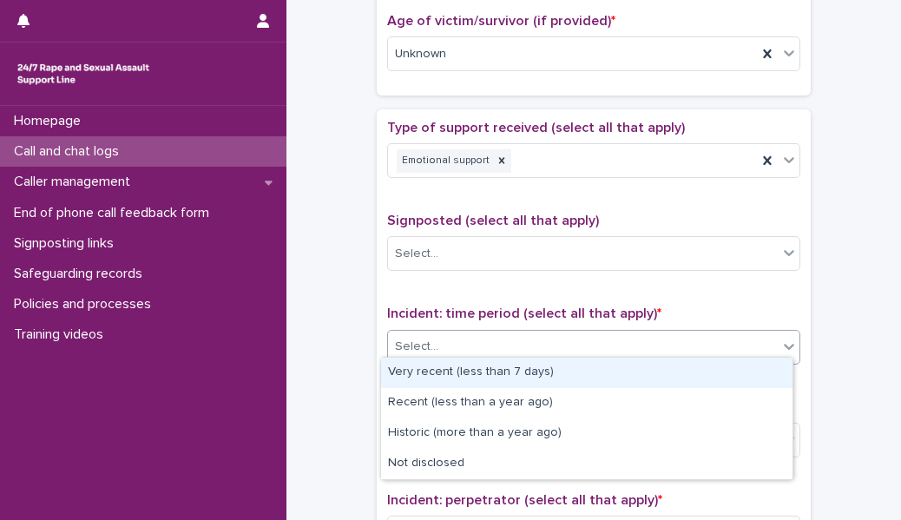
click at [449, 332] on div "Select..." at bounding box center [583, 346] width 390 height 29
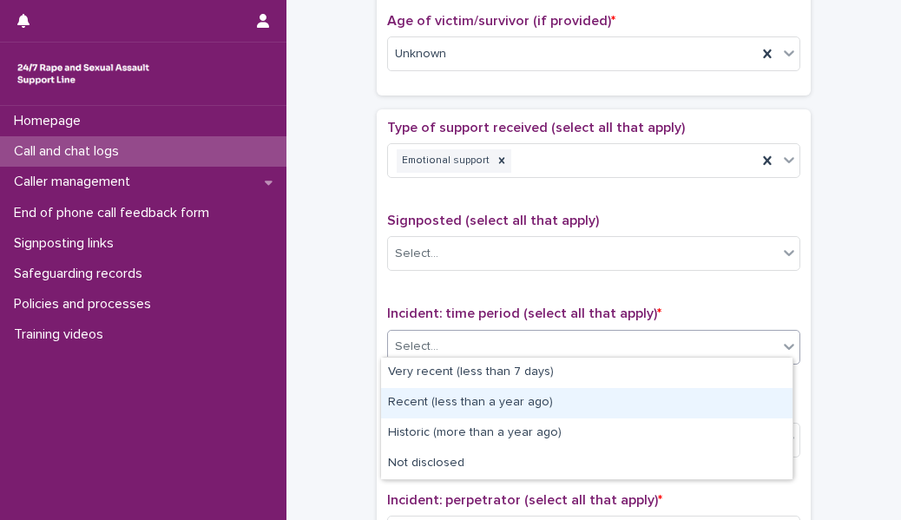
click at [448, 401] on div "Recent (less than a year ago)" at bounding box center [586, 403] width 411 height 30
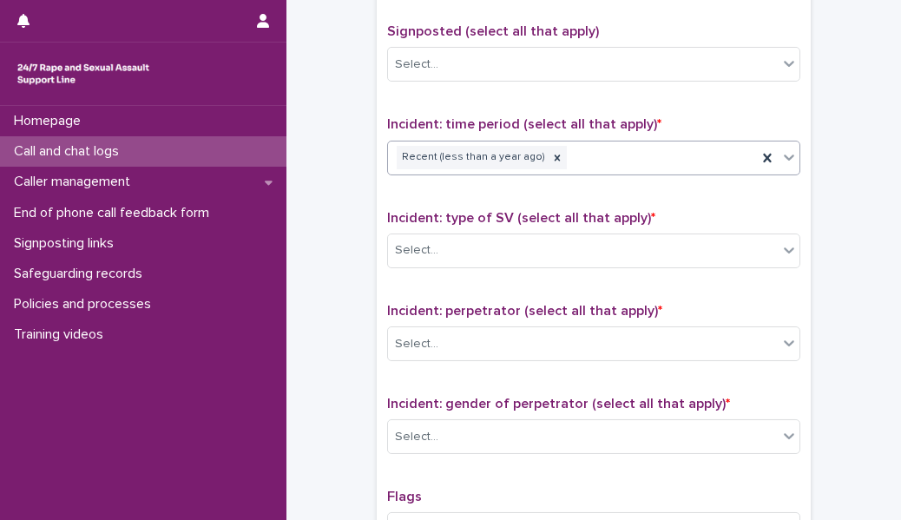
scroll to position [1078, 0]
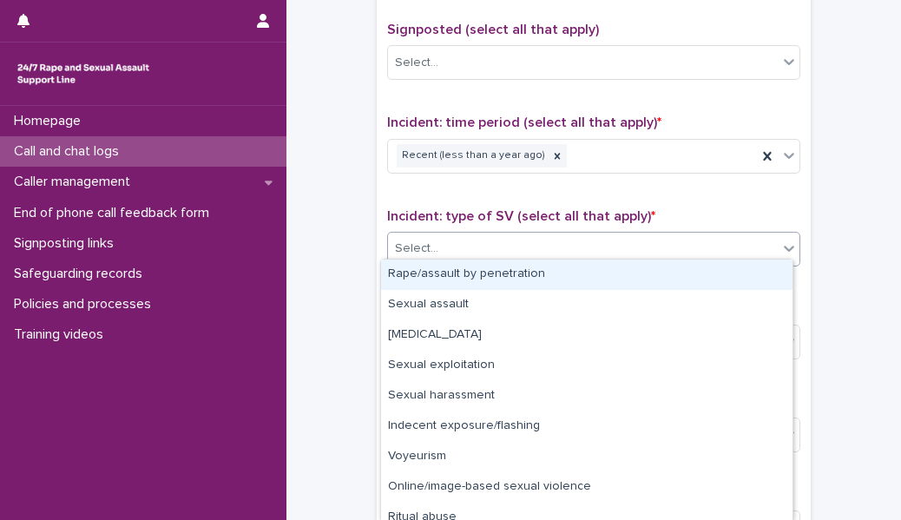
click at [465, 247] on div "Select..." at bounding box center [583, 248] width 390 height 29
click at [464, 268] on div "Rape/assault by penetration" at bounding box center [586, 275] width 411 height 30
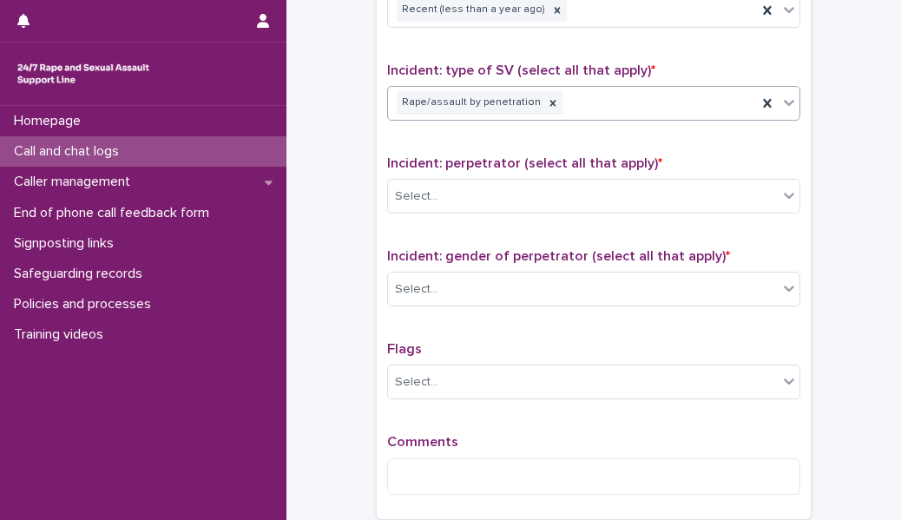
scroll to position [1231, 0]
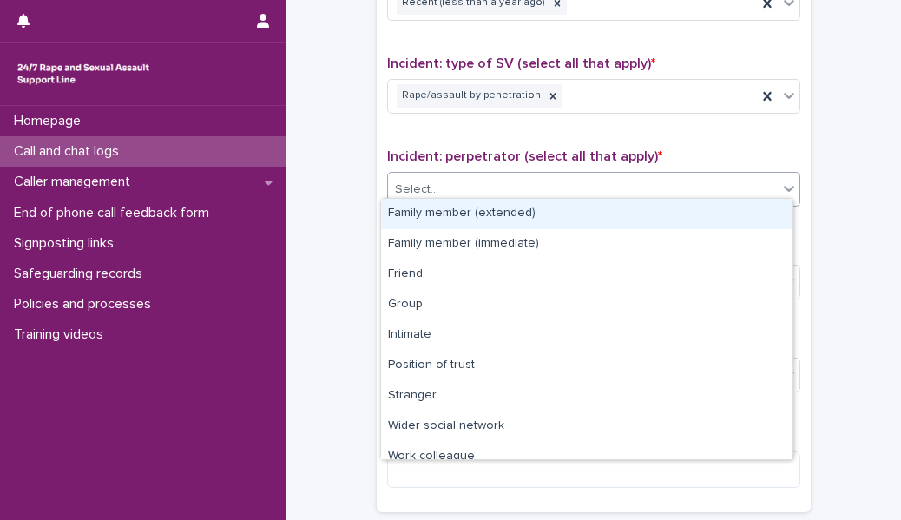
click at [453, 175] on div "Select..." at bounding box center [583, 189] width 390 height 29
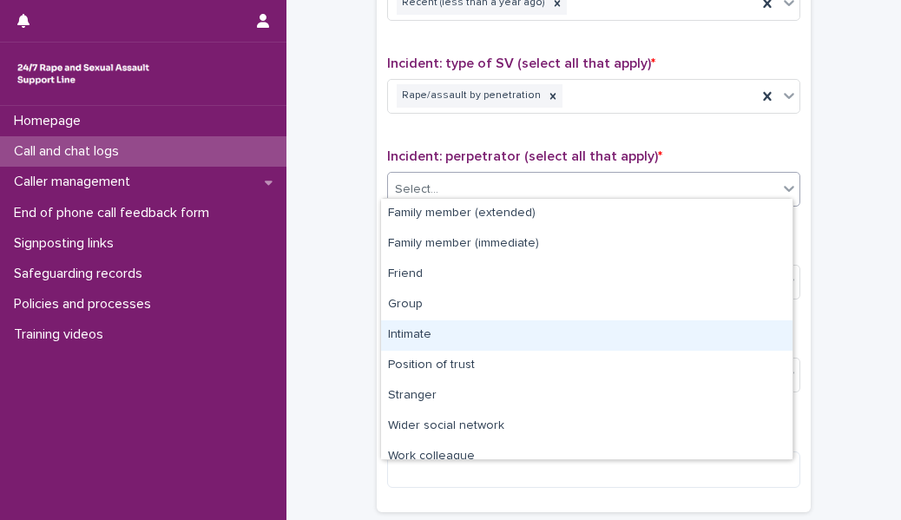
click at [430, 324] on div "Intimate" at bounding box center [586, 335] width 411 height 30
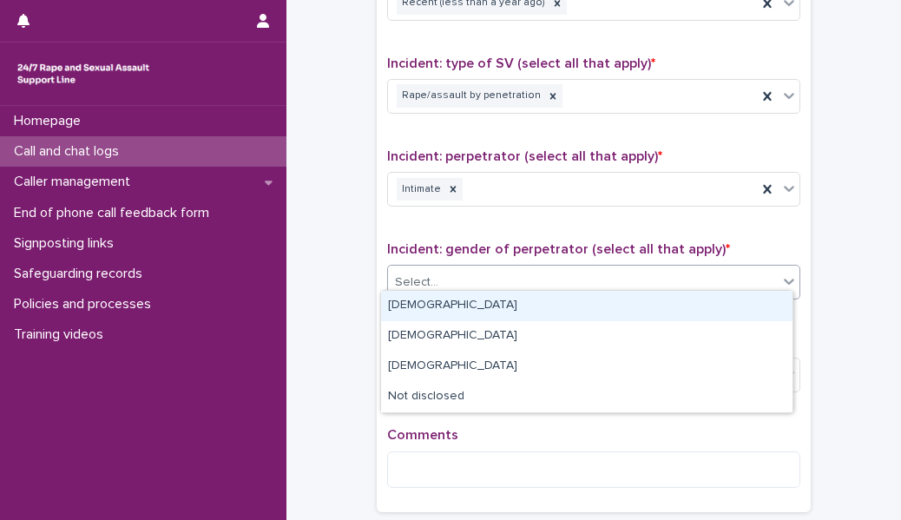
click at [433, 277] on div "Select..." at bounding box center [583, 282] width 390 height 29
click at [435, 302] on div "[DEMOGRAPHIC_DATA]" at bounding box center [586, 306] width 411 height 30
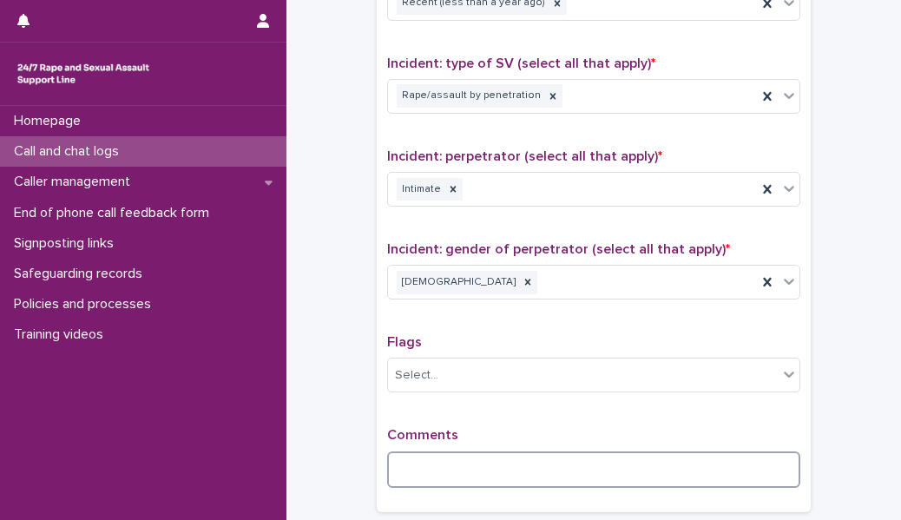
click at [418, 461] on textarea at bounding box center [593, 469] width 413 height 36
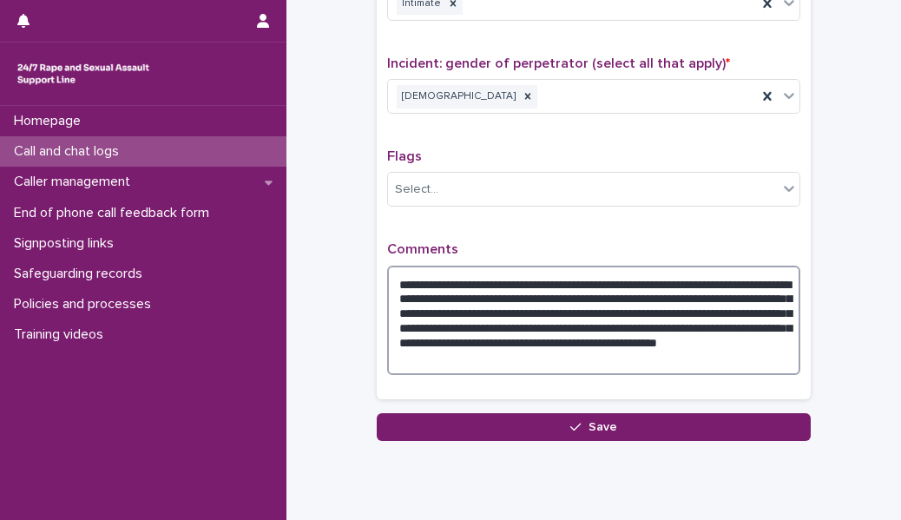
scroll to position [1424, 0]
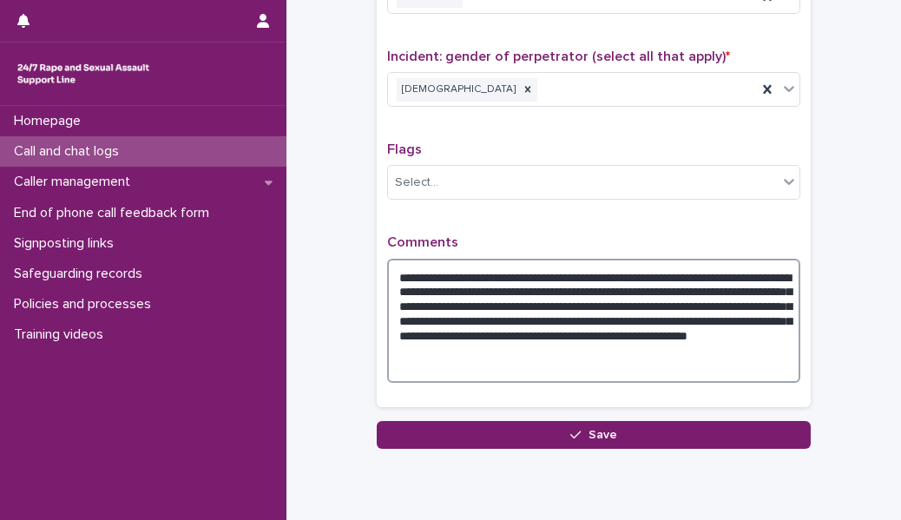
click at [681, 293] on textarea "**********" at bounding box center [593, 321] width 413 height 124
click at [648, 281] on textarea "**********" at bounding box center [593, 321] width 413 height 124
click at [672, 283] on textarea "**********" at bounding box center [593, 321] width 413 height 124
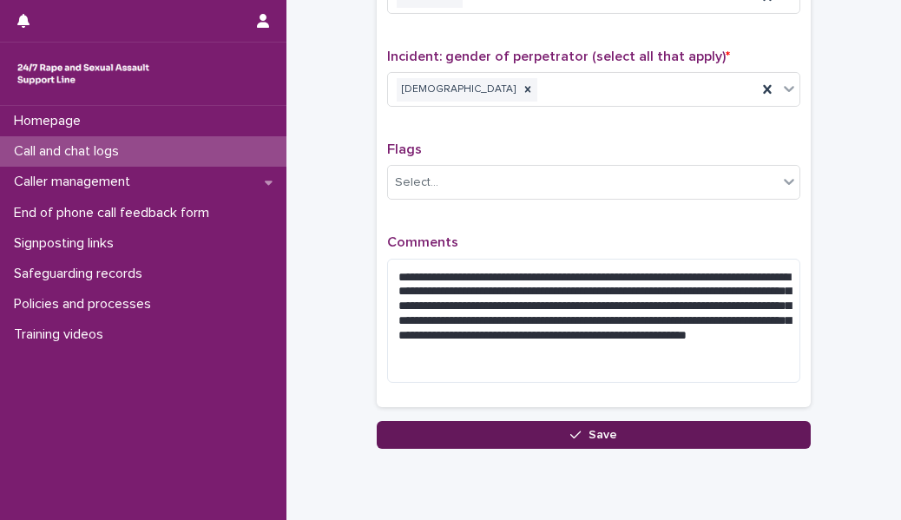
click at [660, 429] on button "Save" at bounding box center [594, 435] width 434 height 28
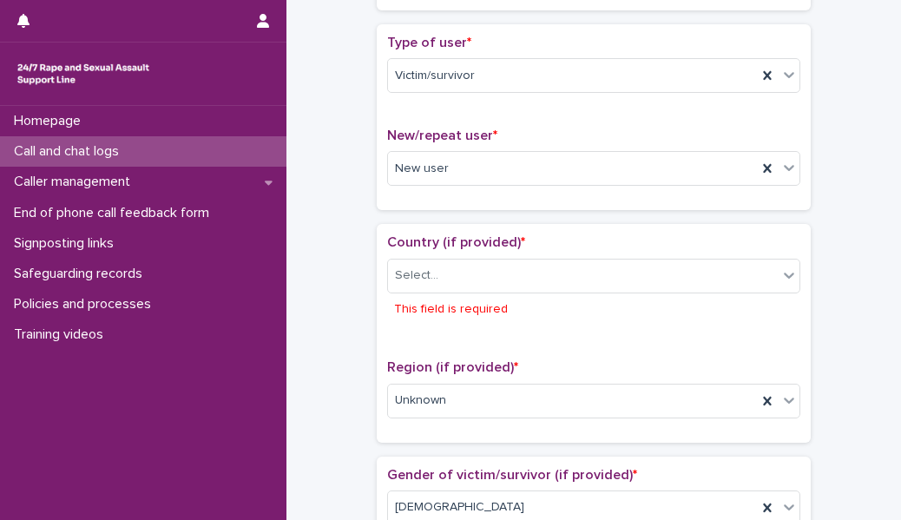
scroll to position [372, 0]
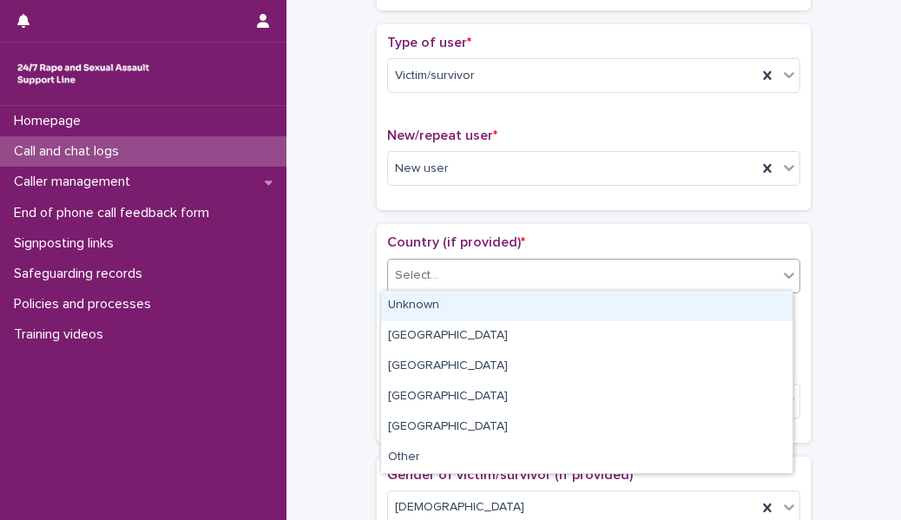
click at [553, 271] on div "Select..." at bounding box center [583, 275] width 390 height 29
click at [548, 315] on div "Unknown" at bounding box center [586, 306] width 411 height 30
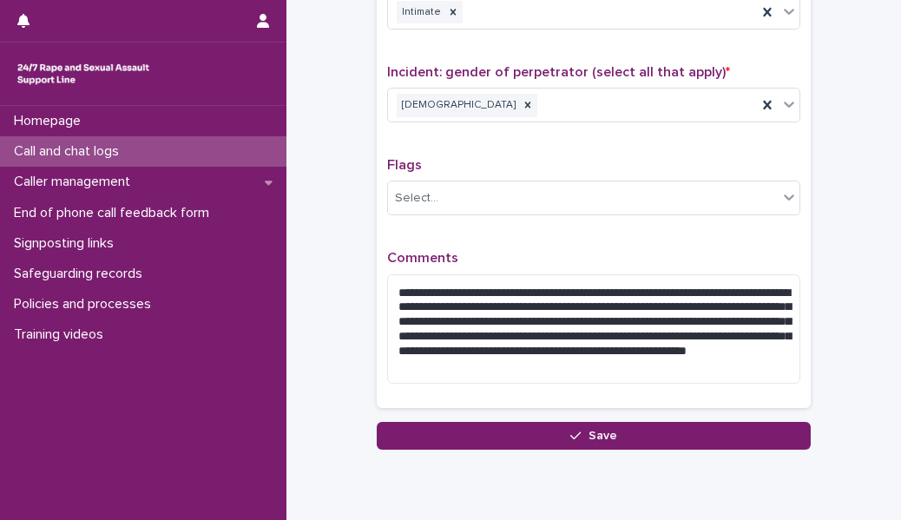
scroll to position [1425, 0]
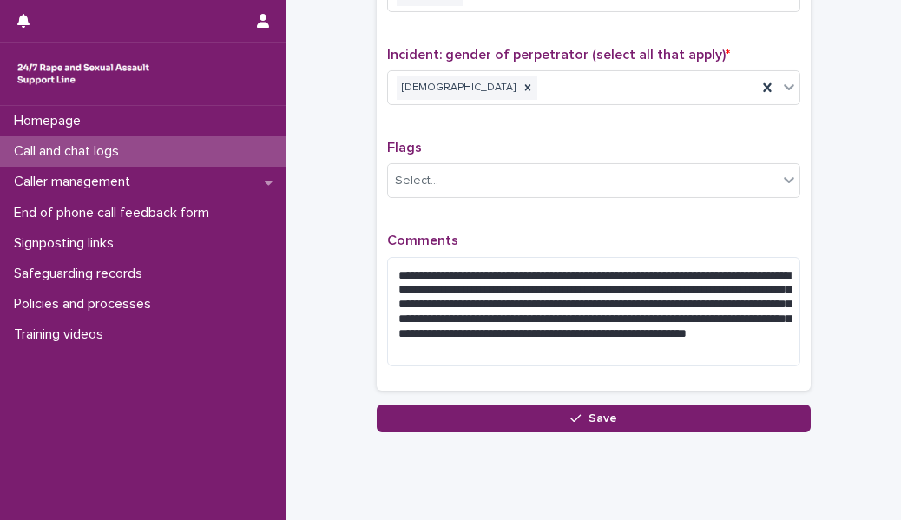
click at [752, 233] on p "Comments" at bounding box center [593, 241] width 413 height 16
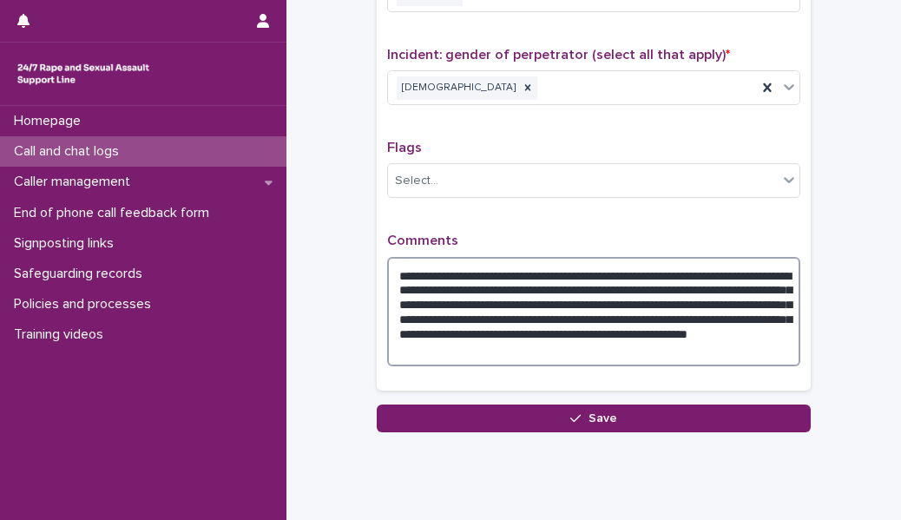
click at [394, 266] on textarea "**********" at bounding box center [593, 311] width 413 height 109
paste textarea "******"
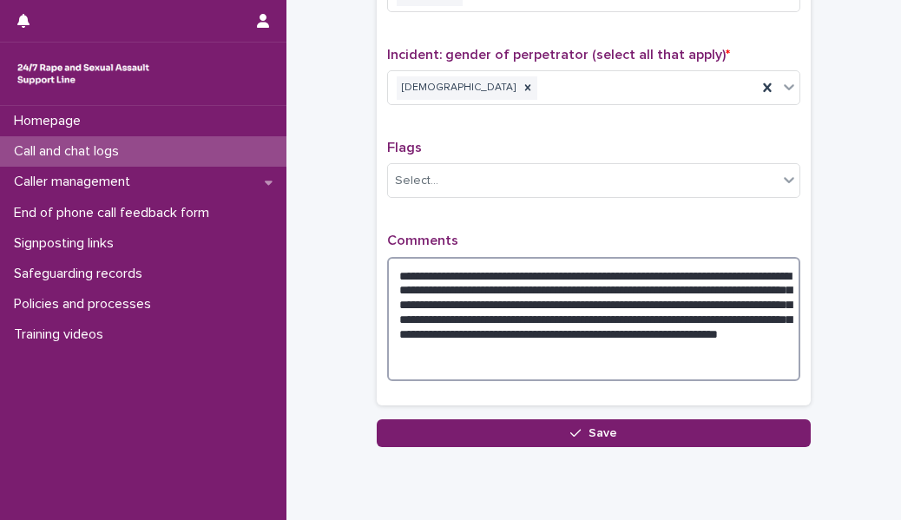
click at [487, 265] on textarea "**********" at bounding box center [593, 319] width 413 height 124
click at [523, 286] on textarea "**********" at bounding box center [593, 319] width 413 height 124
drag, startPoint x: 418, startPoint y: 268, endPoint x: 437, endPoint y: 299, distance: 35.9
click at [437, 299] on textarea "**********" at bounding box center [593, 319] width 413 height 124
type textarea "**********"
